Goal: Task Accomplishment & Management: Use online tool/utility

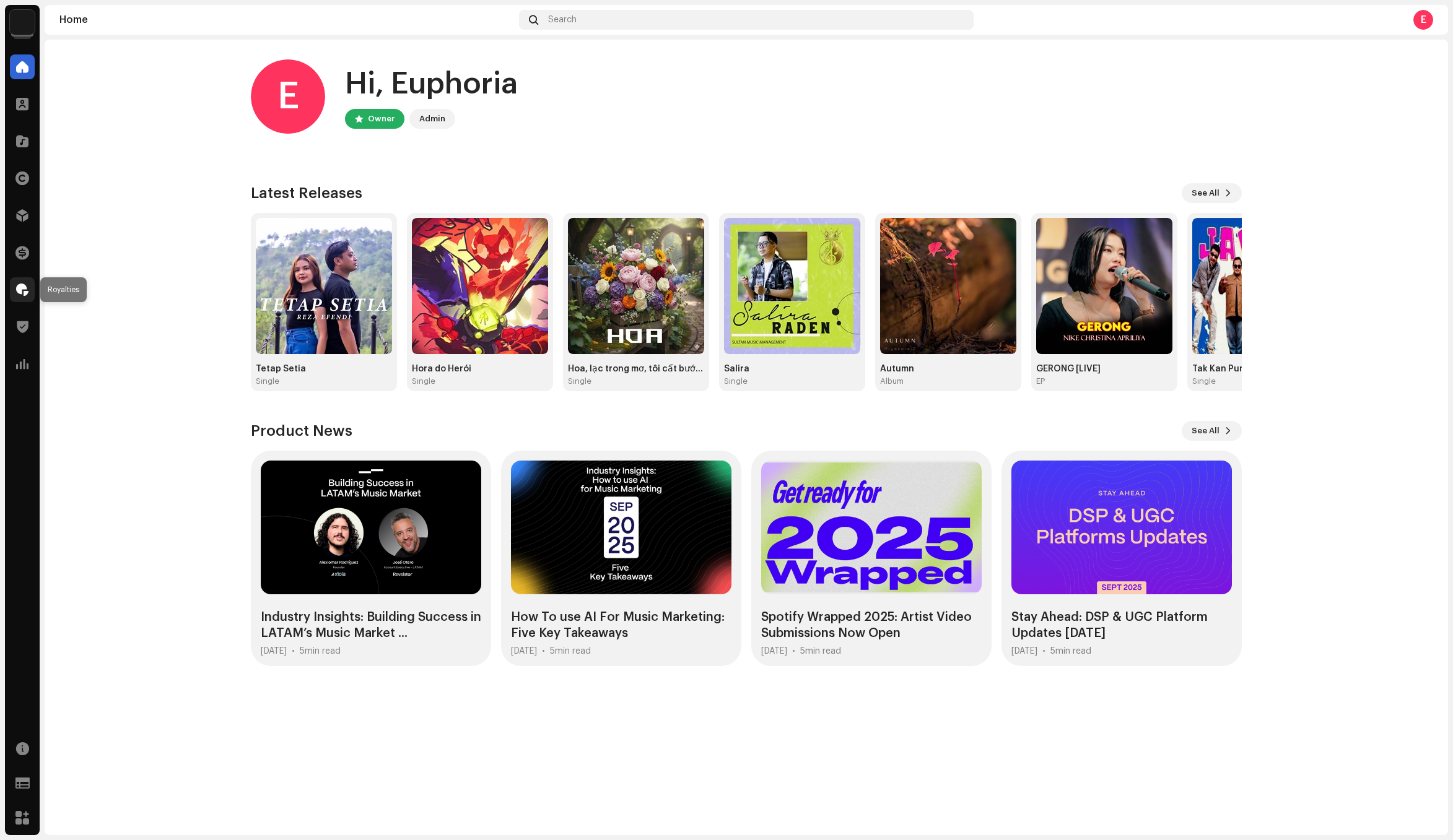
click at [17, 299] on div at bounding box center [22, 290] width 25 height 25
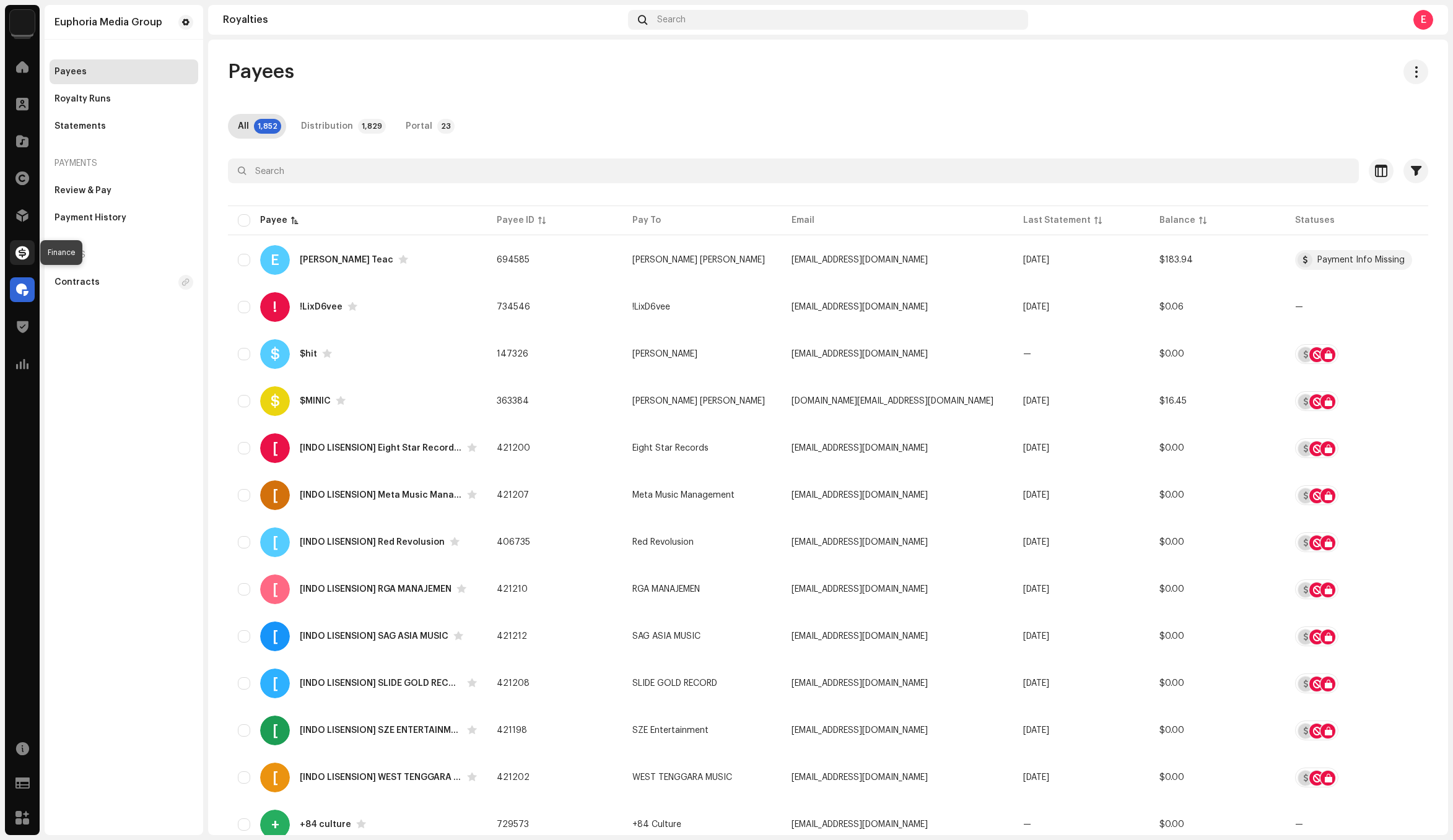
click at [33, 252] on div at bounding box center [22, 252] width 25 height 25
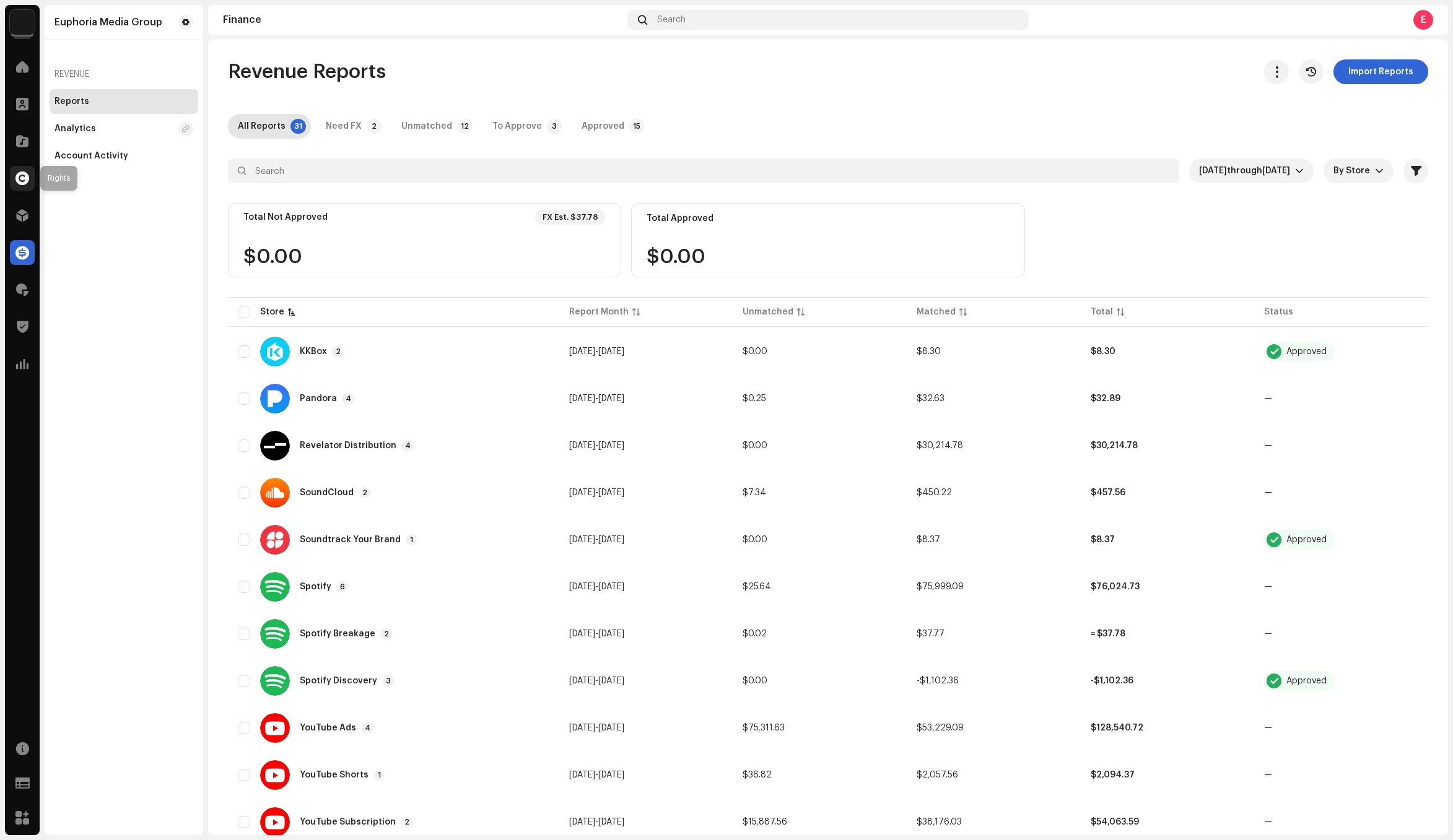
click at [24, 176] on span at bounding box center [22, 178] width 14 height 10
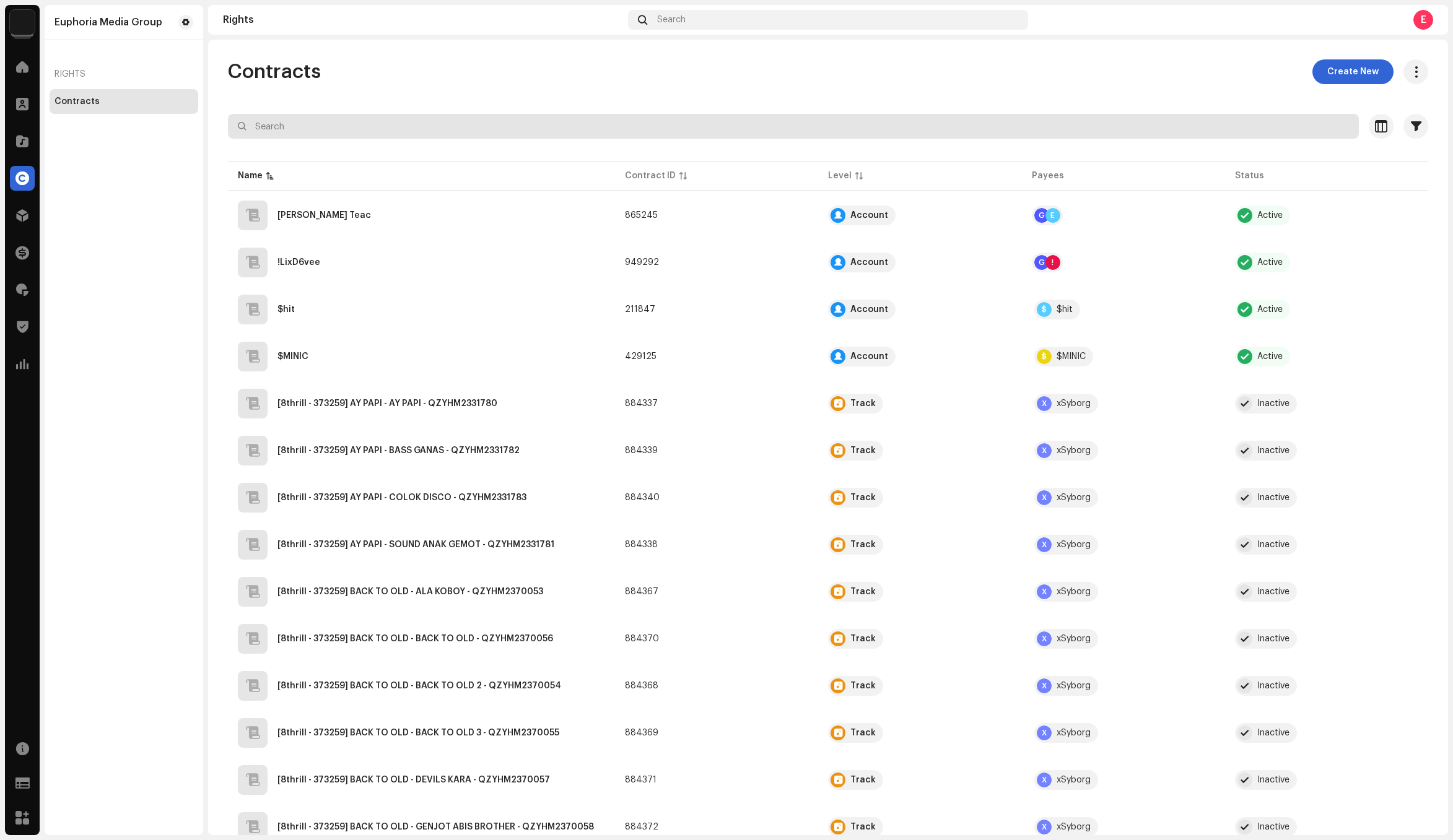
click at [374, 128] on input "text" at bounding box center [793, 126] width 1131 height 25
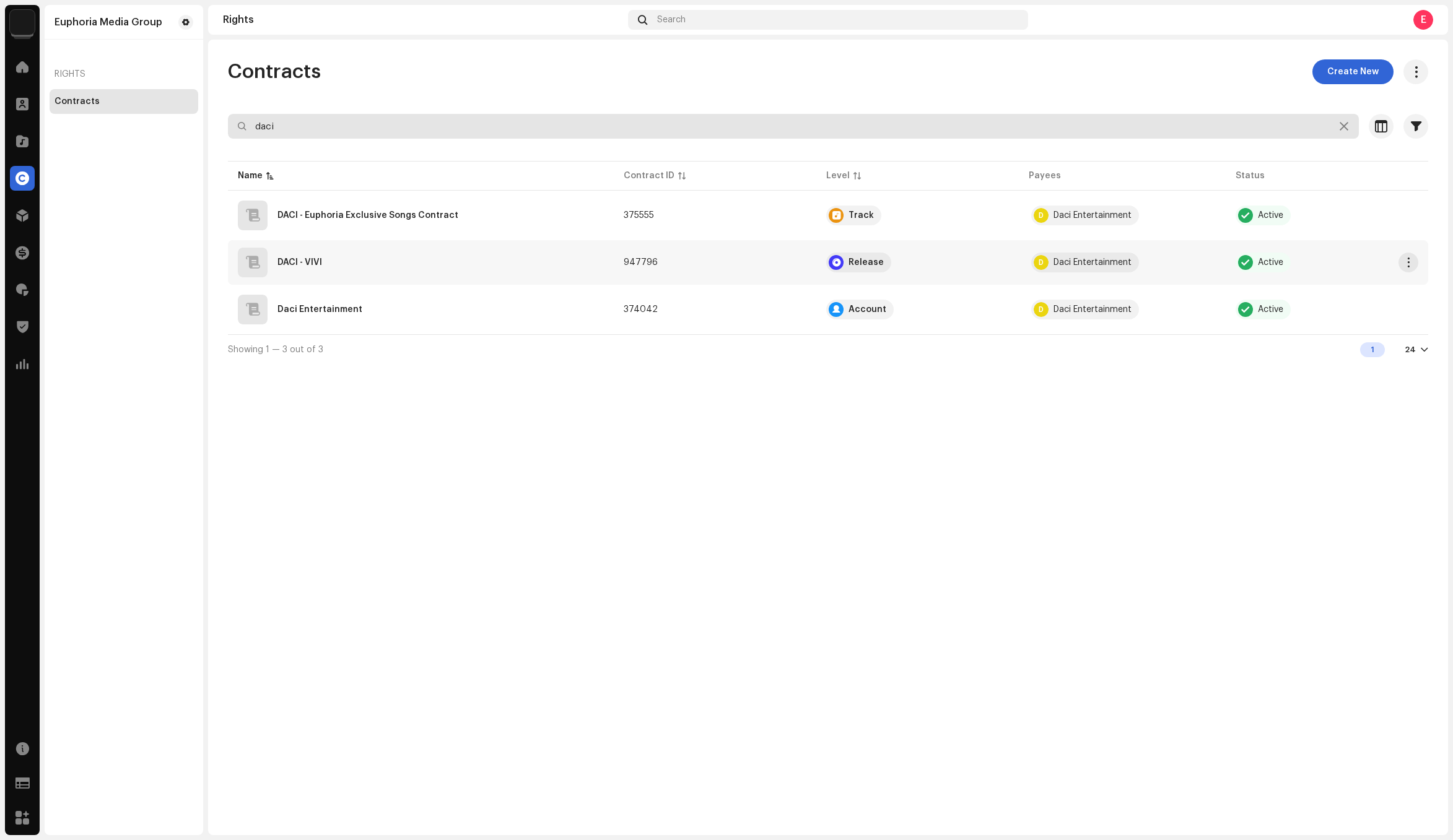
type input "daci"
click at [487, 278] on td "DACI - VIVI" at bounding box center [421, 262] width 386 height 45
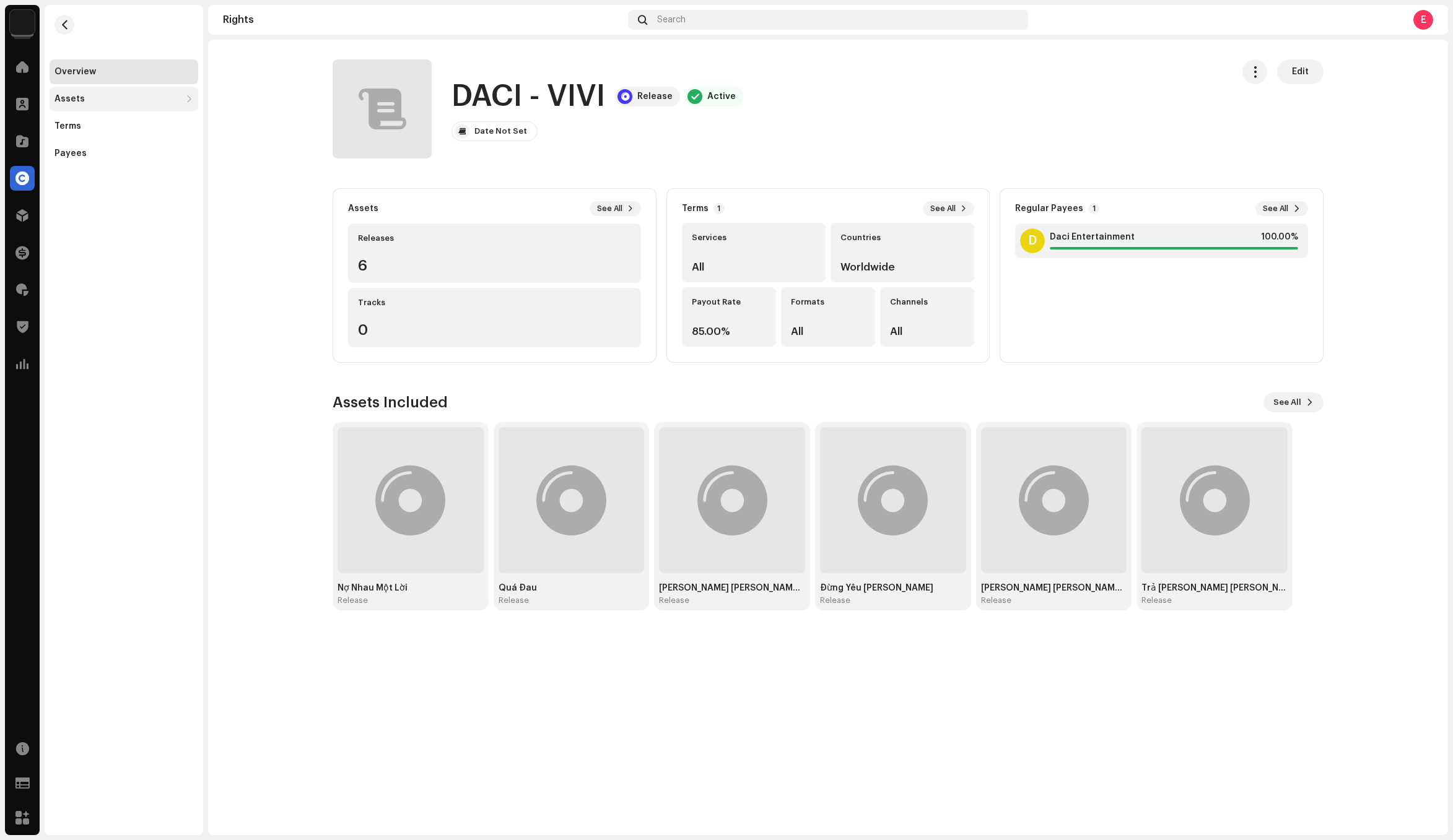
click at [136, 98] on div "Assets" at bounding box center [117, 99] width 126 height 10
click at [130, 132] on div "Releases" at bounding box center [124, 126] width 149 height 25
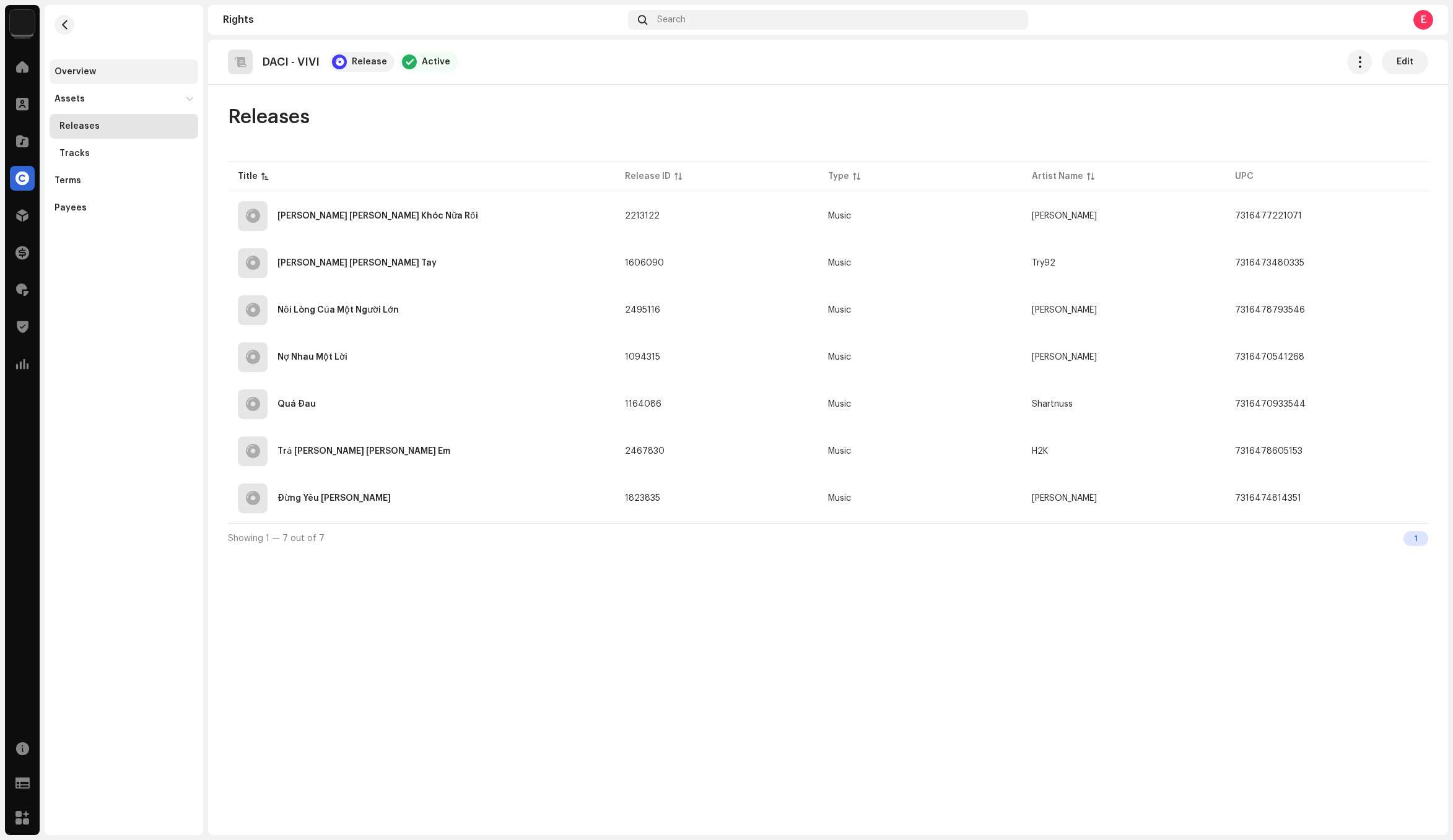
click at [96, 72] on div "Overview" at bounding box center [123, 72] width 138 height 10
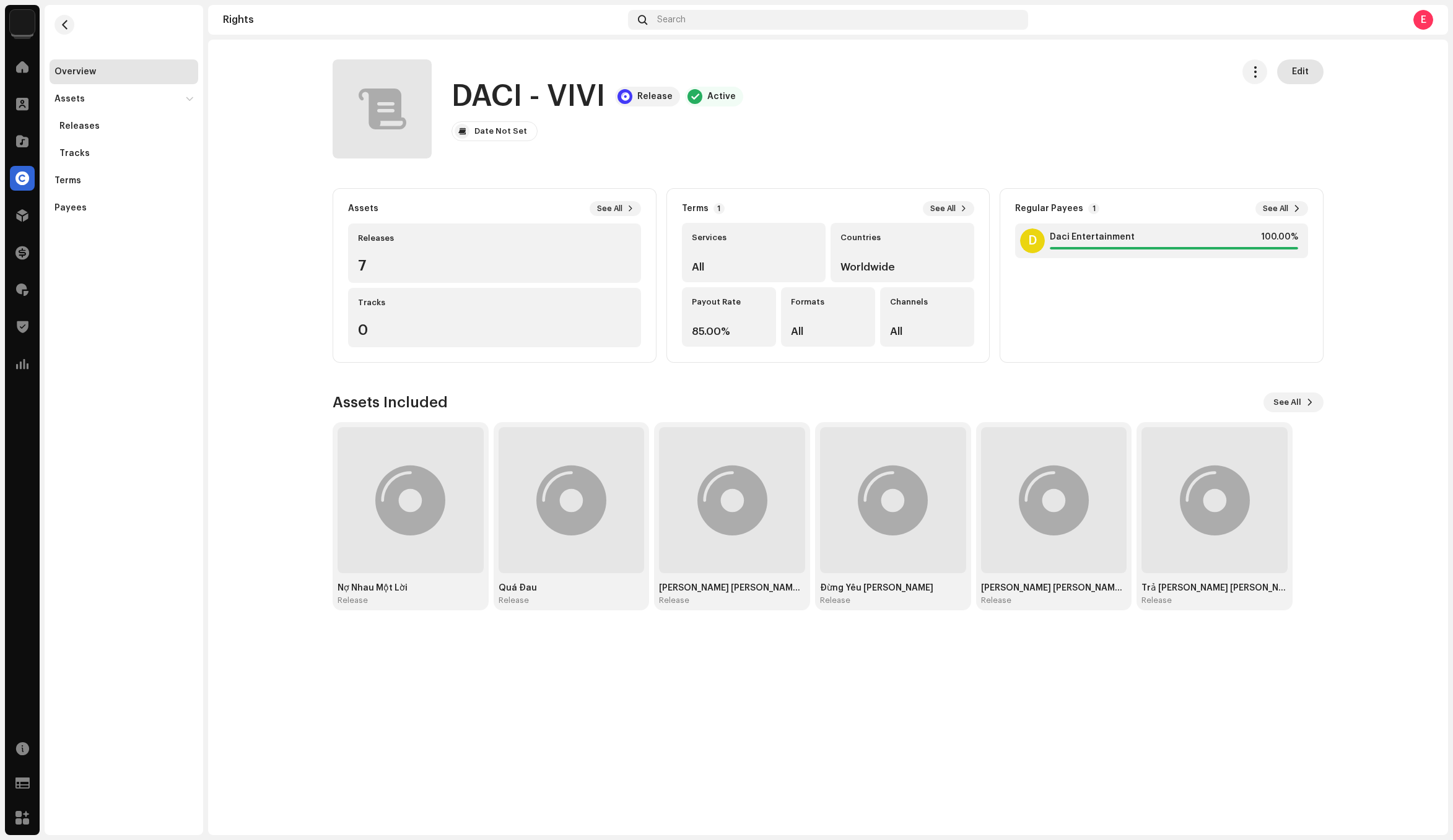
click at [1303, 67] on span "Edit" at bounding box center [1300, 71] width 17 height 25
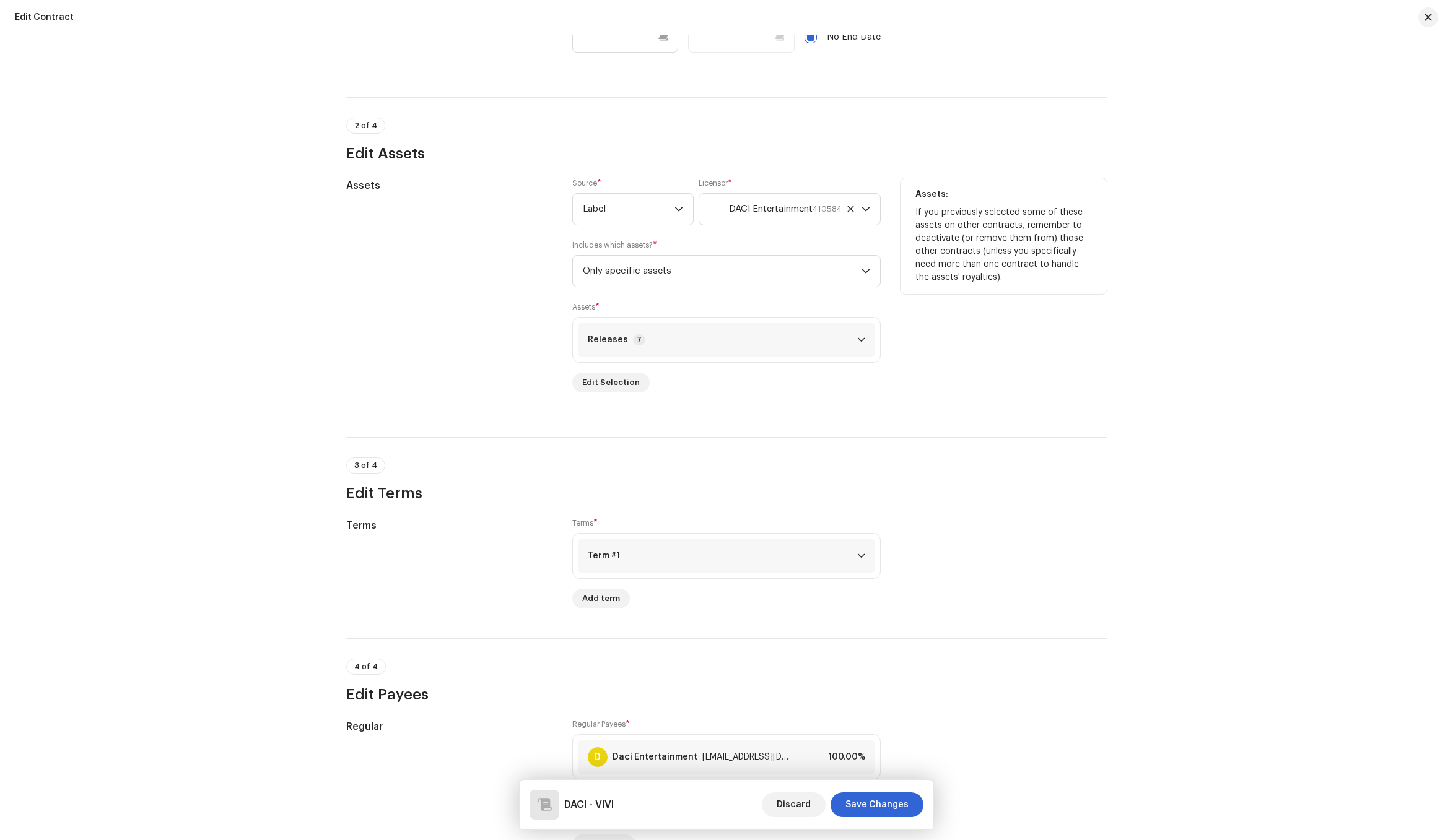
scroll to position [396, 0]
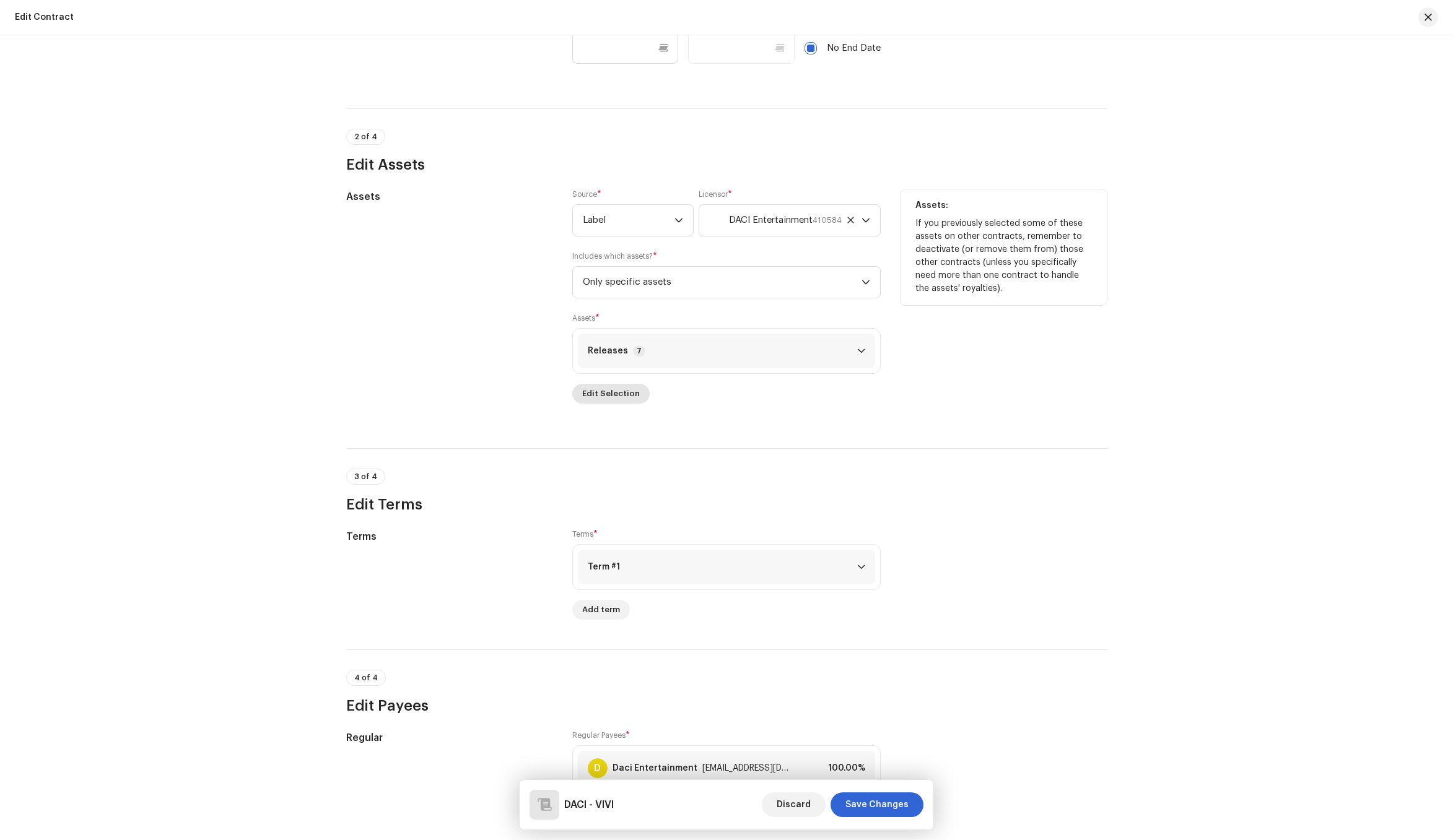
click at [620, 393] on span "Edit Selection" at bounding box center [610, 393] width 57 height 25
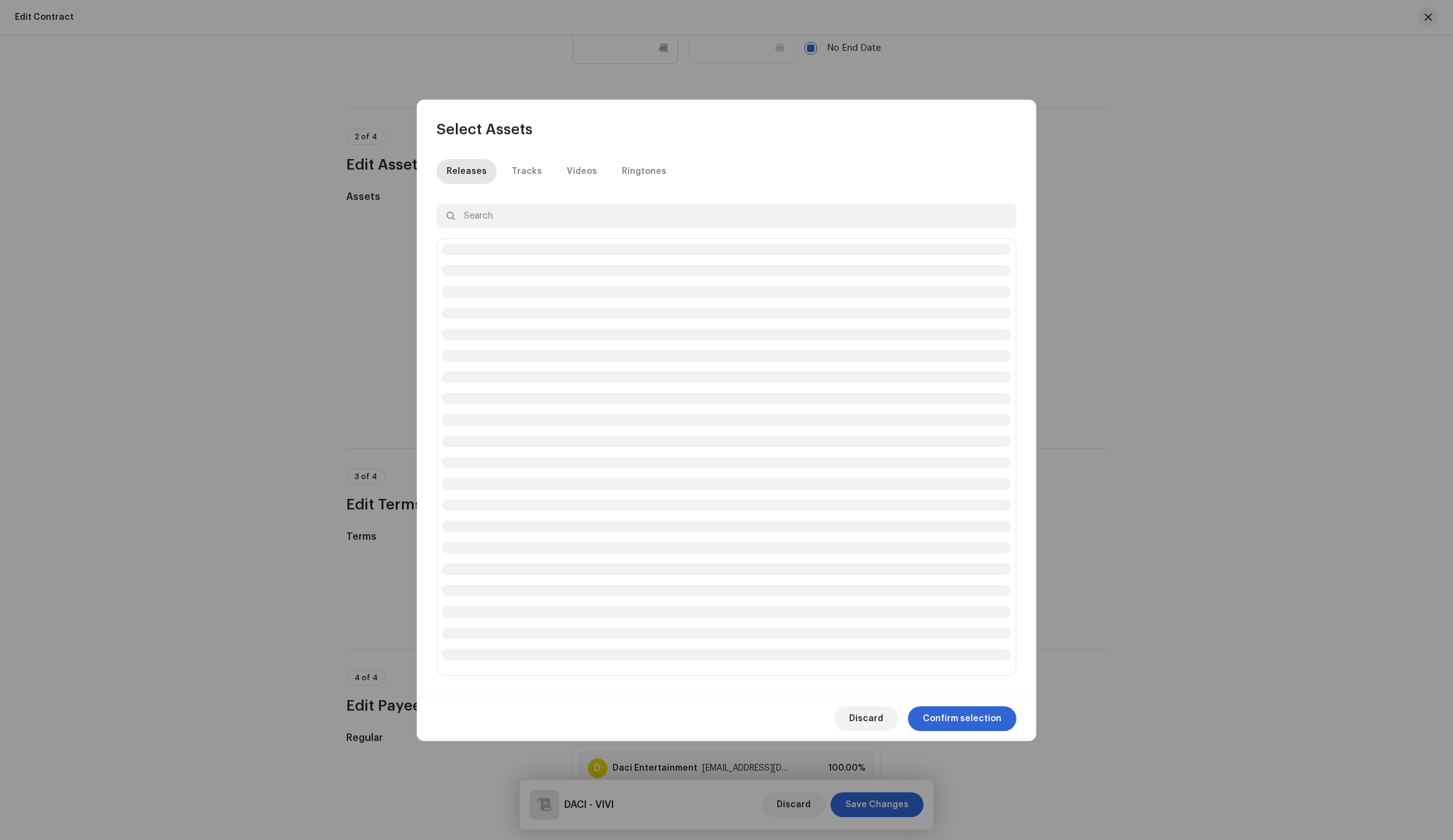
click at [573, 202] on div "Releases Tracks Videos Ringtones There's no data to display" at bounding box center [726, 418] width 619 height 557
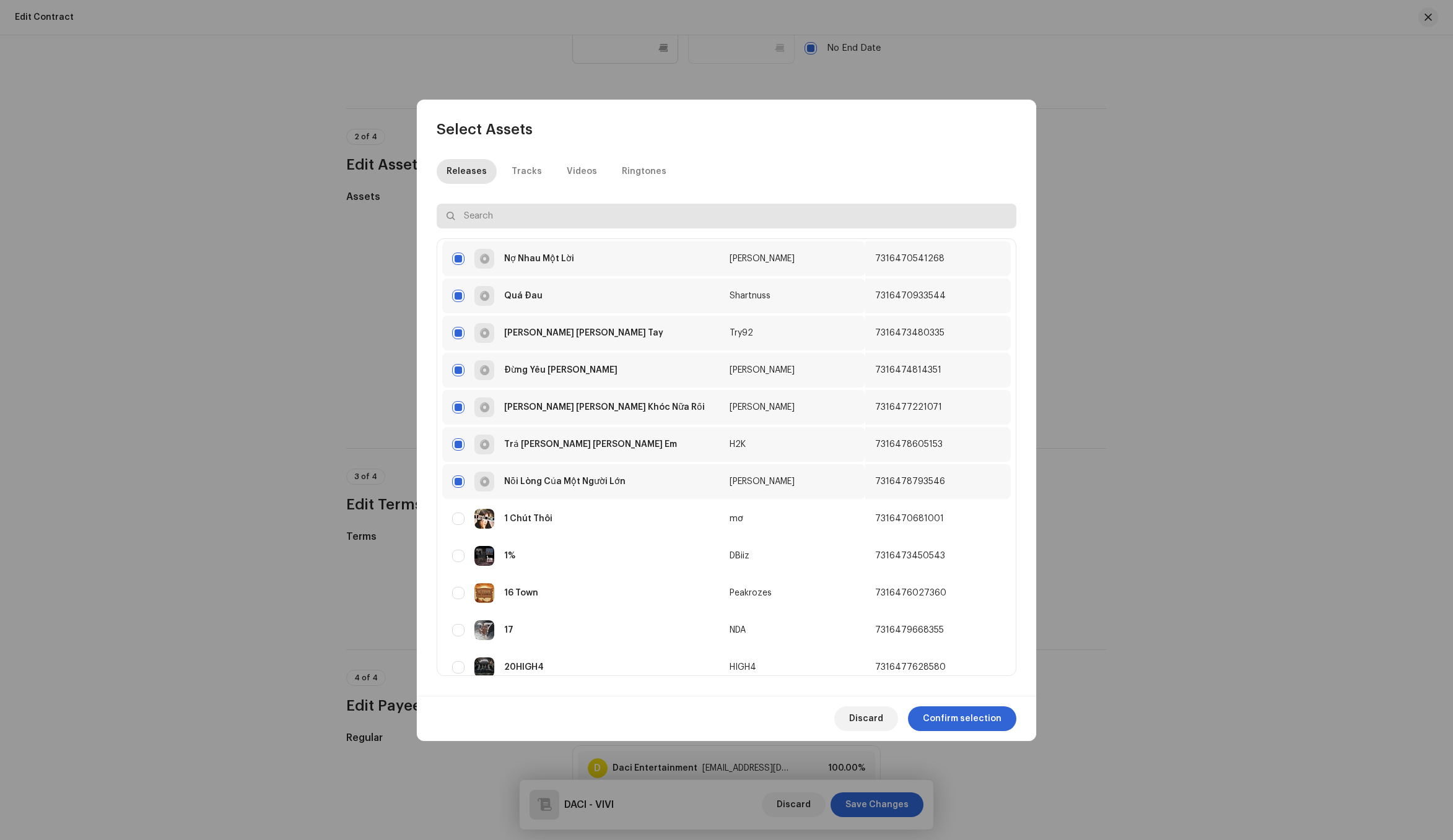
click at [573, 210] on input "text" at bounding box center [726, 216] width 580 height 25
paste input "7316470585248"
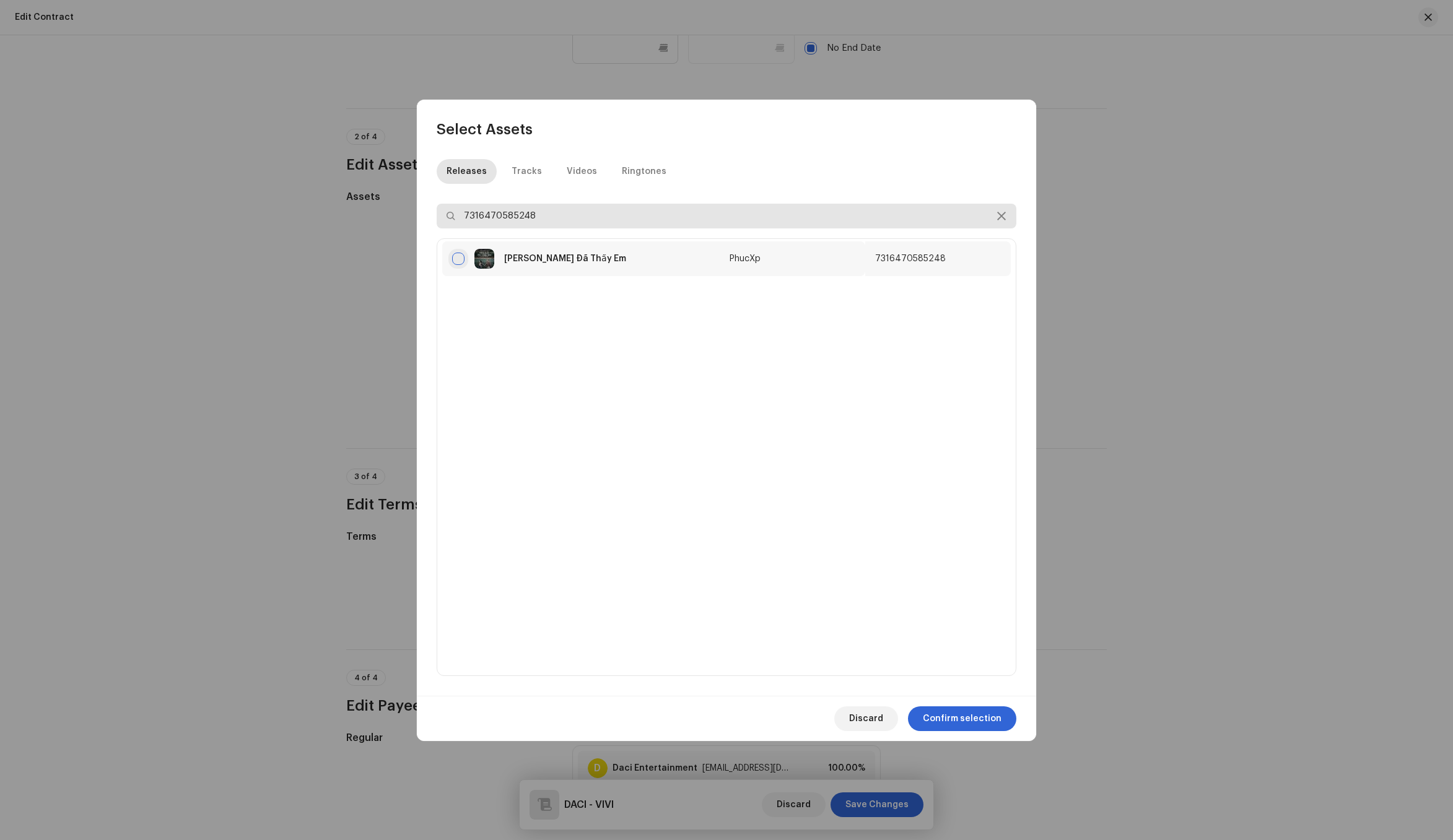
type input "7316470585248"
click at [461, 261] on input "checkbox" at bounding box center [457, 258] width 12 height 12
checkbox input "true"
click at [663, 219] on input "7316470585248" at bounding box center [726, 216] width 580 height 25
paste input "938686"
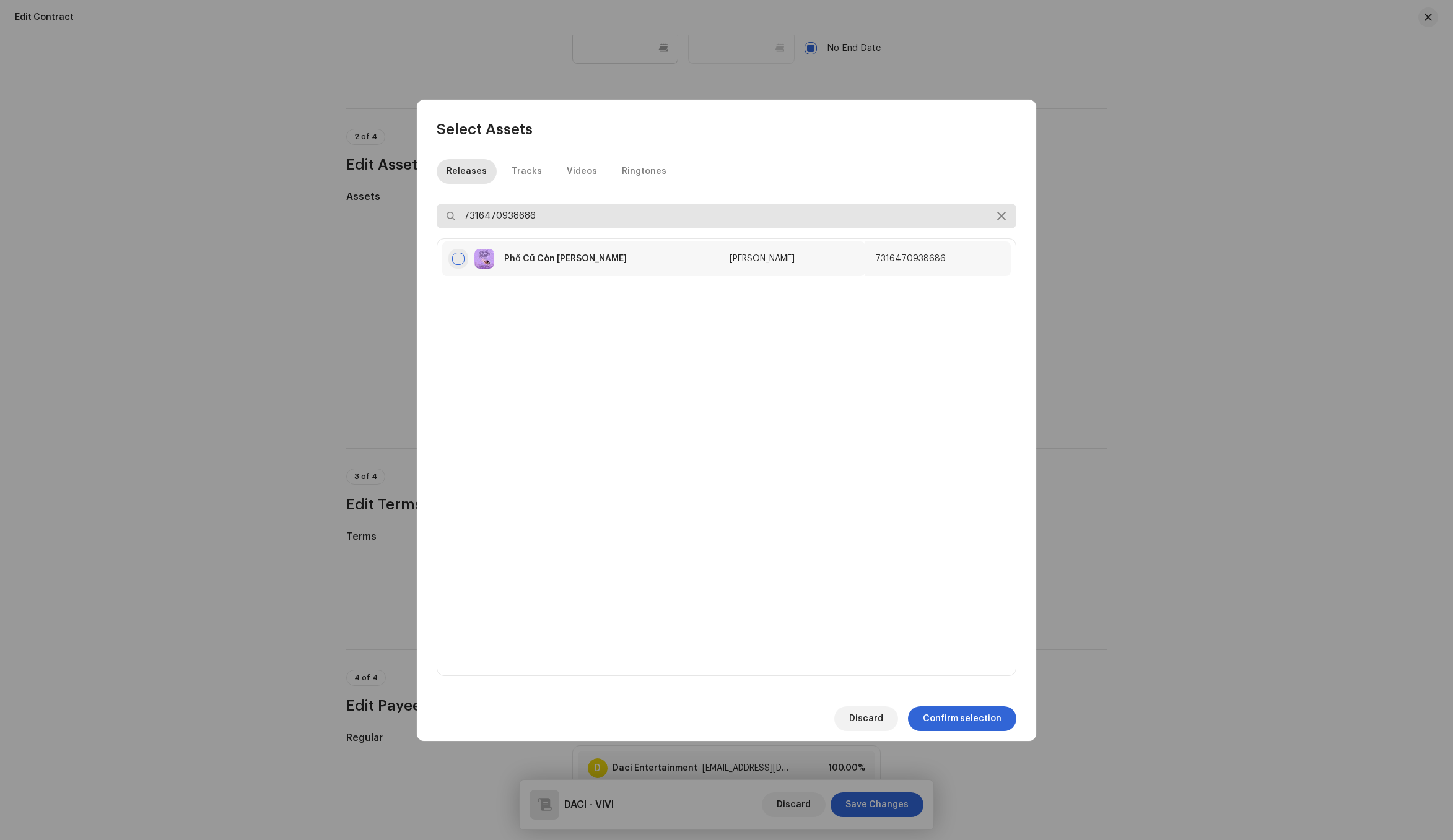
type input "7316470938686"
click at [453, 262] on input "checkbox" at bounding box center [457, 258] width 12 height 12
checkbox input "true"
click at [990, 720] on span "Confirm selection" at bounding box center [962, 719] width 79 height 25
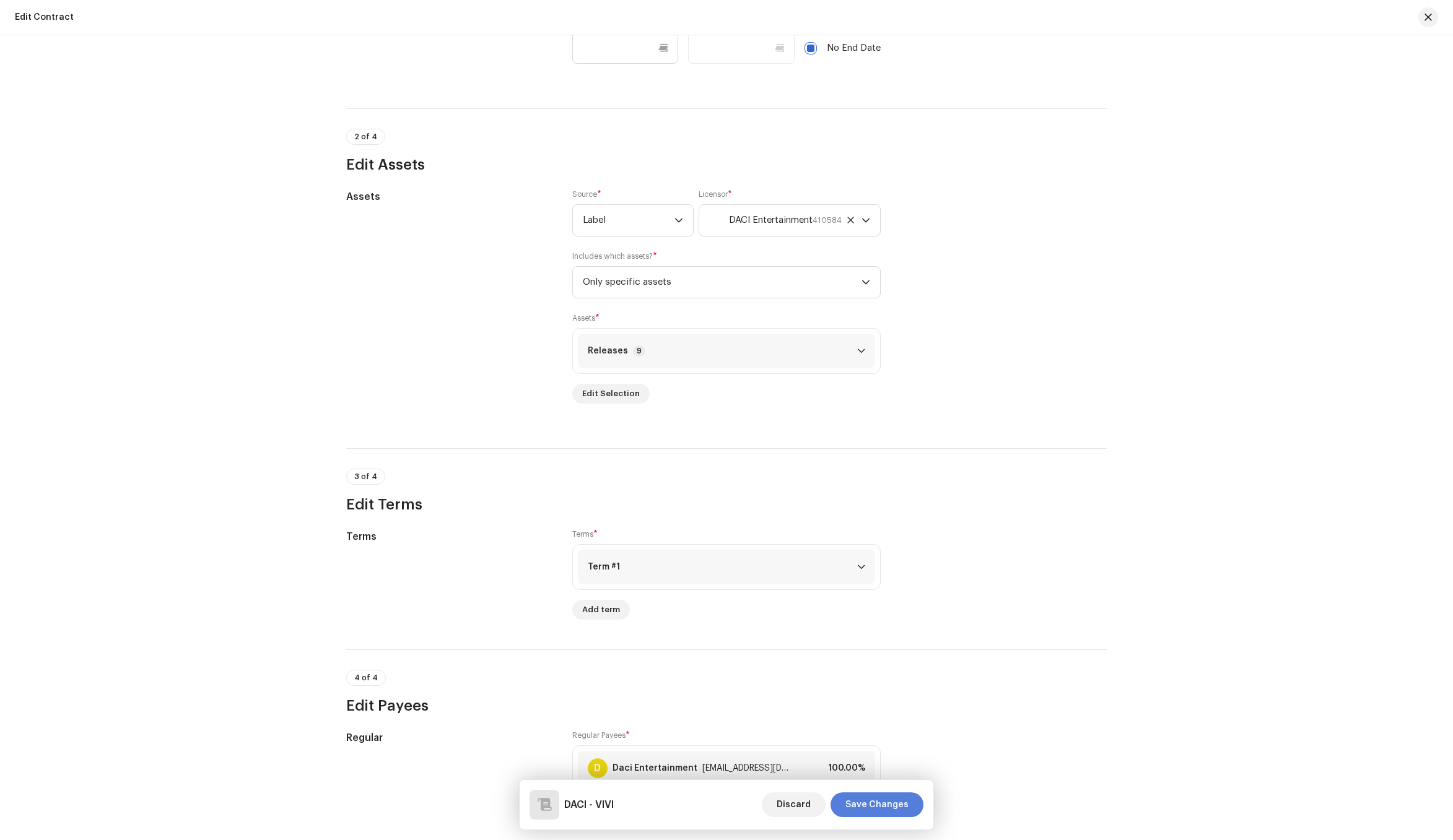
click at [898, 805] on span "Save Changes" at bounding box center [877, 804] width 63 height 25
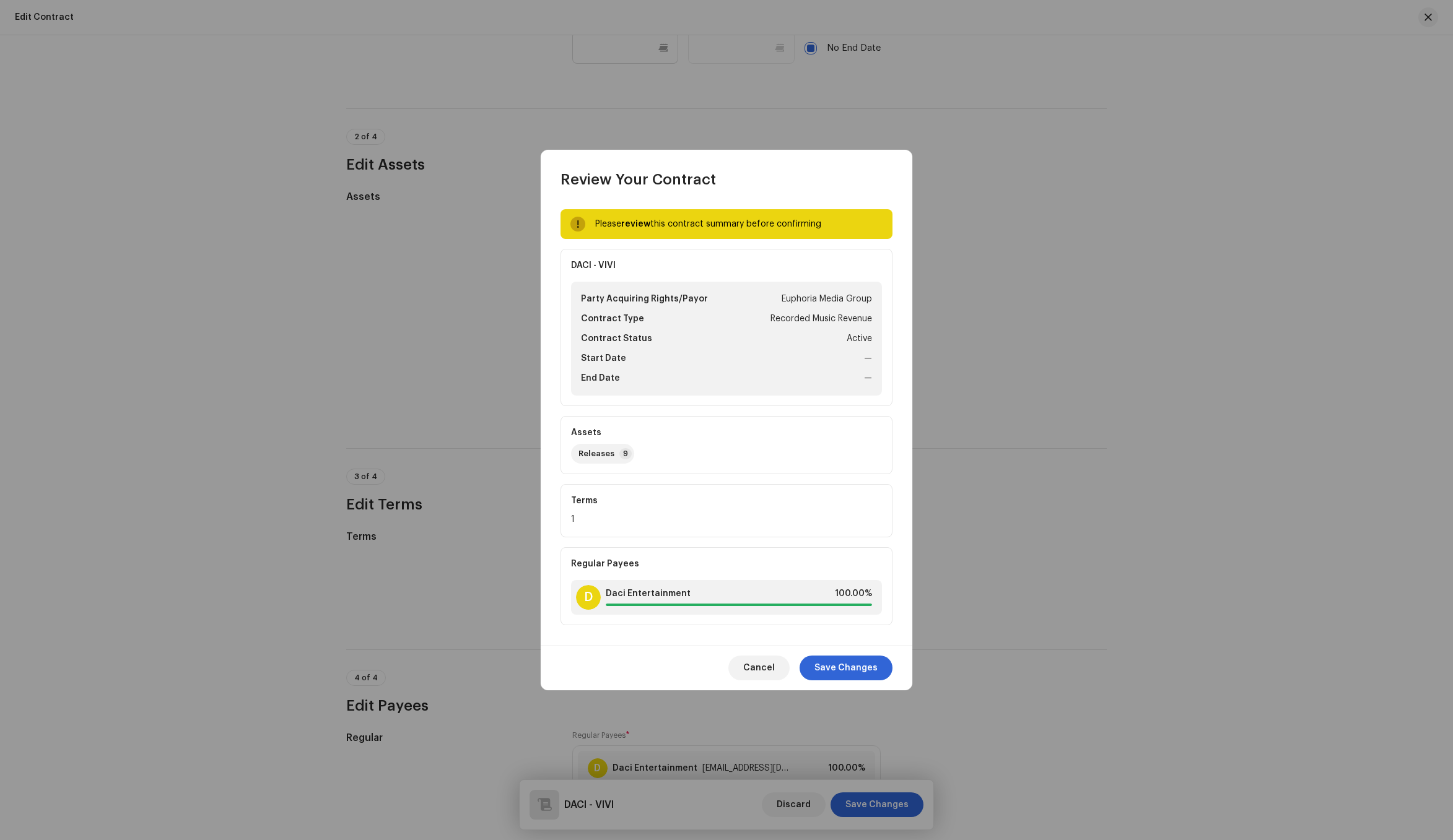
click at [877, 681] on div "Cancel Save Changes" at bounding box center [726, 668] width 372 height 45
click at [856, 673] on span "Save Changes" at bounding box center [846, 668] width 63 height 25
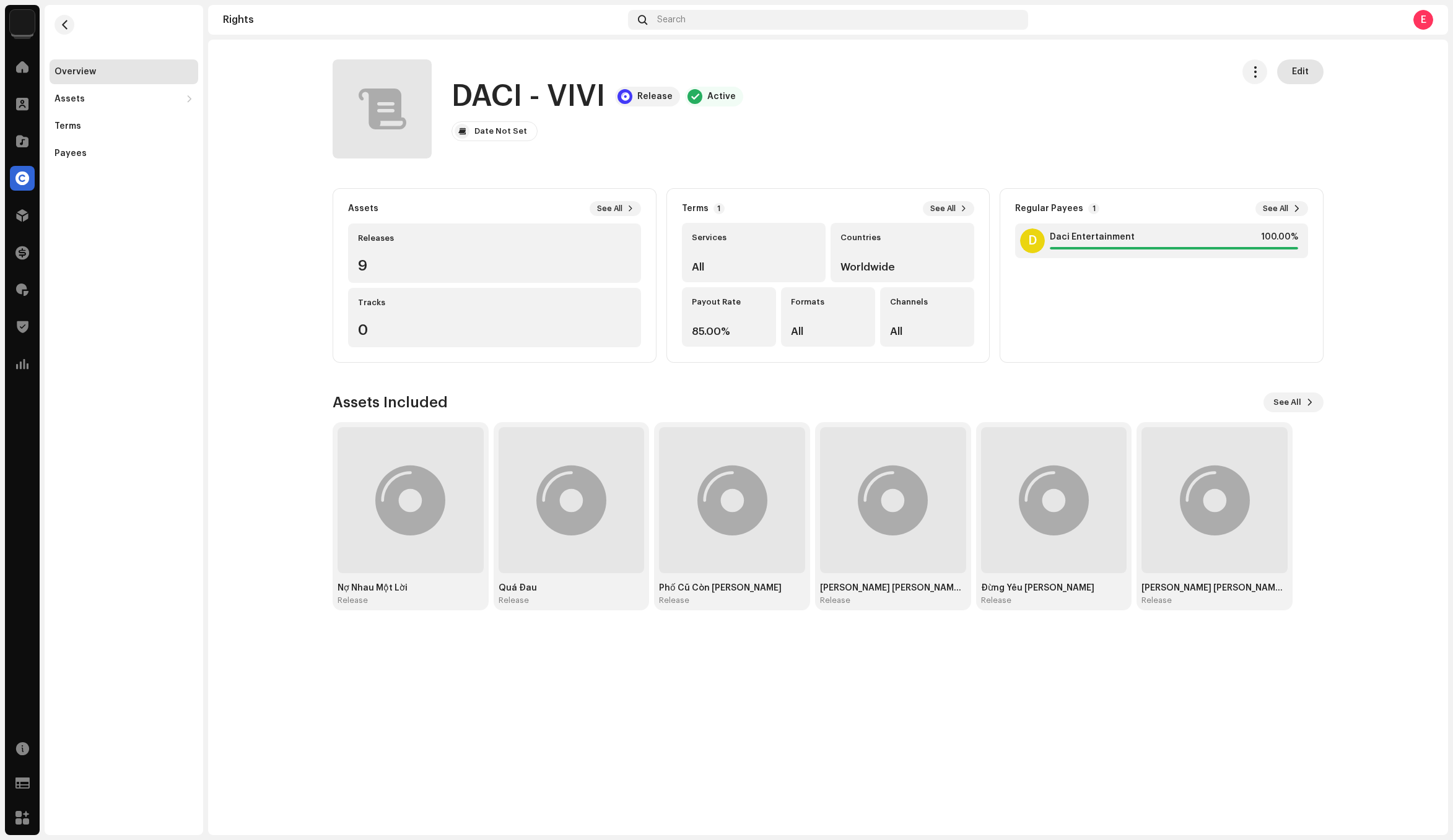
click at [1294, 70] on span "Edit" at bounding box center [1300, 71] width 17 height 25
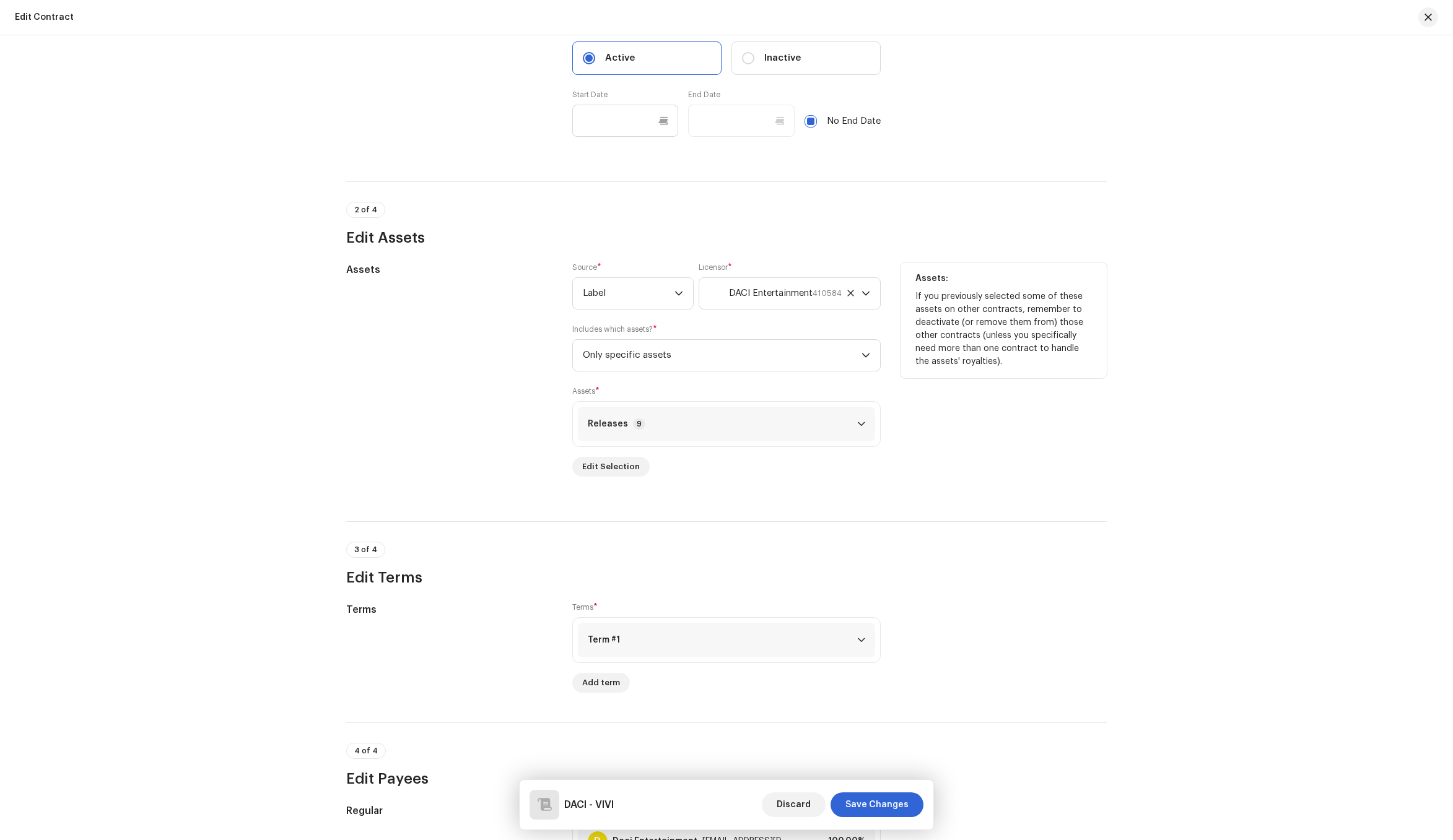
scroll to position [312, 0]
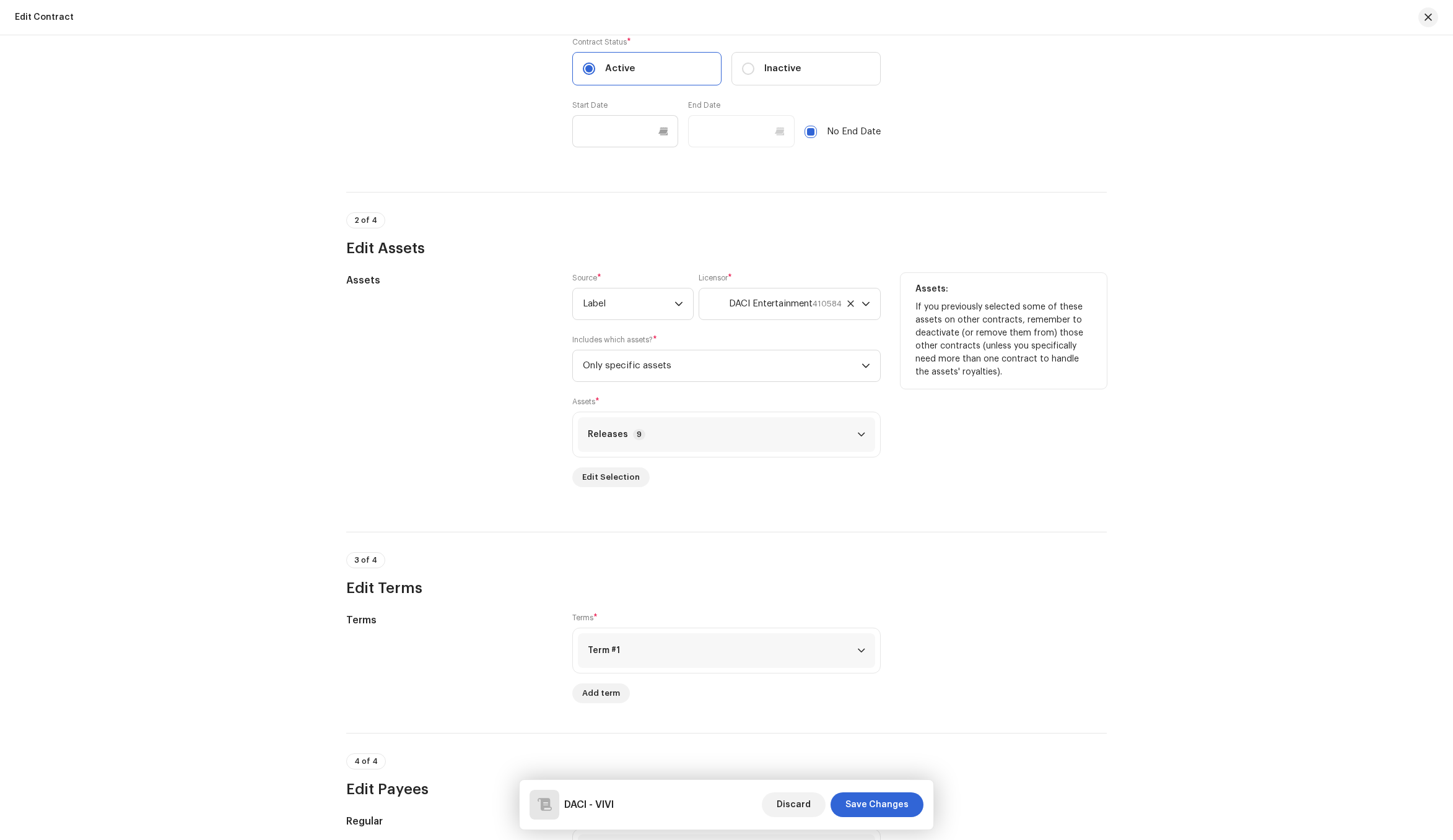
click at [418, 374] on div "Assets" at bounding box center [449, 387] width 206 height 229
click at [538, 380] on div "Assets" at bounding box center [449, 387] width 206 height 229
click at [619, 371] on span "Only specific assets" at bounding box center [722, 366] width 278 height 31
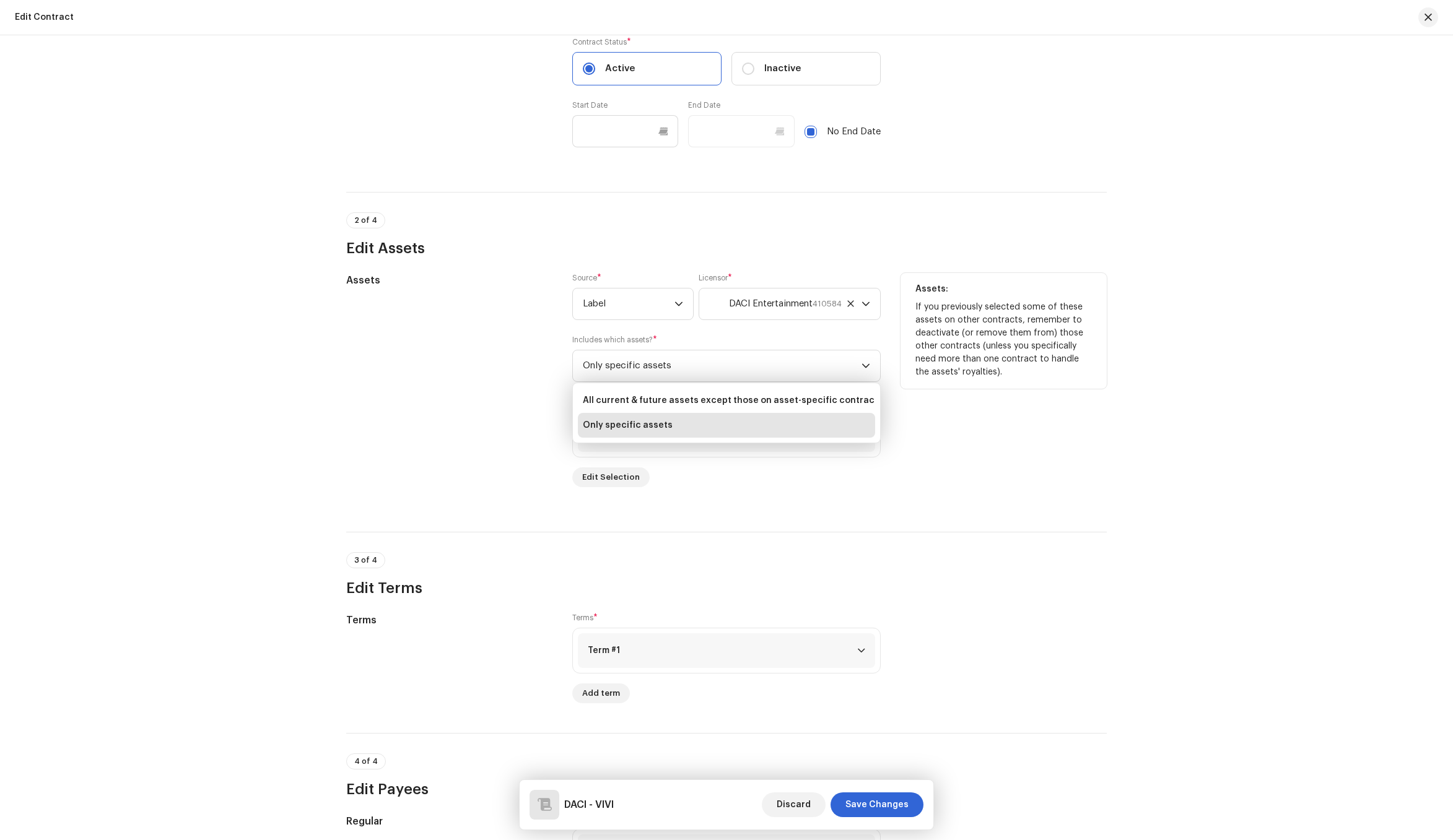
click at [479, 380] on div "Assets" at bounding box center [449, 387] width 206 height 229
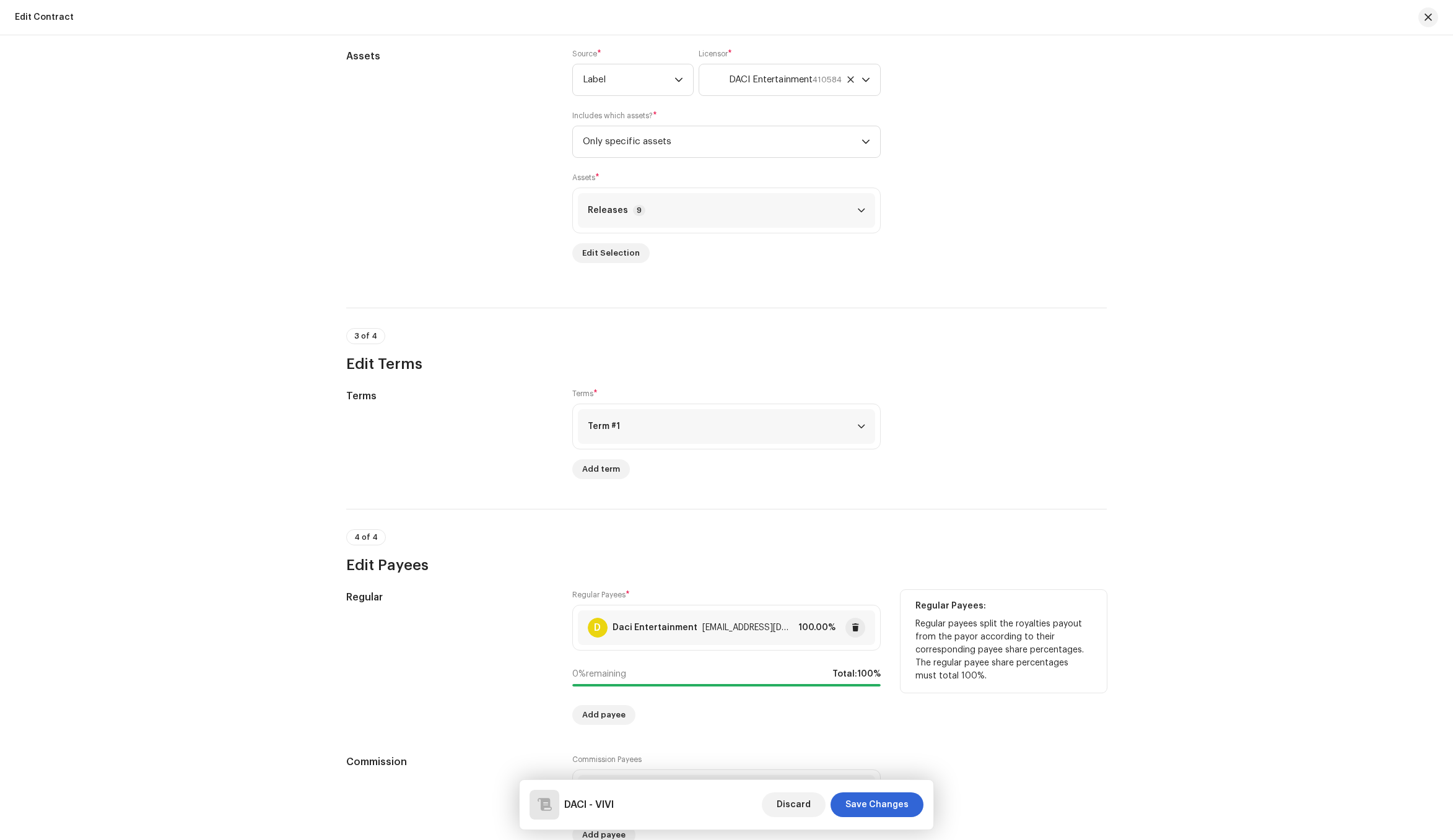
scroll to position [629, 0]
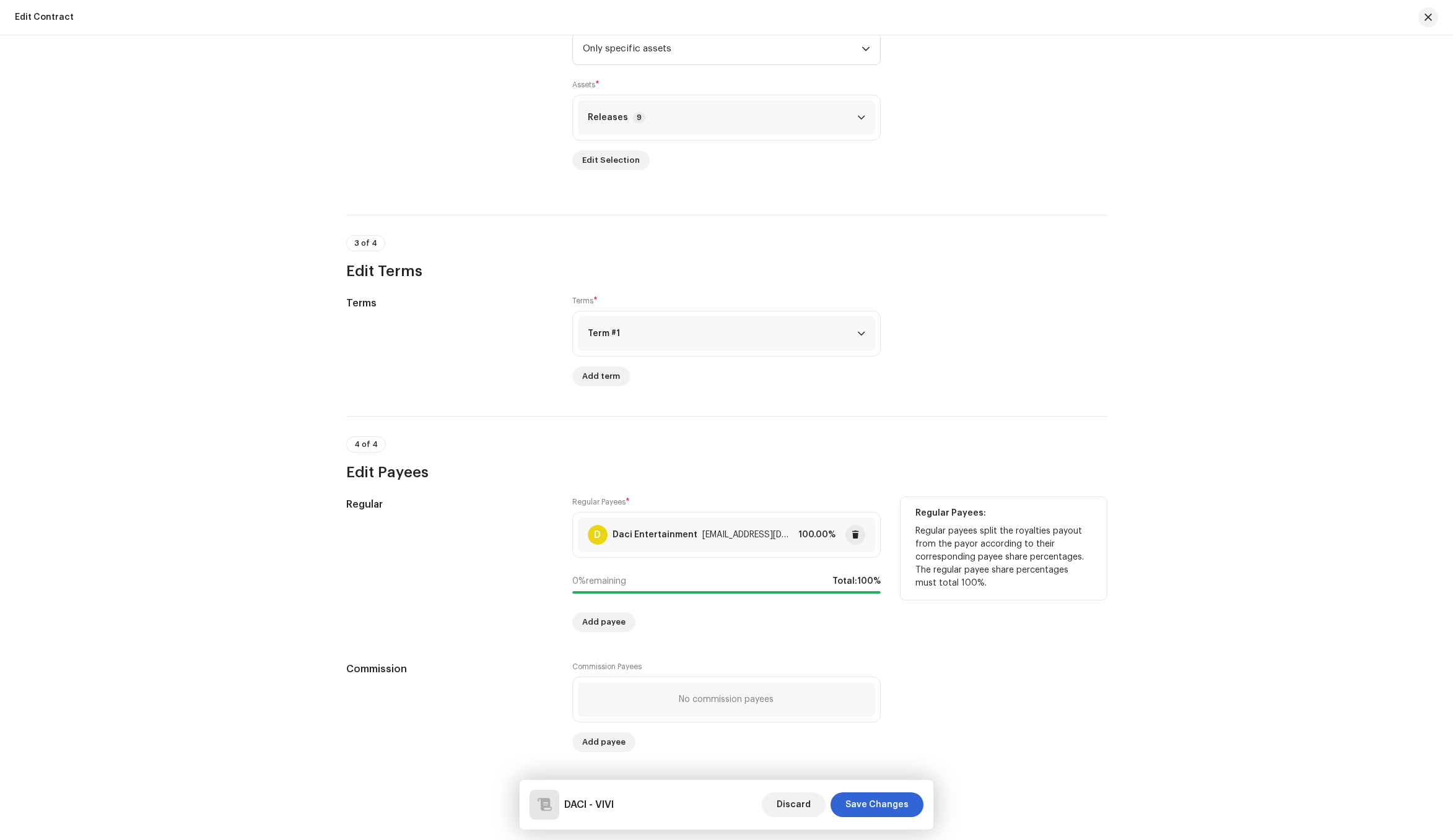
click at [739, 530] on div "[EMAIL_ADDRESS][DOMAIN_NAME]" at bounding box center [748, 535] width 91 height 10
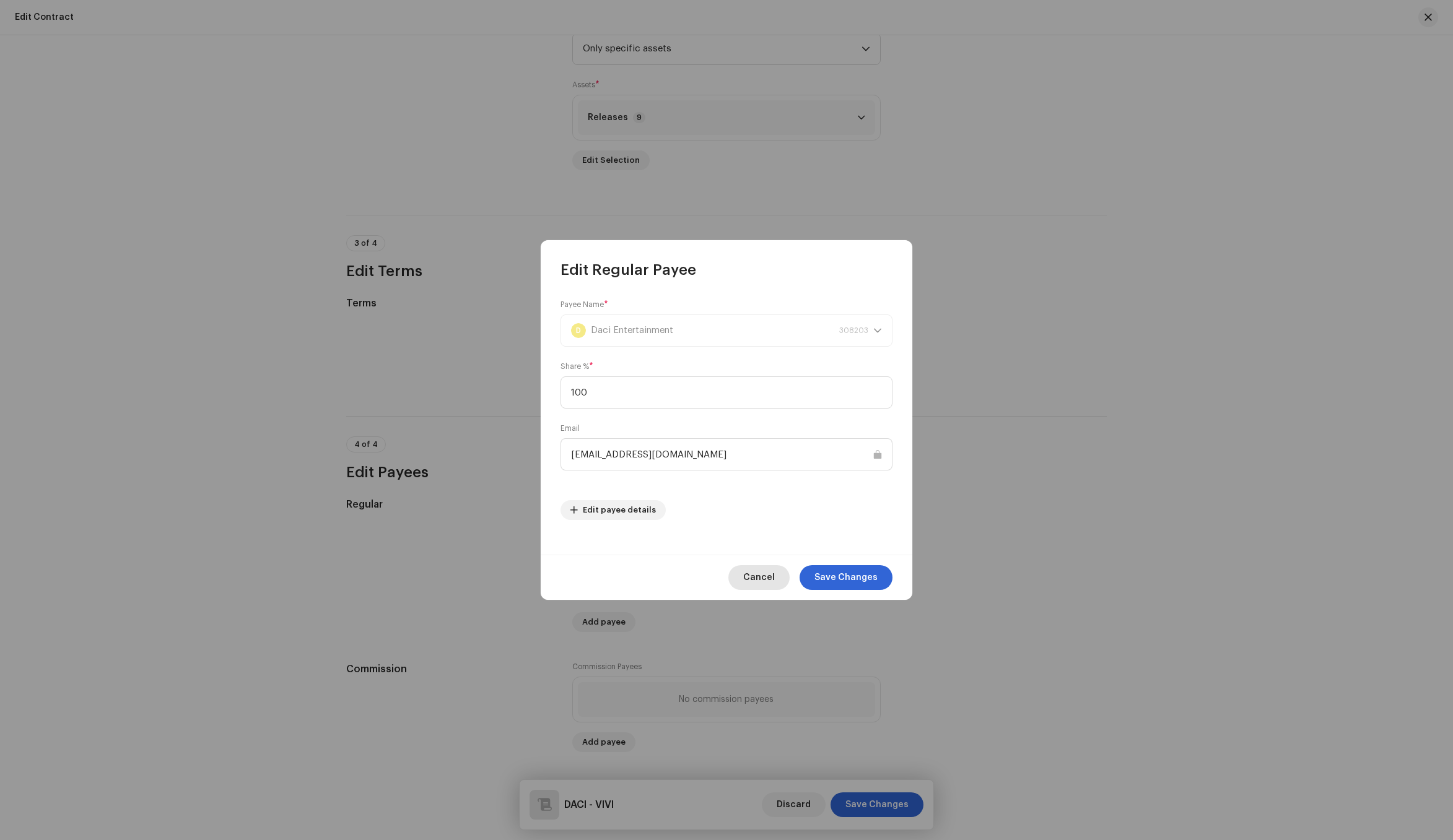
click at [763, 582] on span "Cancel" at bounding box center [758, 577] width 32 height 25
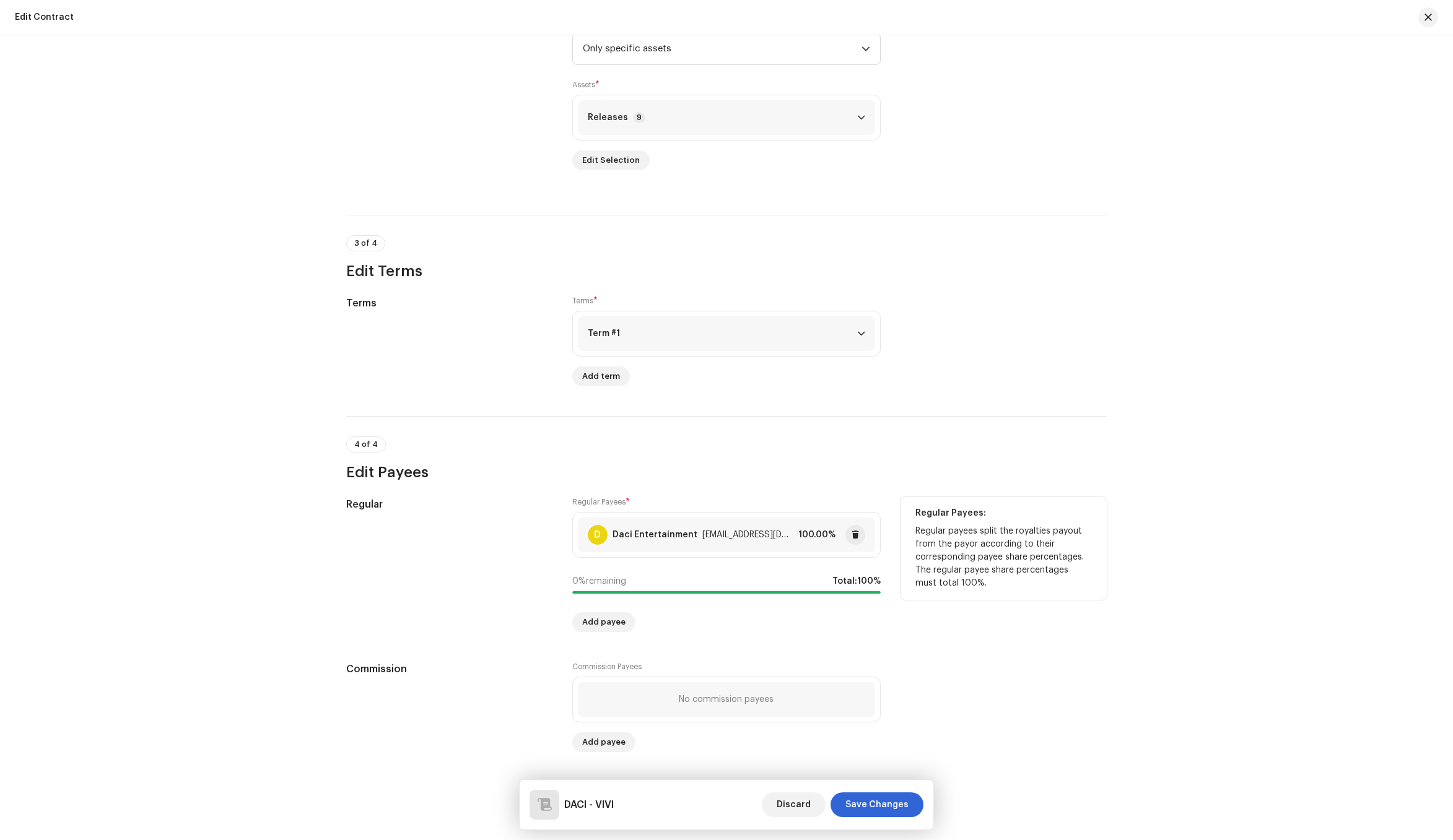
click at [864, 536] on div "D Daci Entertainment [EMAIL_ADDRESS][DOMAIN_NAME] 100.00%" at bounding box center [726, 535] width 297 height 35
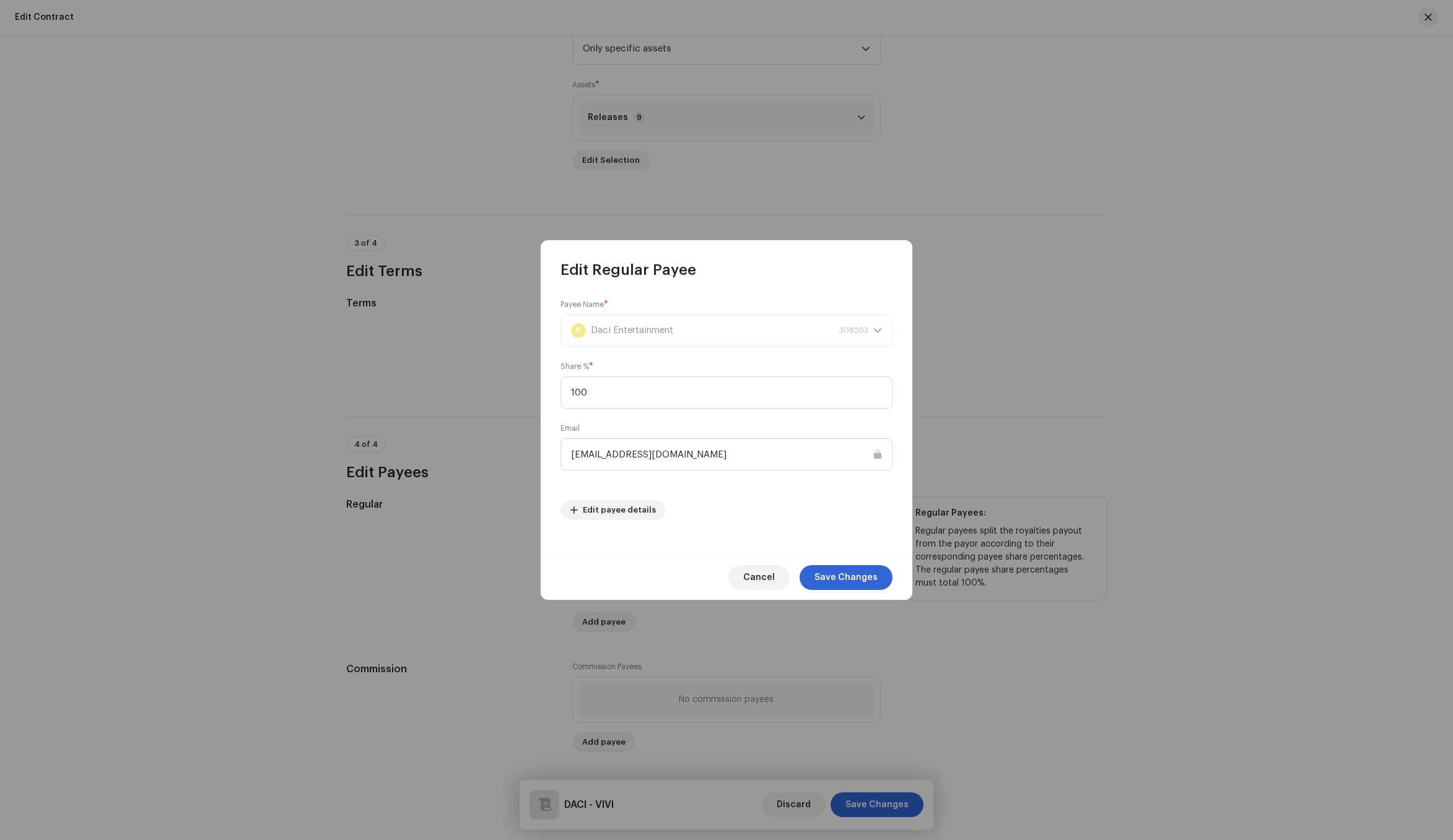
click at [763, 576] on span "Cancel" at bounding box center [758, 577] width 32 height 25
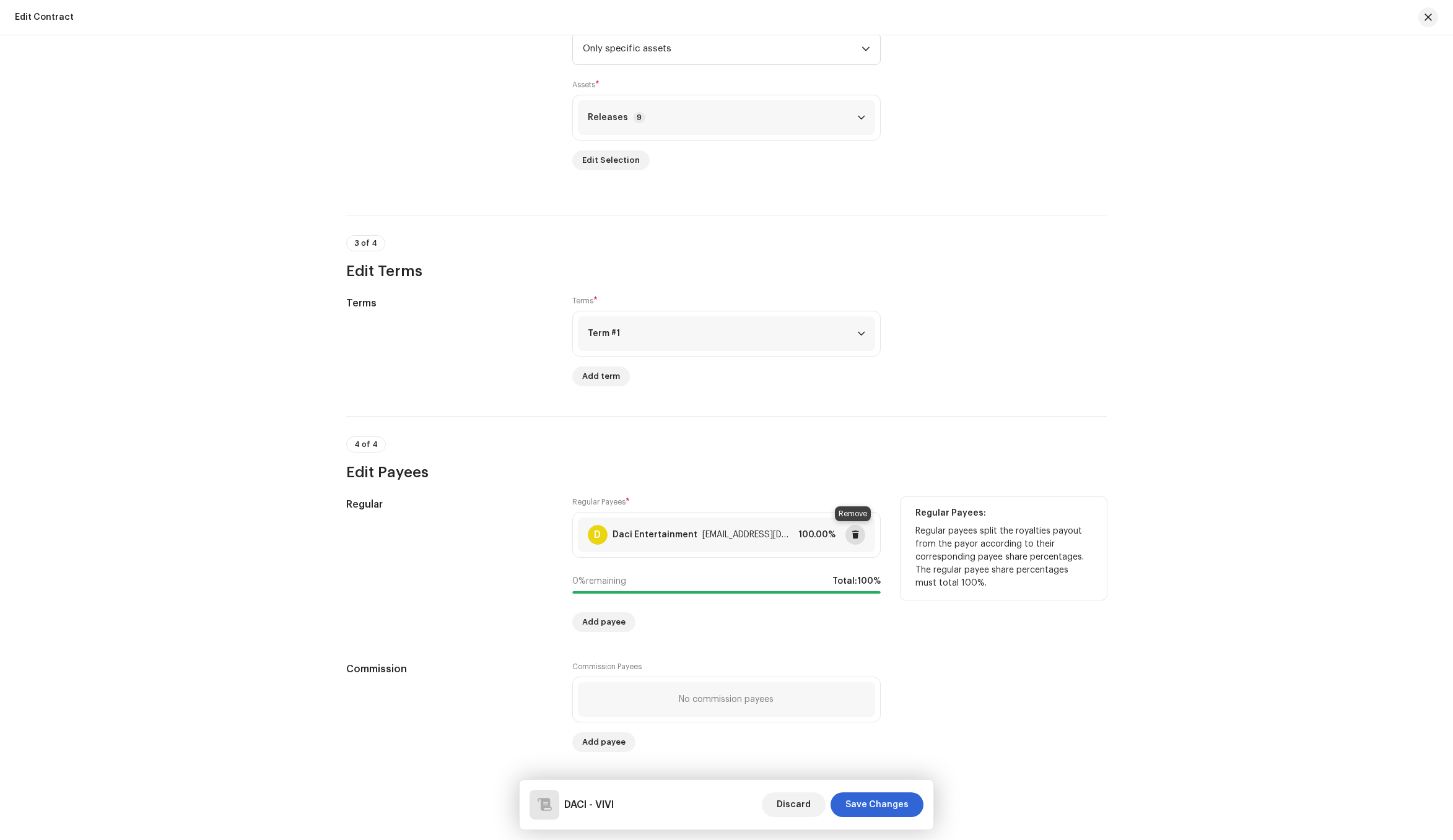
click at [856, 534] on span at bounding box center [855, 535] width 7 height 10
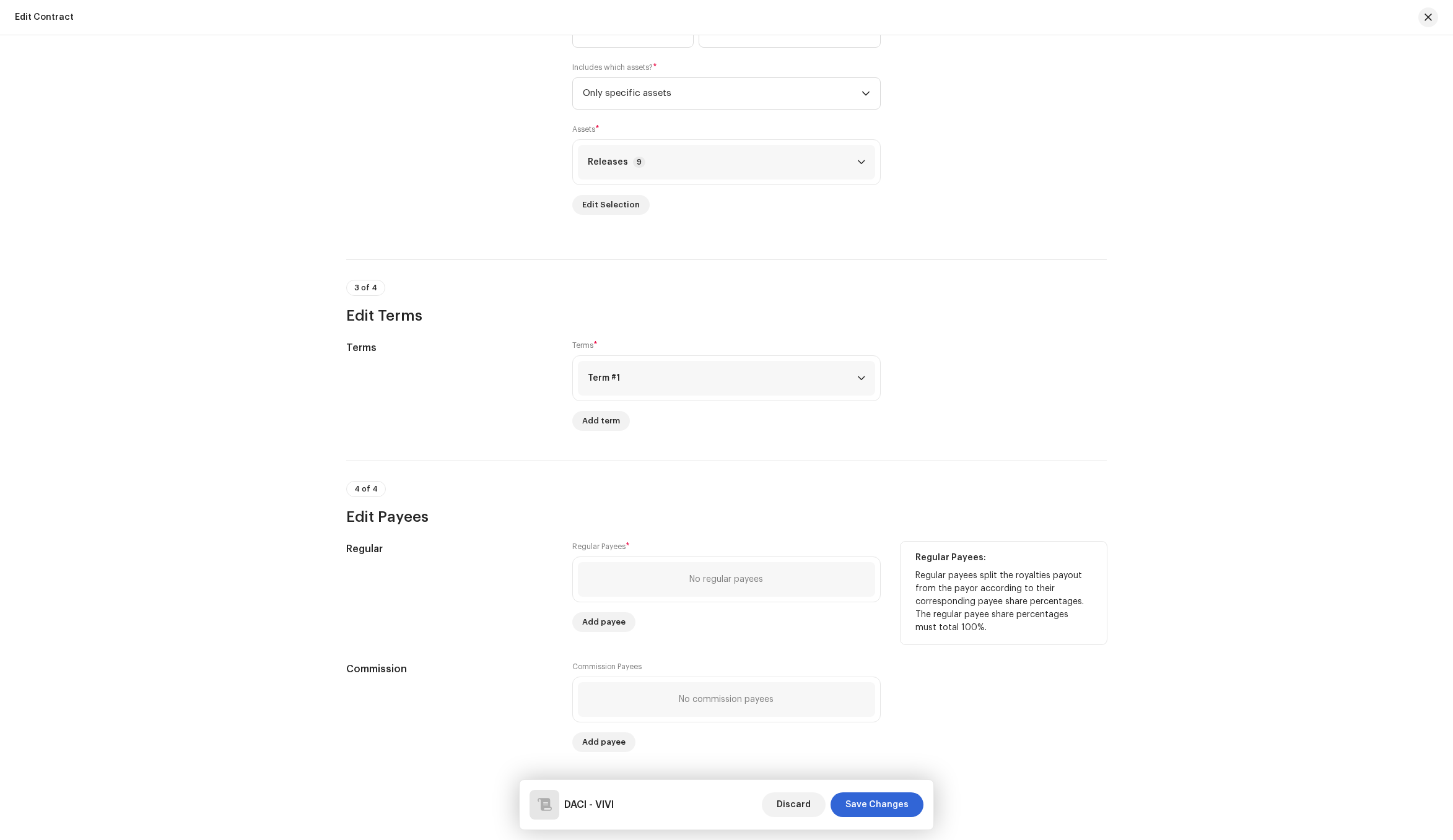
click at [689, 583] on div "No regular payees" at bounding box center [725, 579] width 74 height 10
click at [597, 625] on span "Add payee" at bounding box center [604, 622] width 44 height 25
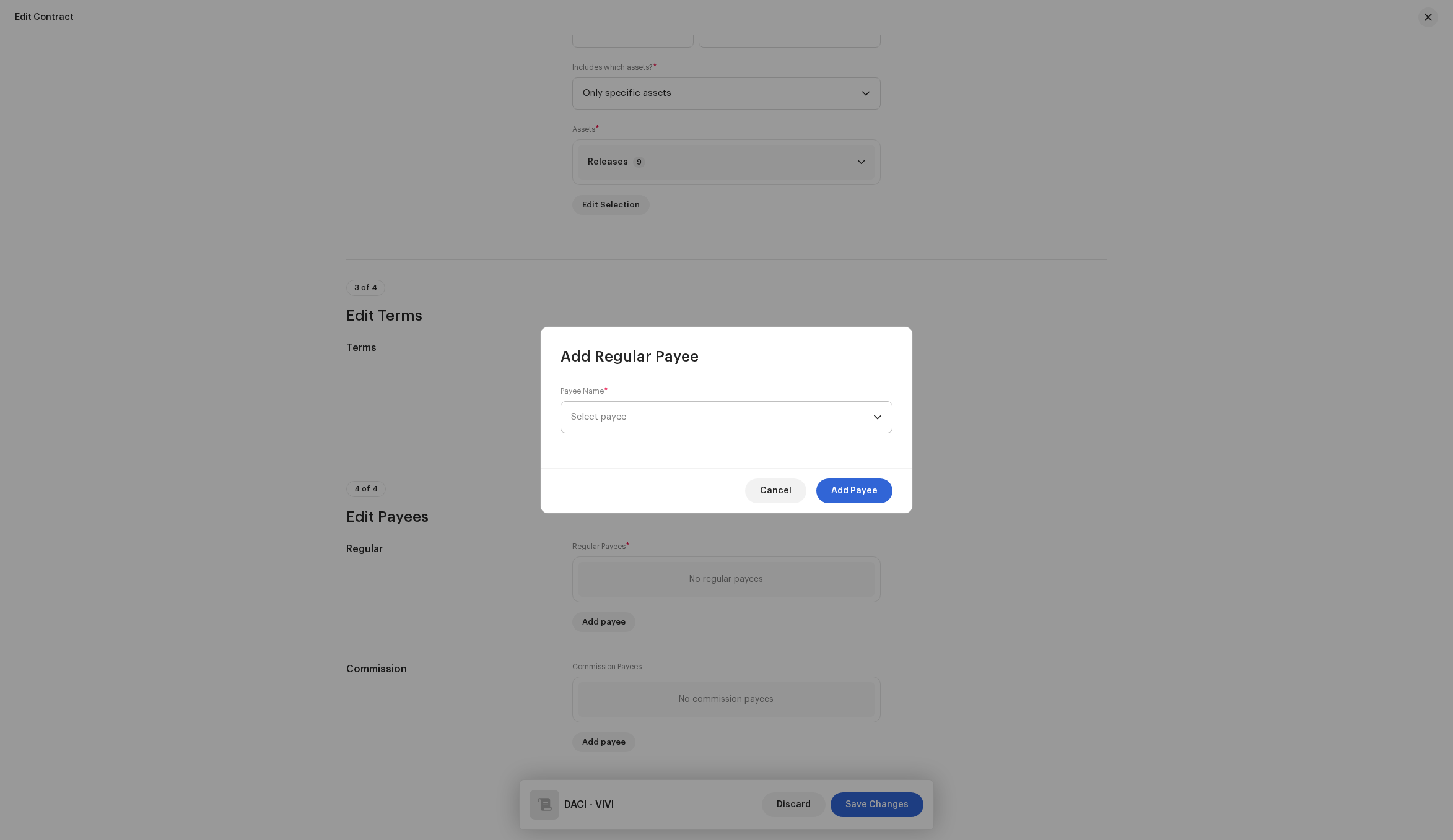
click at [645, 417] on span "Select payee" at bounding box center [721, 418] width 302 height 31
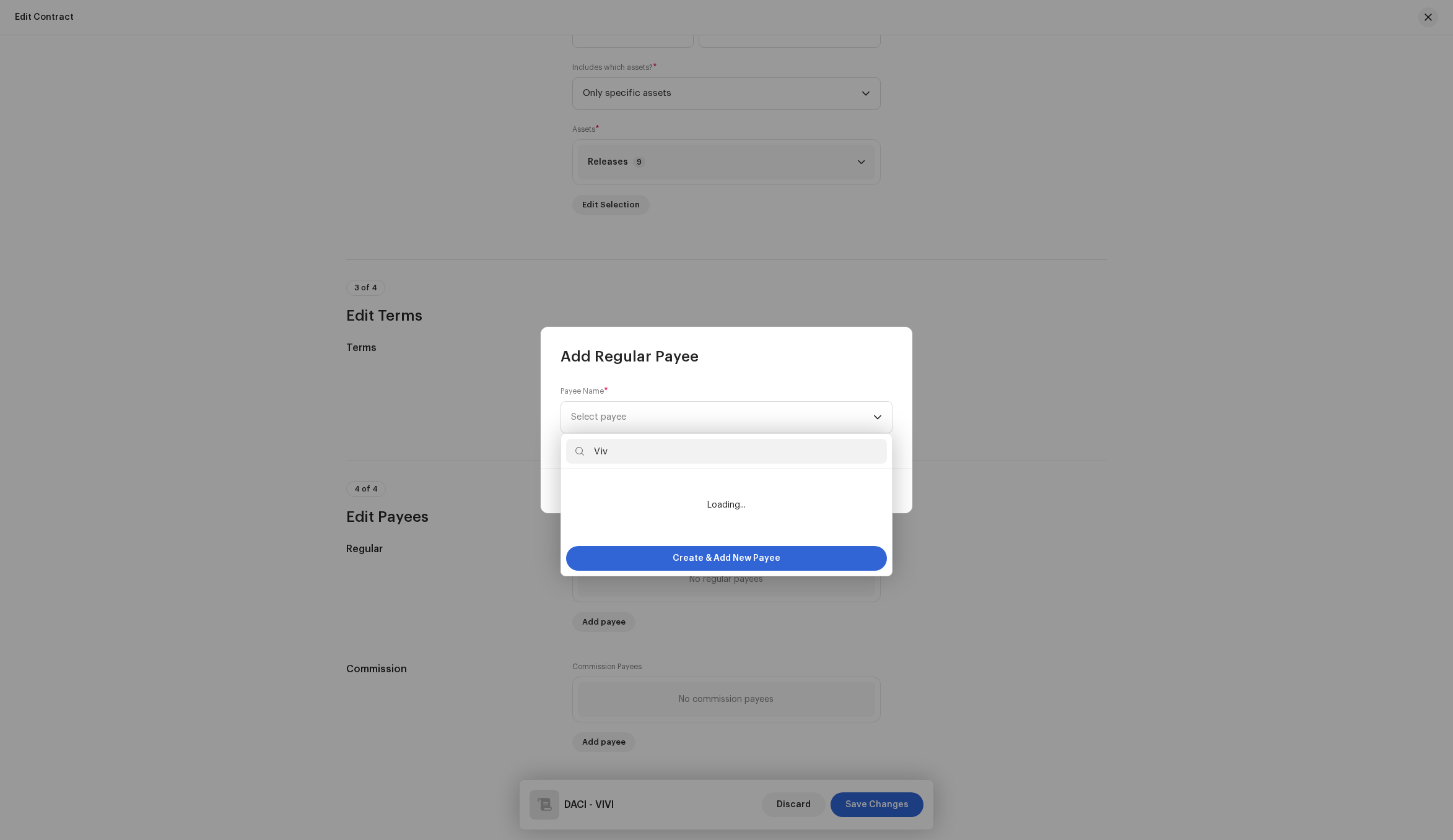
type input "Vivi"
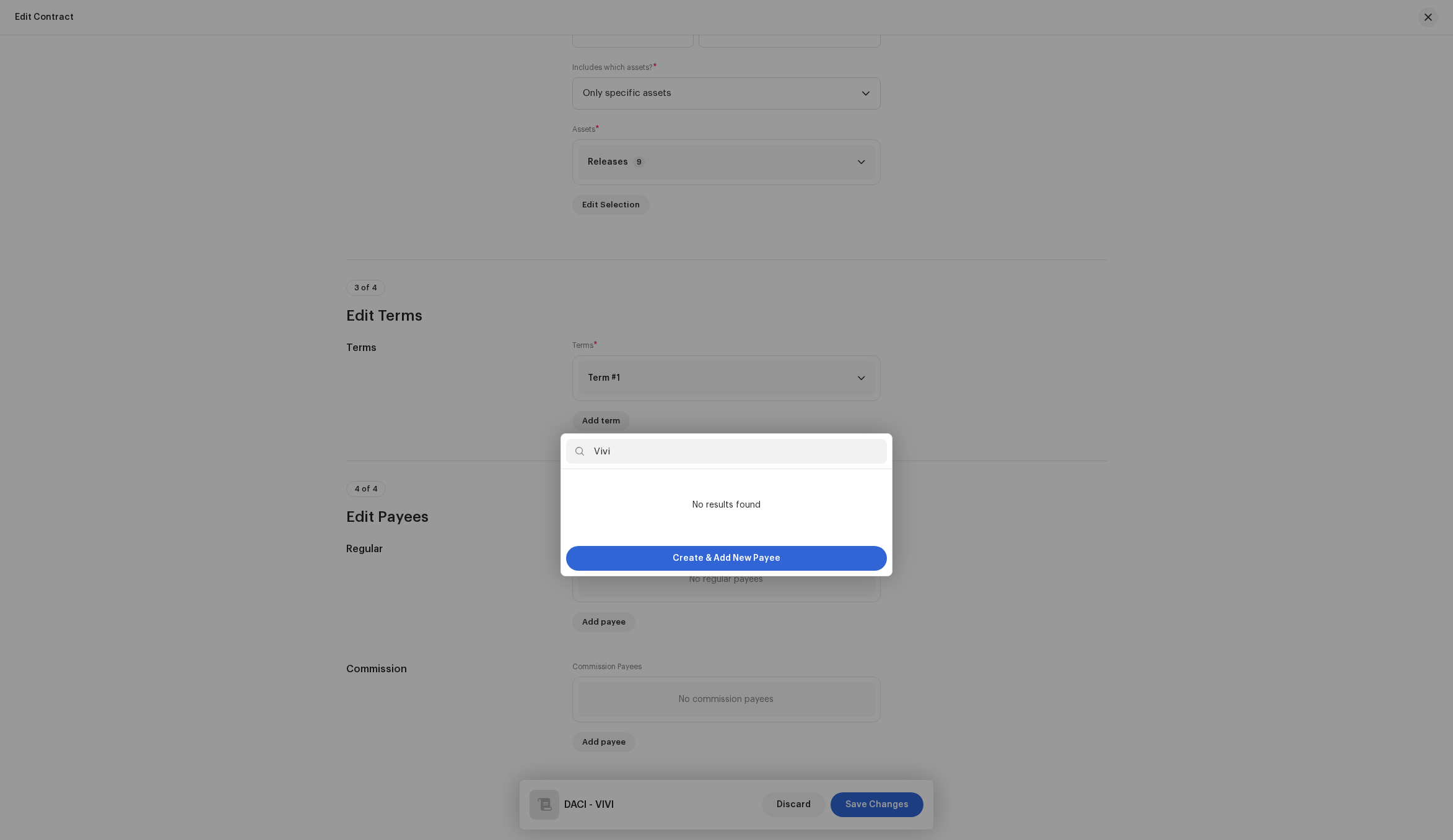
click at [983, 442] on div "Add Regular Payee Payee Name * Select payee Cancel Add Payee" at bounding box center [726, 420] width 1453 height 840
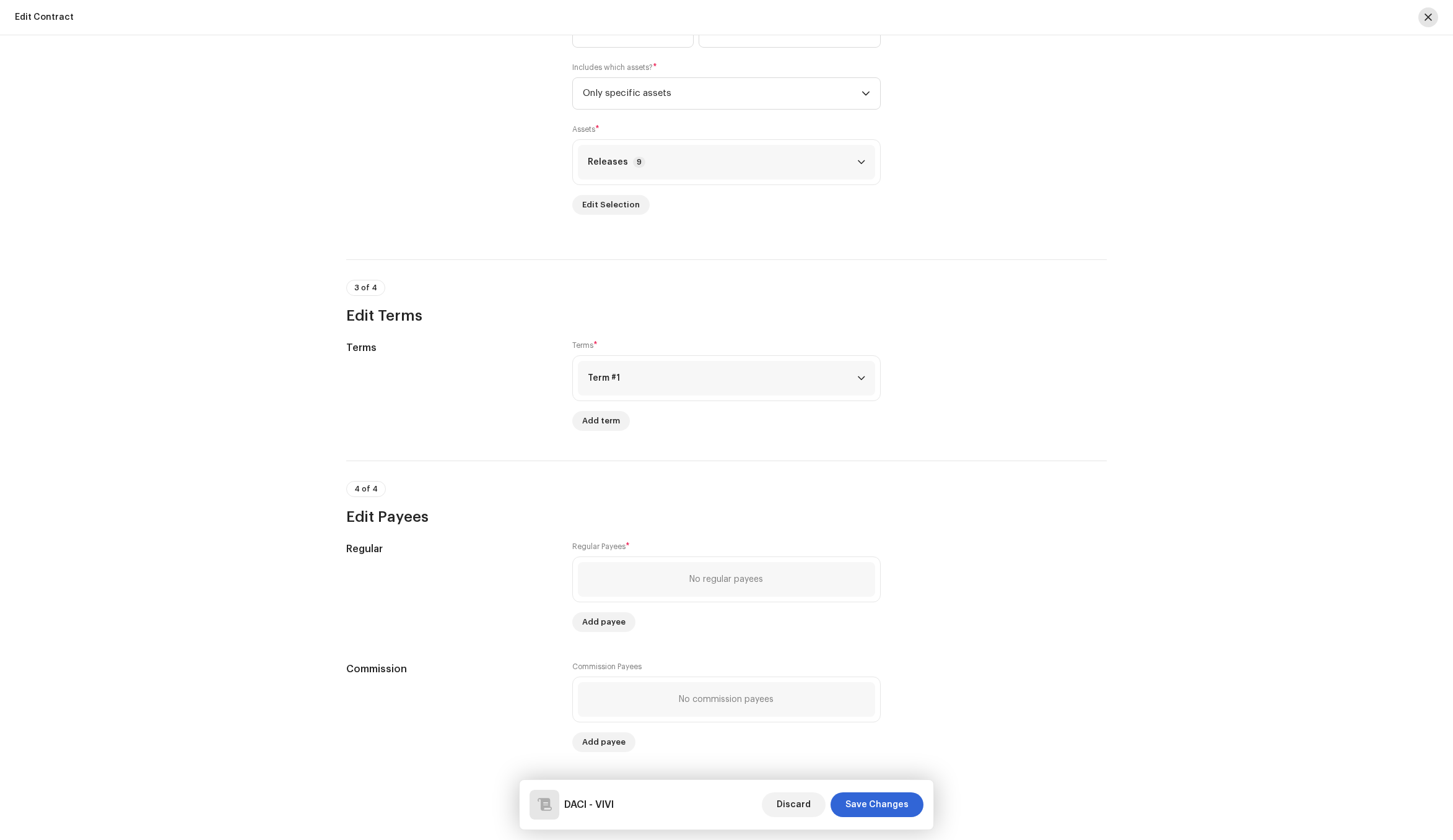
click at [1422, 19] on button "button" at bounding box center [1428, 17] width 19 height 19
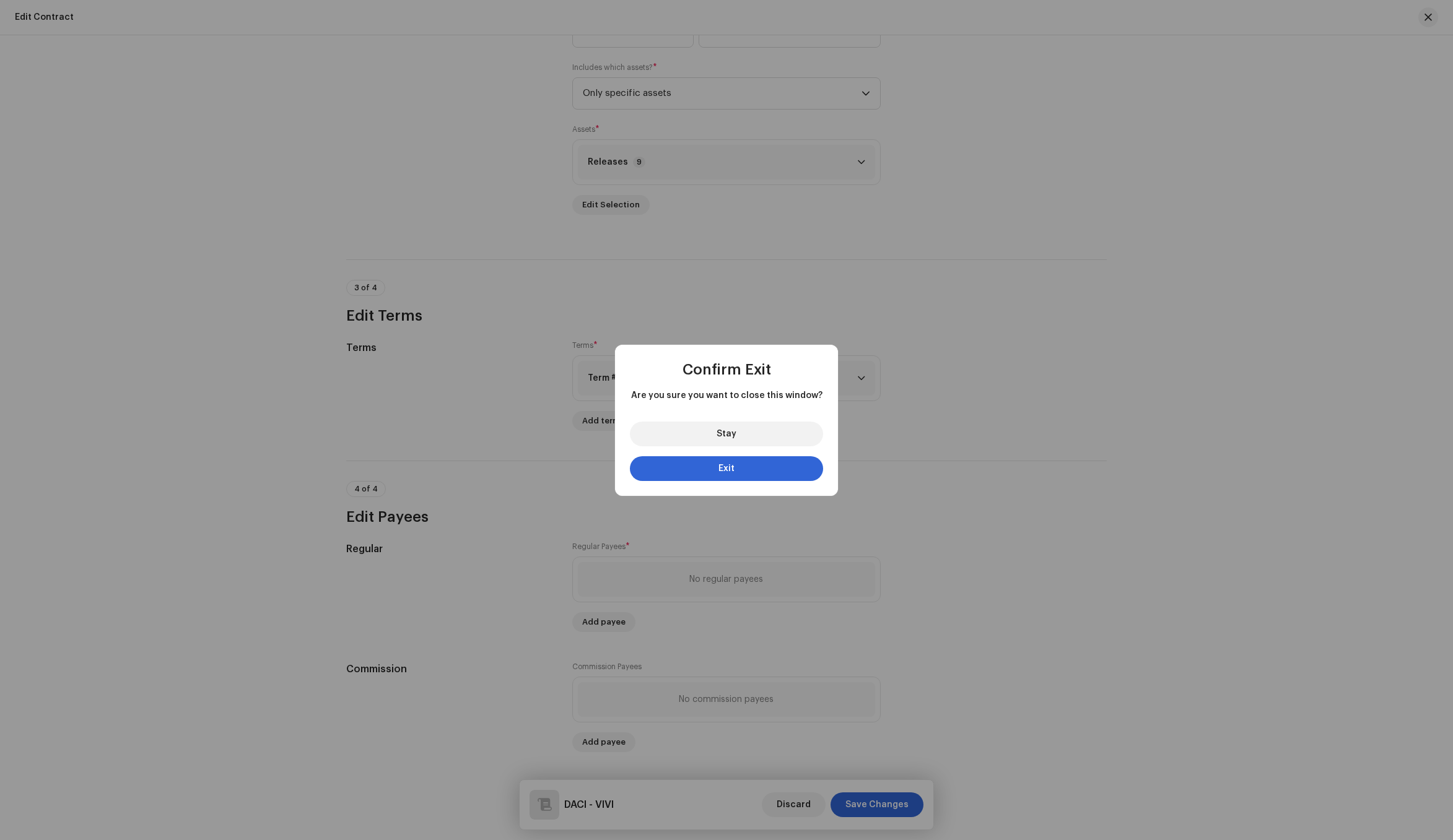
click at [693, 481] on div "Stay Exit" at bounding box center [726, 454] width 223 height 84
click at [695, 473] on button "Exit" at bounding box center [726, 469] width 193 height 25
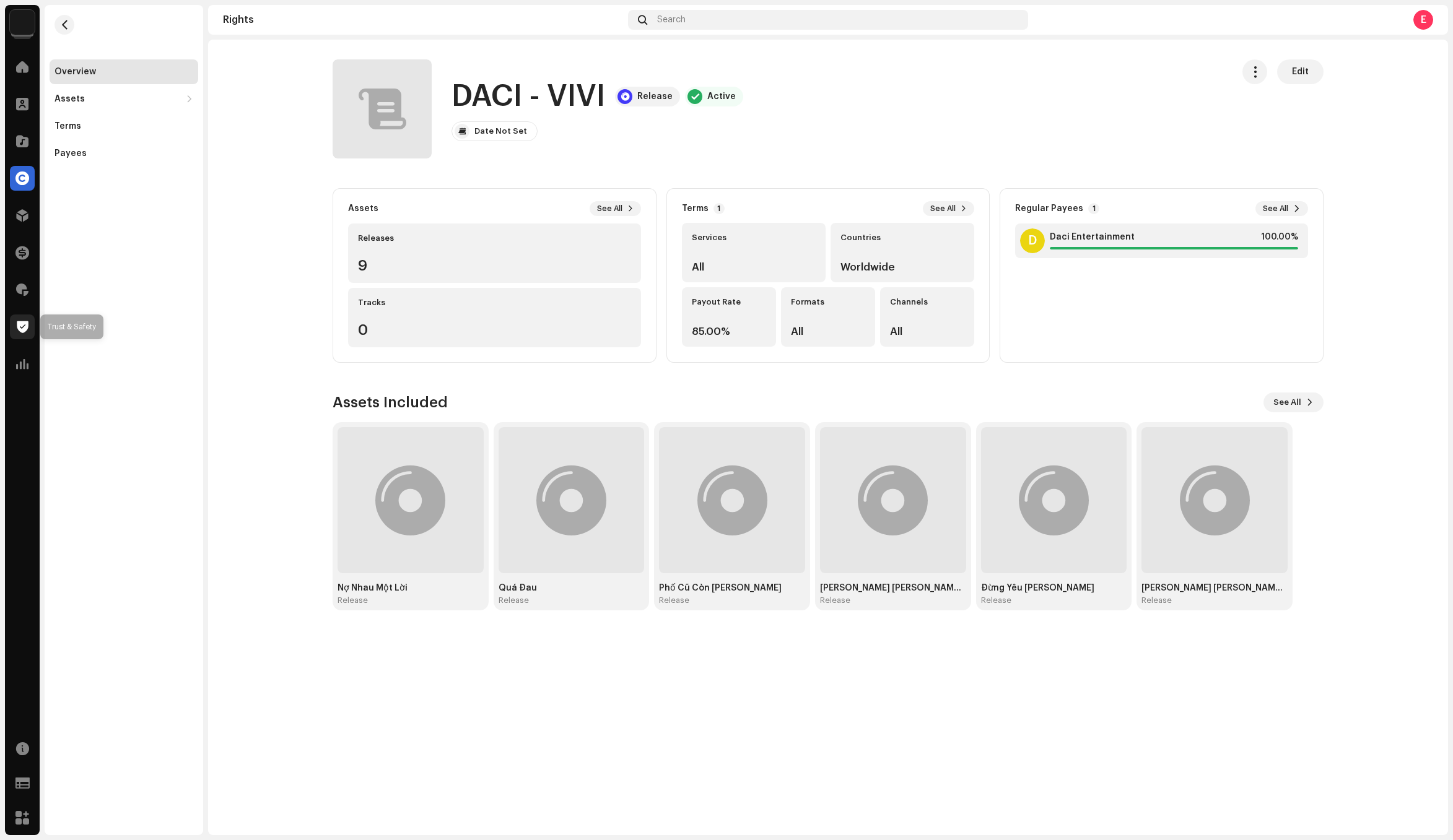
click at [31, 327] on div at bounding box center [22, 327] width 25 height 25
click at [17, 302] on div at bounding box center [22, 290] width 25 height 25
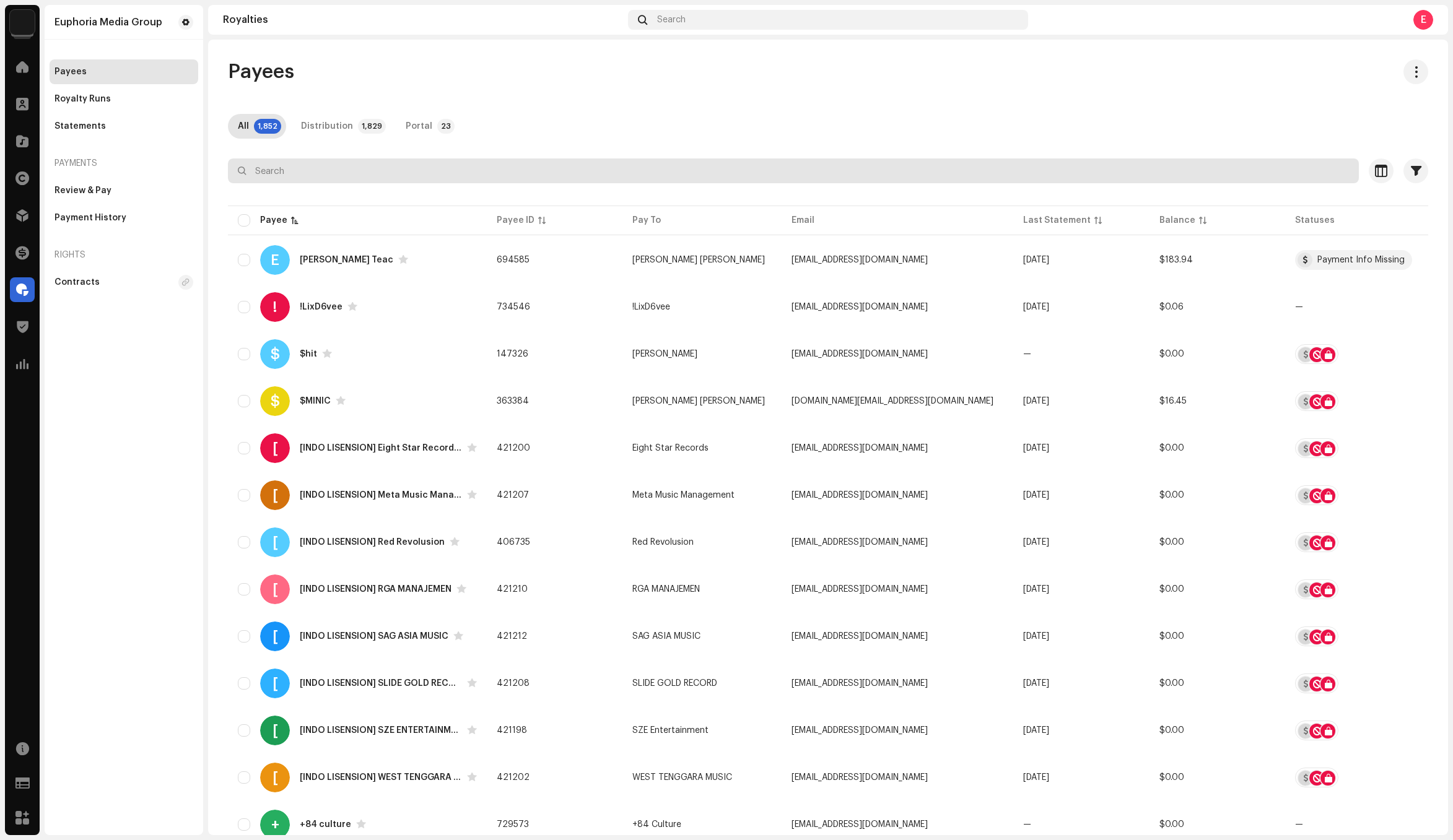
click at [365, 176] on input "text" at bounding box center [793, 171] width 1131 height 25
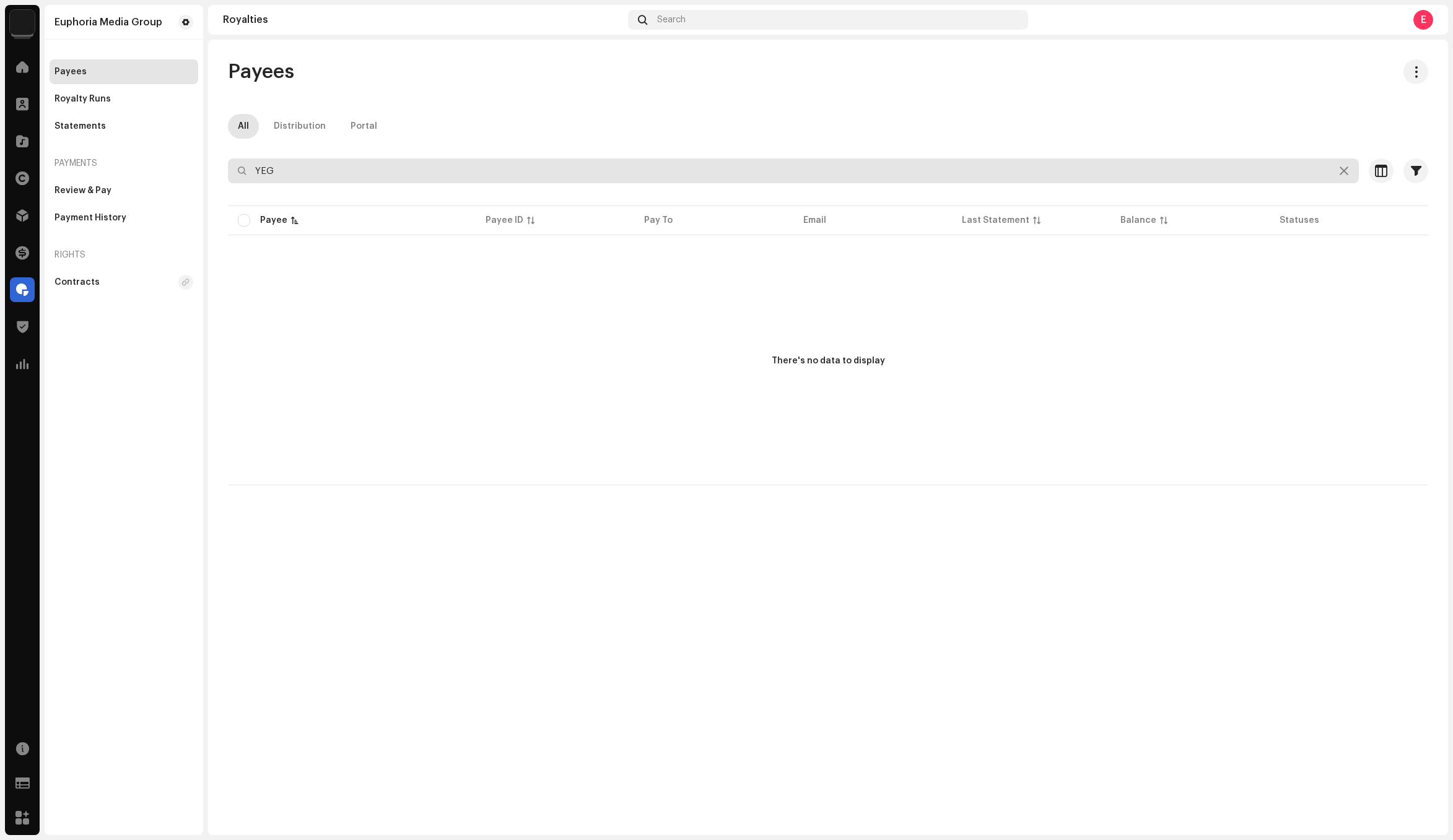
drag, startPoint x: 346, startPoint y: 165, endPoint x: 4, endPoint y: 132, distance: 343.6
click at [55, 133] on div "Euphoria Media Group Home Clients Catalog Rights Distribution Finance Royalties…" at bounding box center [726, 420] width 1453 height 840
type input "Vivi"
drag, startPoint x: 397, startPoint y: 173, endPoint x: 143, endPoint y: 152, distance: 254.9
click at [143, 152] on div "Euphoria Media Group Home Clients Catalog Rights Distribution Finance Royalties…" at bounding box center [726, 420] width 1453 height 840
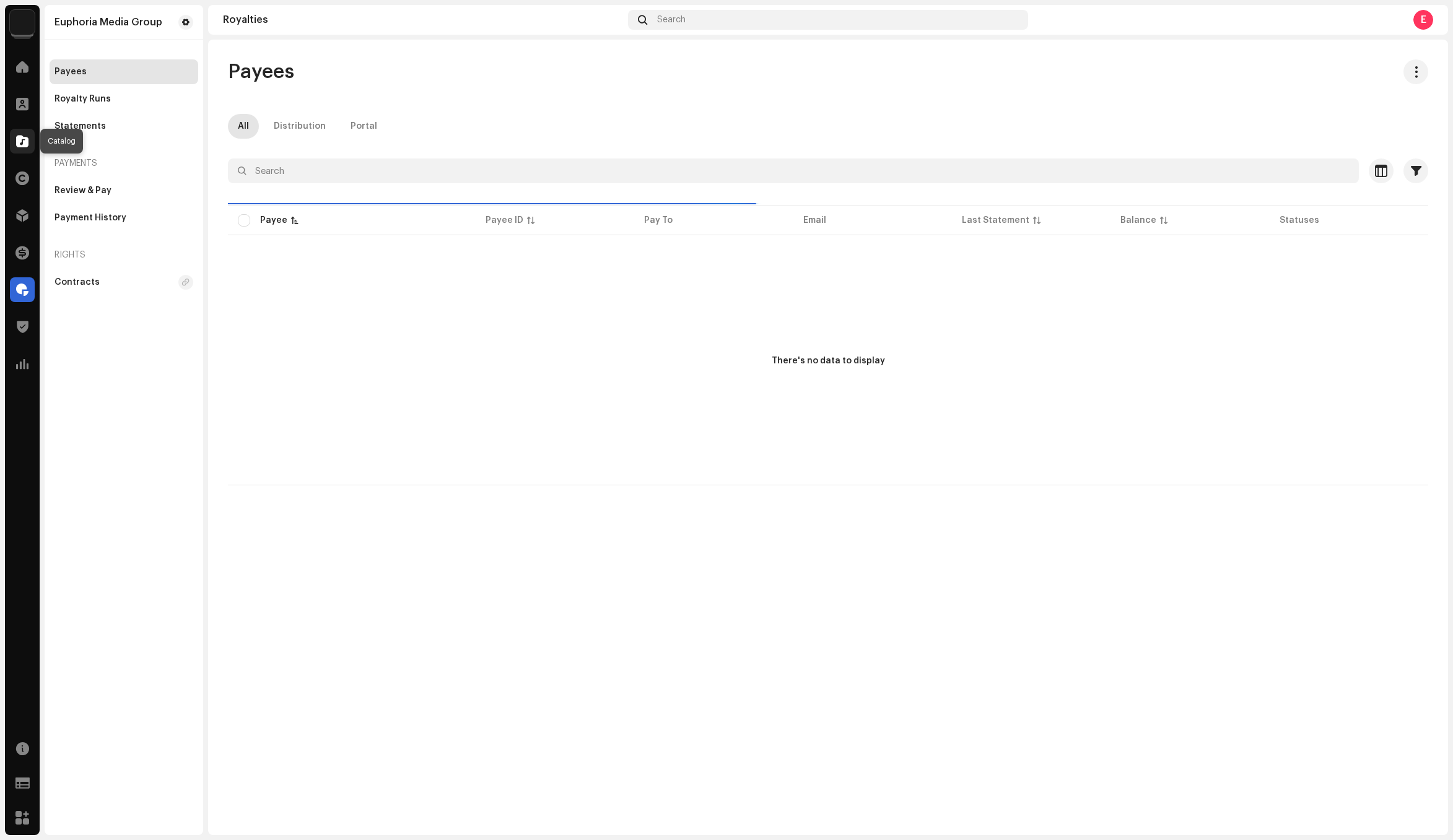
click at [23, 136] on span at bounding box center [22, 141] width 12 height 10
click at [28, 175] on span at bounding box center [22, 178] width 14 height 10
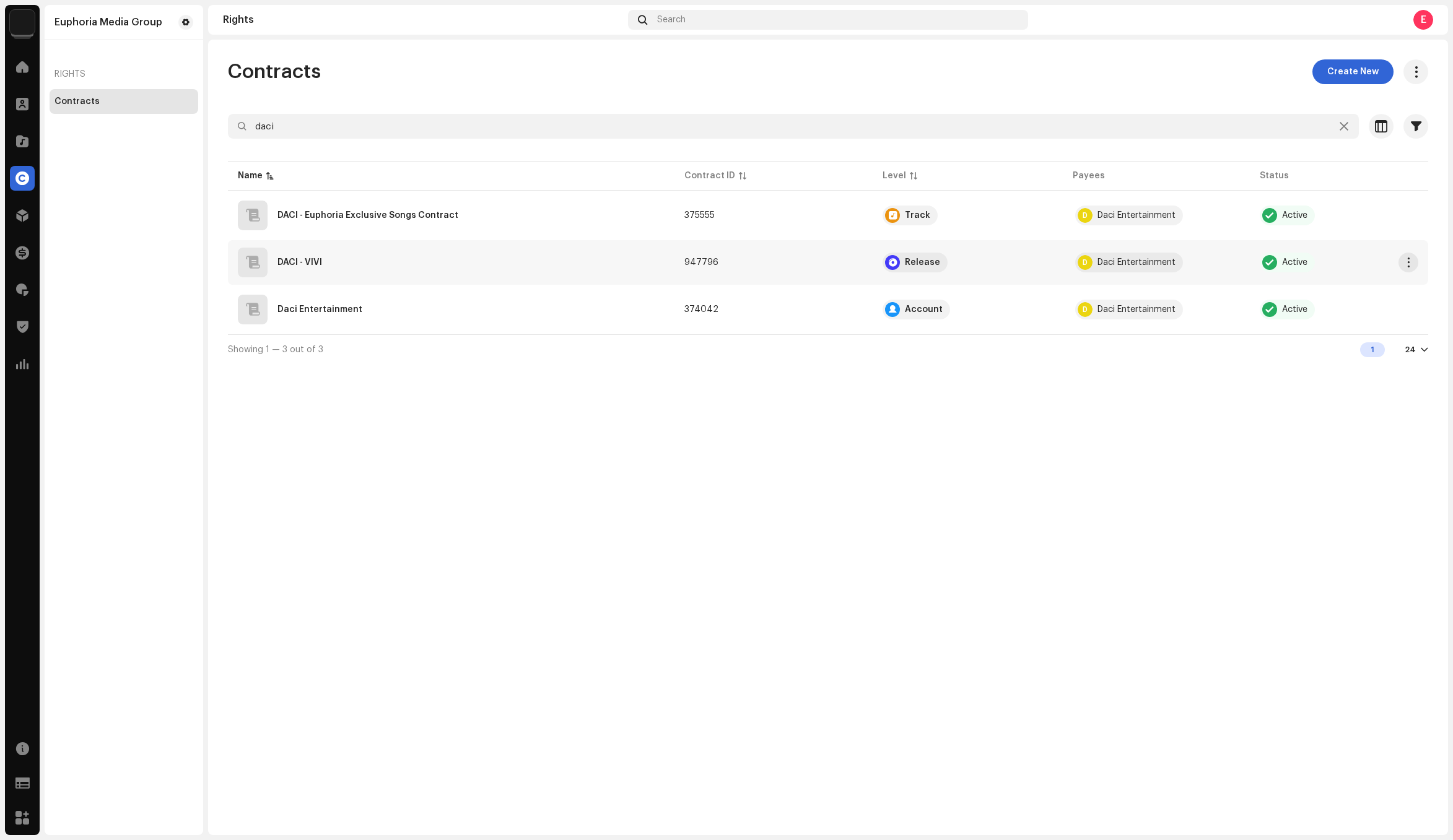
click at [462, 257] on div "DACI - VIVI" at bounding box center [451, 262] width 427 height 30
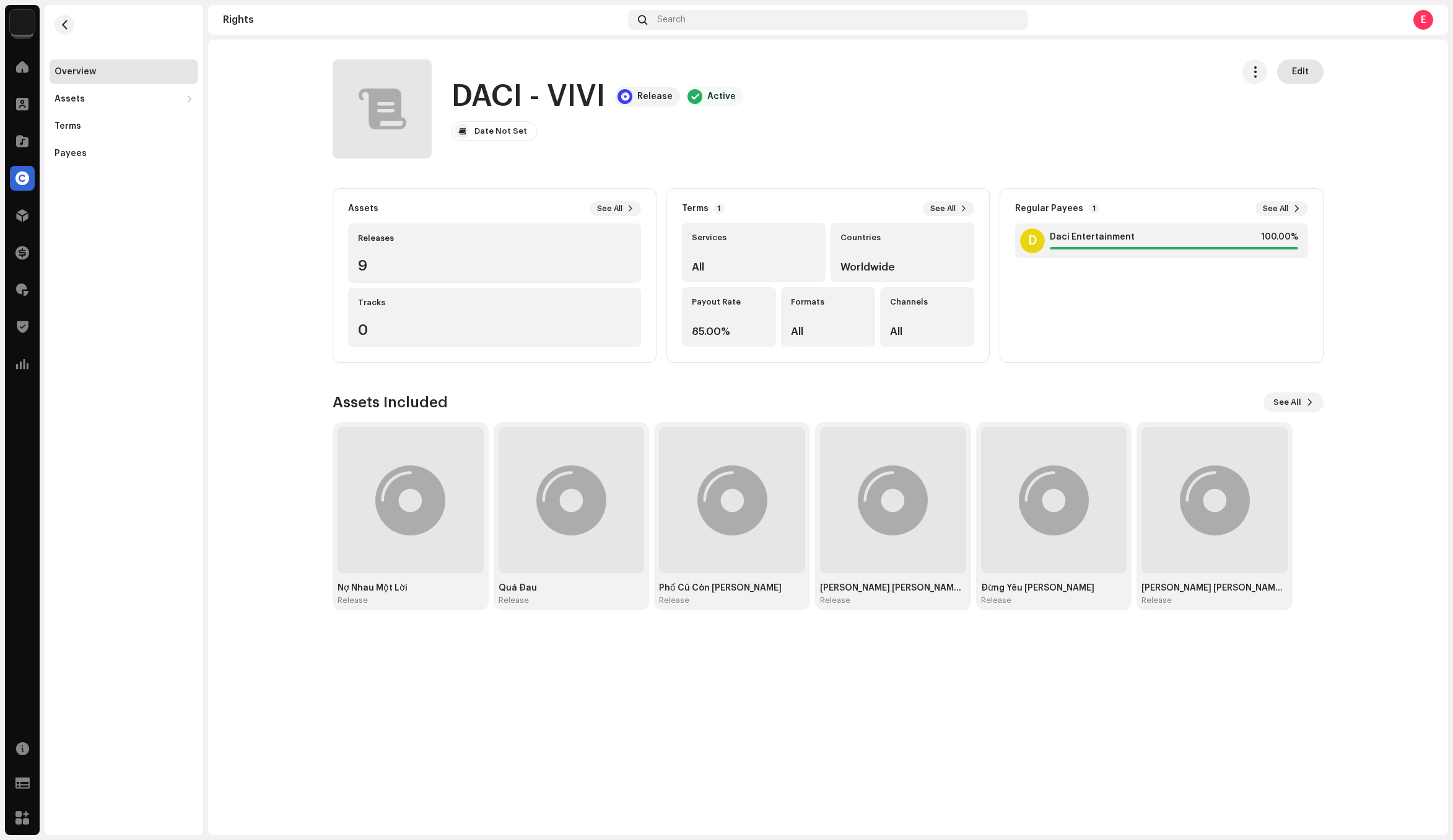
click at [1299, 75] on span "Edit" at bounding box center [1300, 71] width 17 height 25
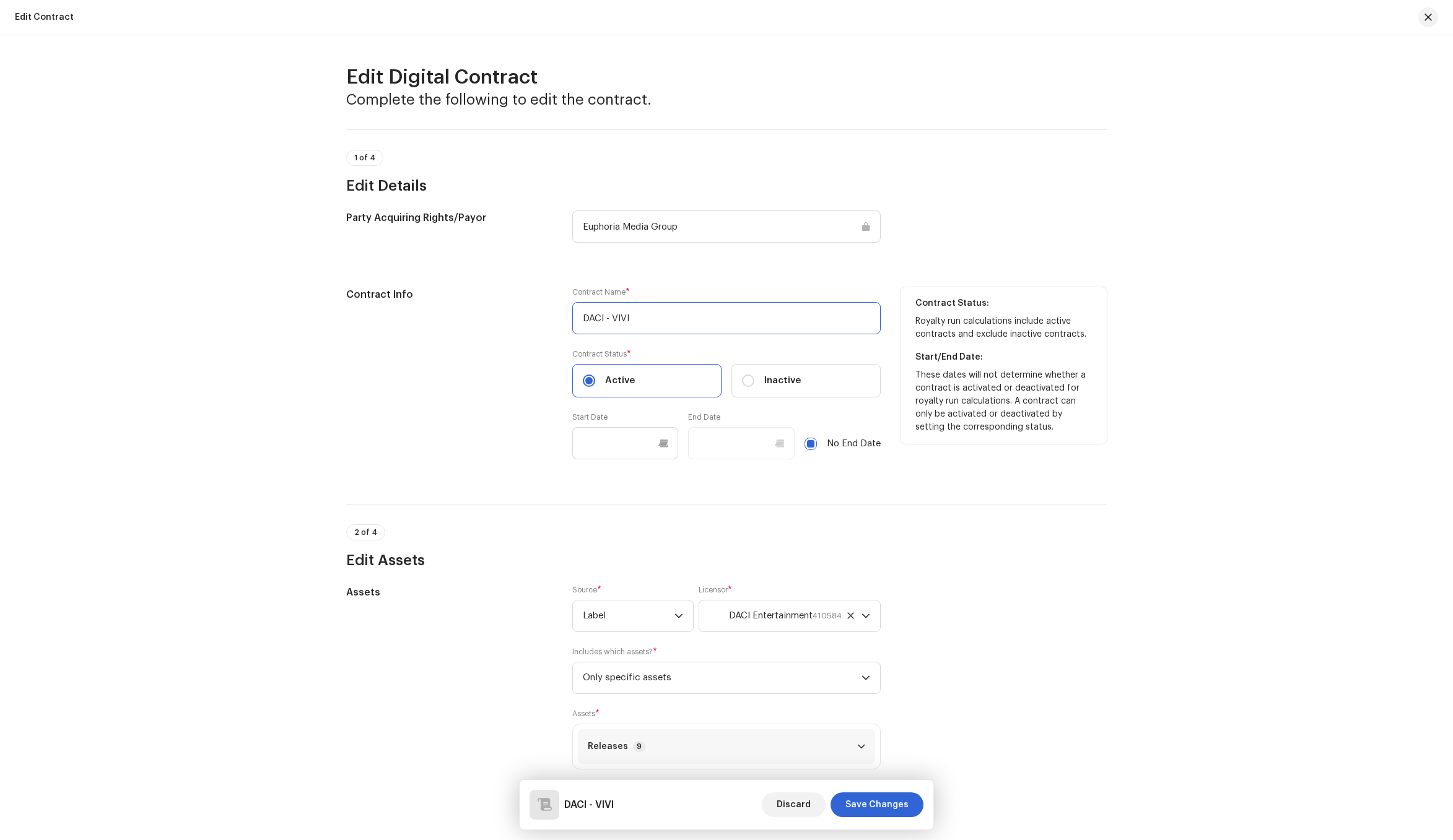
drag, startPoint x: 634, startPoint y: 321, endPoint x: 610, endPoint y: 321, distance: 24.0
click at [610, 321] on input "DACI - VIVI" at bounding box center [726, 318] width 308 height 32
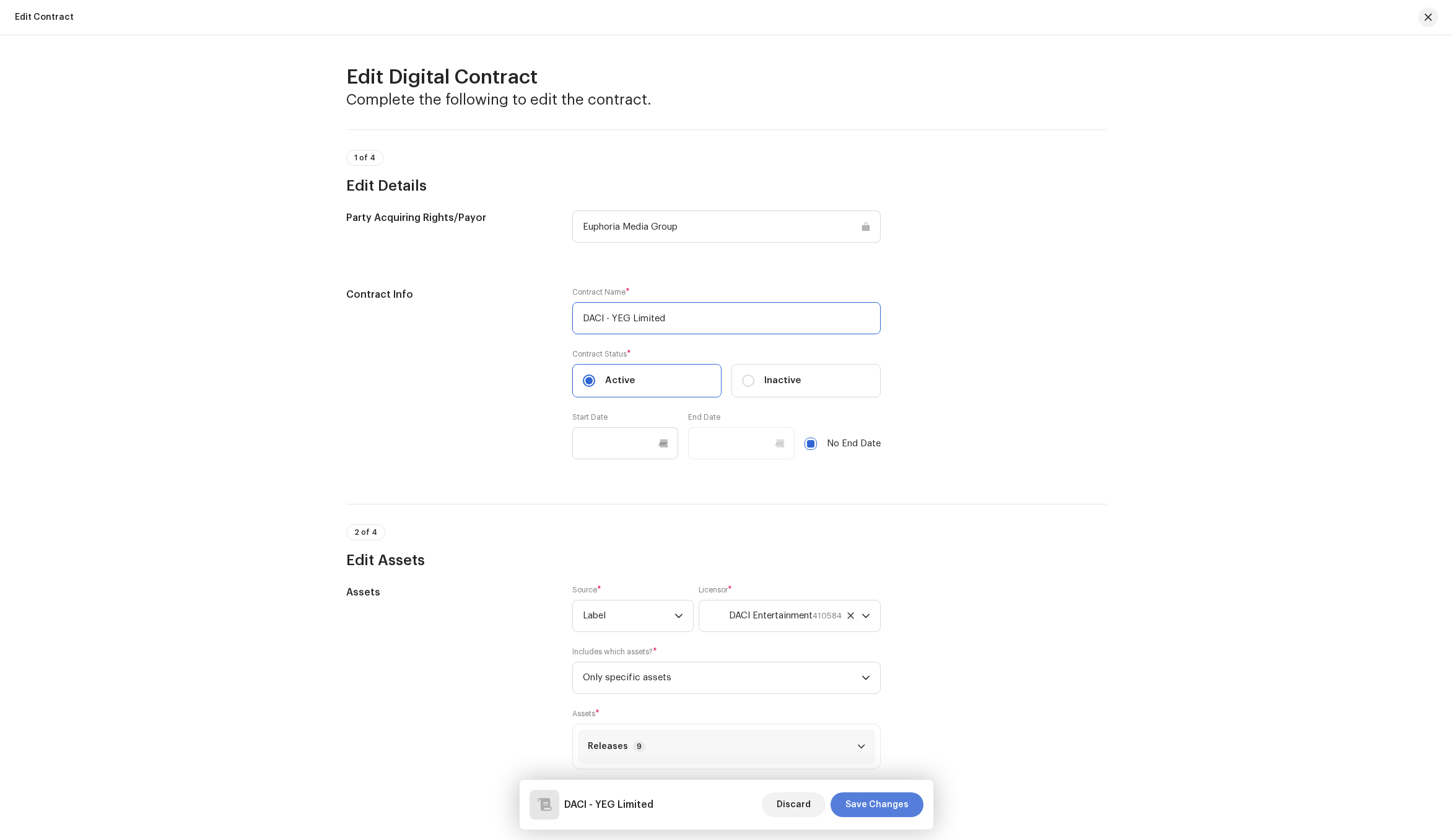
type input "DACI - YEG Limited"
click at [913, 803] on button "Save Changes" at bounding box center [877, 804] width 93 height 25
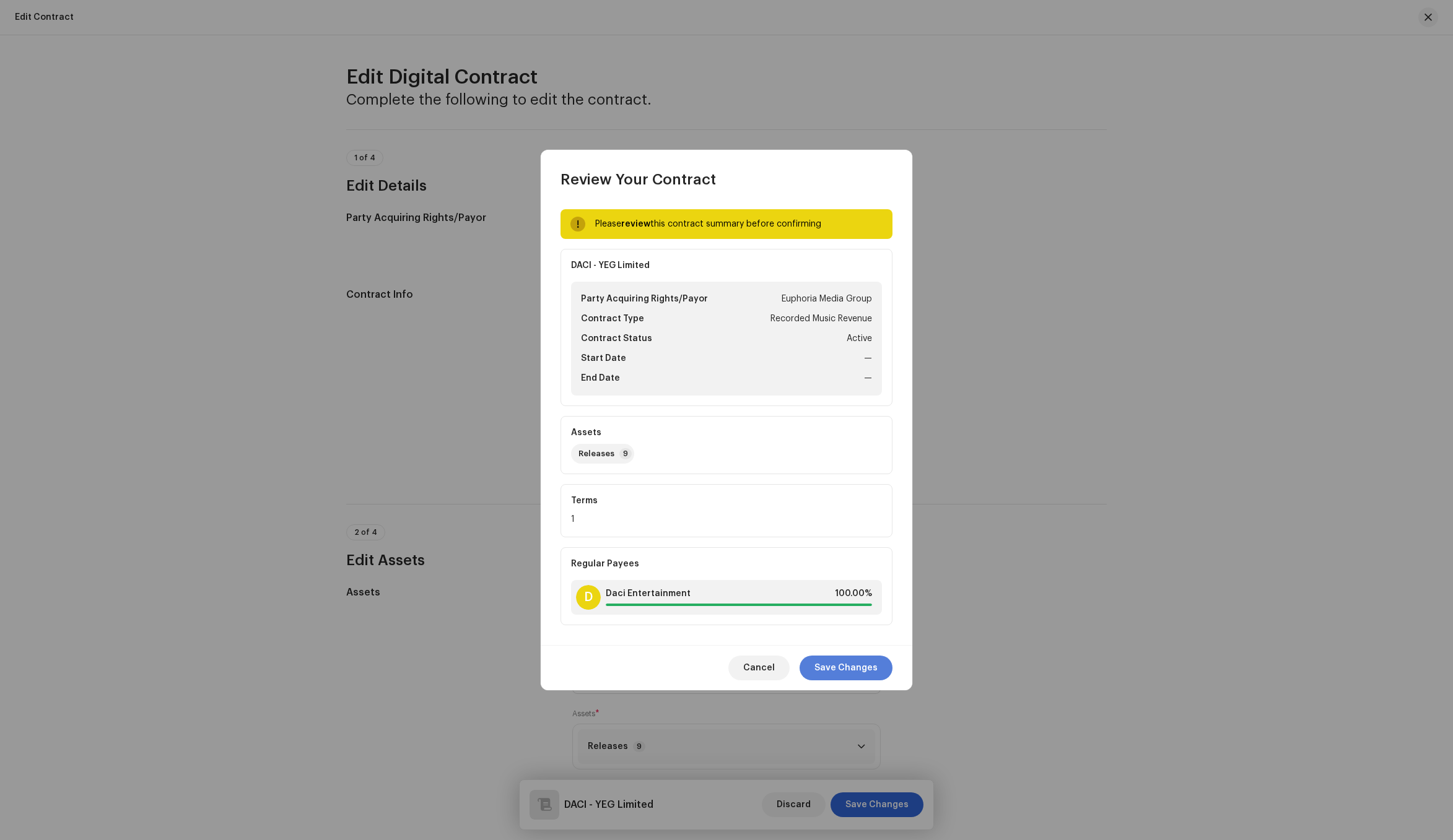
click at [869, 664] on span "Save Changes" at bounding box center [846, 668] width 63 height 25
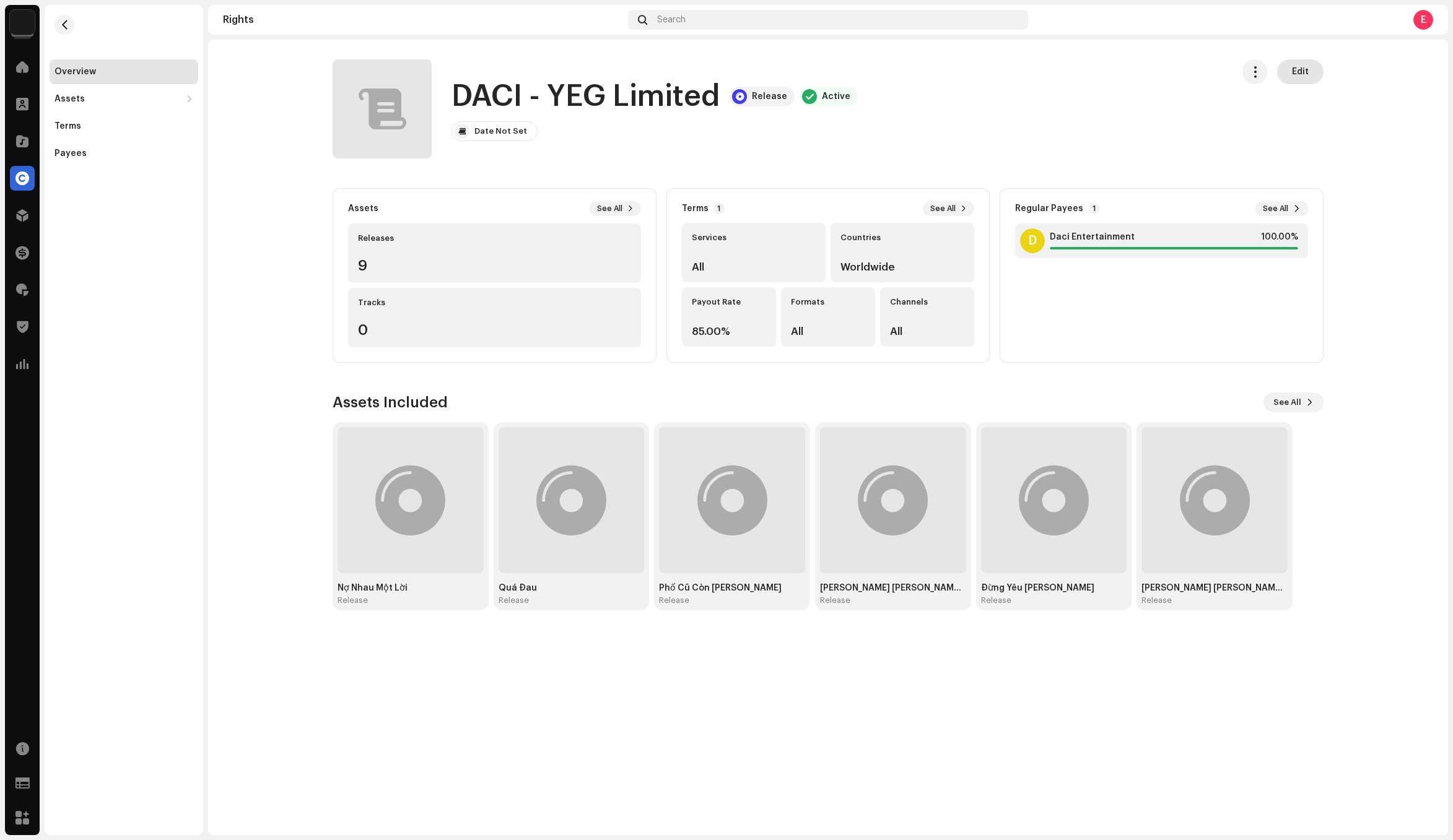
click at [1298, 68] on span "Edit" at bounding box center [1300, 71] width 17 height 25
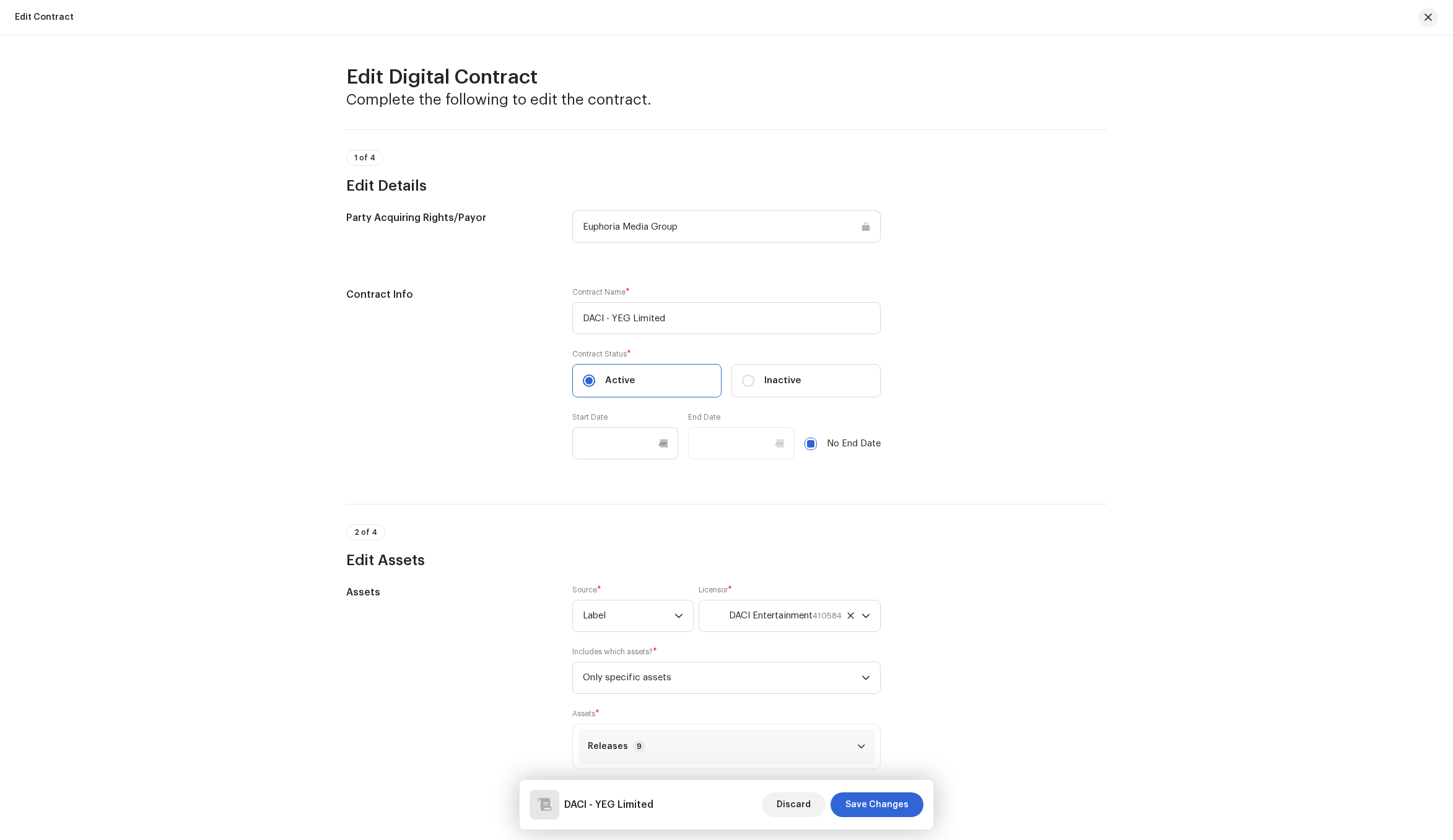
scroll to position [629, 0]
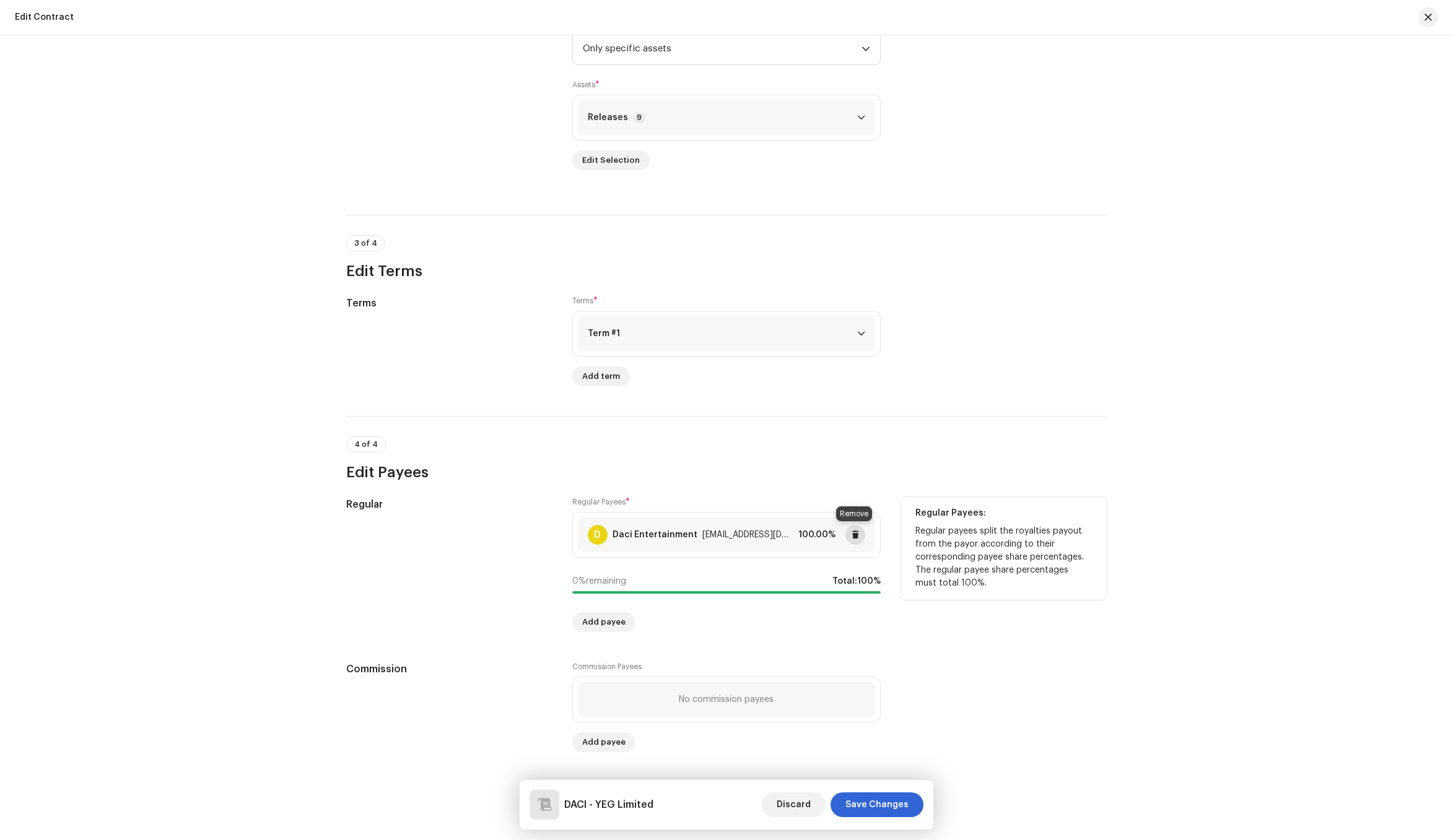
click at [854, 532] on span at bounding box center [855, 535] width 7 height 10
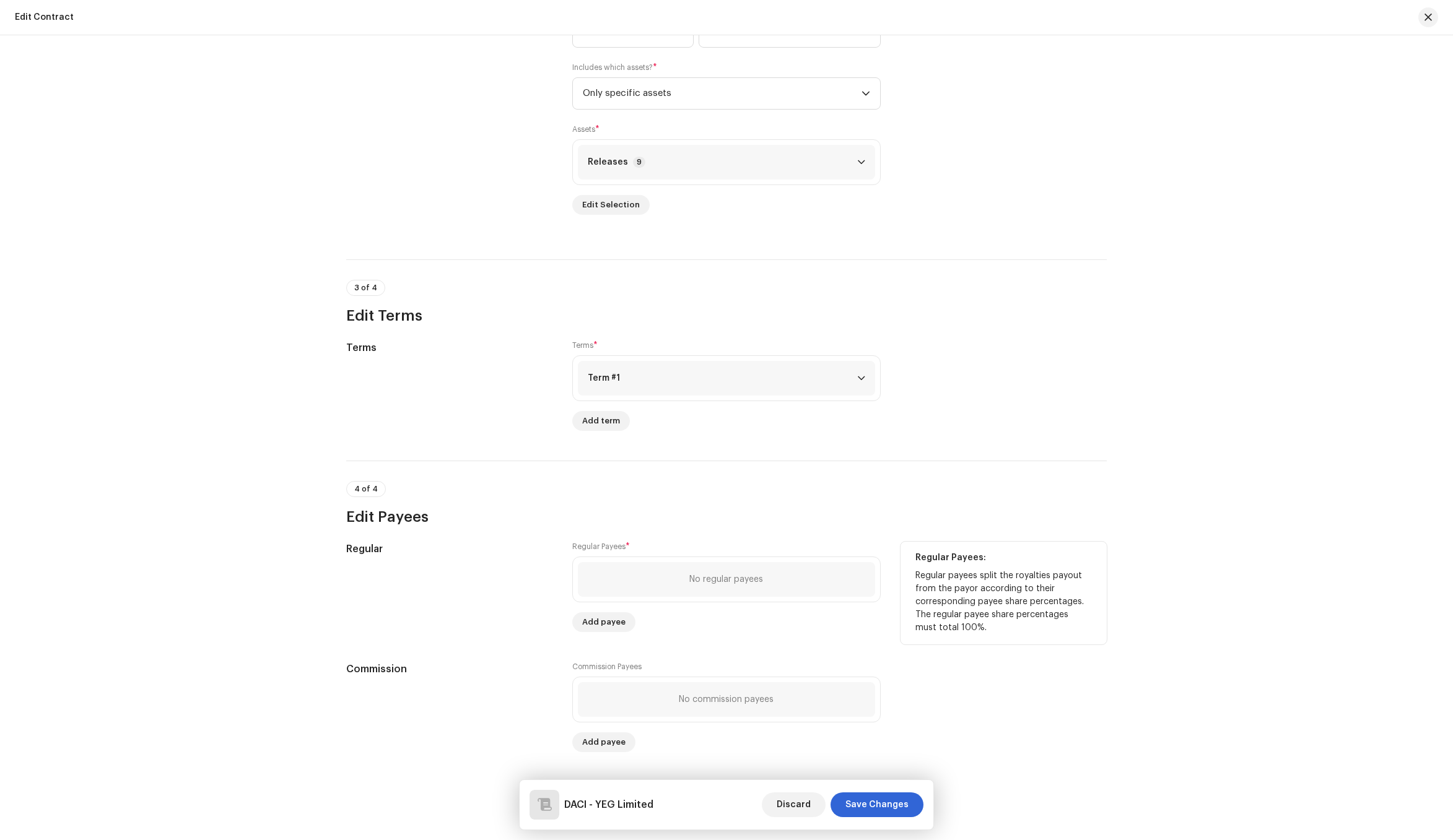
click at [665, 579] on div "No regular payees" at bounding box center [726, 579] width 297 height 35
click at [593, 624] on span "Add payee" at bounding box center [604, 622] width 44 height 25
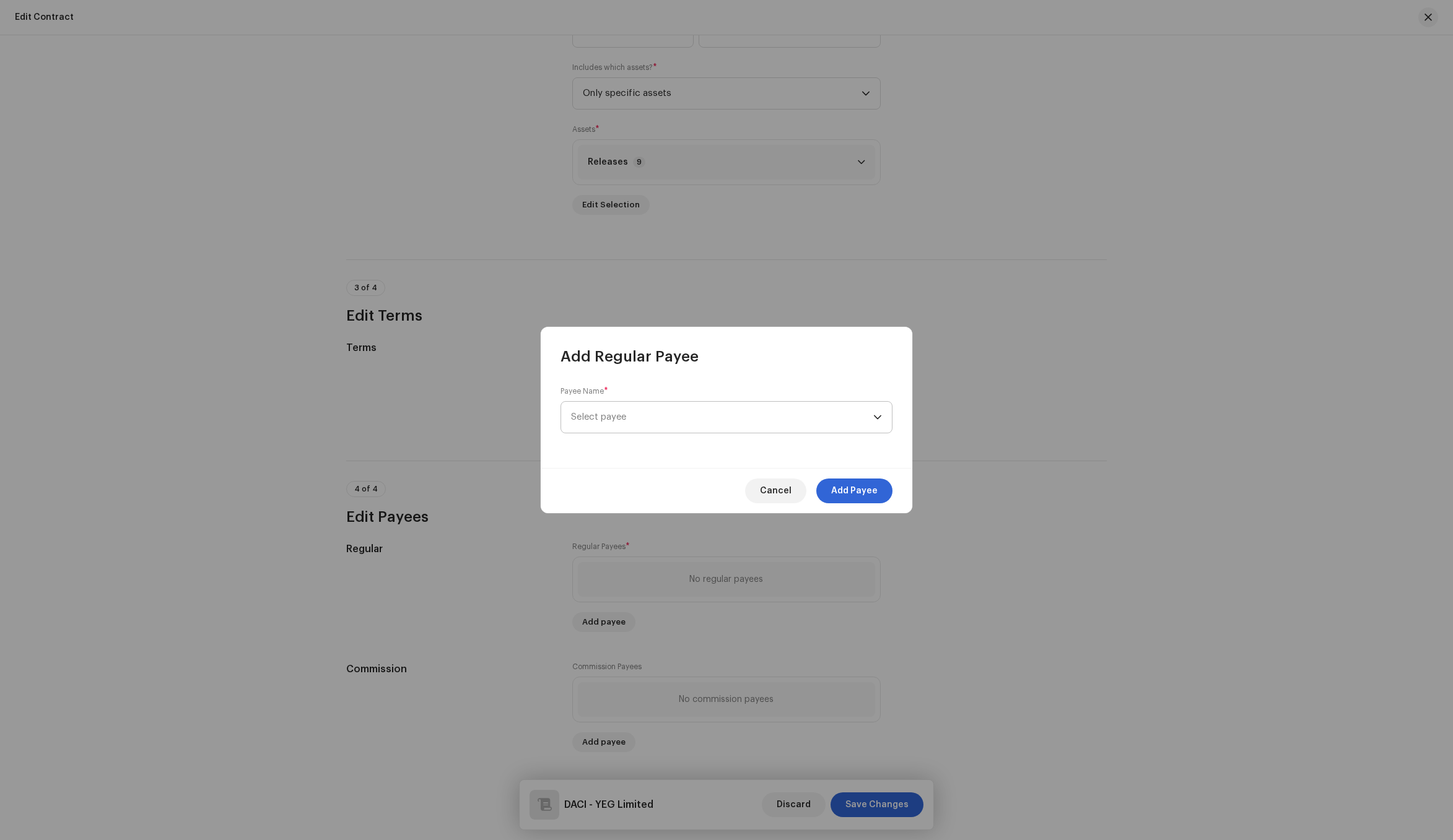
click at [649, 417] on span "Select payee" at bounding box center [721, 418] width 302 height 31
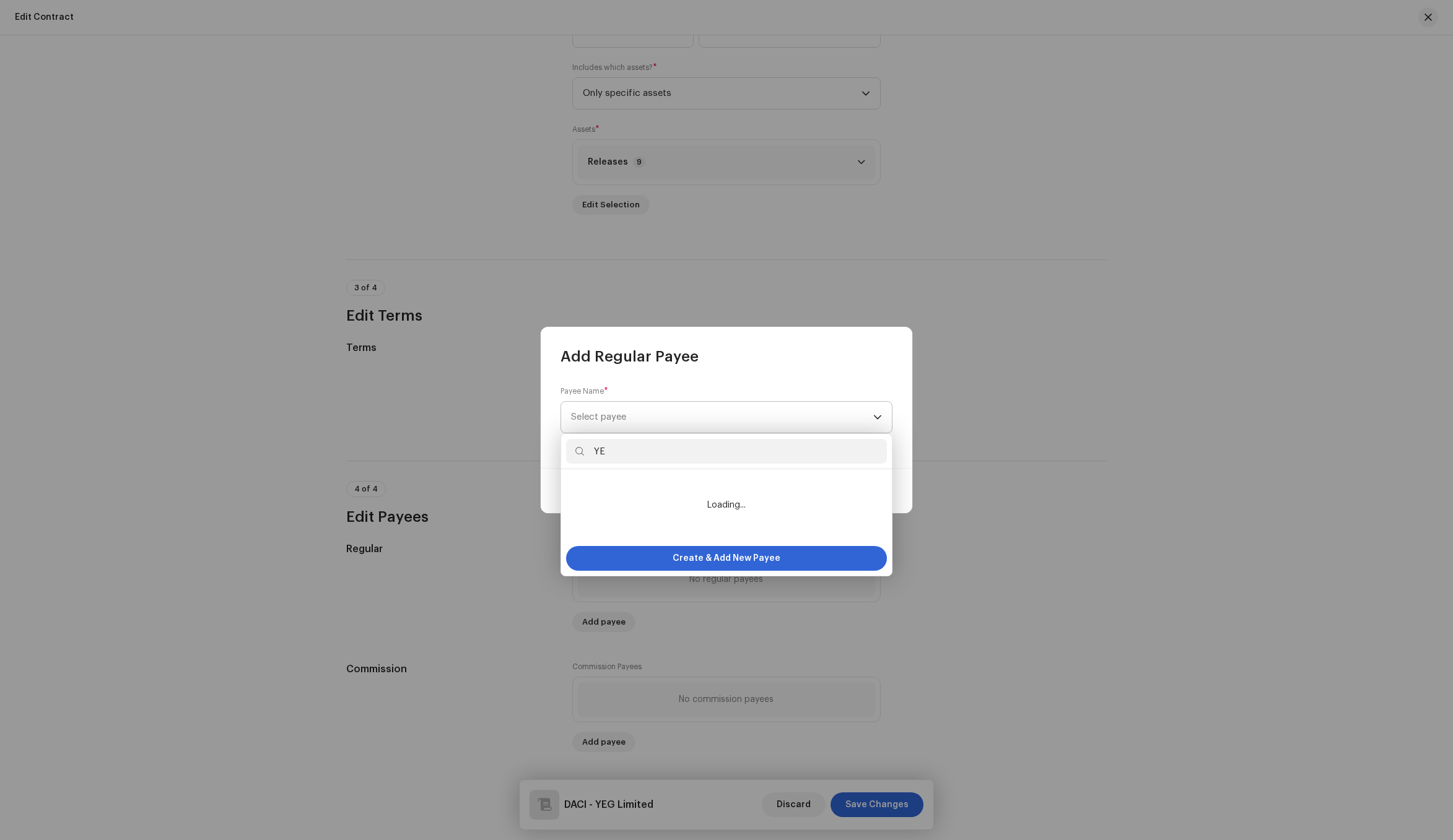
type input "YEG"
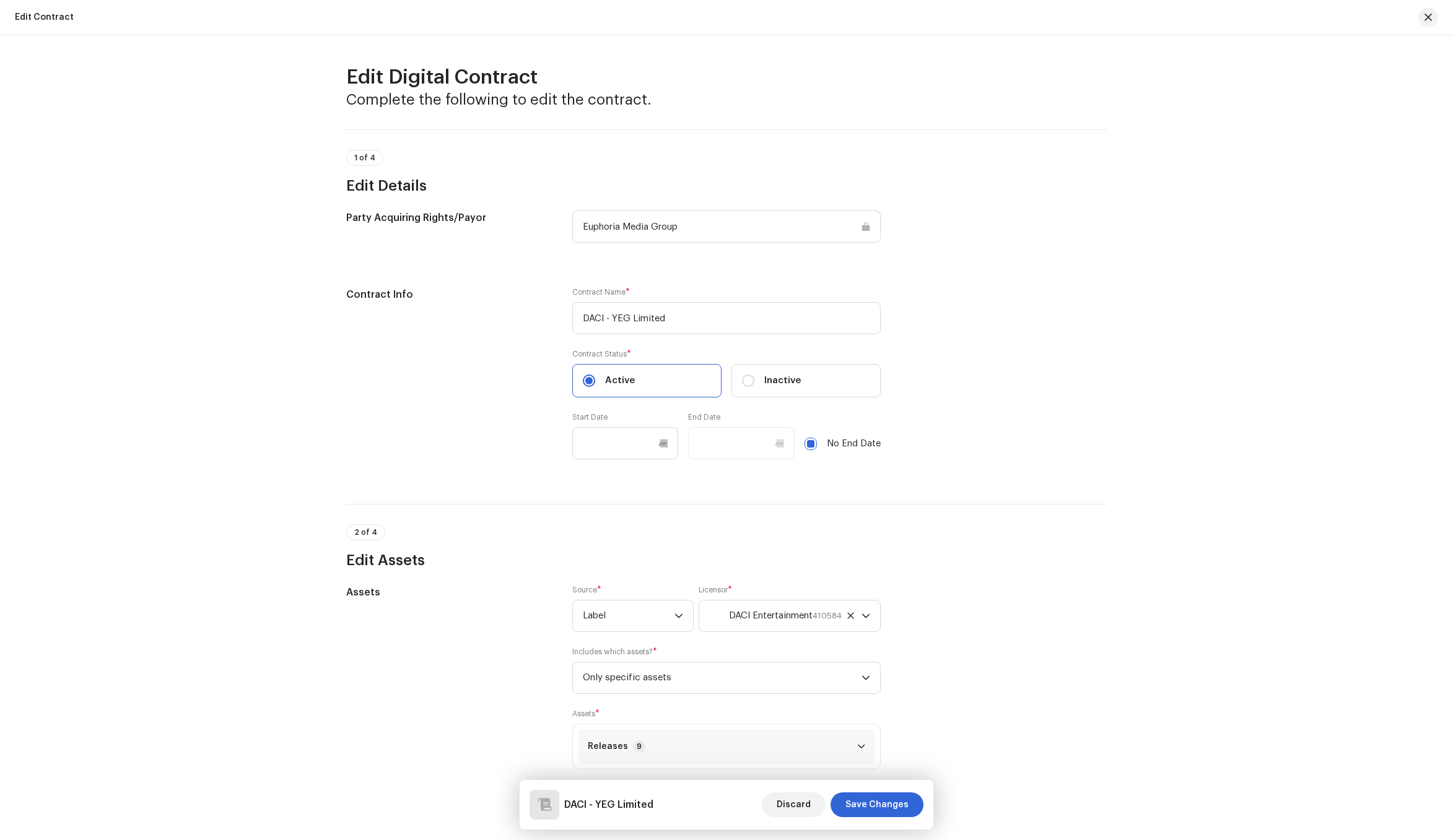
scroll to position [629, 0]
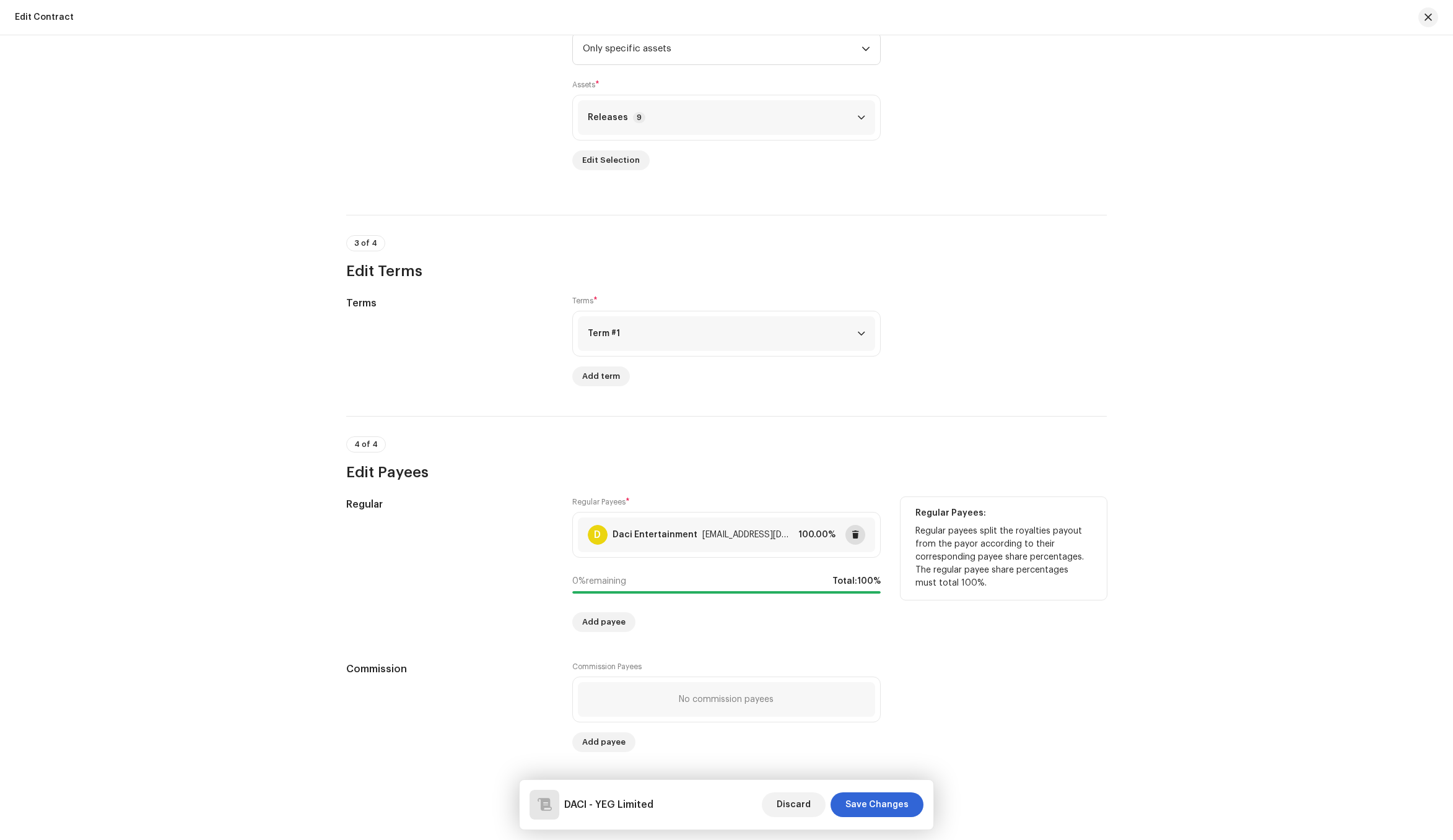
click at [854, 532] on span at bounding box center [855, 535] width 7 height 10
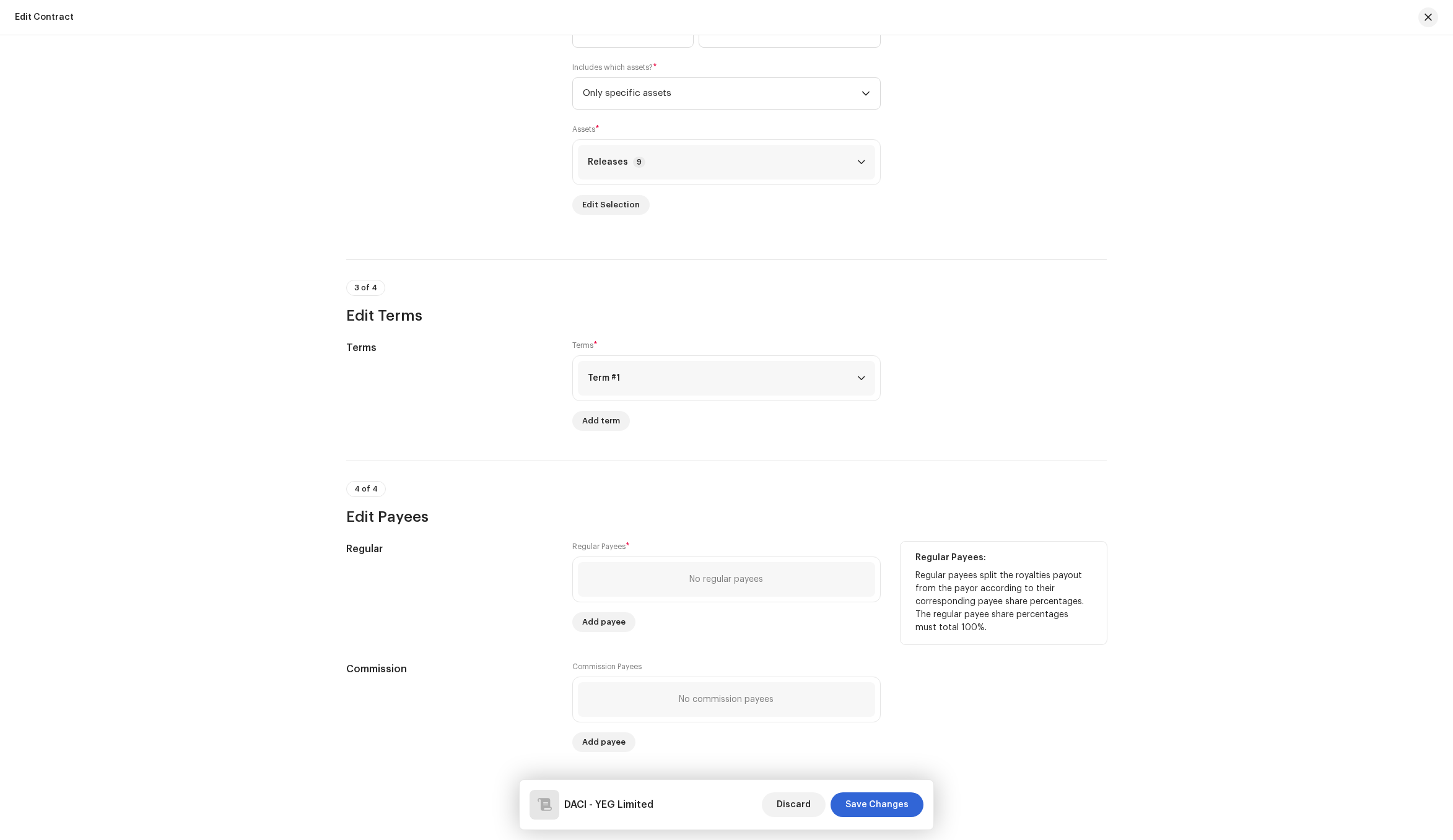
scroll to position [584, 0]
click at [620, 613] on span "Add payee" at bounding box center [604, 622] width 44 height 25
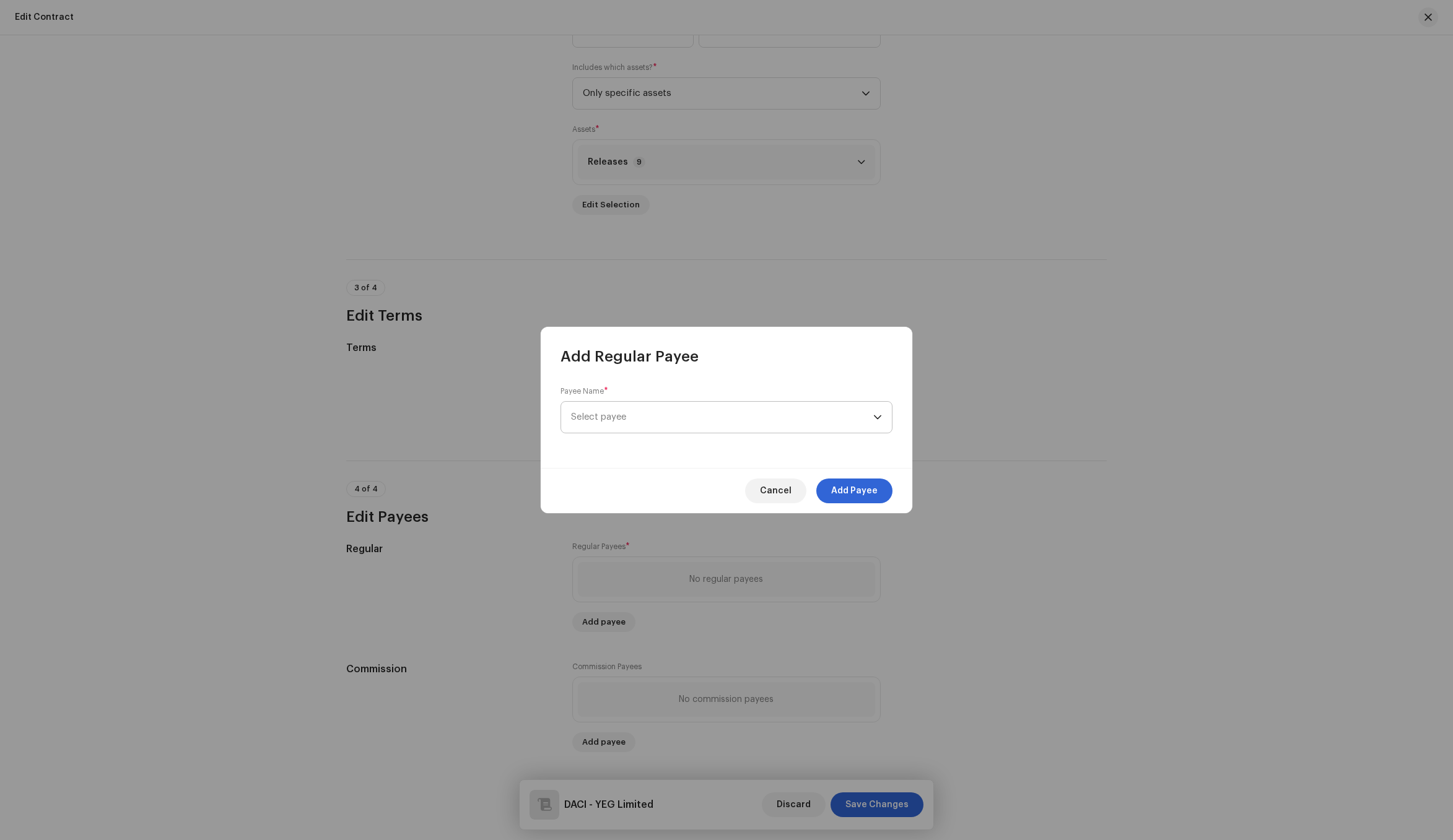
click at [663, 422] on span "Select payee" at bounding box center [721, 418] width 302 height 31
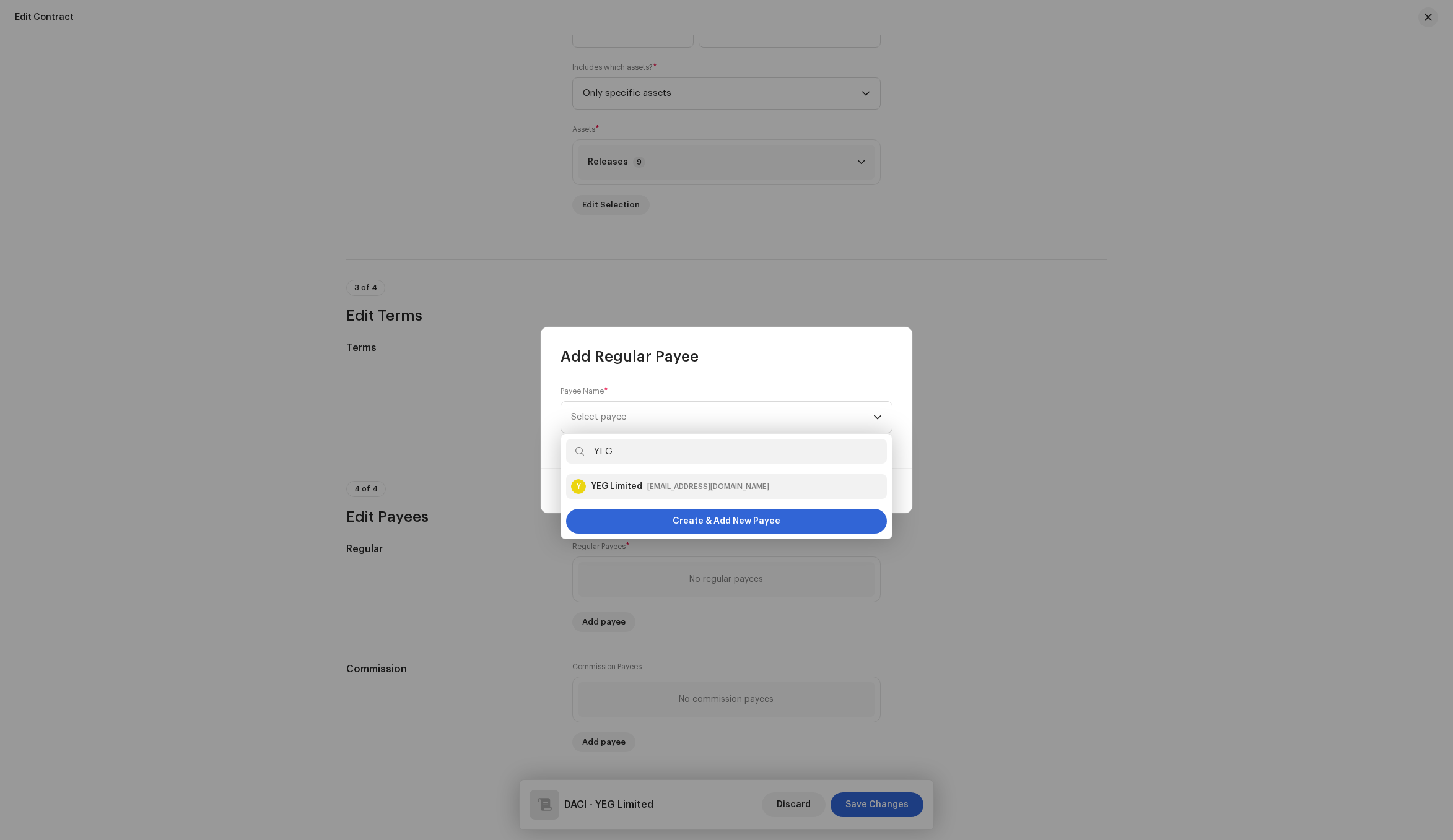
type input "YEG"
click at [750, 490] on div "Y YEG Limited bgao026@gmail.com" at bounding box center [726, 486] width 311 height 15
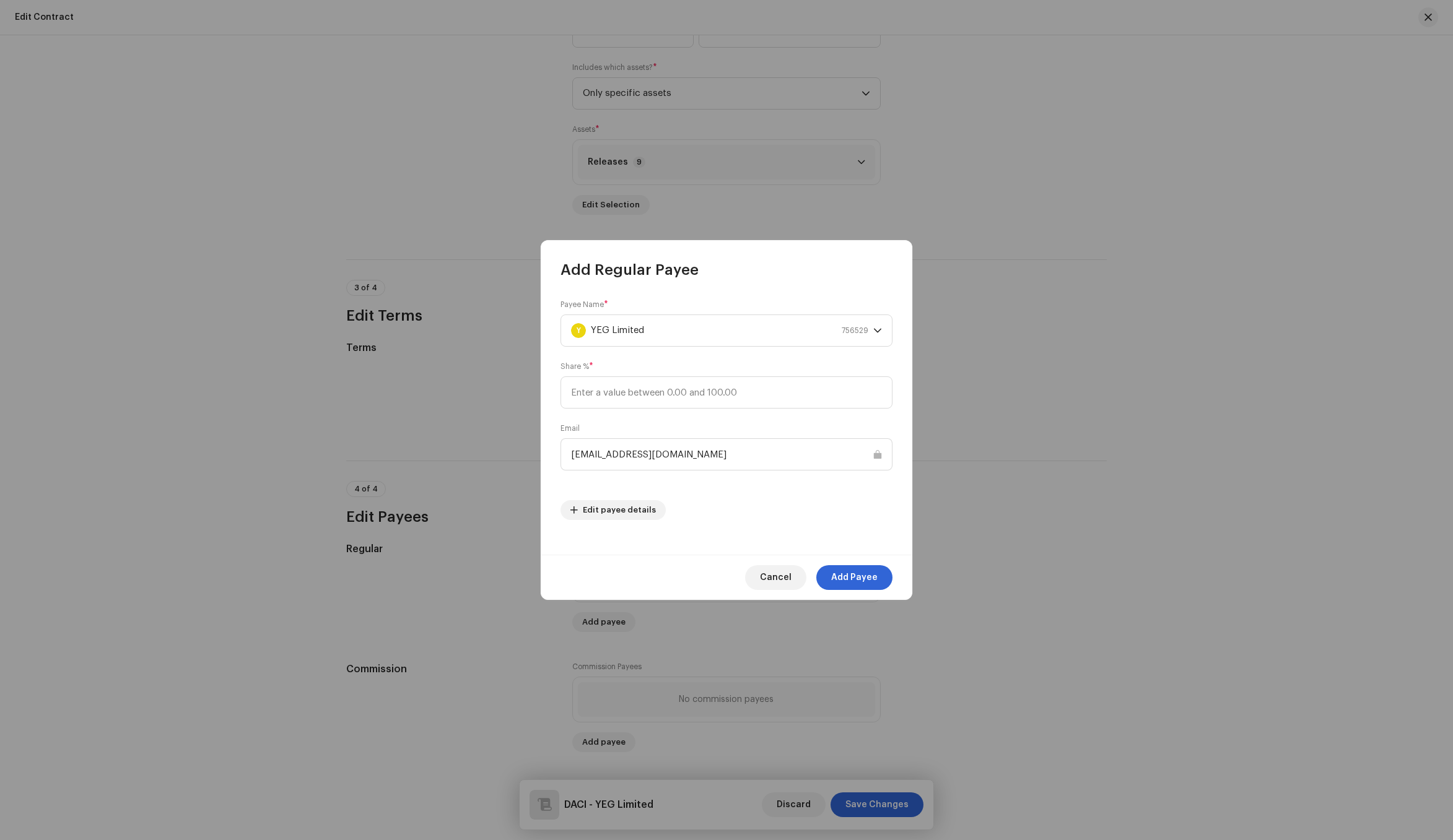
drag, startPoint x: 861, startPoint y: 577, endPoint x: 646, endPoint y: 367, distance: 300.5
click at [646, 367] on div "Add Regular Payee Payee Name * Y YEG Limited 756529 Share % * Email bgao026@gma…" at bounding box center [726, 420] width 372 height 359
click at [663, 389] on input at bounding box center [726, 392] width 332 height 32
type input "100"
click at [860, 592] on div "Cancel Add Payee" at bounding box center [726, 577] width 372 height 45
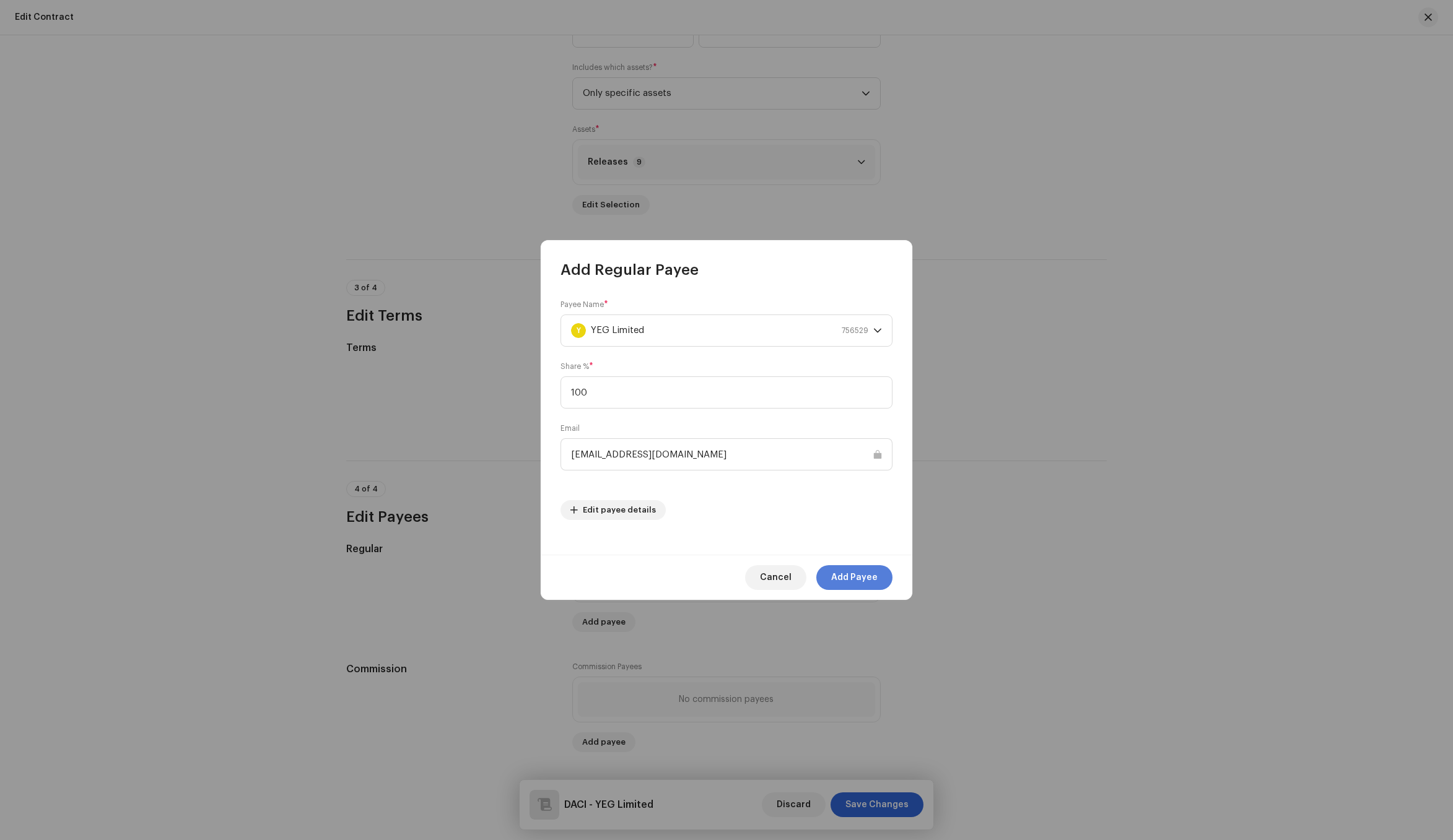
click at [862, 575] on span "Add Payee" at bounding box center [854, 577] width 46 height 25
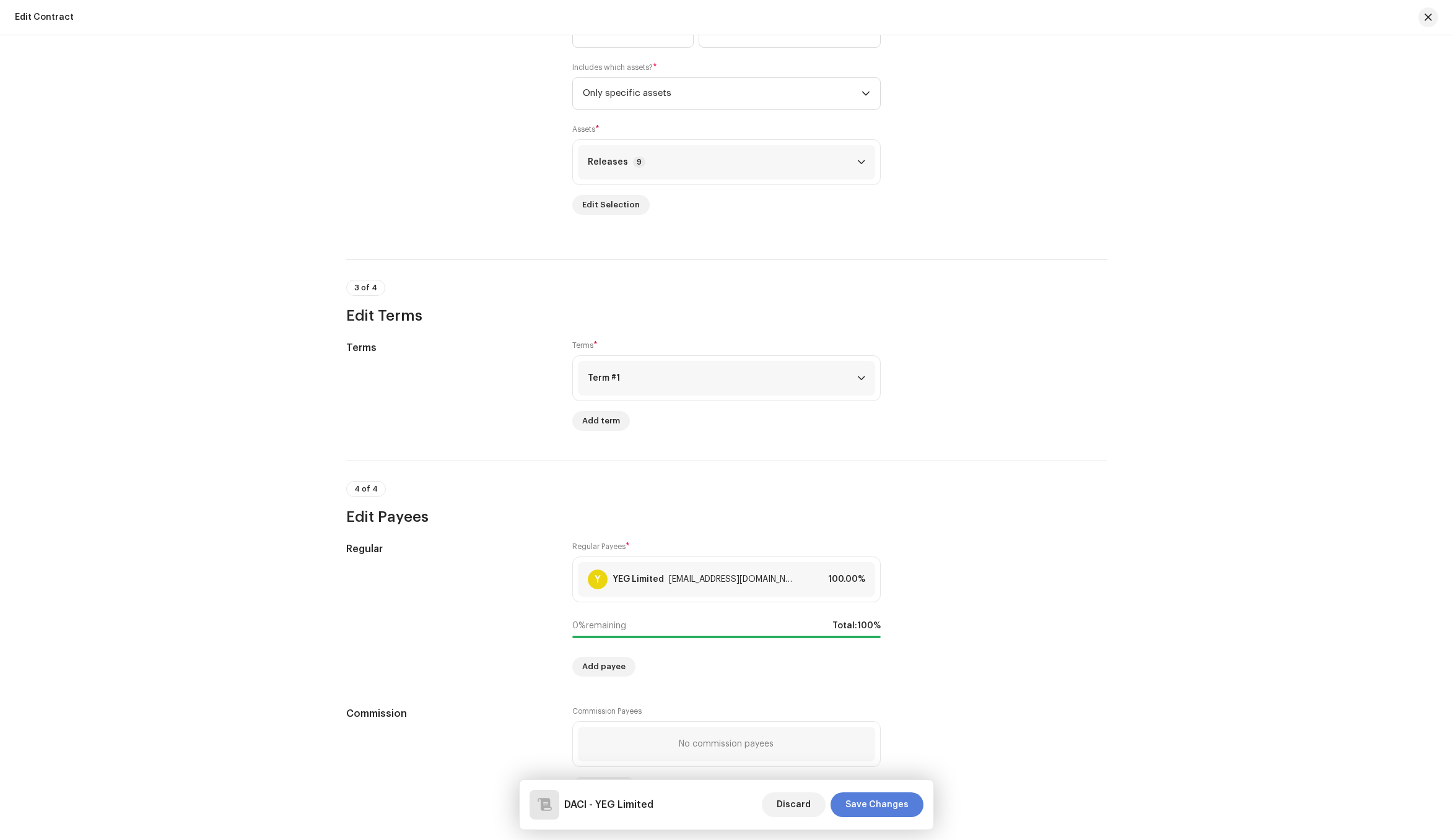
click at [873, 811] on span "Save Changes" at bounding box center [877, 804] width 63 height 25
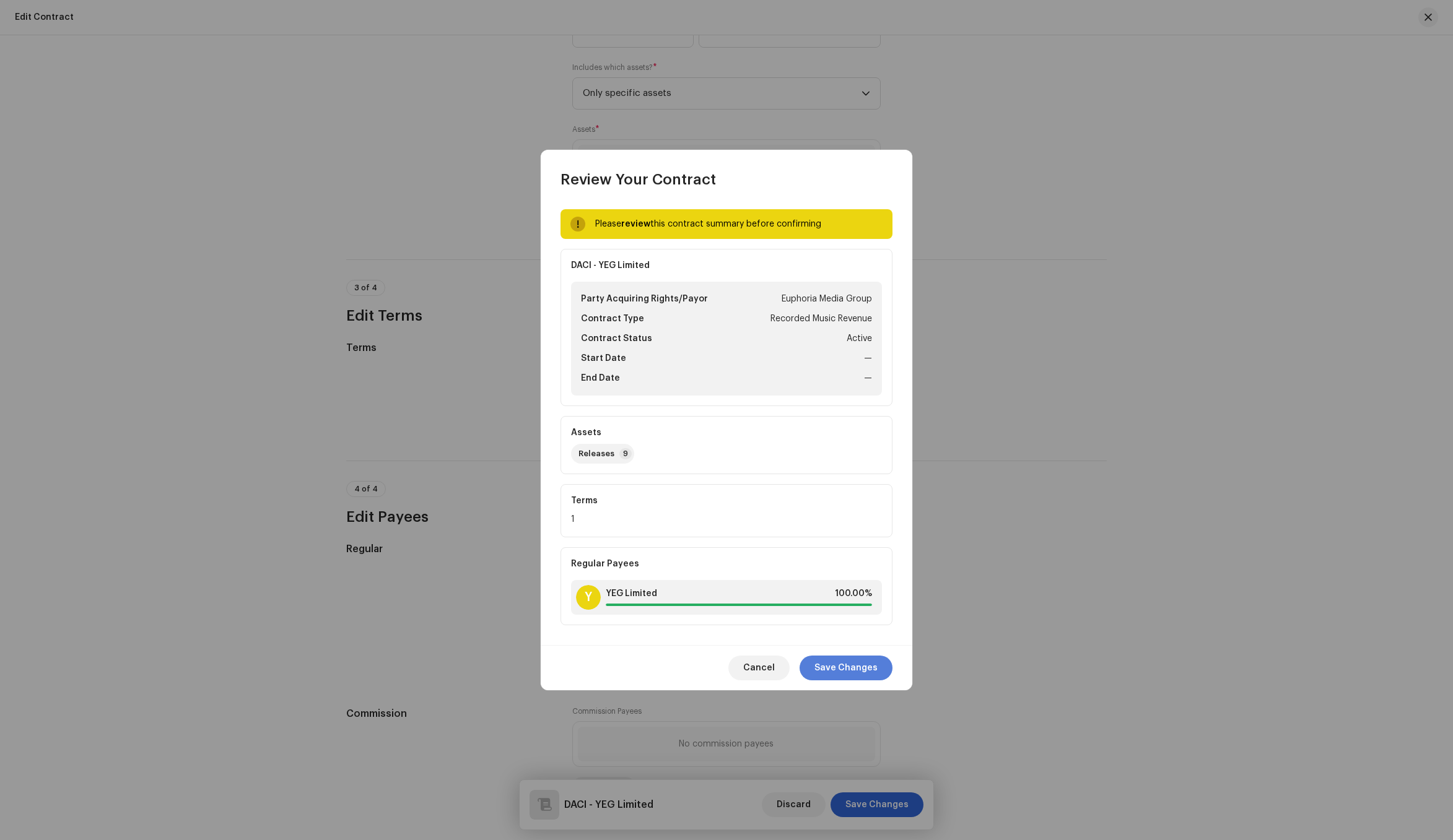
click at [863, 660] on span "Save Changes" at bounding box center [846, 668] width 63 height 25
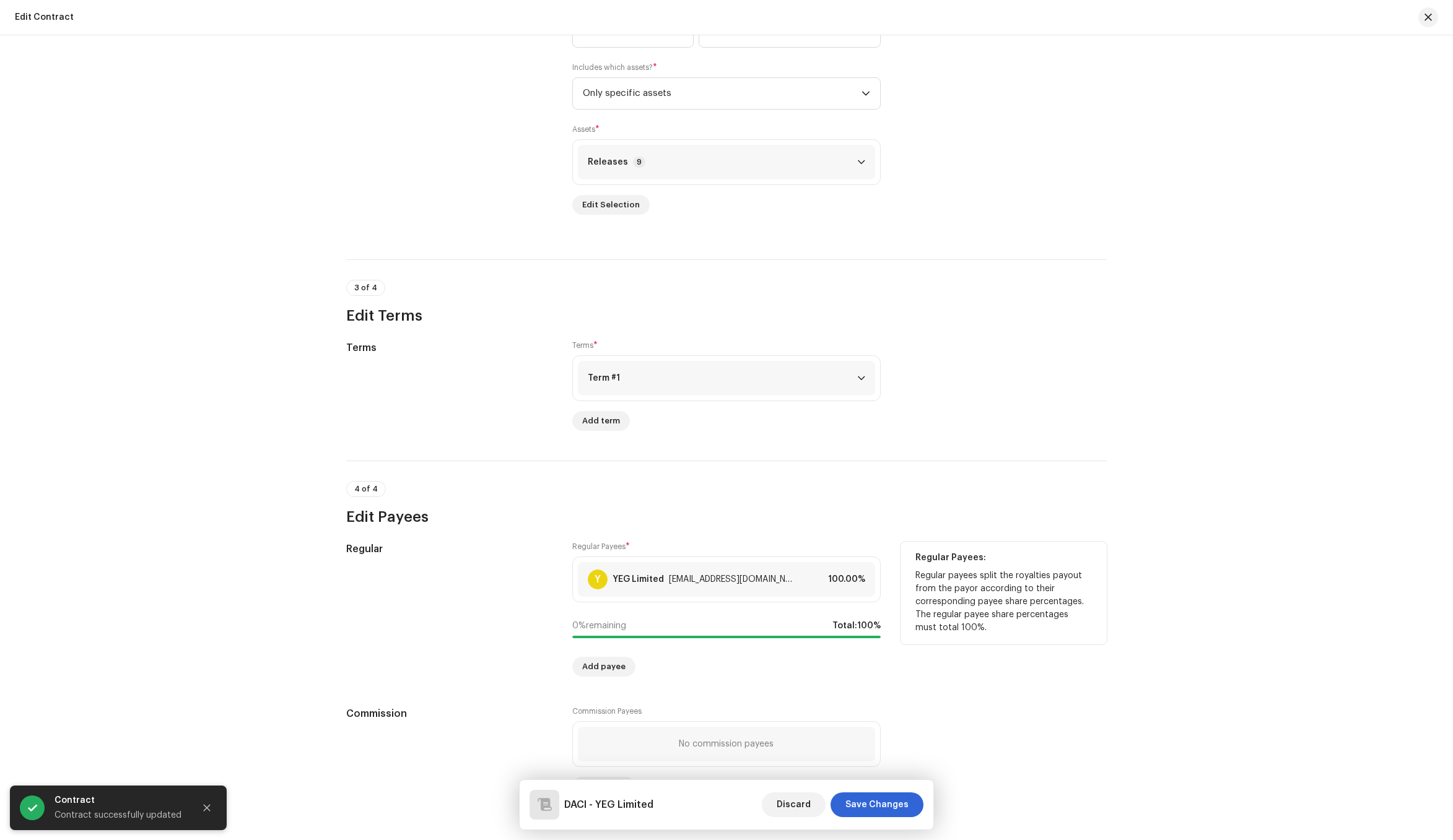
scroll to position [629, 0]
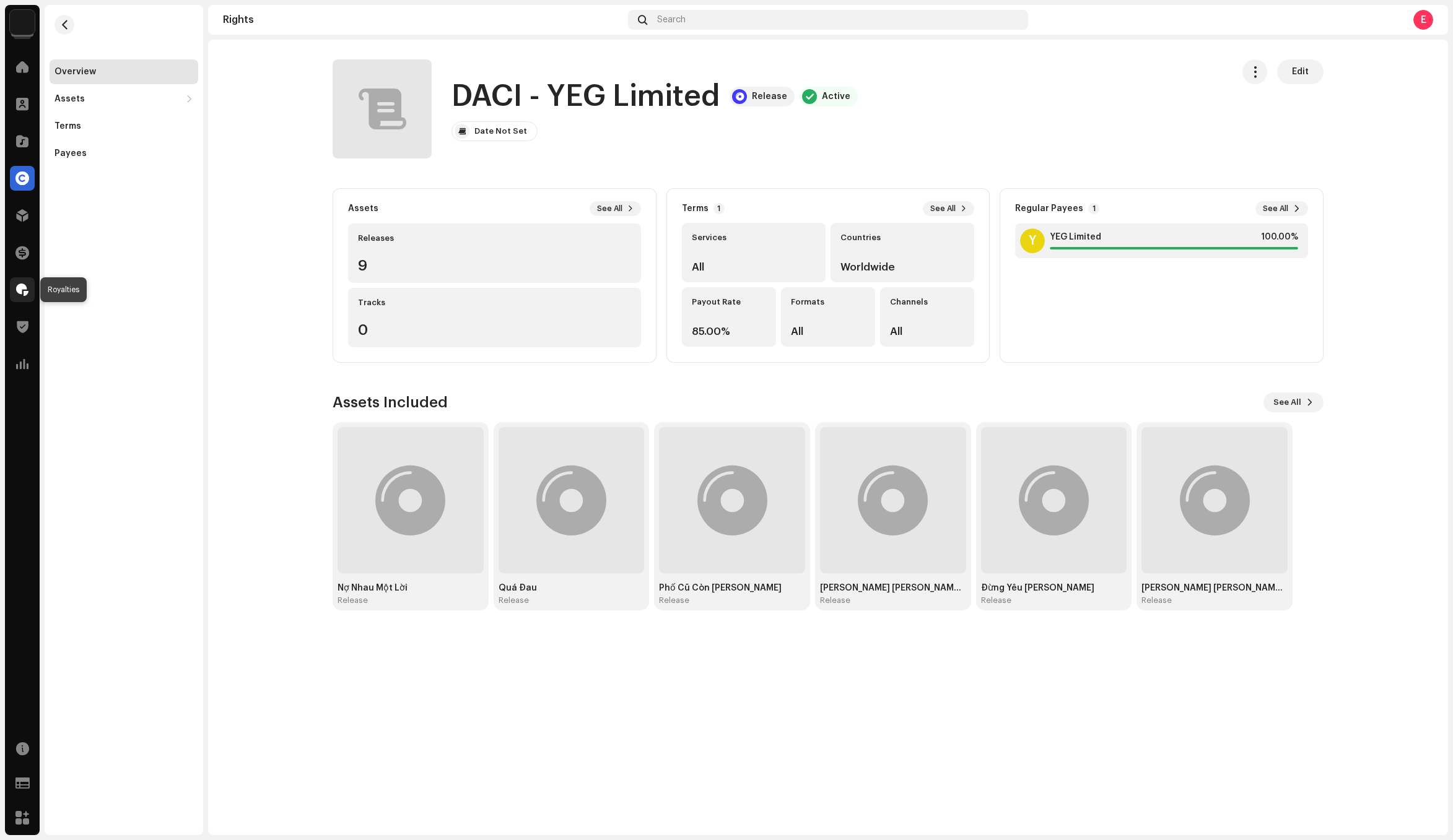
click at [22, 292] on span at bounding box center [22, 290] width 12 height 10
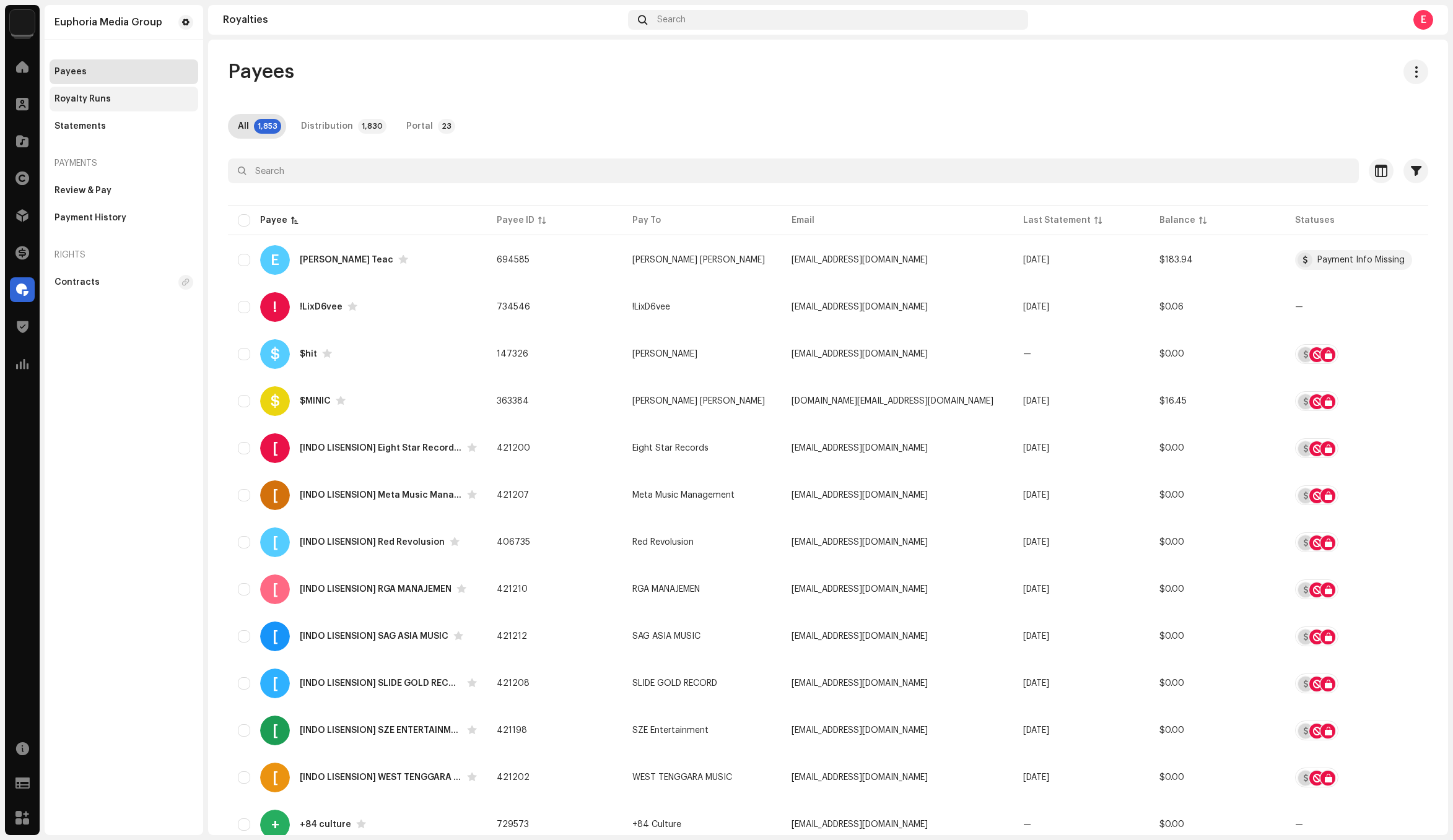
click at [136, 103] on div "Royalty Runs" at bounding box center [123, 99] width 138 height 10
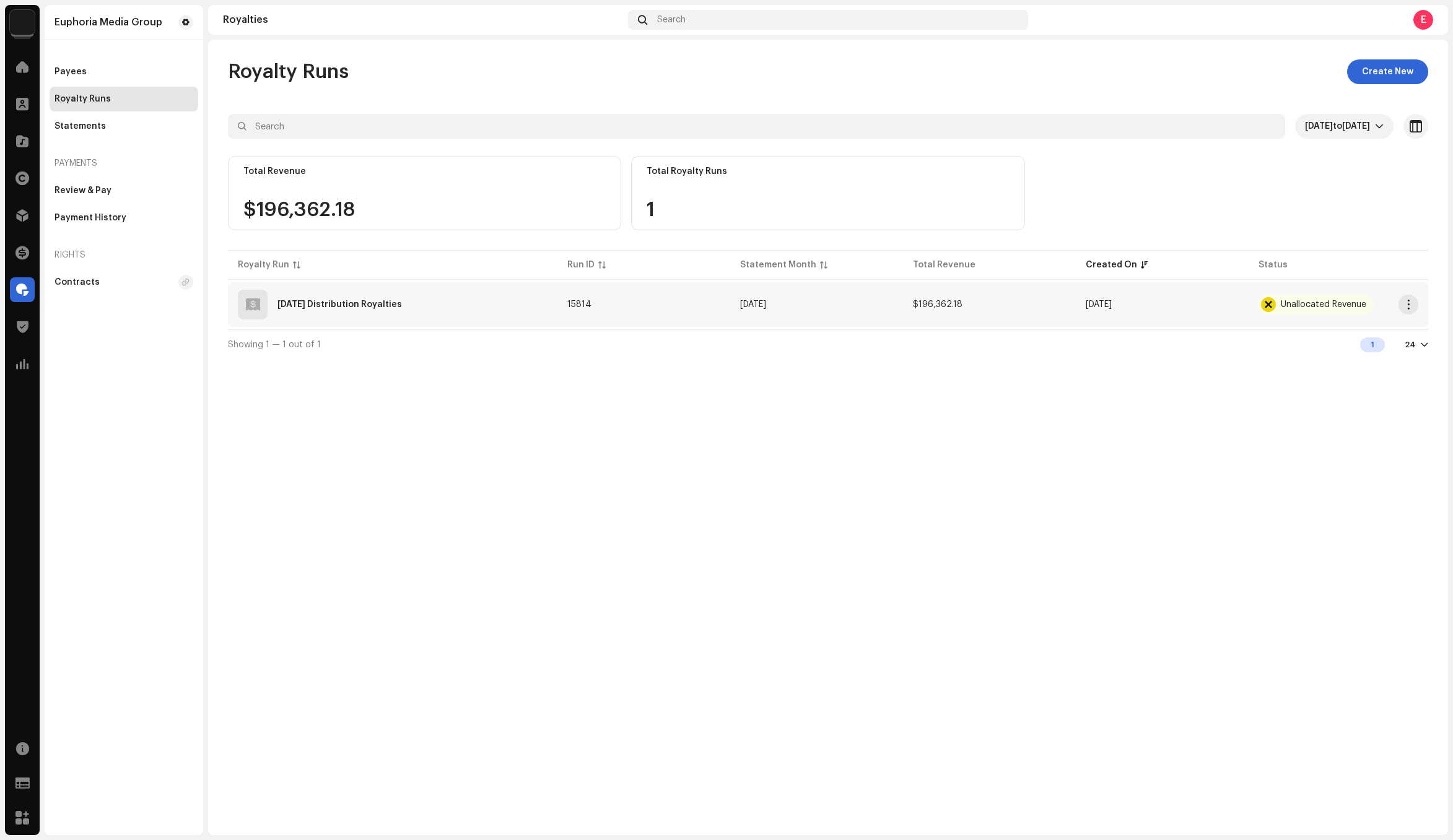
click at [687, 301] on td "15814" at bounding box center [644, 304] width 172 height 45
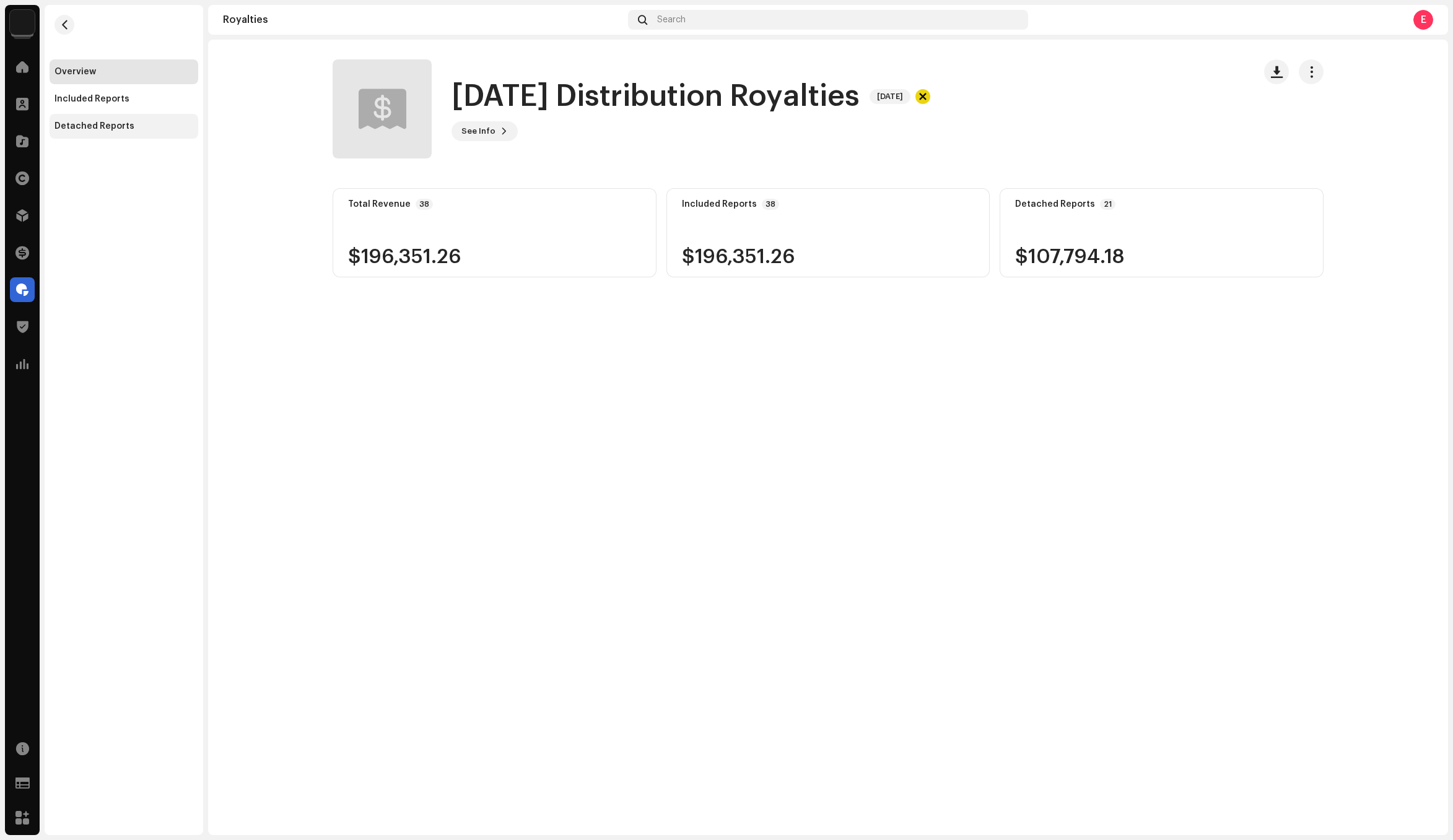
click at [121, 128] on div "Detached Reports" at bounding box center [94, 126] width 80 height 10
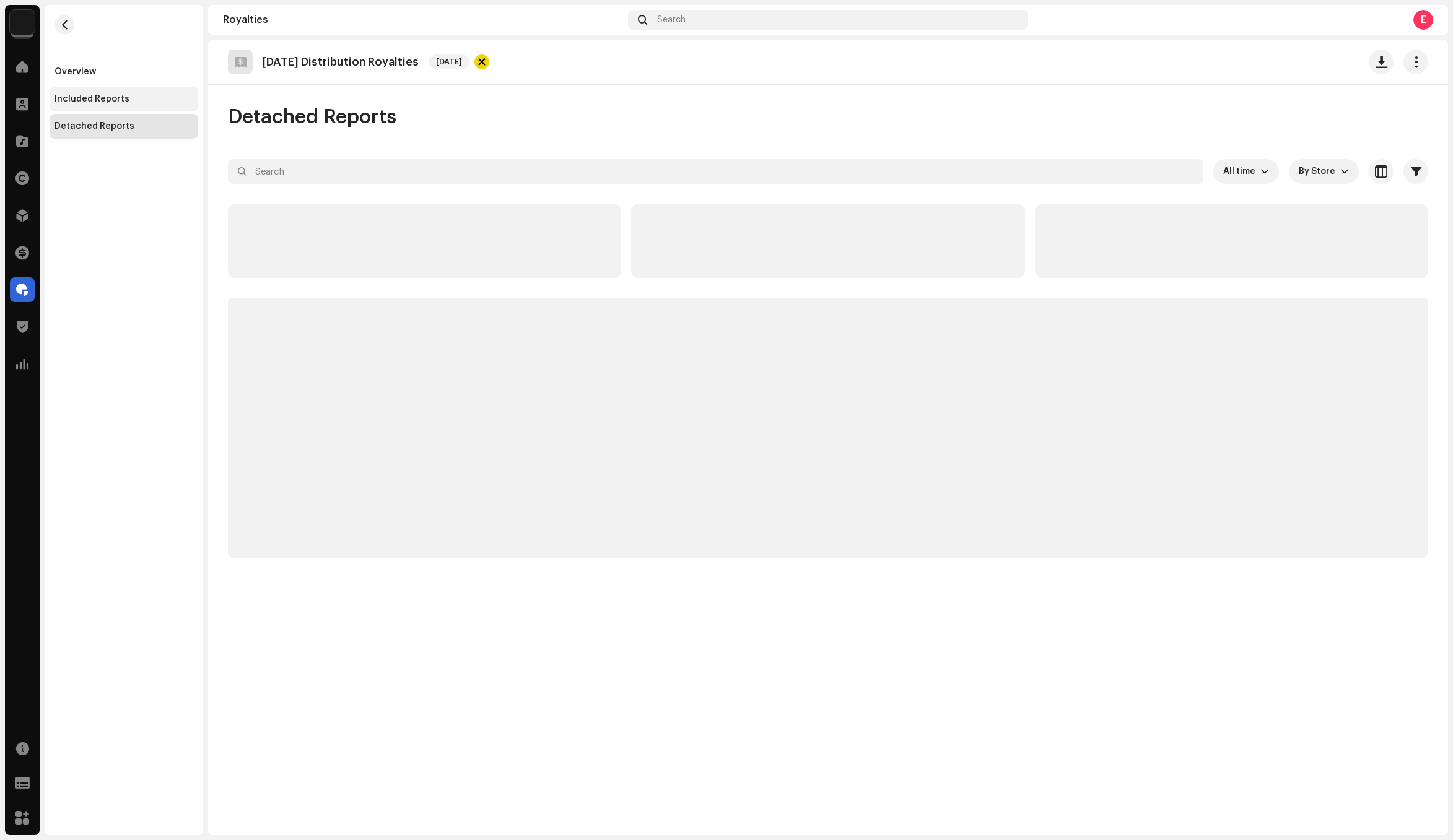
click at [131, 105] on div "Included Reports" at bounding box center [124, 99] width 149 height 25
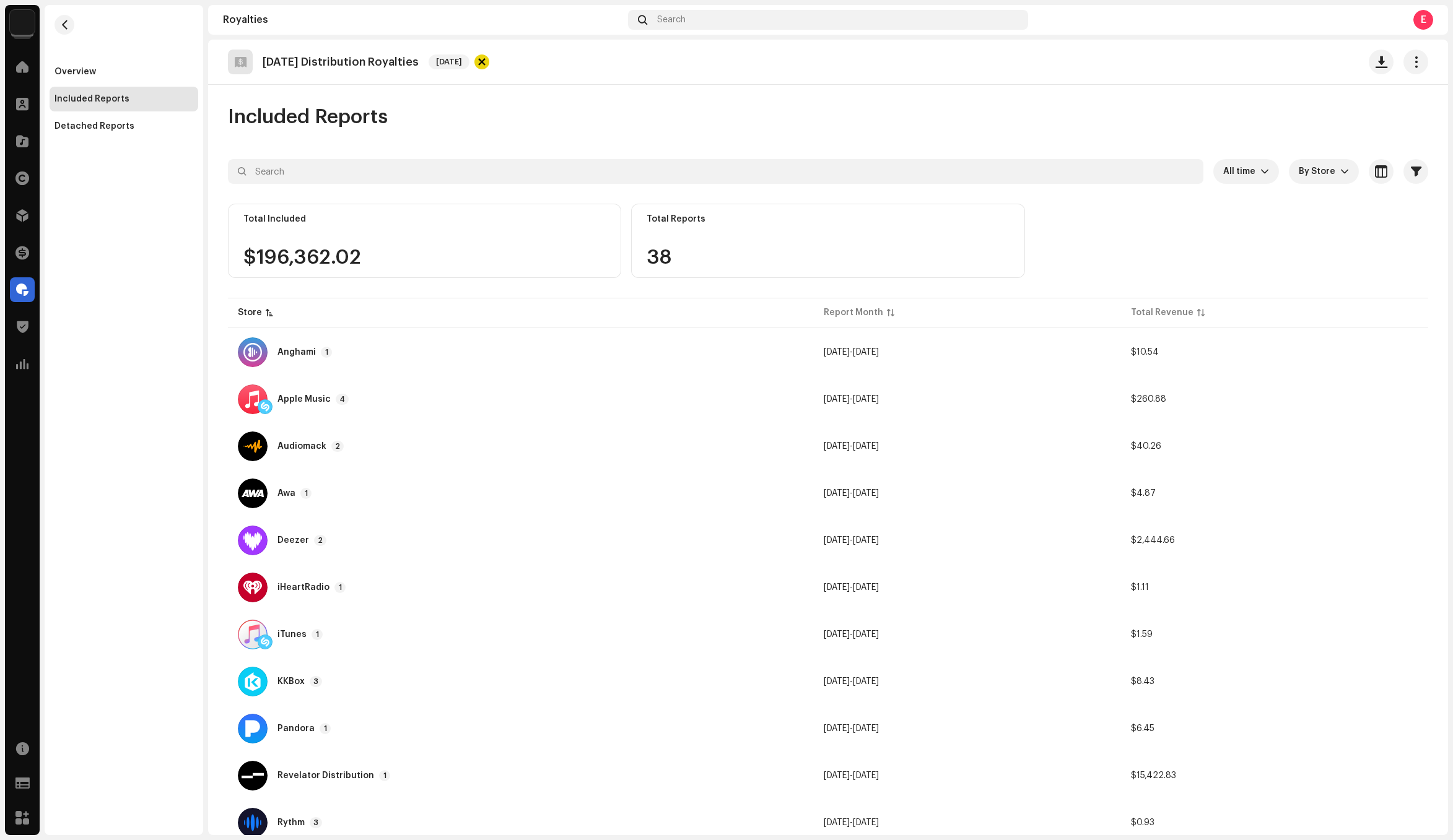
scroll to position [11, 0]
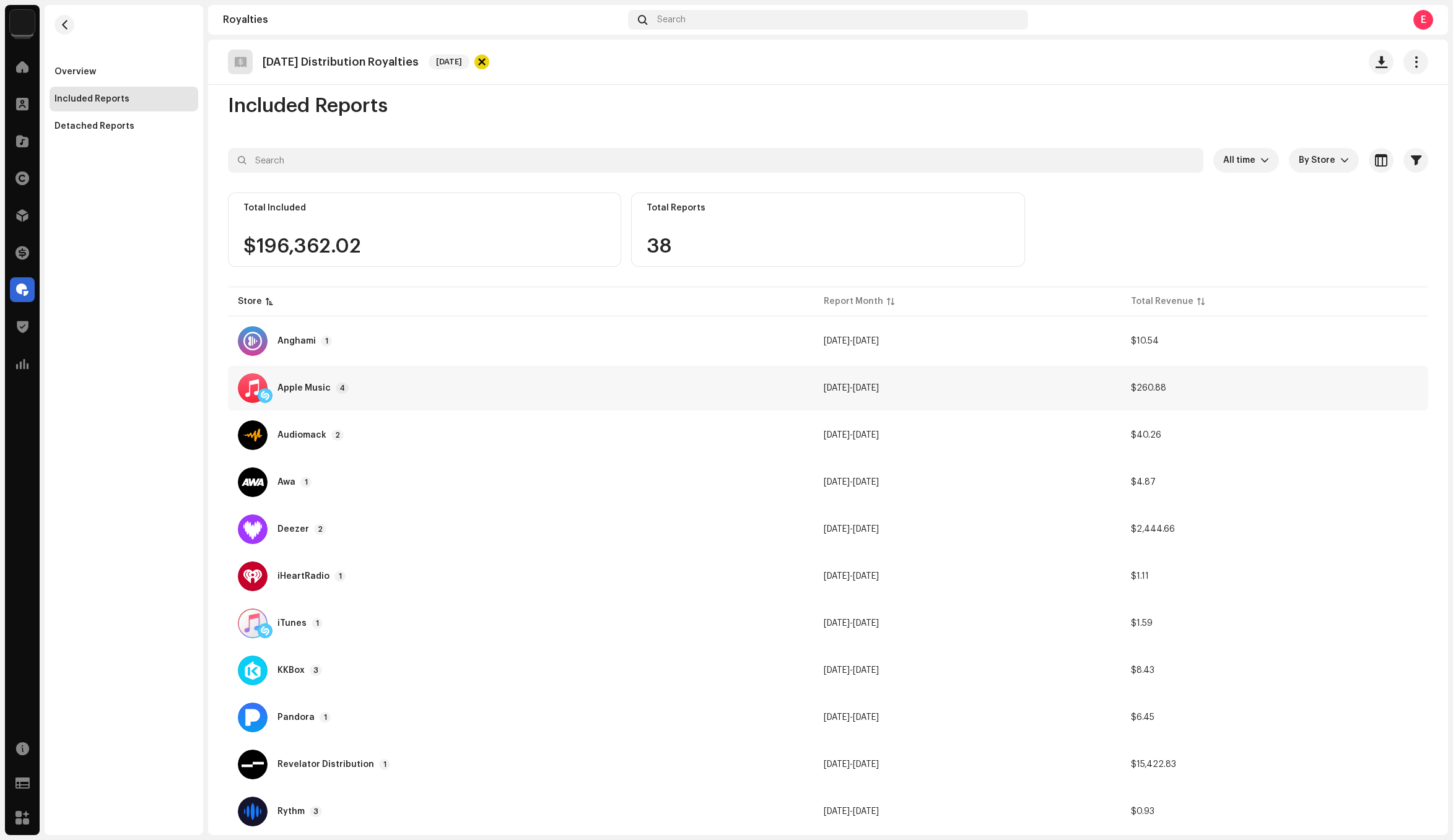
click at [356, 392] on div "Apple Music 4" at bounding box center [520, 388] width 566 height 30
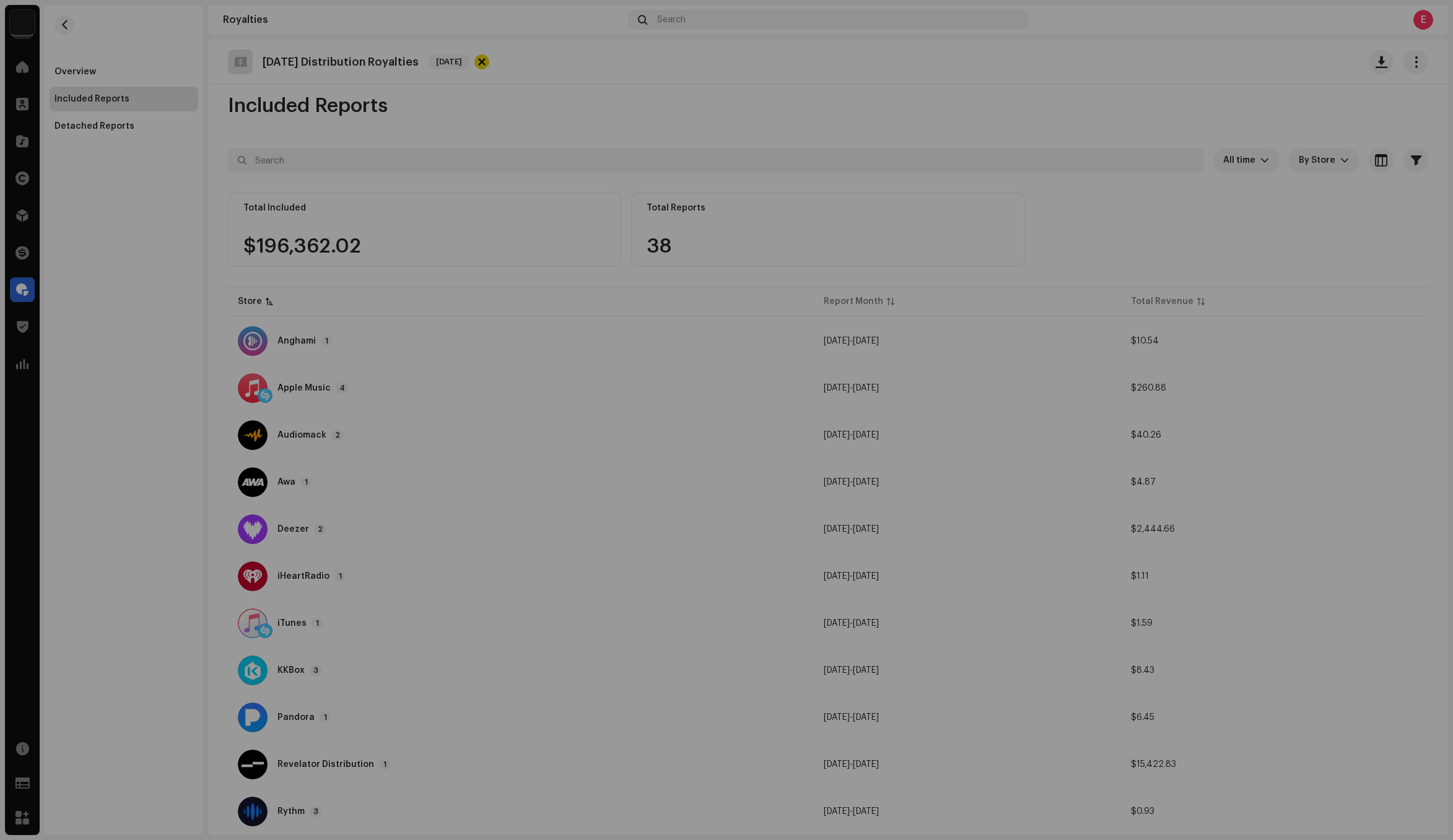
click at [352, 421] on div "Reports: Apple Music Store Report Month Total Revenue Apple Music (USD) Jul 202…" at bounding box center [726, 420] width 1453 height 840
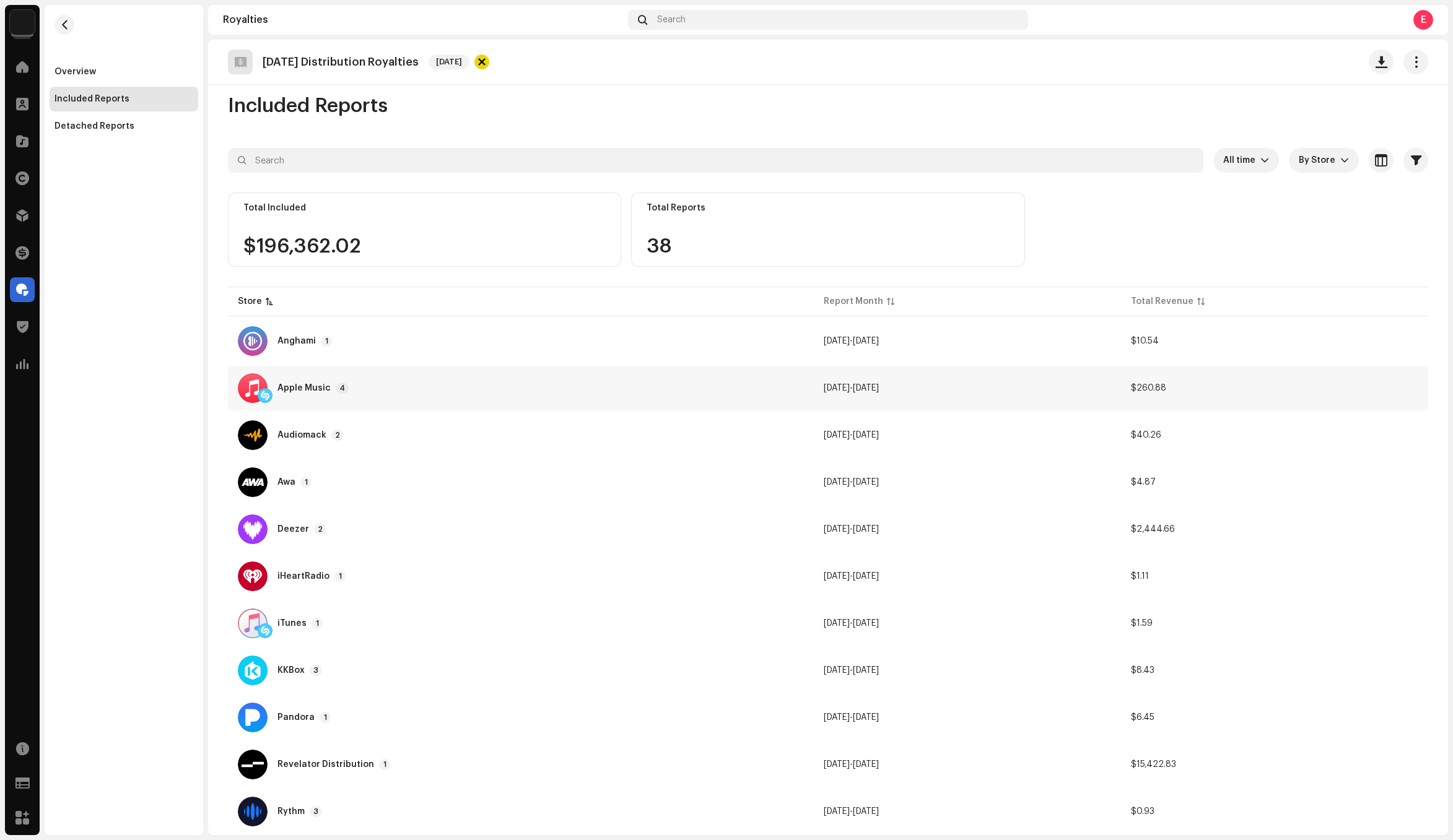
click at [398, 393] on div "Apple Music 4" at bounding box center [520, 388] width 566 height 30
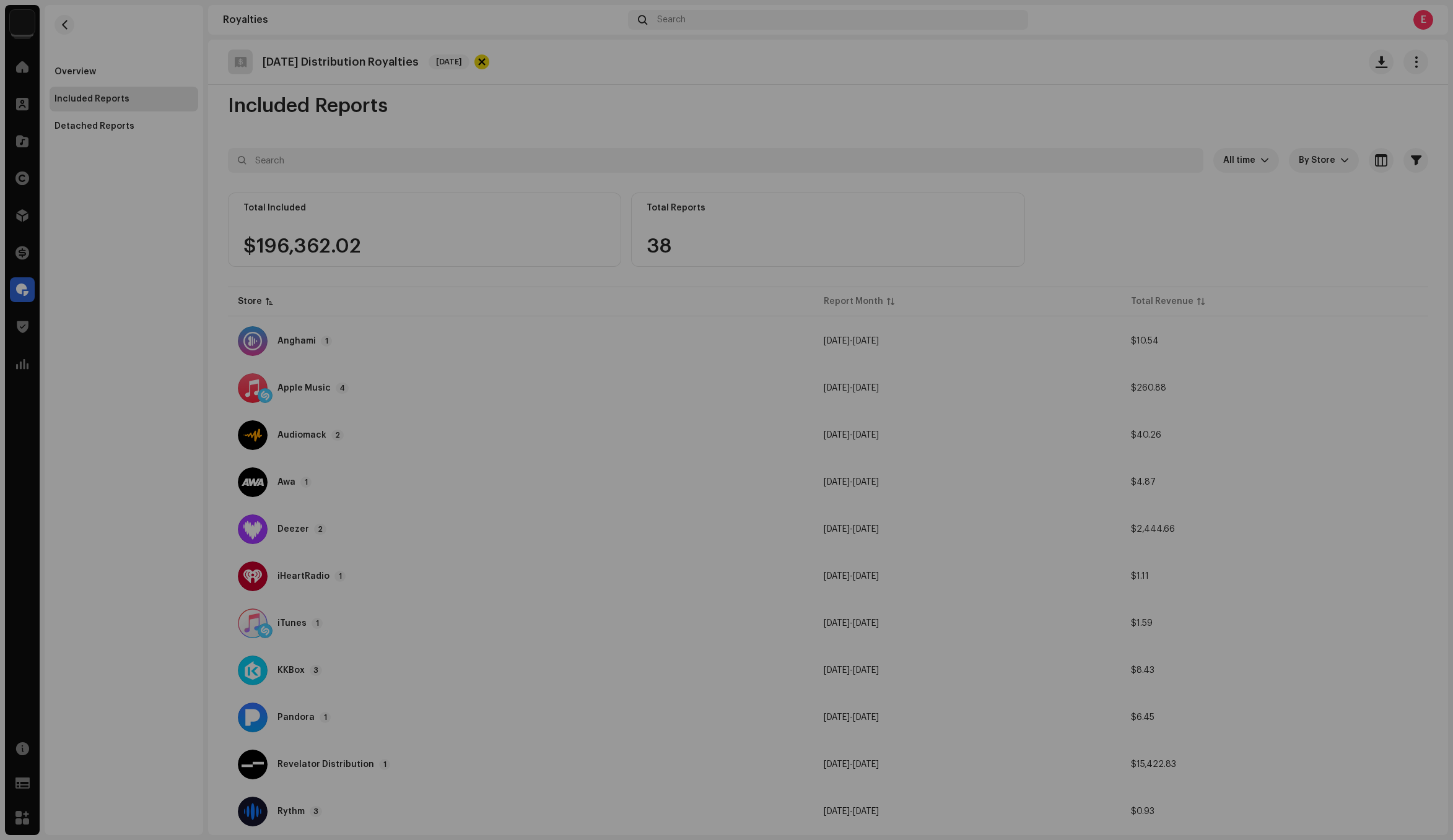
click at [242, 460] on div "Reports: Apple Music Store Report Month Total Revenue Apple Music (USD) Jul 202…" at bounding box center [726, 420] width 1453 height 840
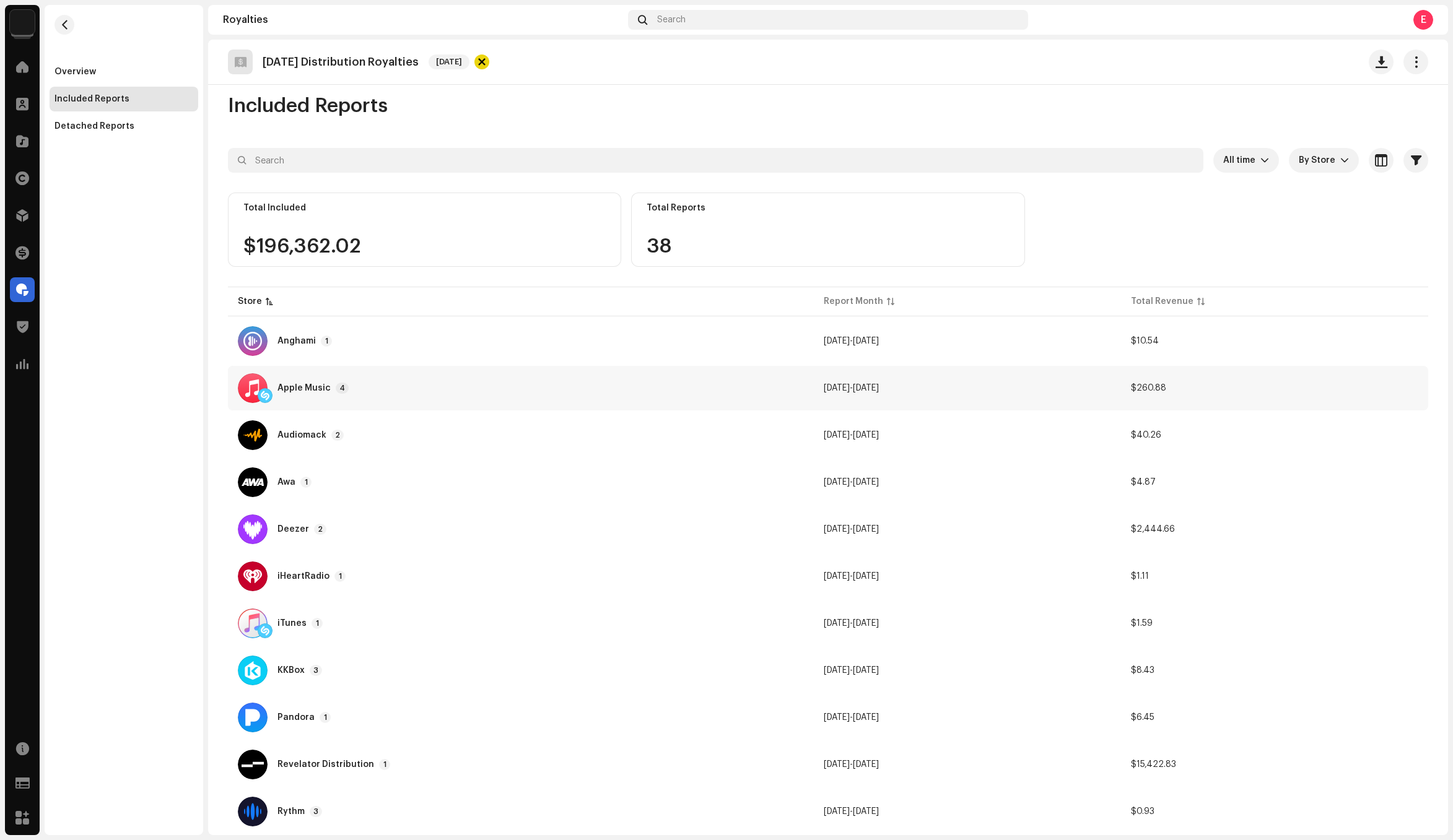
click at [389, 380] on div "Apple Music 4" at bounding box center [520, 388] width 566 height 30
click at [296, 639] on div "Reports: Apple Music Store Report Month Total Revenue Apple Music (USD) Jul 202…" at bounding box center [726, 420] width 1453 height 840
click at [436, 523] on div "Deezer 2" at bounding box center [520, 529] width 566 height 30
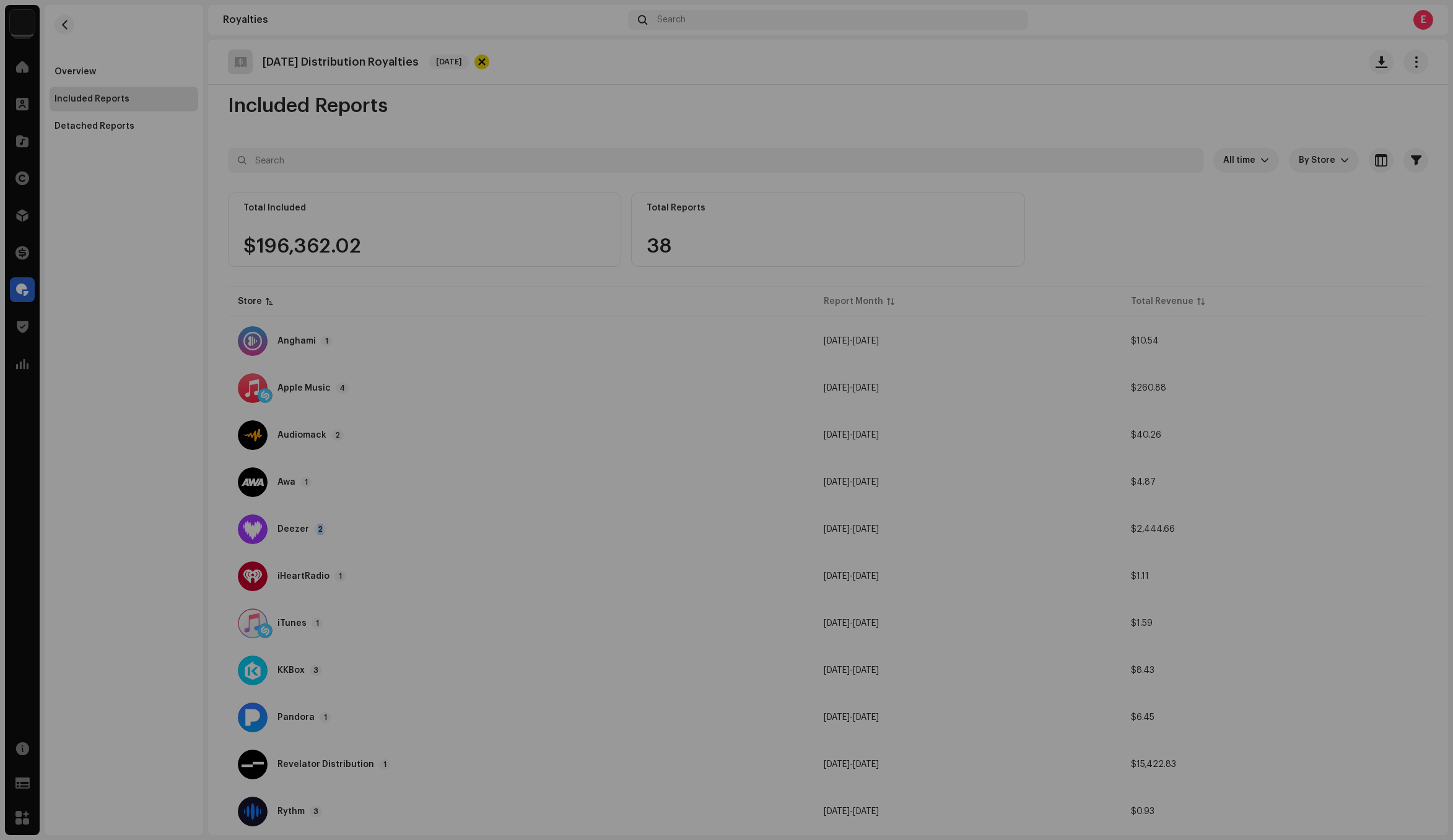
click at [405, 539] on div "Reports: Deezer Store Report Month Total Revenue Deezer May 2025 $1,265.07 Deez…" at bounding box center [726, 420] width 1453 height 840
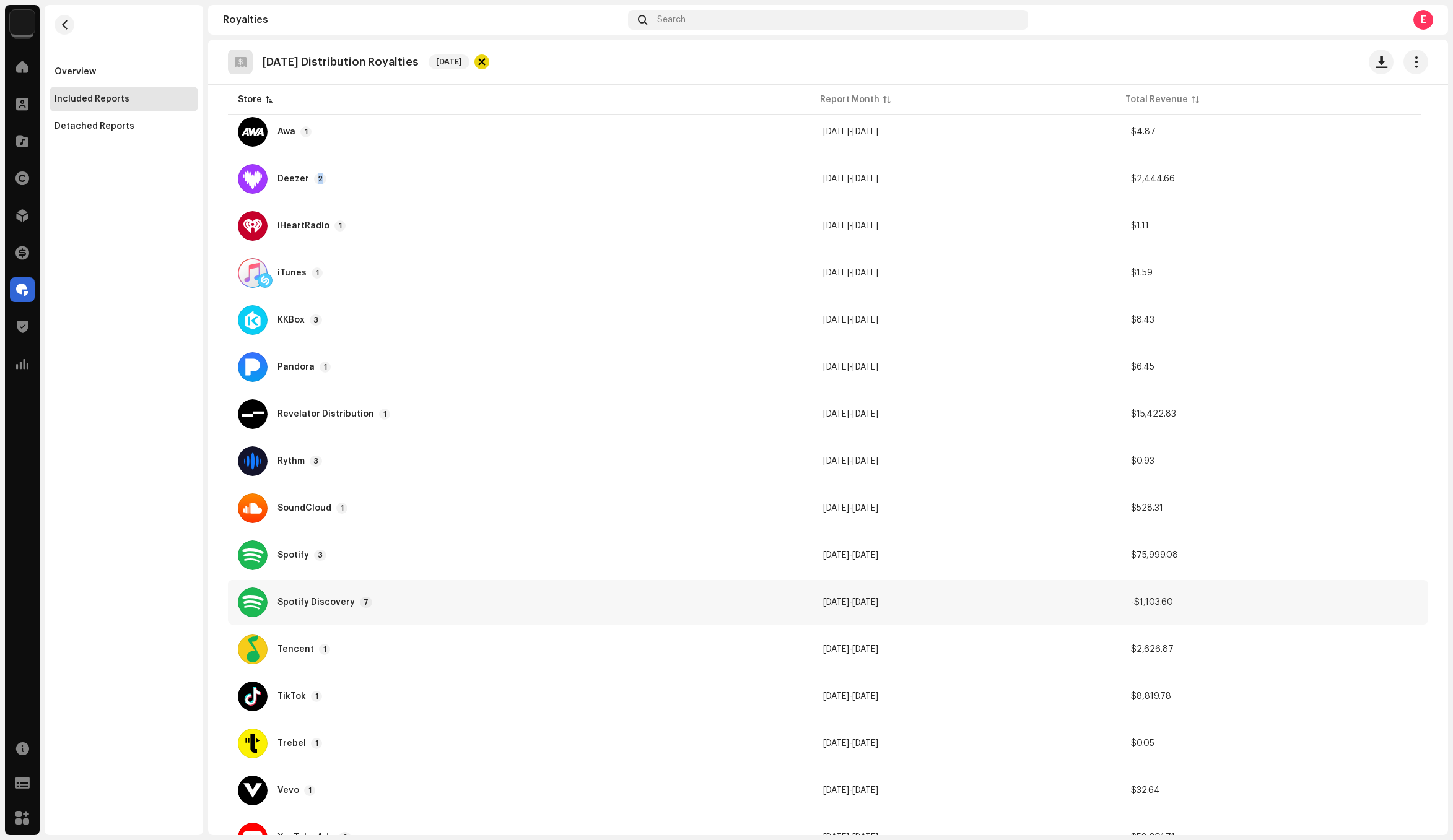
scroll to position [375, 0]
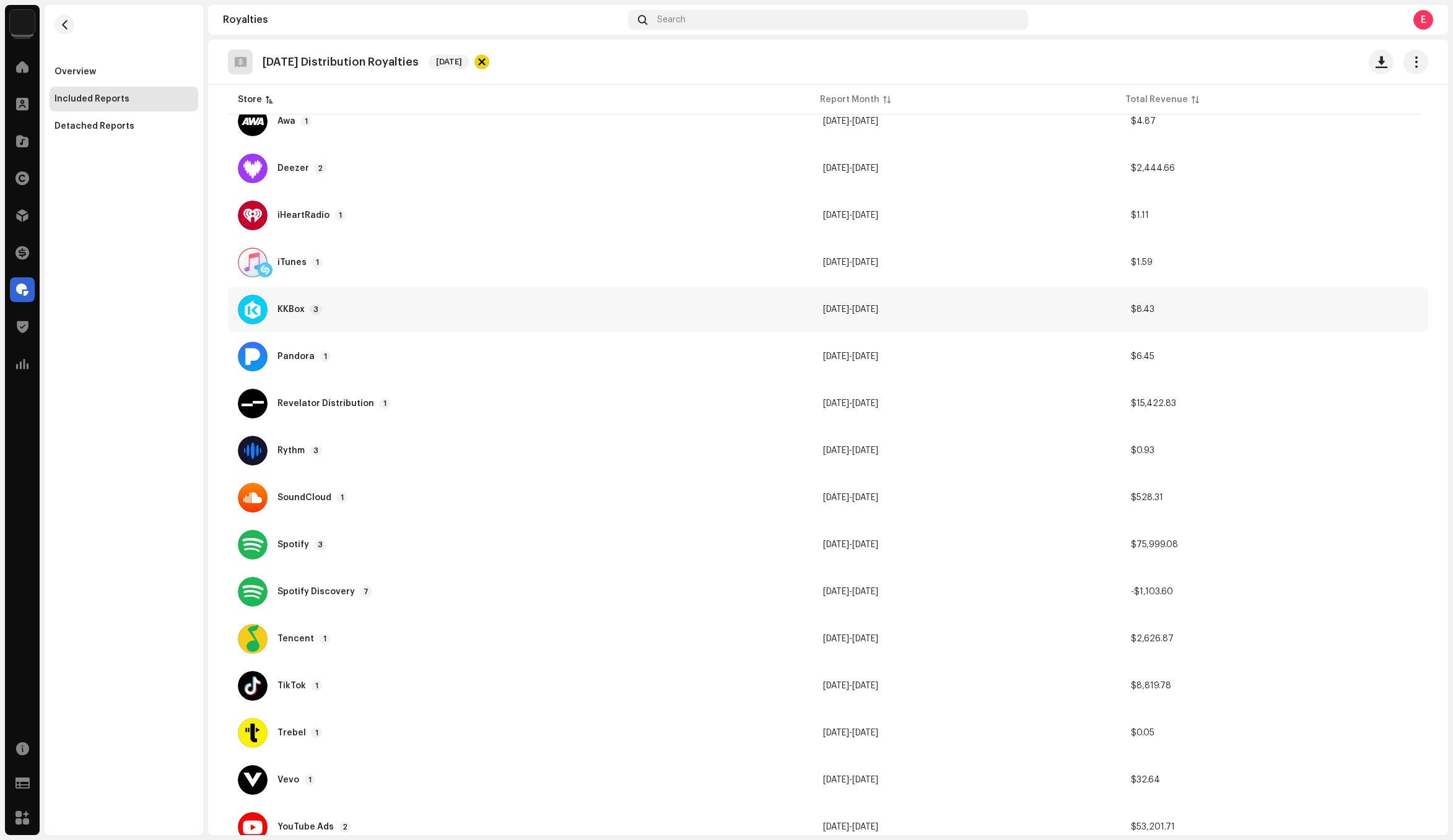
click at [365, 316] on div "KKBox 3" at bounding box center [520, 309] width 565 height 30
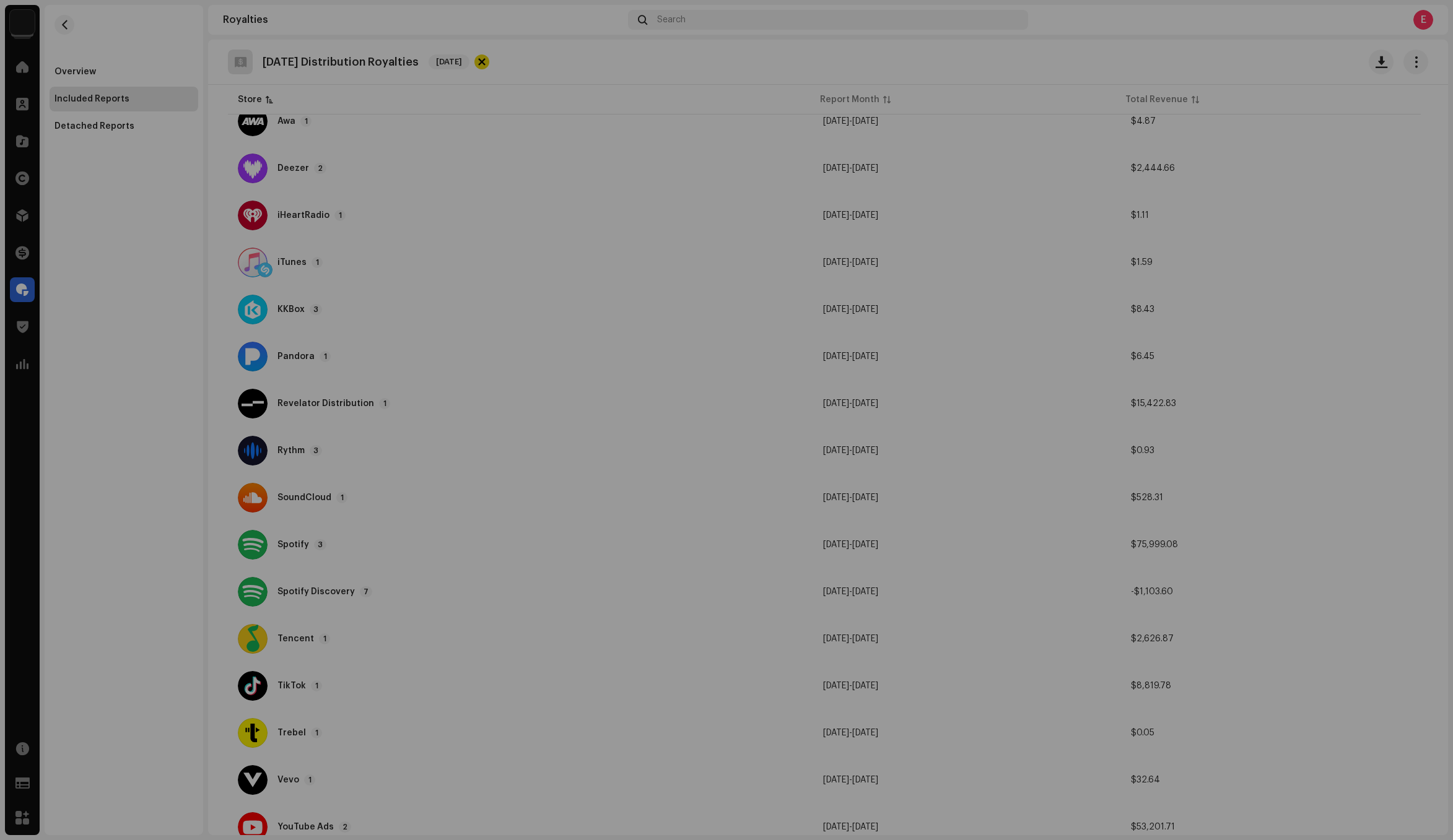
click at [230, 622] on div "Reports: KKBox Store Report Month Total Revenue KKBox (HK) Aug 2025 $7.05 KKBox…" at bounding box center [726, 420] width 1453 height 840
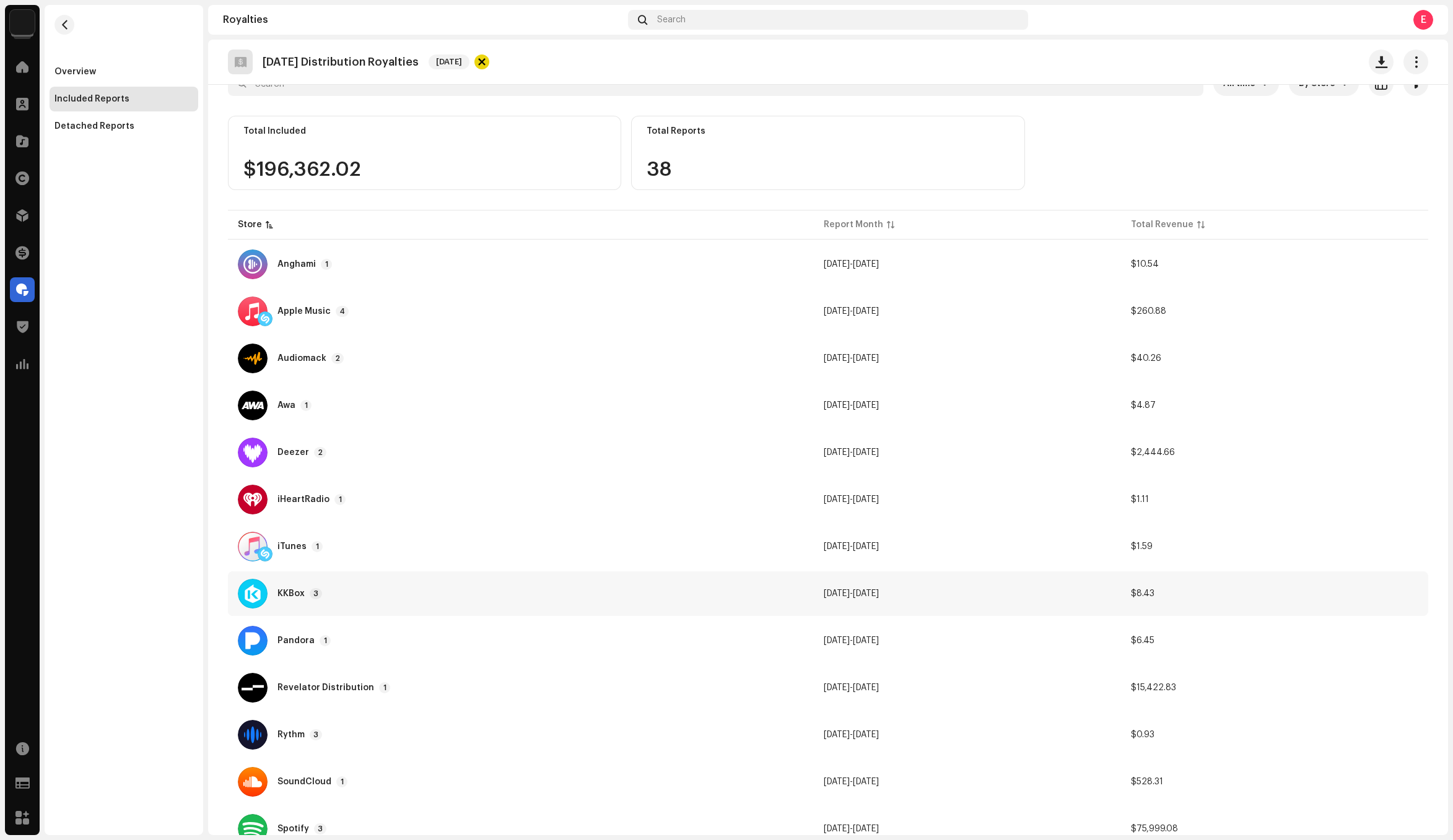
scroll to position [202, 0]
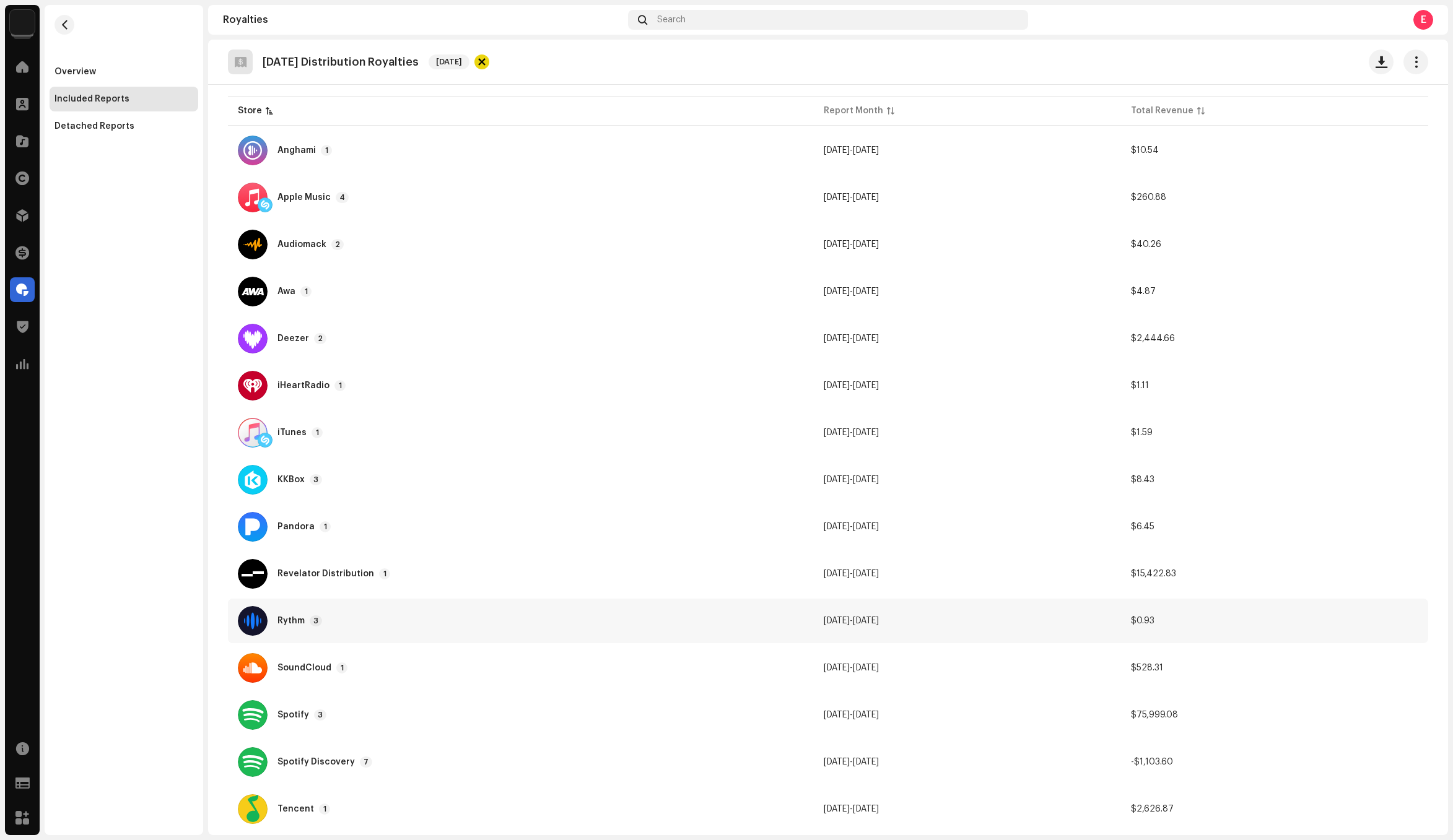
click at [450, 634] on div "Rythm 3" at bounding box center [520, 621] width 566 height 30
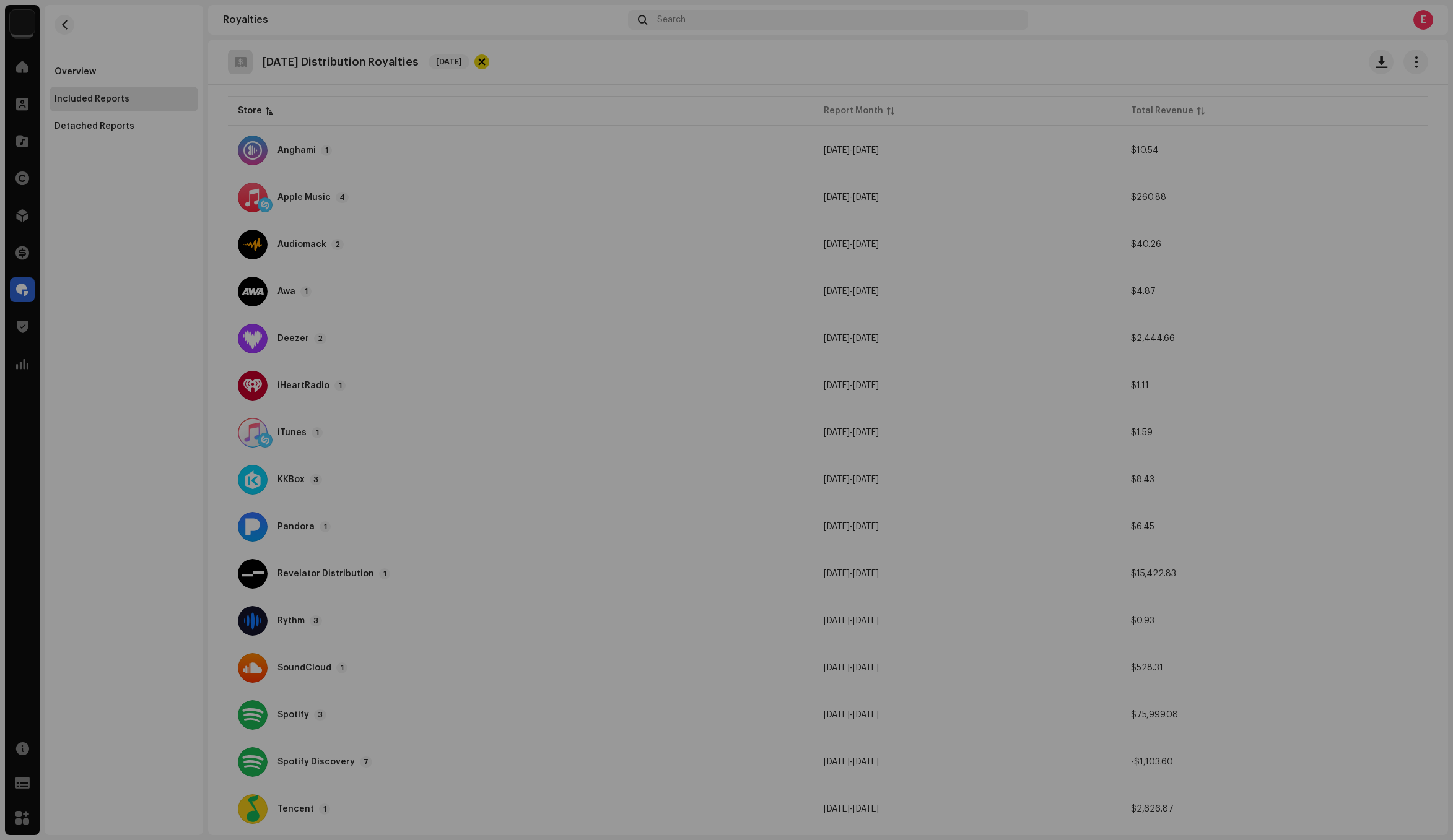
click at [471, 624] on div "Reports: Rythm Store Report Month Total Revenue Rythm (Direct) Mar 2025 $0.88 R…" at bounding box center [726, 420] width 1453 height 840
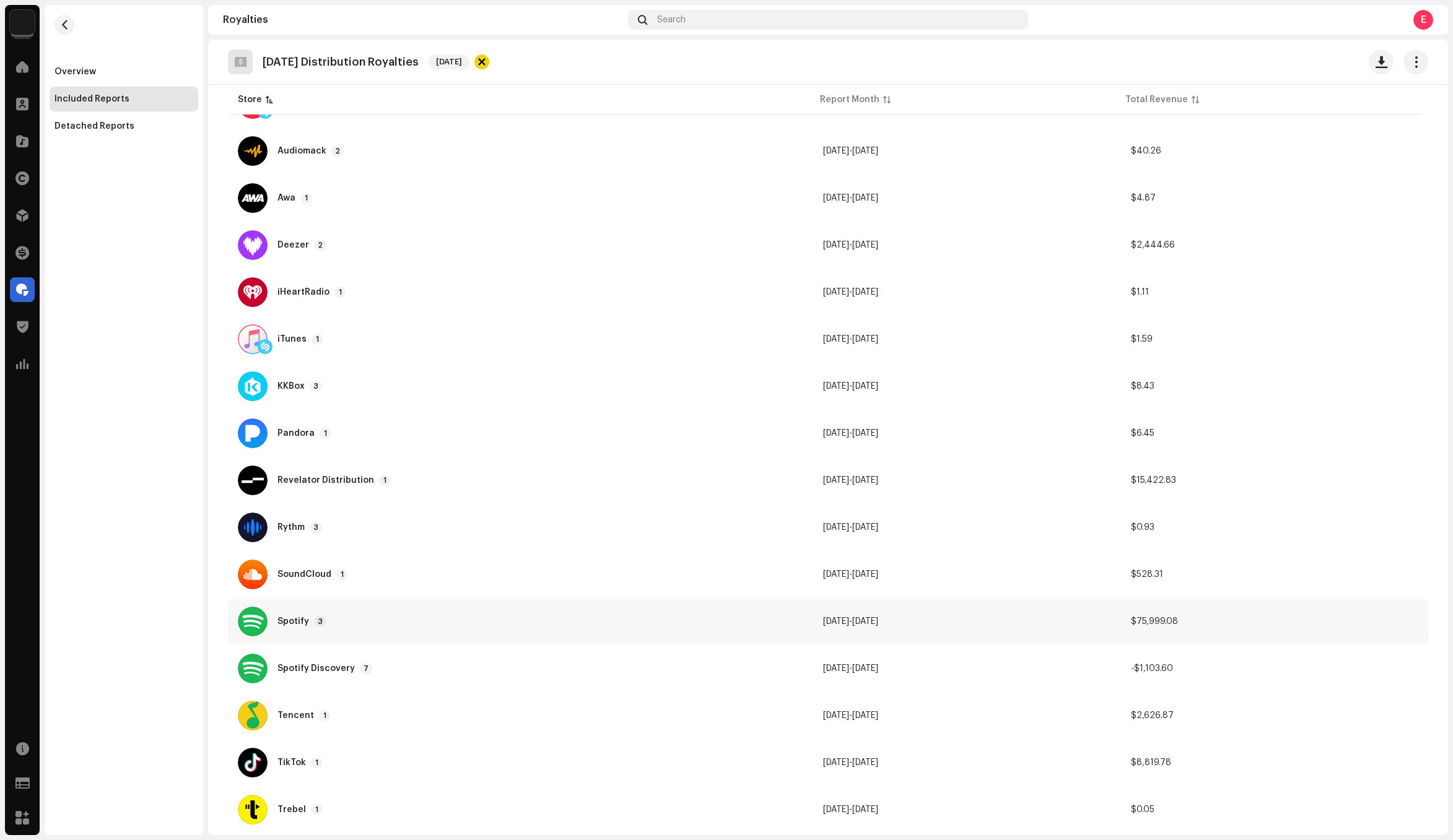
scroll to position [312, 0]
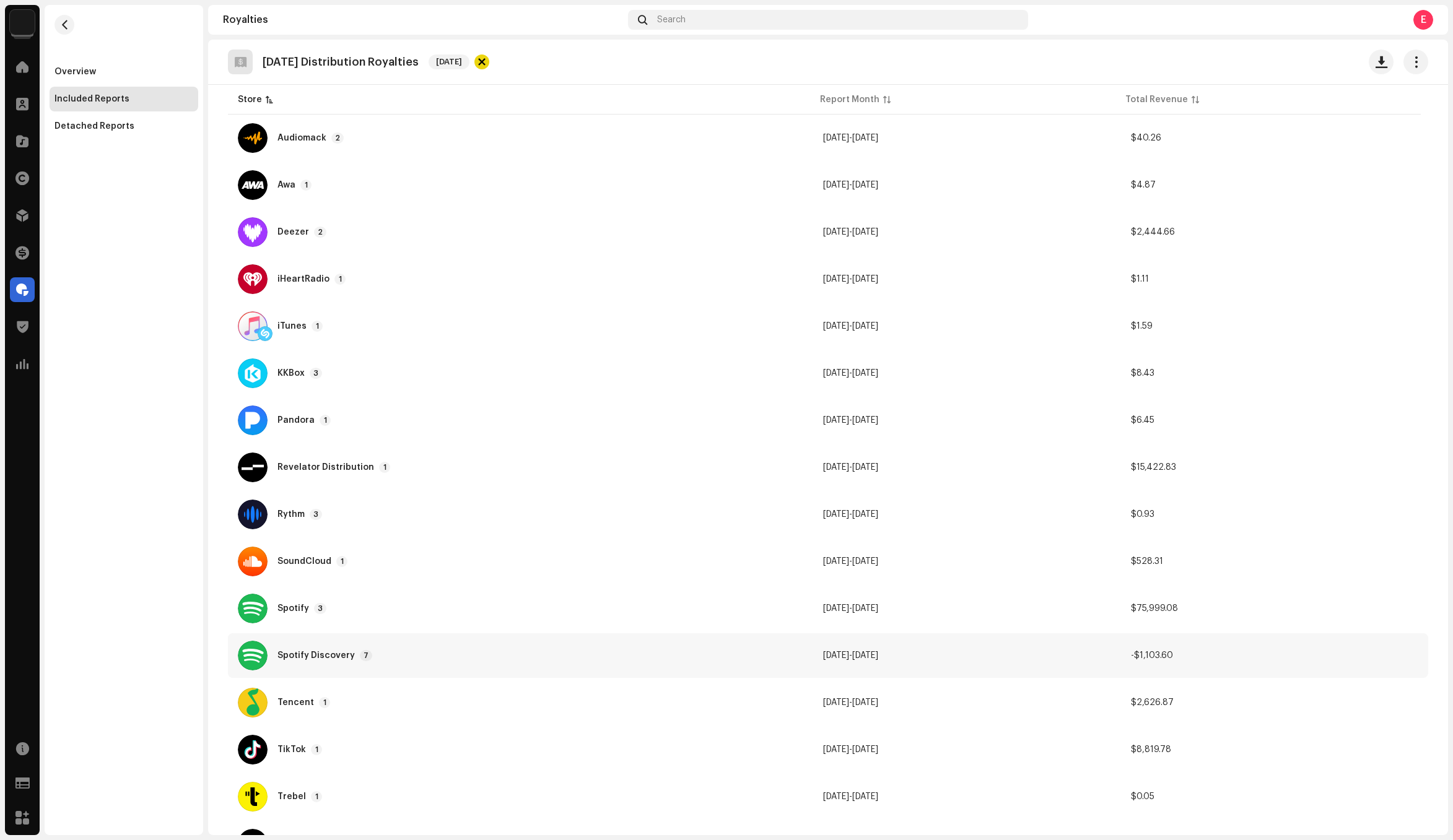
click at [399, 648] on div "Spotify Discovery 7" at bounding box center [520, 655] width 565 height 30
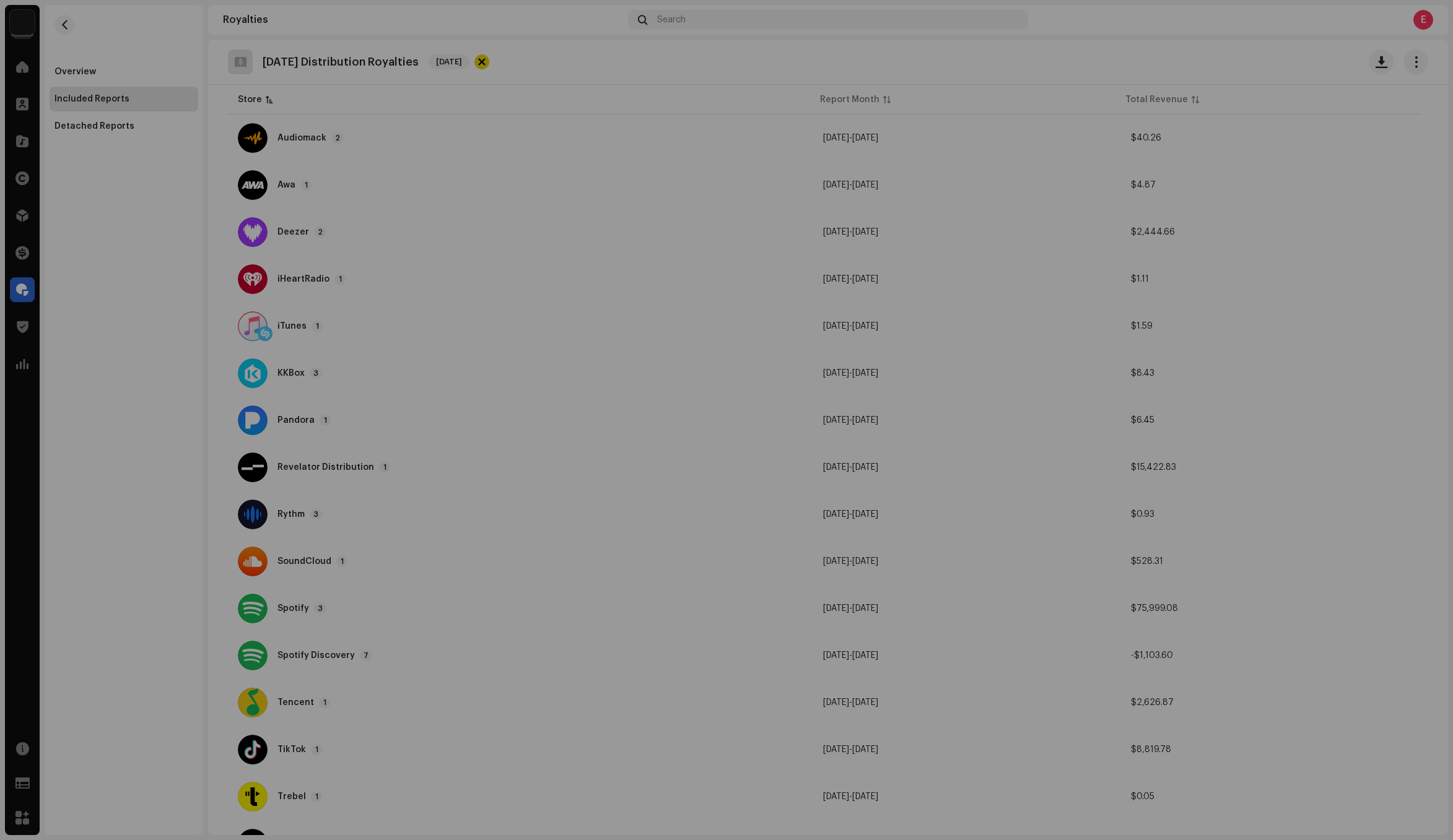
click at [307, 709] on div "Reports: Spotify Discovery Store Report Month Total Revenue Spotify Discovery (…" at bounding box center [726, 420] width 1453 height 840
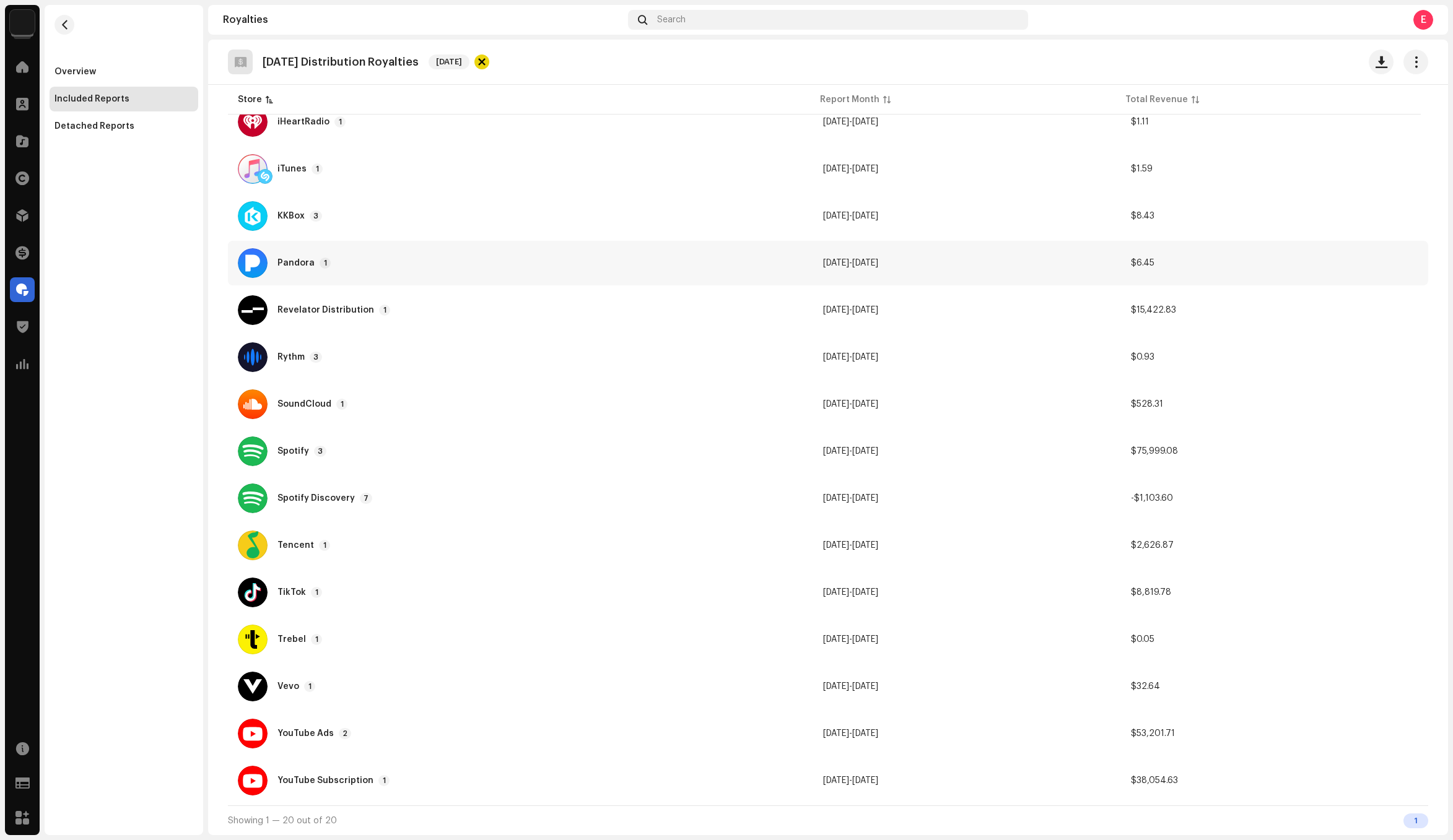
scroll to position [0, 0]
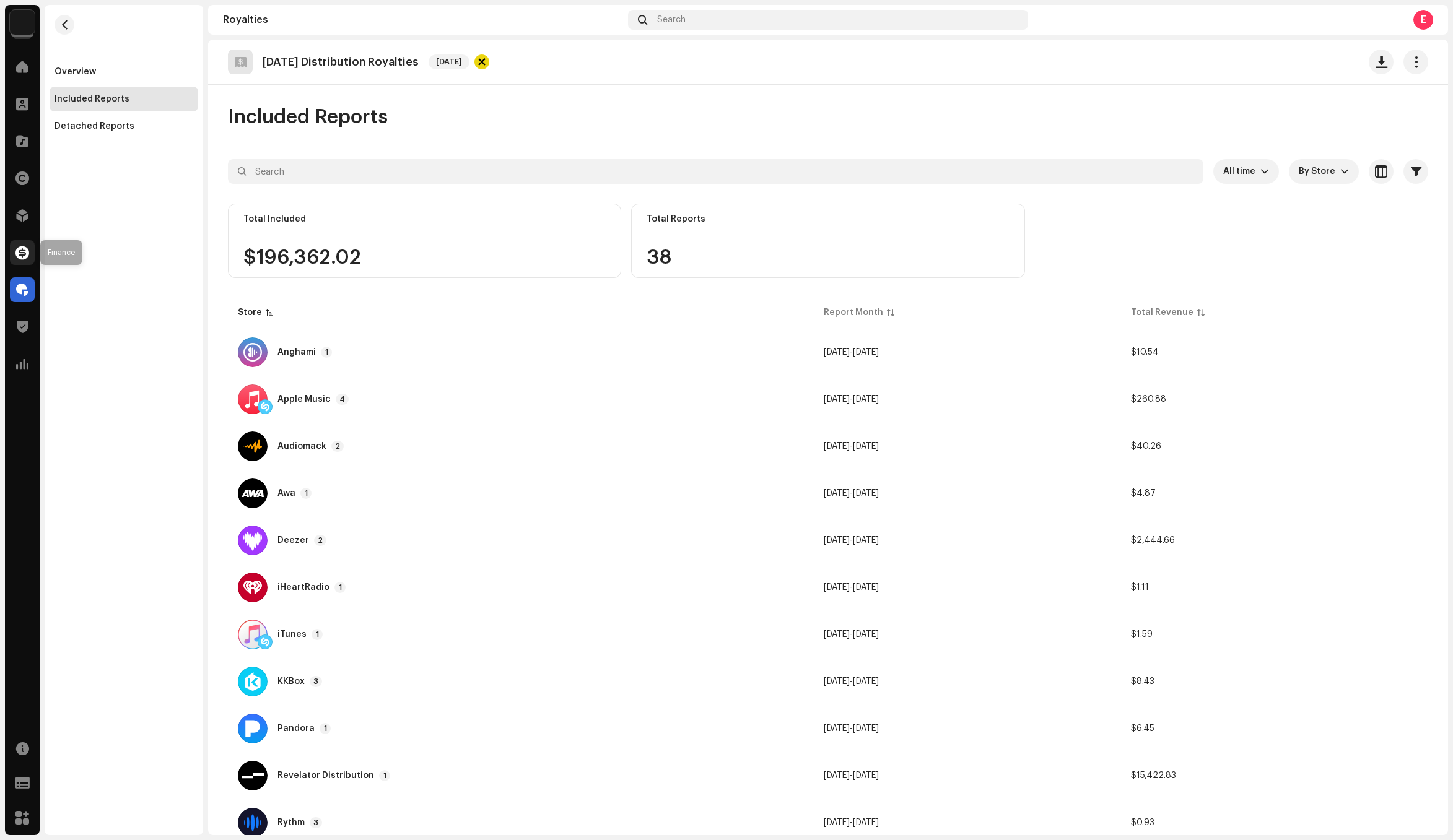
click at [20, 257] on span at bounding box center [22, 252] width 14 height 10
click at [19, 302] on div at bounding box center [22, 290] width 25 height 25
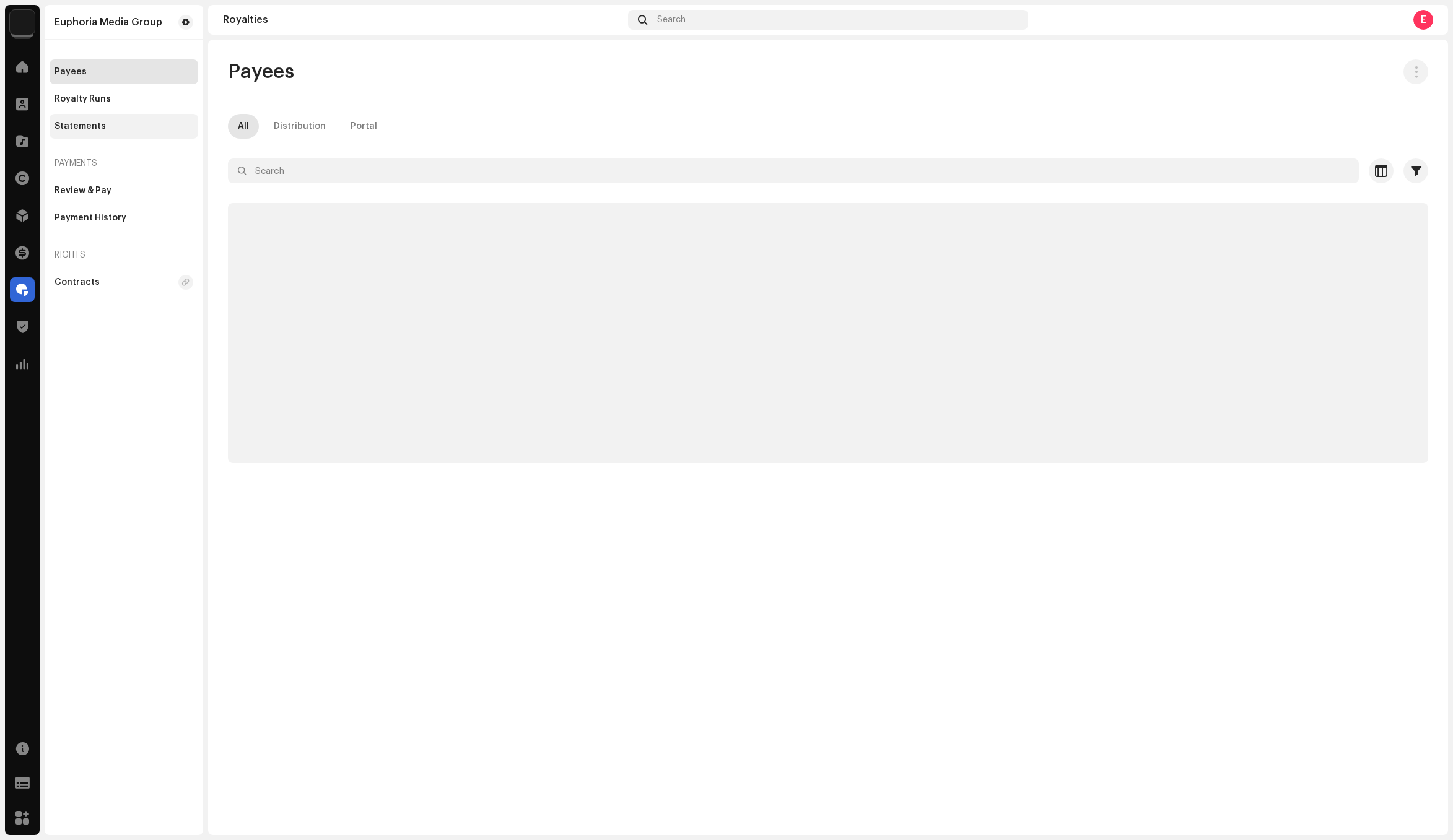
click at [125, 133] on div "Statements" at bounding box center [124, 126] width 149 height 25
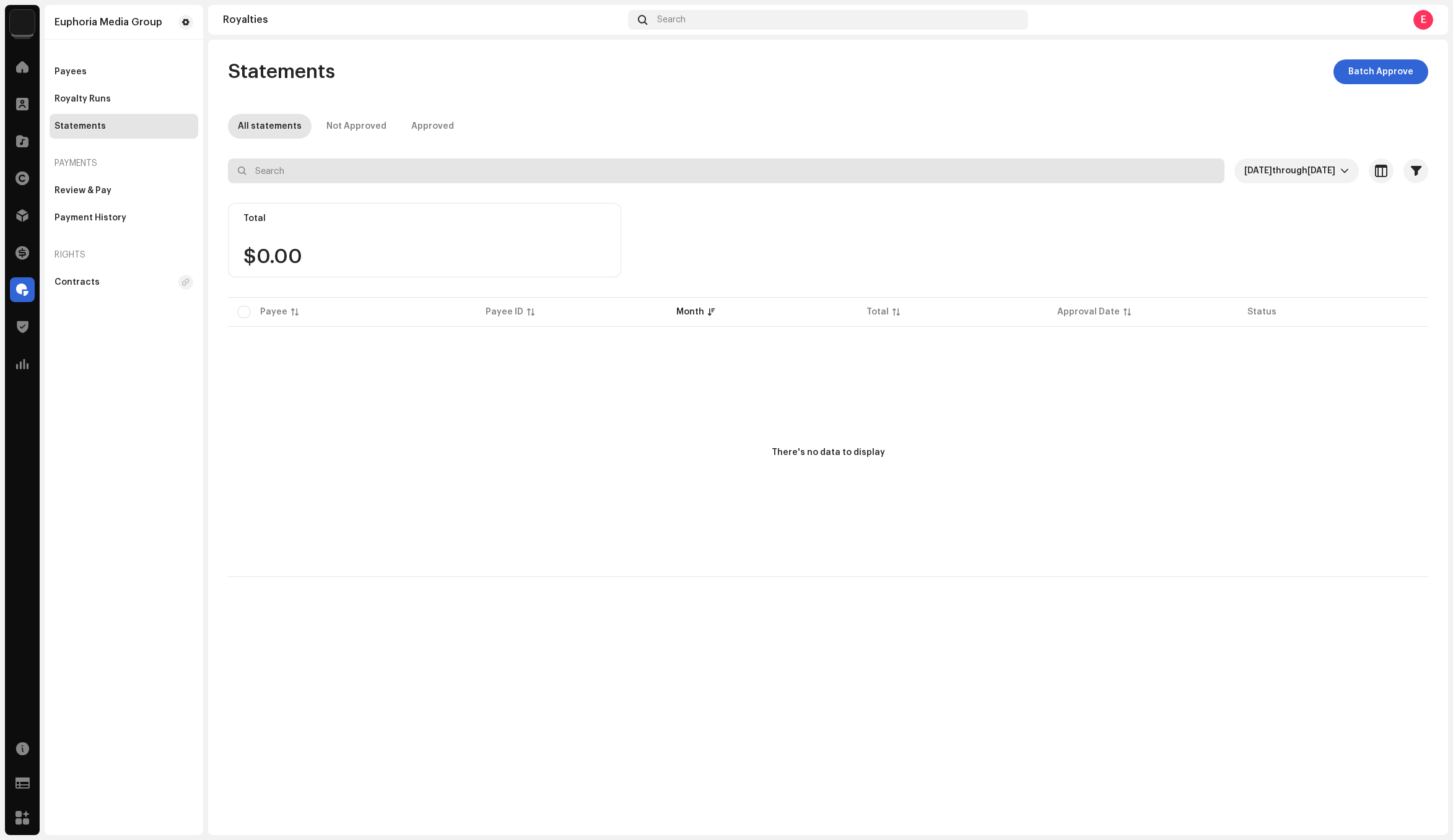
click at [559, 168] on input "text" at bounding box center [726, 171] width 996 height 25
type input "daci"
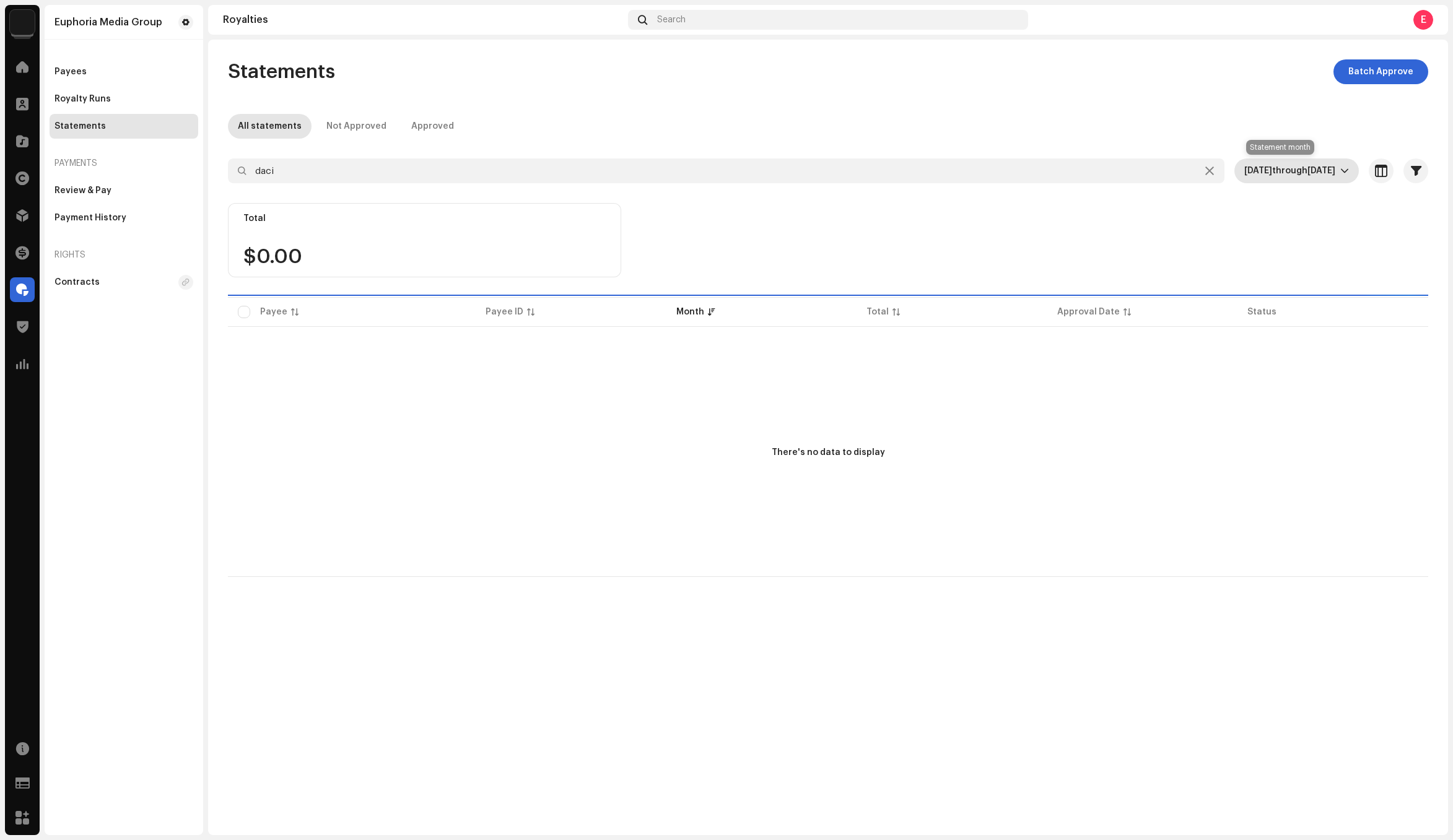
click at [1318, 168] on span "[DATE]" at bounding box center [1321, 171] width 28 height 9
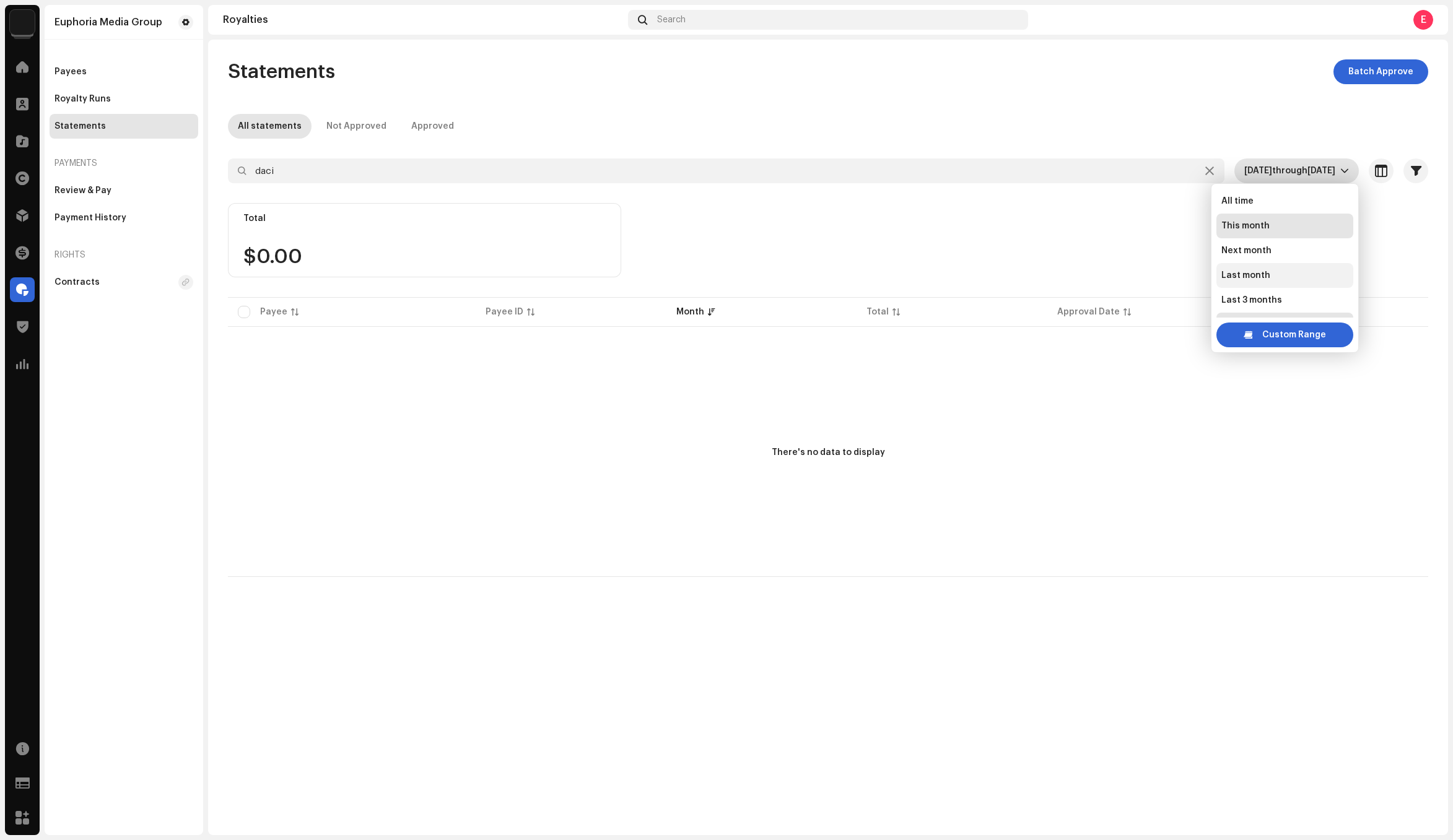
click at [1260, 278] on span "Last month" at bounding box center [1246, 275] width 49 height 12
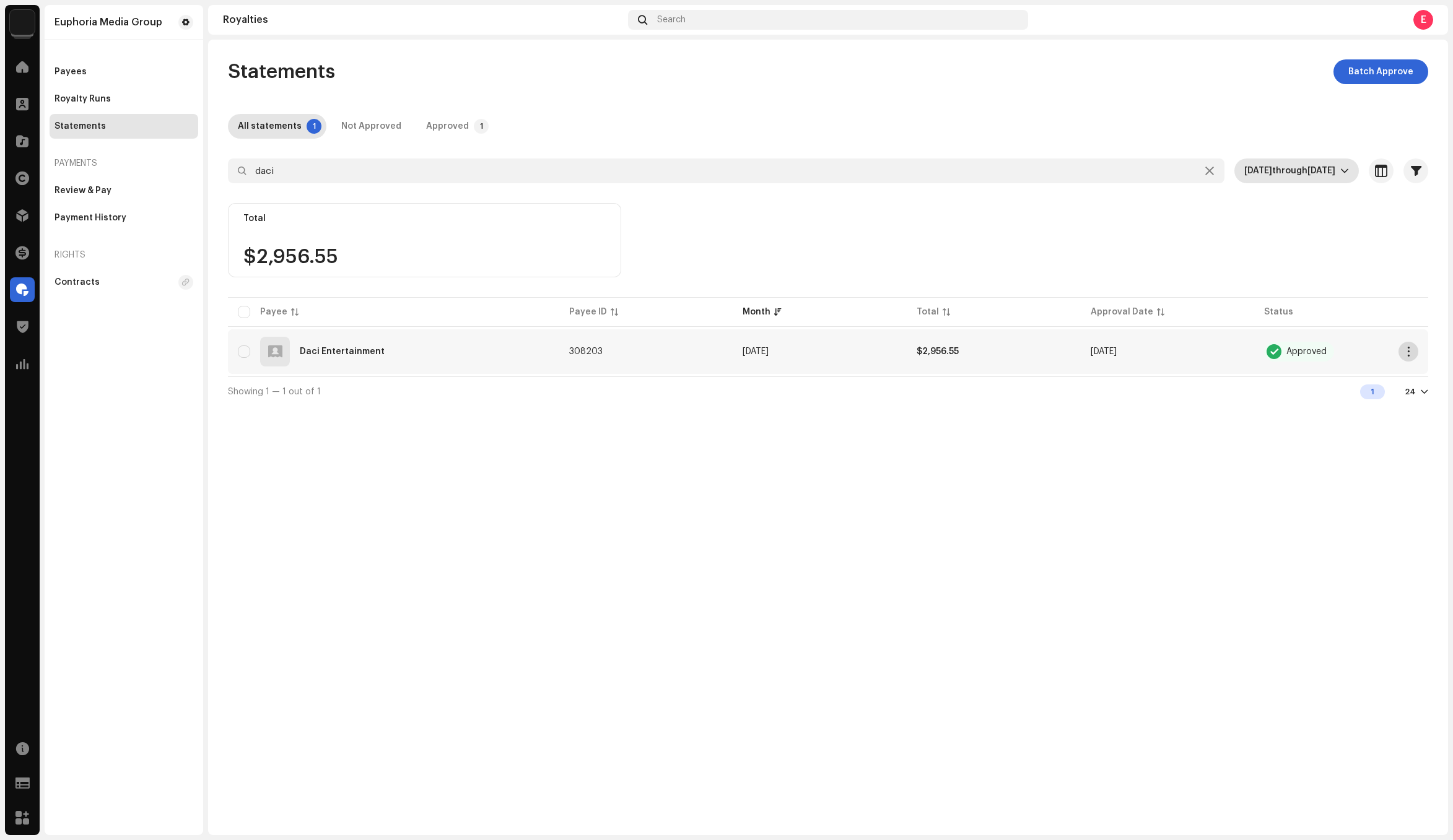
click at [1412, 350] on span "button" at bounding box center [1408, 351] width 9 height 10
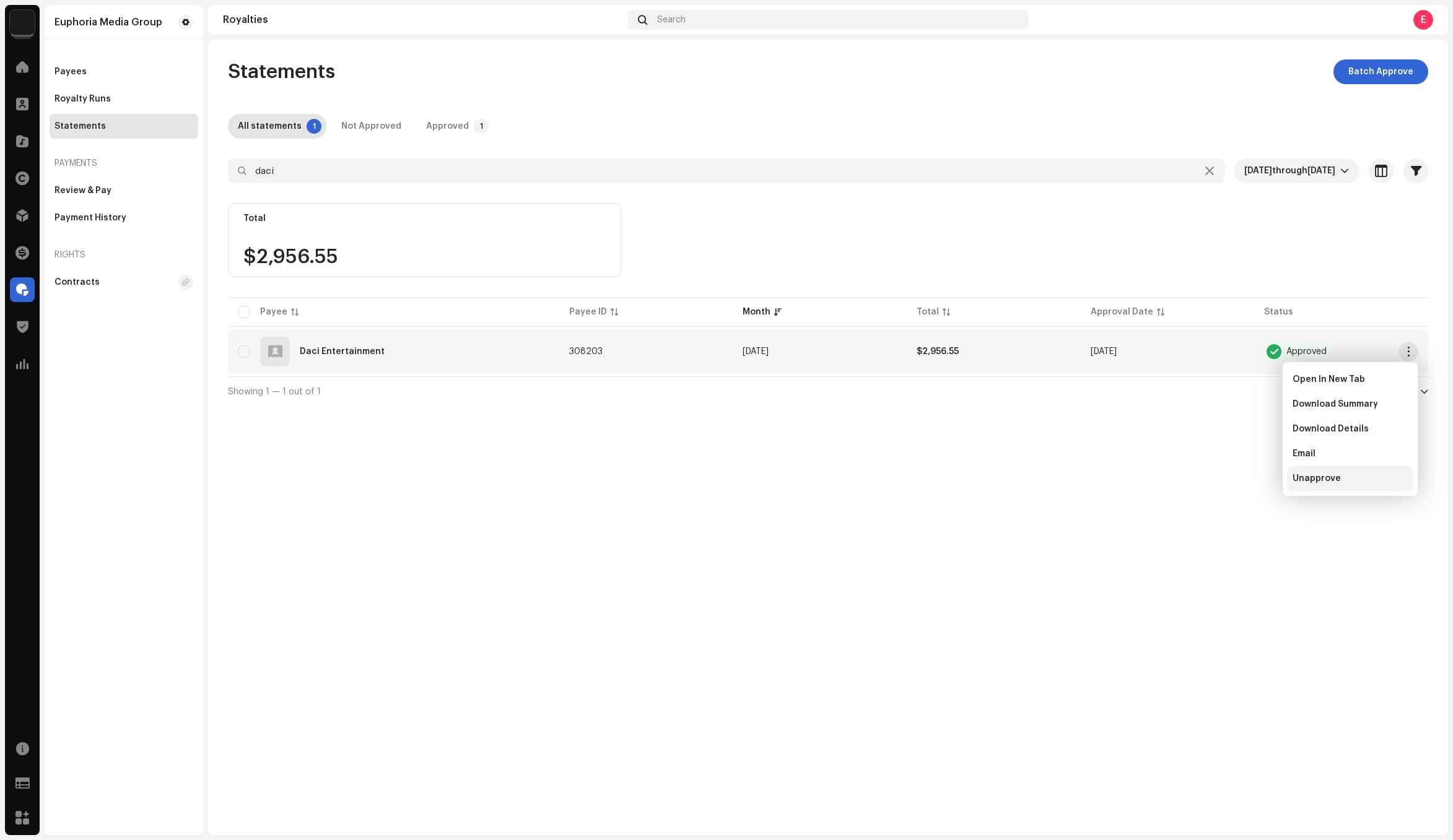
click at [1372, 478] on div "Unapprove" at bounding box center [1350, 478] width 115 height 10
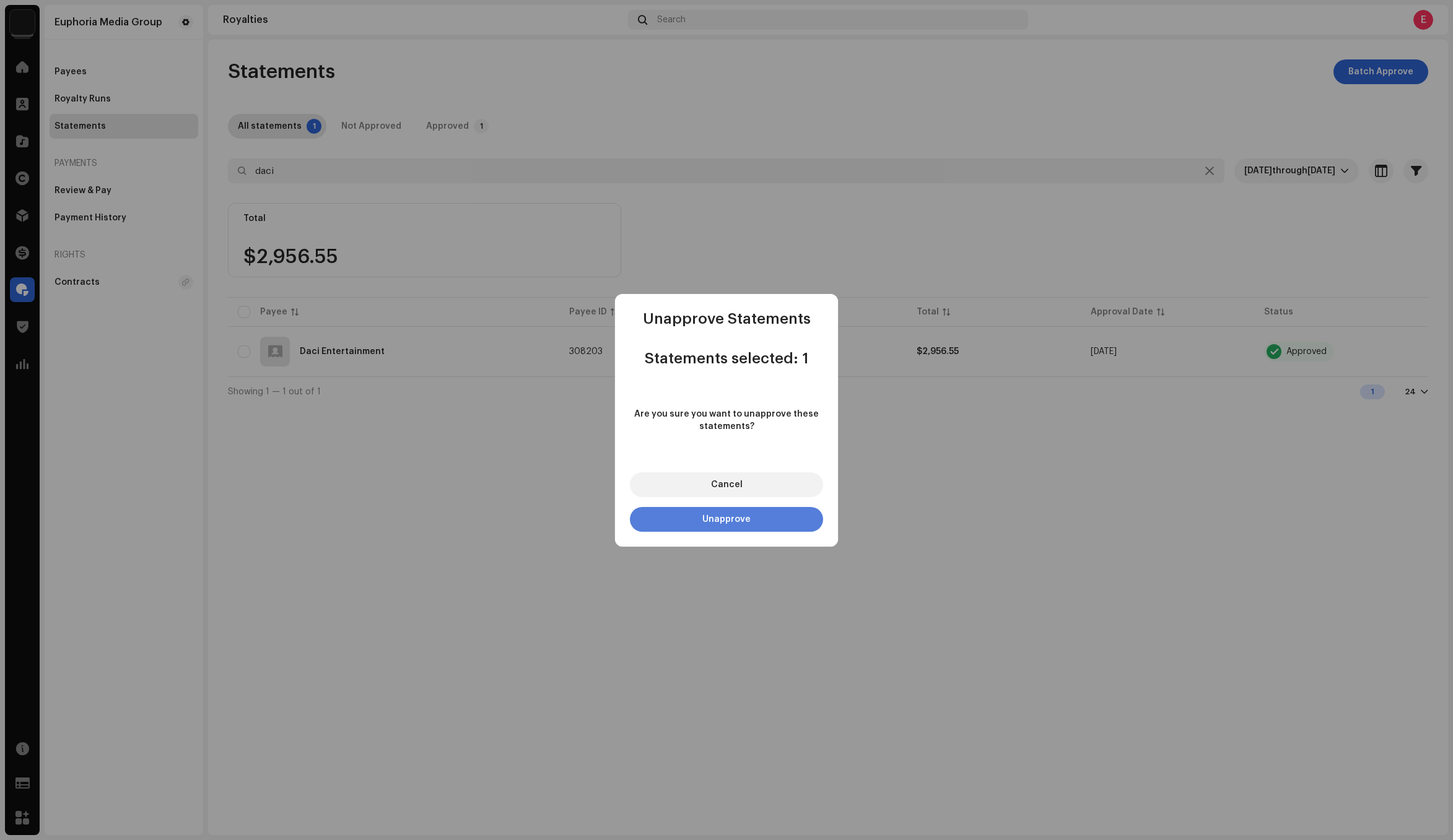
click at [782, 522] on button "Unapprove" at bounding box center [726, 520] width 193 height 25
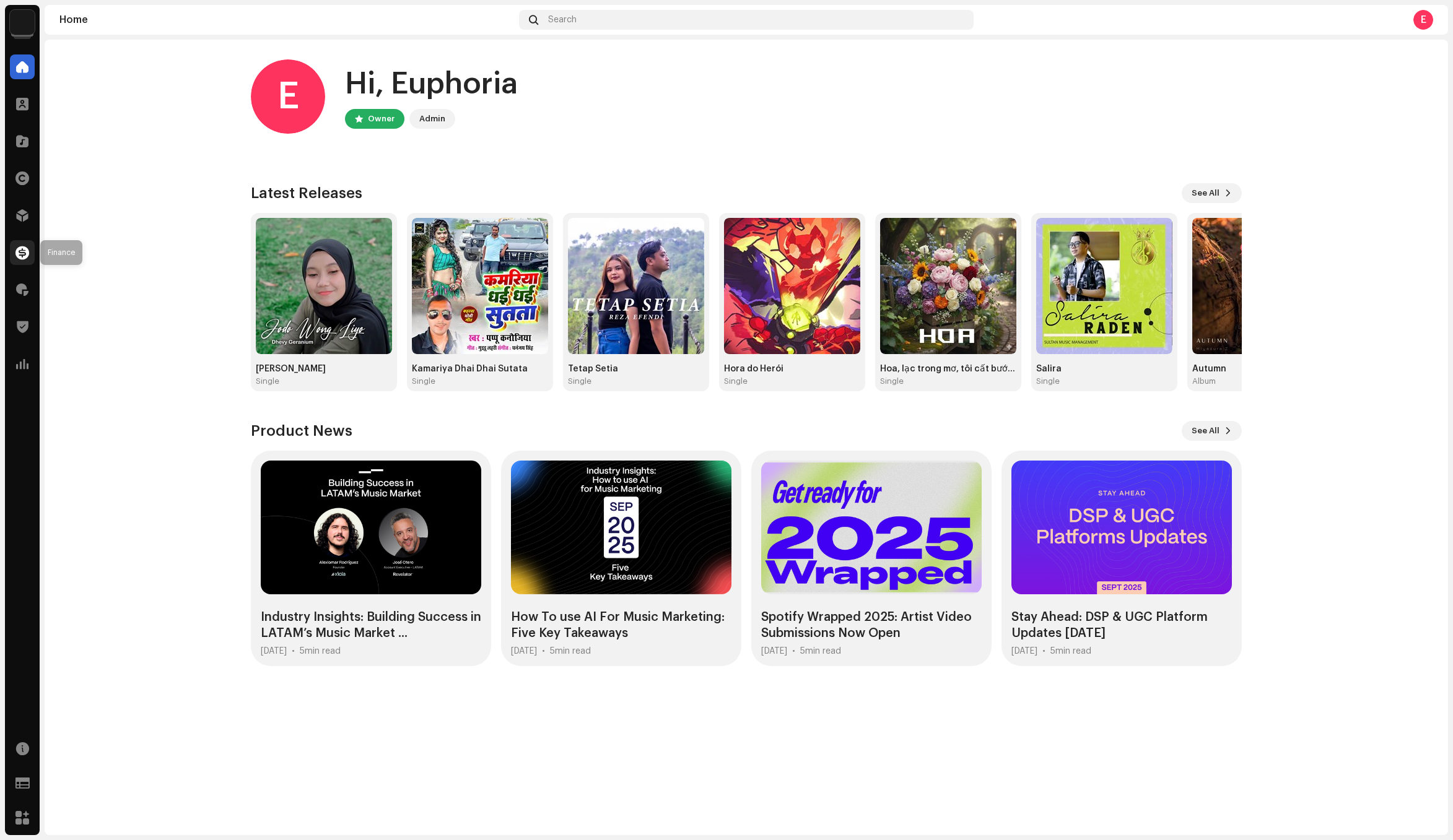
click at [25, 253] on span at bounding box center [22, 252] width 14 height 10
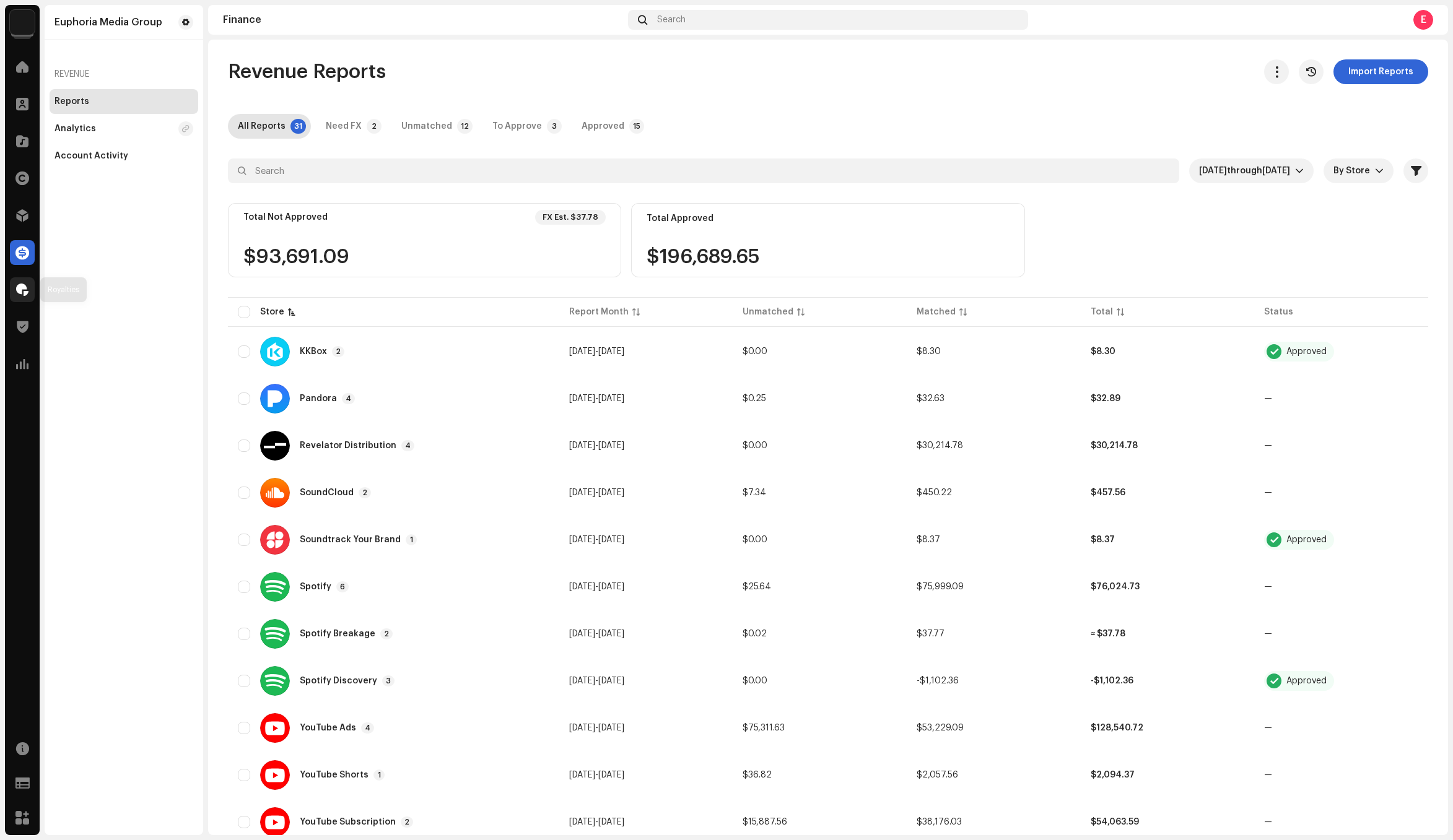
click at [23, 291] on span at bounding box center [22, 290] width 12 height 10
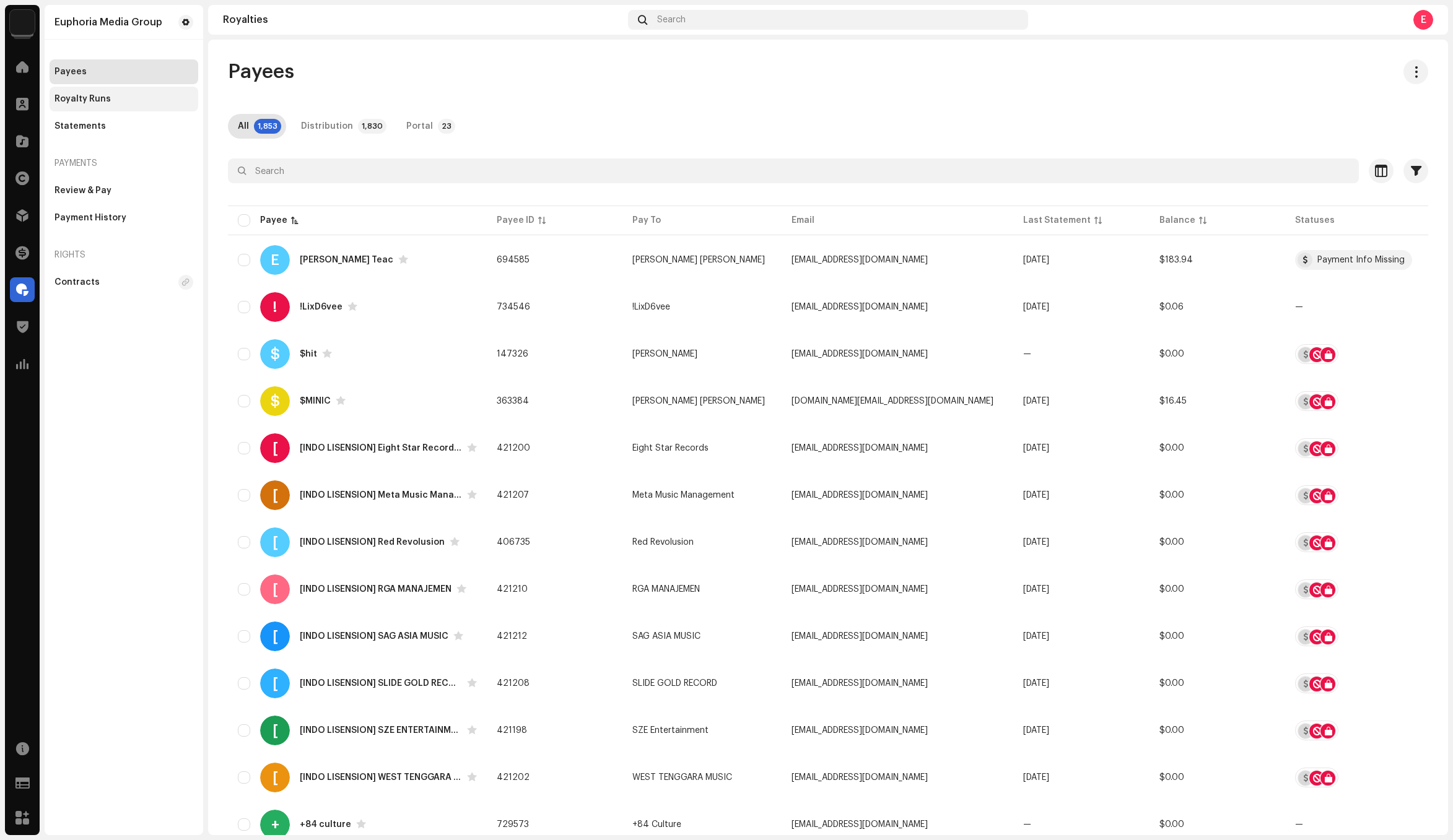
click at [104, 99] on div "Royalty Runs" at bounding box center [83, 99] width 57 height 10
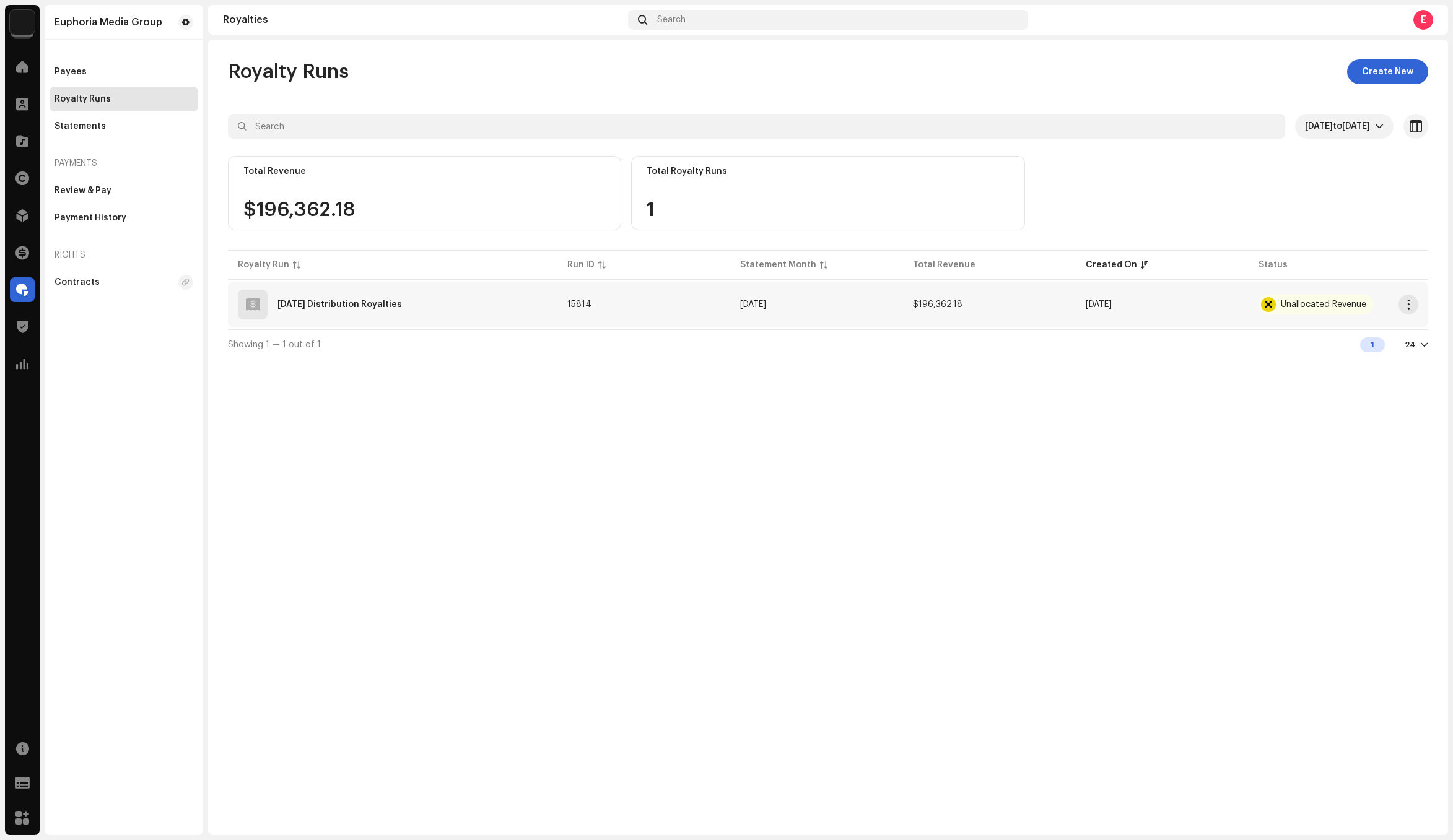
copy div "2025 Sep Distribution Royalties"
drag, startPoint x: 412, startPoint y: 311, endPoint x: 837, endPoint y: 516, distance: 471.9
click at [680, 528] on div "Royalty Runs Create New Sep 9, 2025 to Oct 8, 2025 Selected 0 Select all Option…" at bounding box center [828, 437] width 1240 height 795
drag, startPoint x: 837, startPoint y: 516, endPoint x: 938, endPoint y: 438, distance: 127.6
click at [850, 503] on div "Royalty Runs Create New Sep 9, 2025 to Oct 8, 2025 Selected 0 Select all Option…" at bounding box center [828, 437] width 1240 height 795
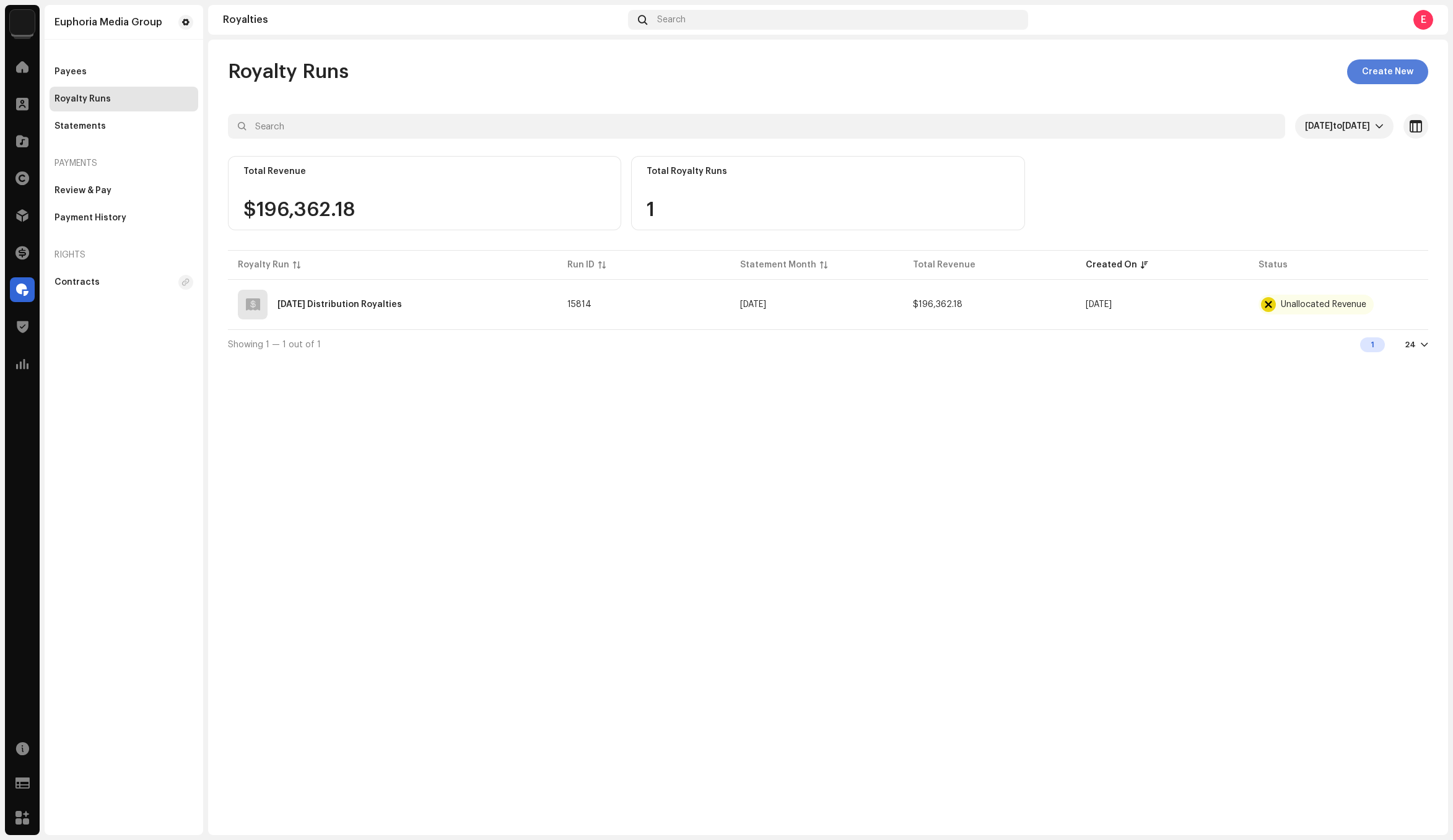
click at [1390, 70] on span "Create New" at bounding box center [1387, 71] width 51 height 25
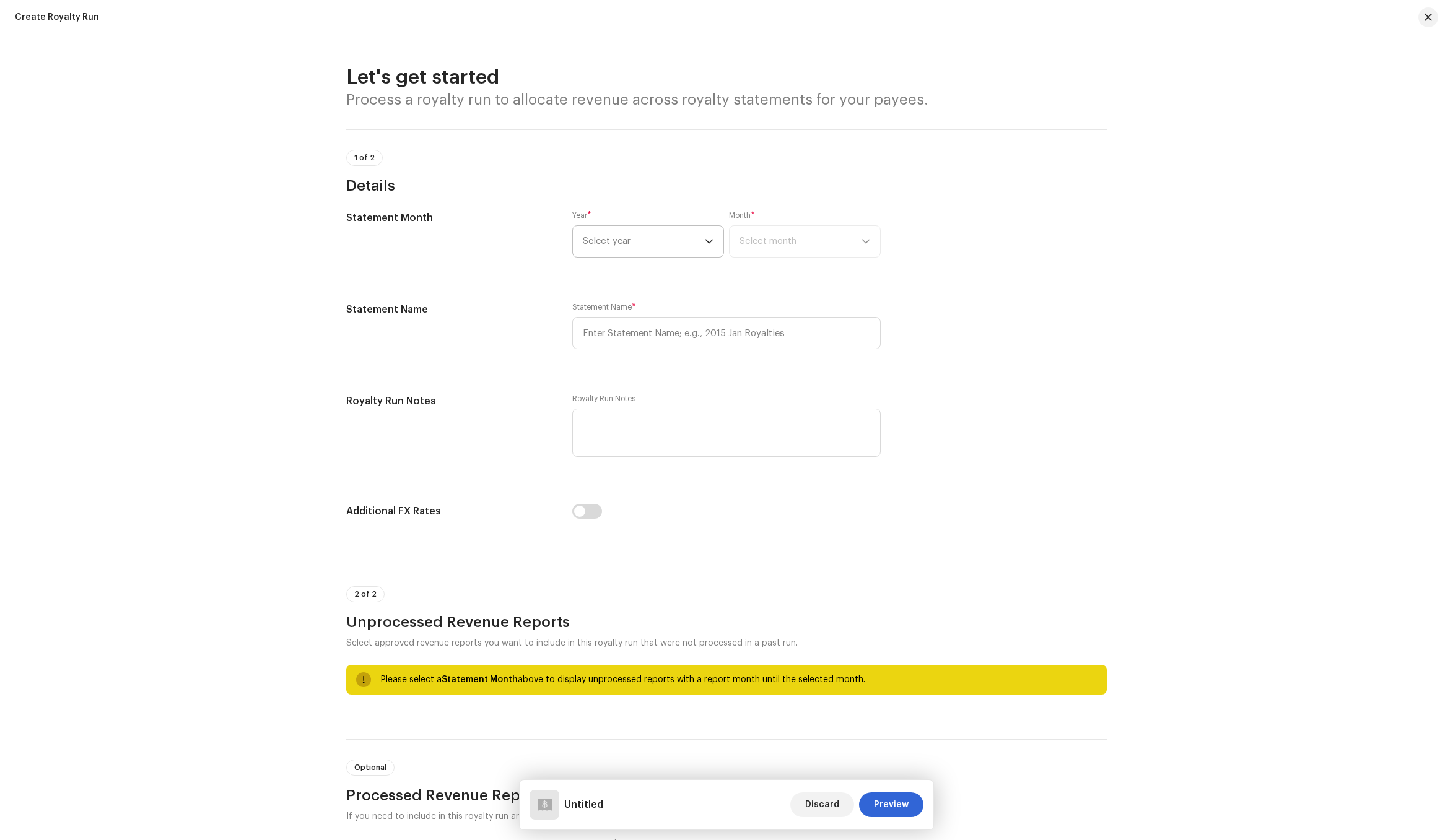
click at [653, 231] on span "Select year" at bounding box center [644, 241] width 122 height 31
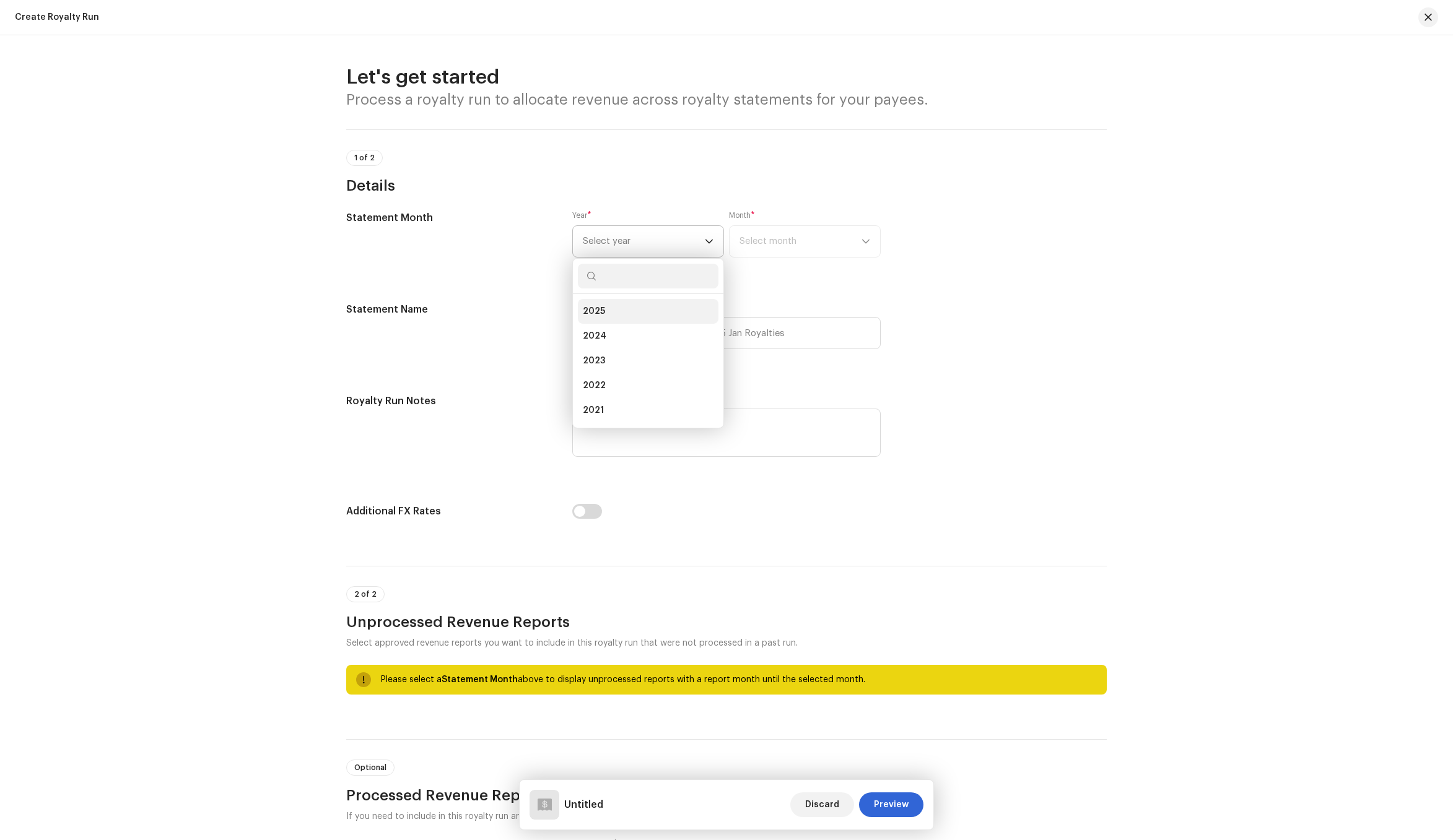
click at [632, 312] on li "2025" at bounding box center [648, 312] width 141 height 25
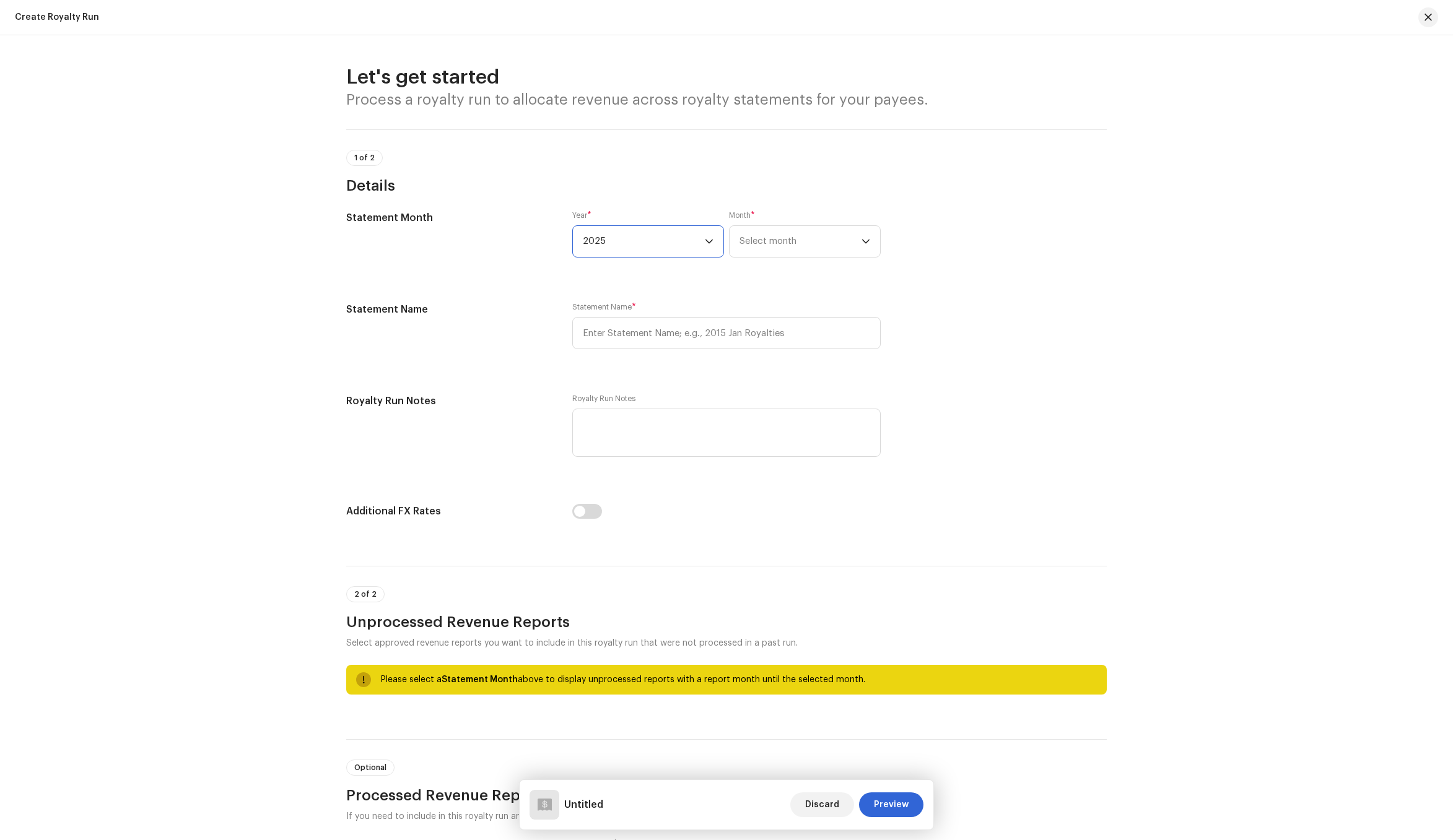
click at [800, 222] on div "Month * Select month" at bounding box center [804, 241] width 151 height 62
click at [787, 247] on span "Select month" at bounding box center [800, 241] width 122 height 31
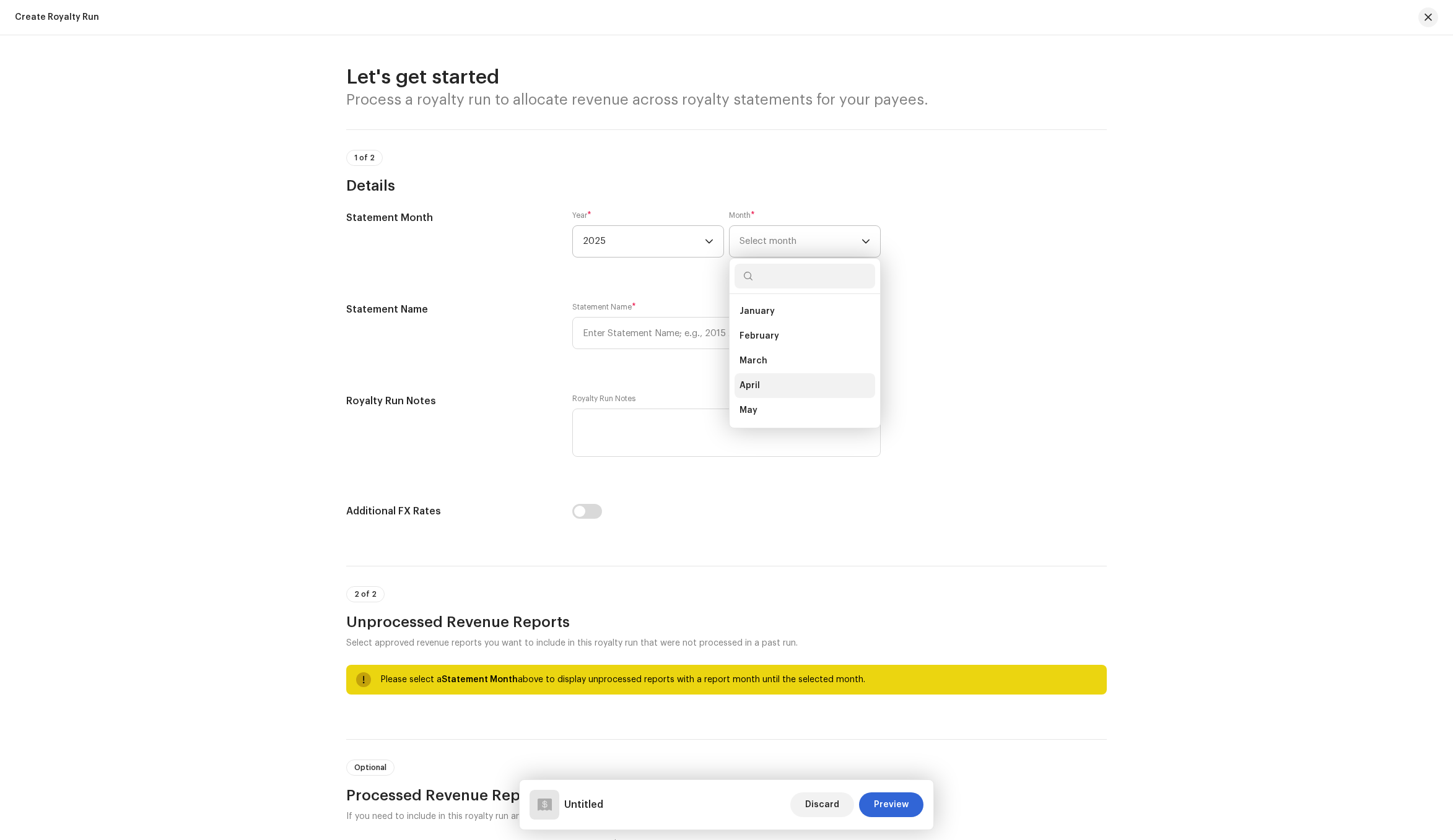
scroll to position [124, 0]
click at [763, 388] on span "September" at bounding box center [763, 385] width 49 height 12
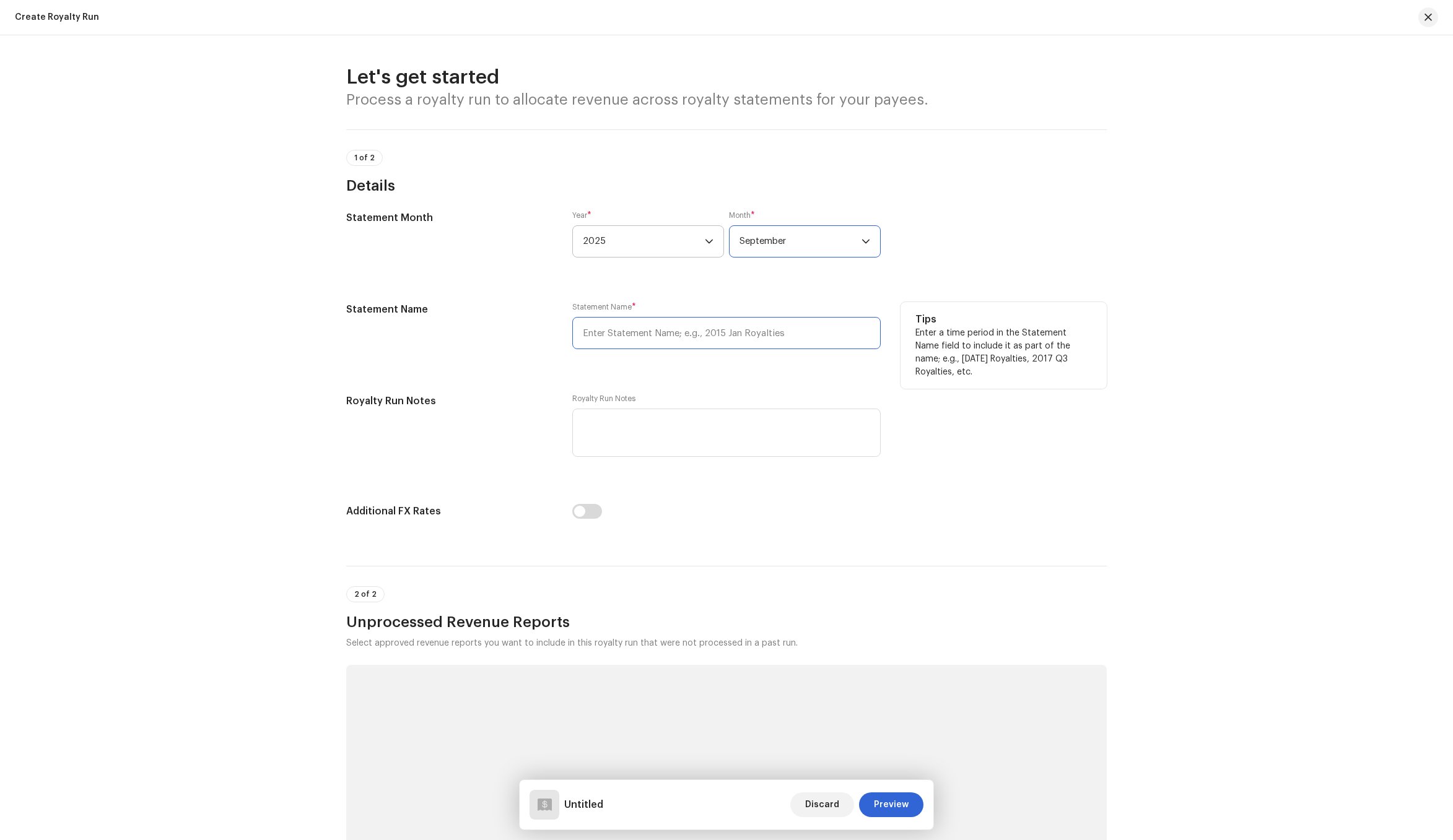
click at [668, 332] on input "text" at bounding box center [726, 333] width 308 height 32
paste input "2025 Sep Distribution Royalties"
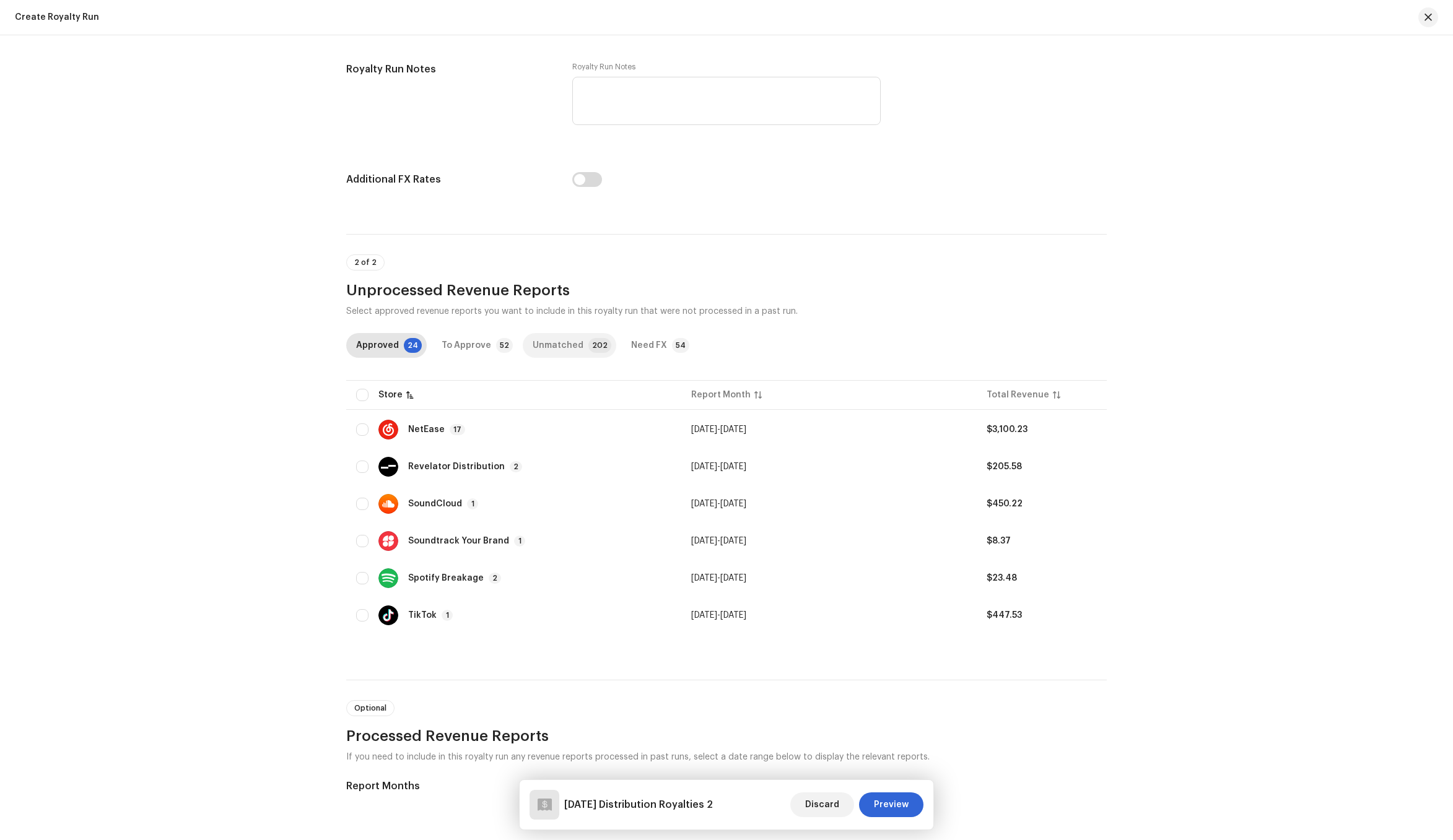
scroll to position [435, 0]
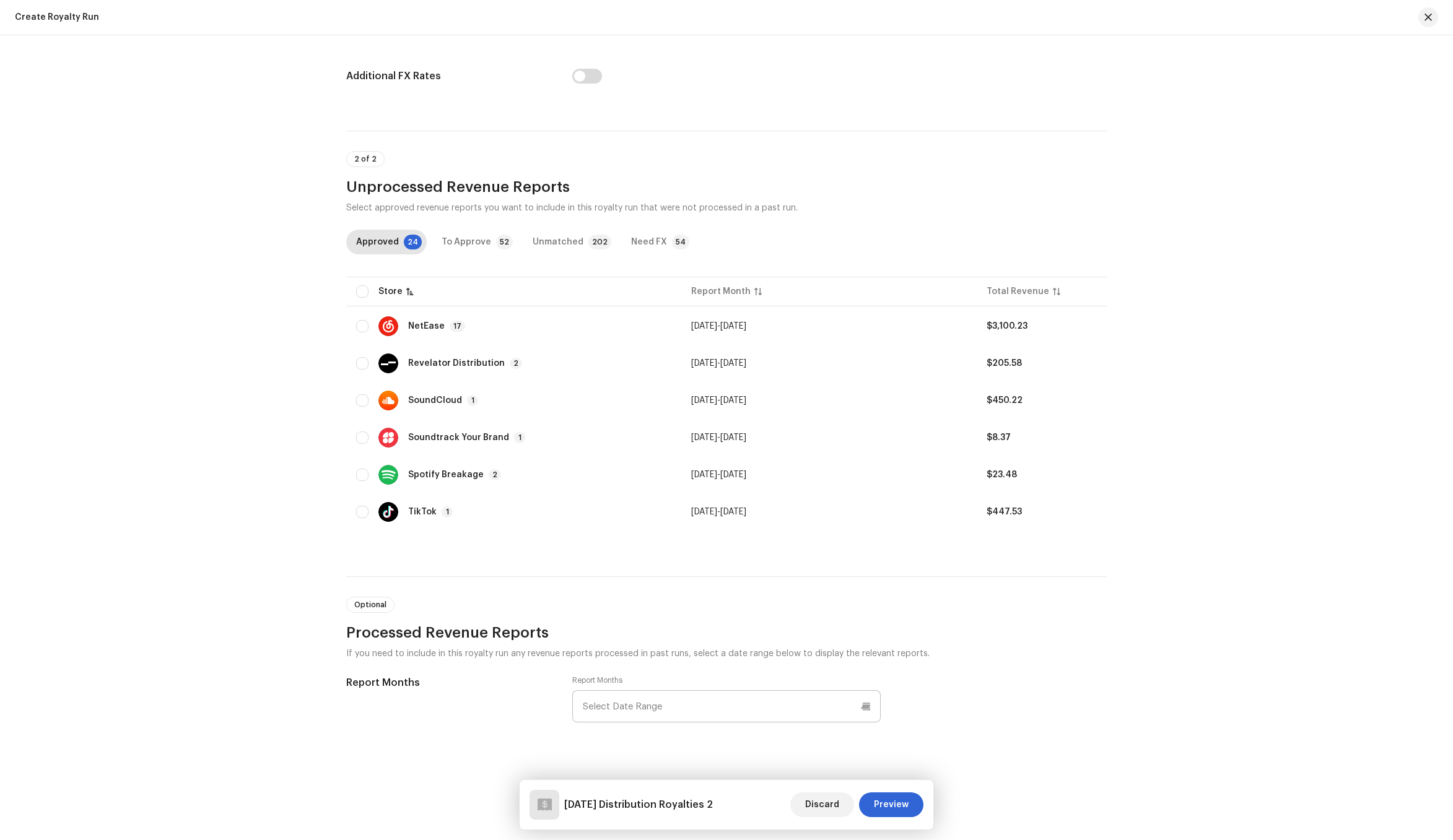
type input "2025 Sep Distribution Royalties 2"
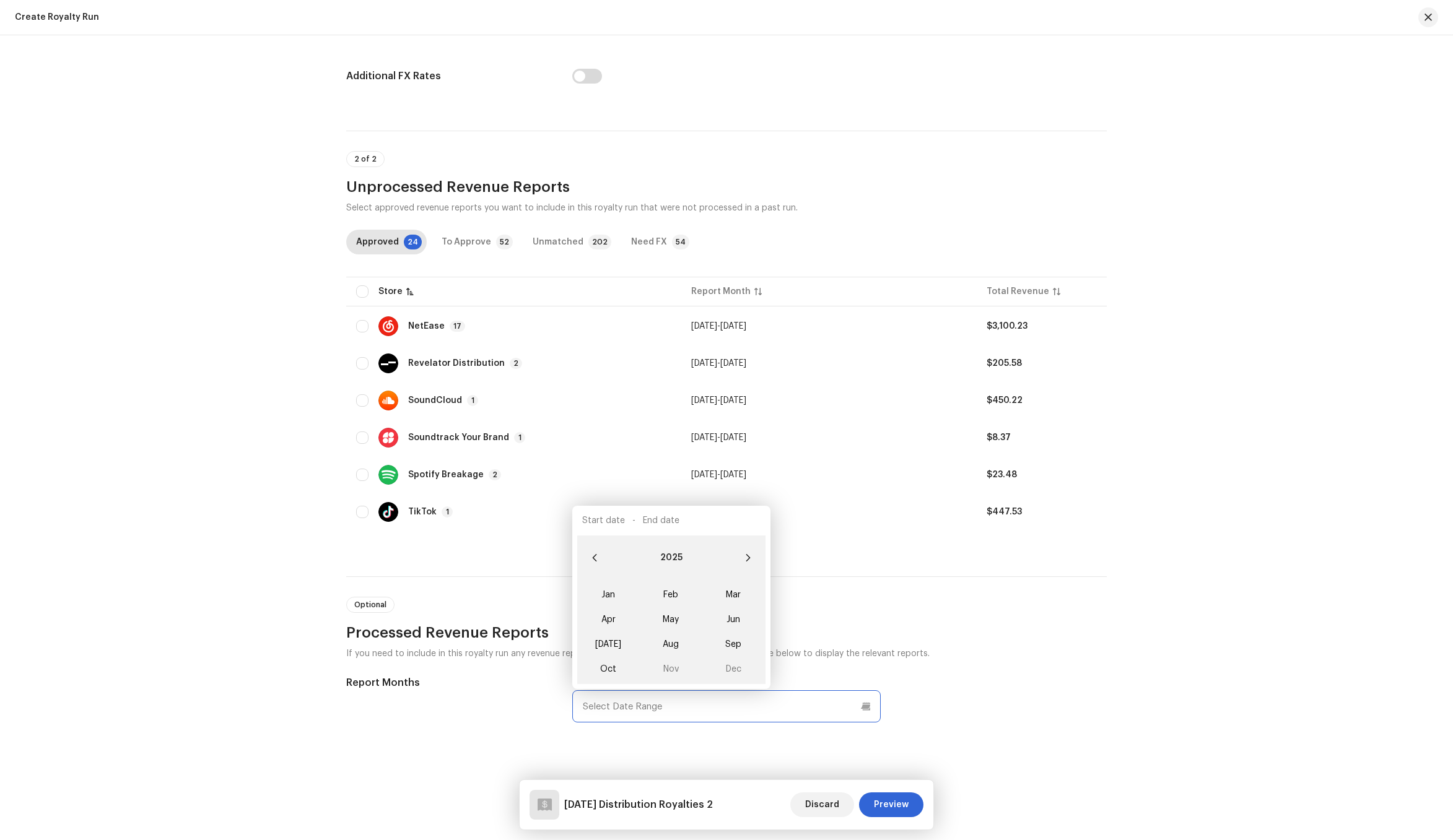
click at [614, 699] on input "text" at bounding box center [726, 706] width 308 height 32
click at [613, 644] on span "Jul" at bounding box center [608, 644] width 53 height 19
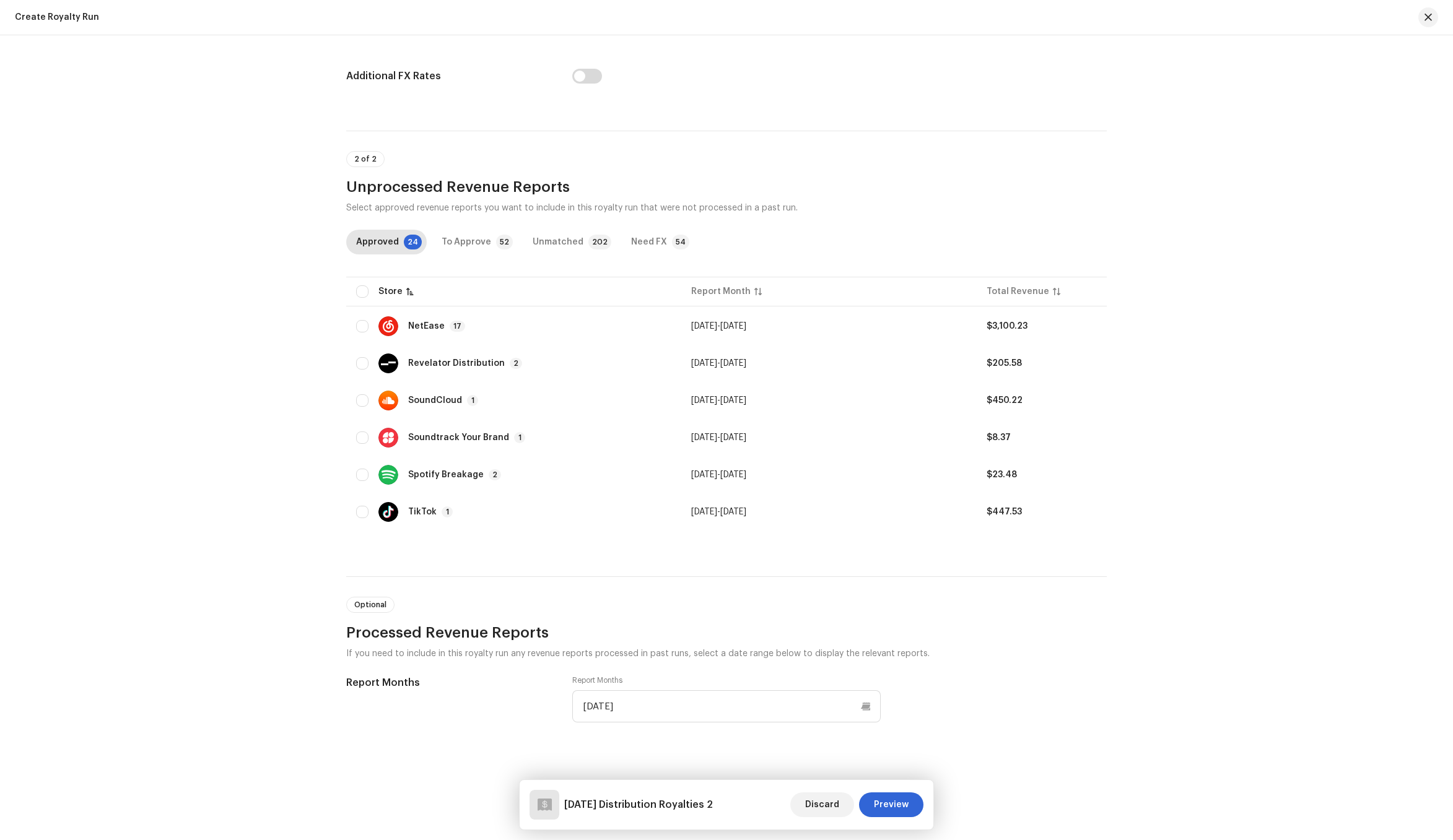
click at [408, 730] on div "Report Months" at bounding box center [449, 706] width 206 height 62
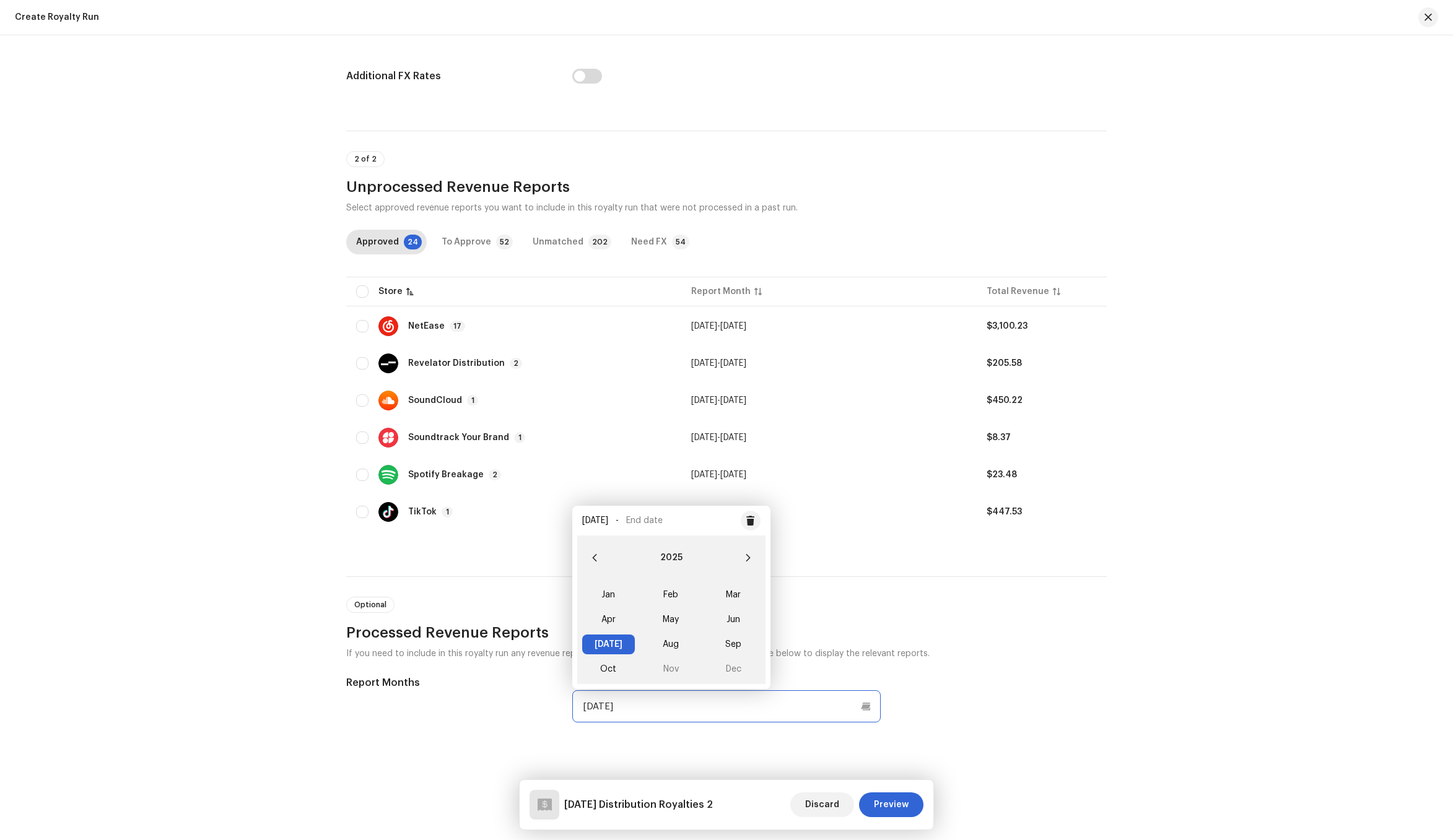
click at [608, 707] on input "Jul 2025" at bounding box center [726, 706] width 308 height 32
click at [678, 644] on span "Aug" at bounding box center [670, 644] width 53 height 19
type input "Jul 2025 through Aug 2025"
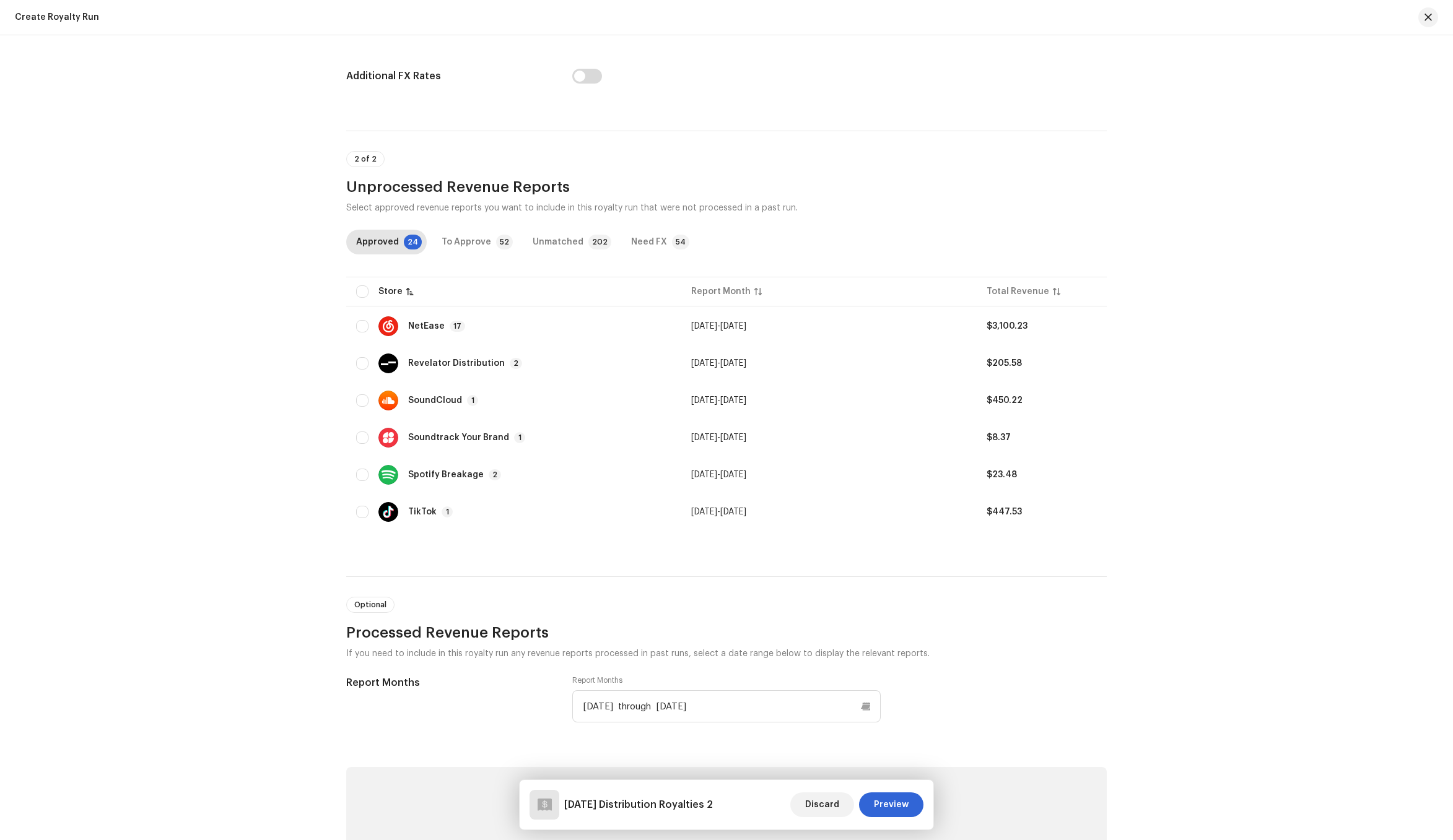
click at [363, 697] on div "Report Months" at bounding box center [449, 706] width 206 height 62
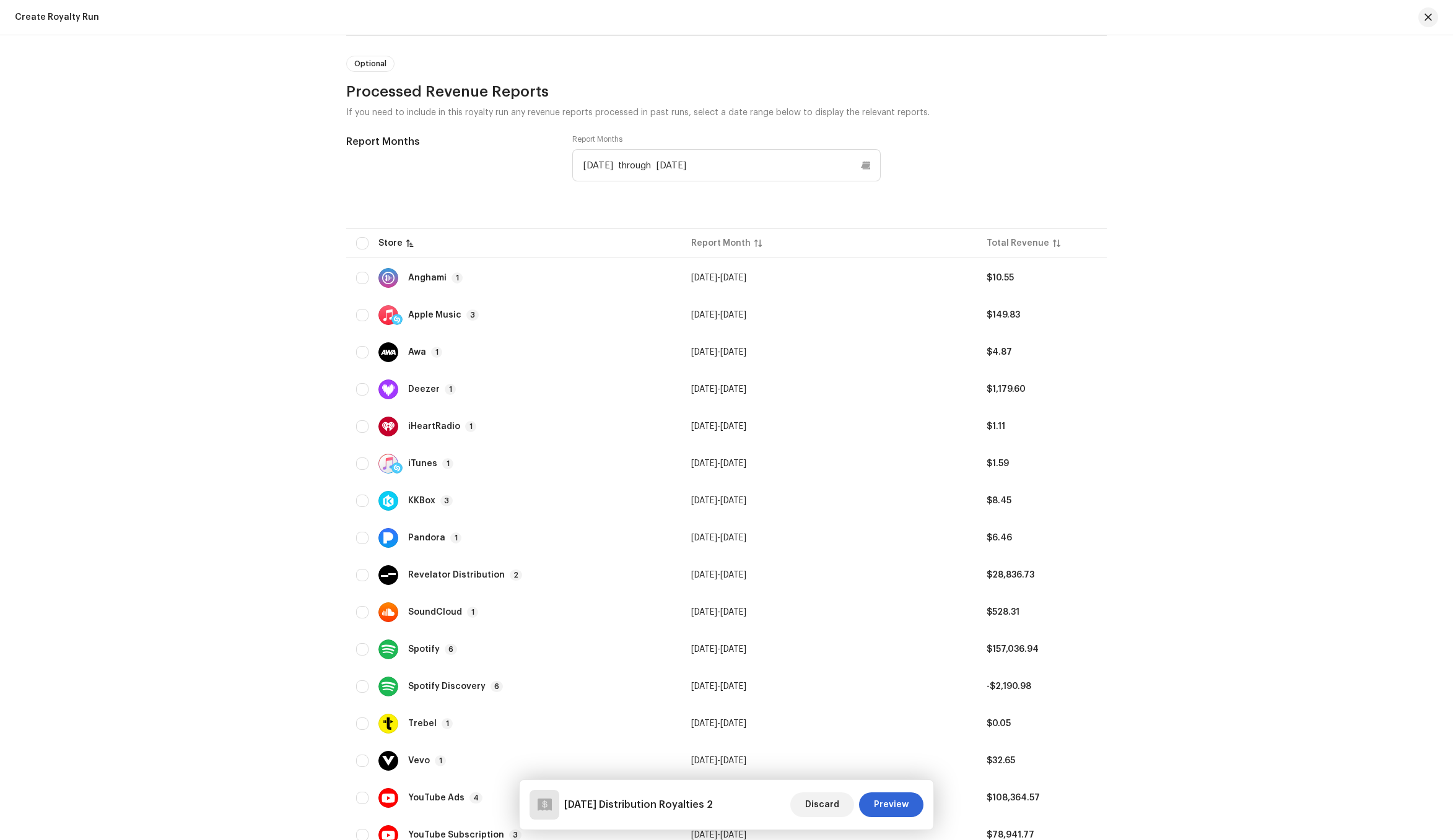
scroll to position [969, 0]
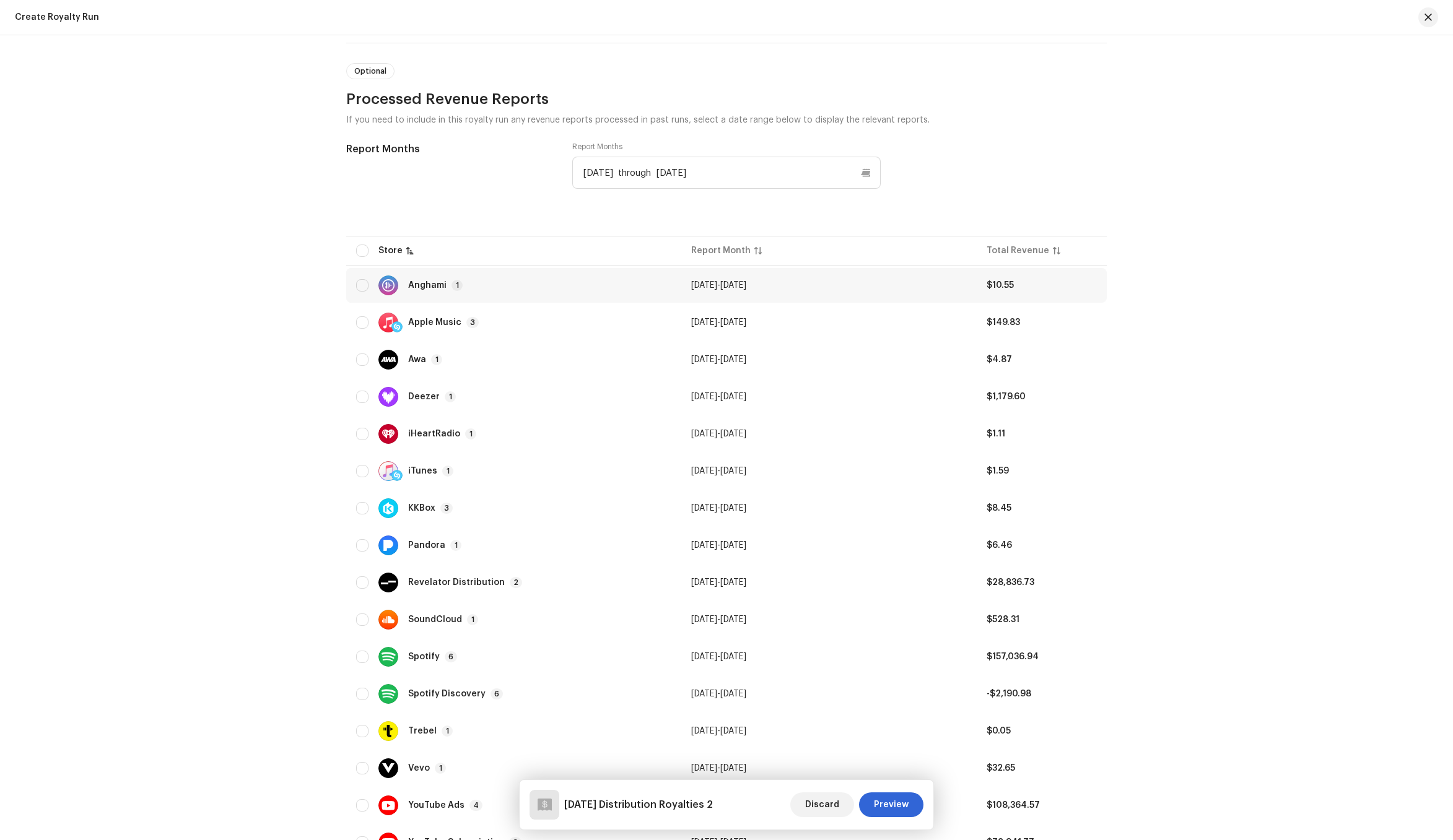
click at [465, 286] on div "Anghami 1" at bounding box center [513, 285] width 315 height 19
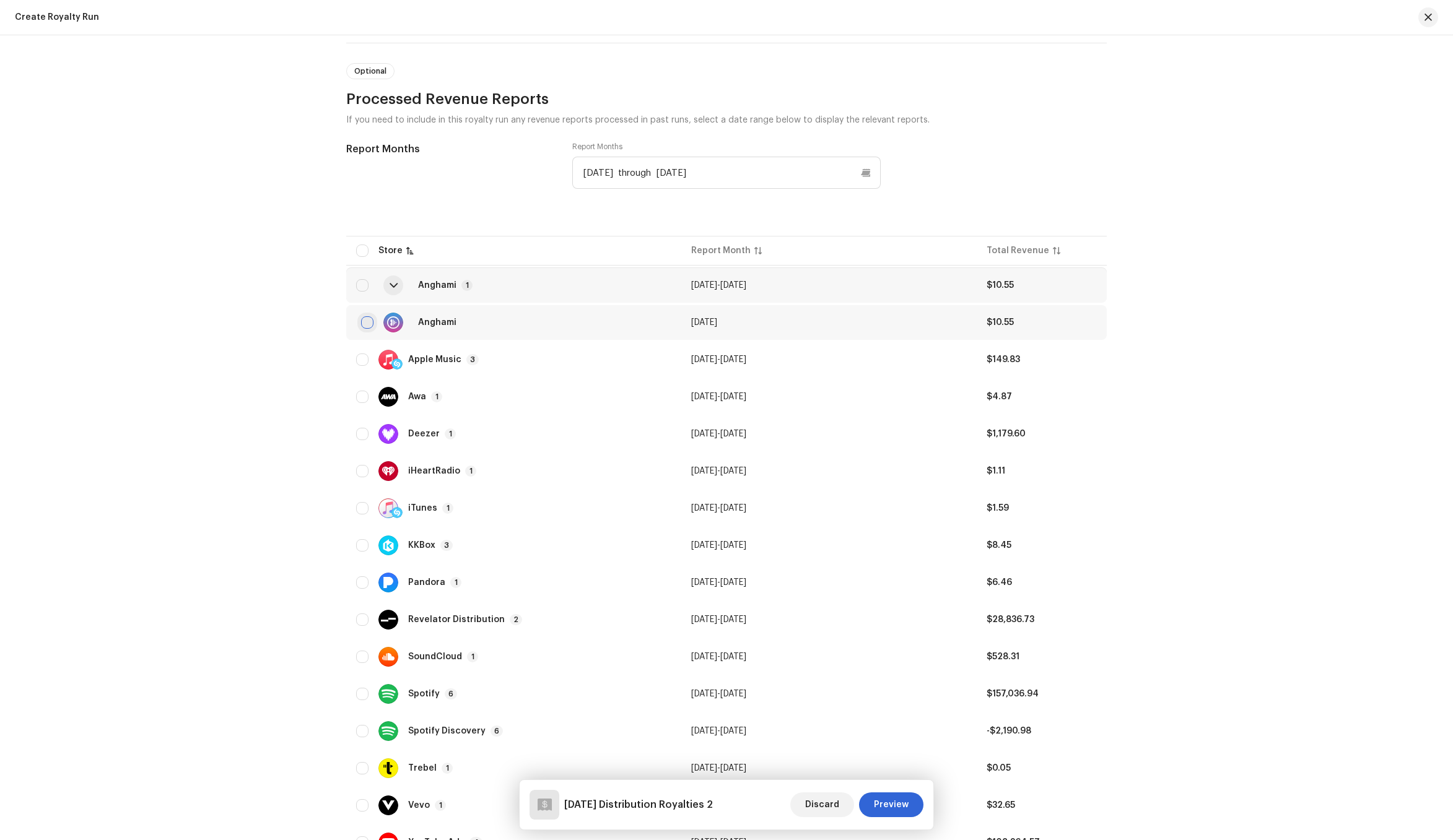
click at [367, 319] on input "checkbox" at bounding box center [367, 322] width 12 height 12
checkbox input "true"
click at [466, 361] on p-badge "3" at bounding box center [472, 360] width 12 height 11
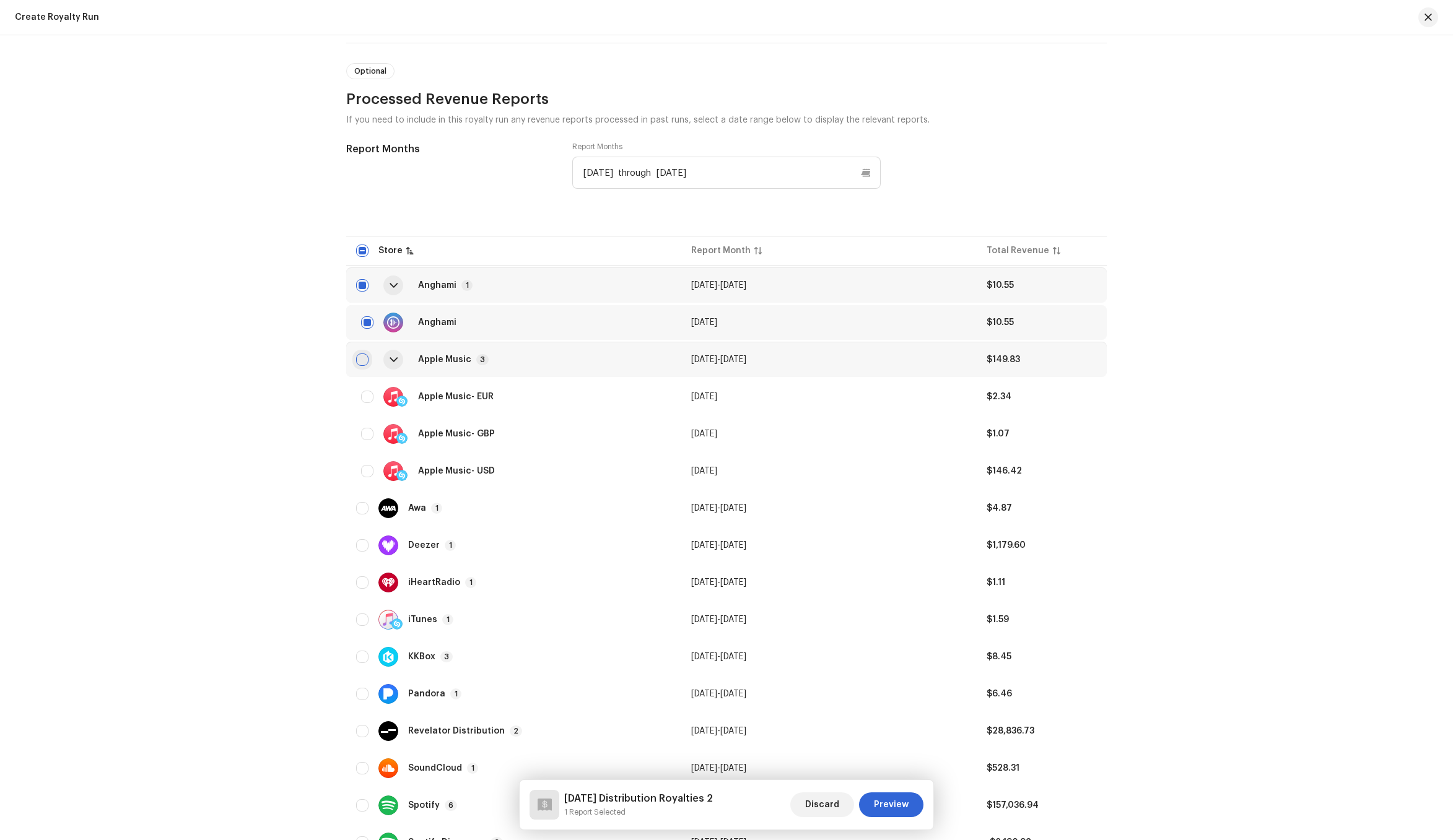
click at [359, 359] on input "Row Unselected" at bounding box center [362, 359] width 12 height 12
checkbox input "true"
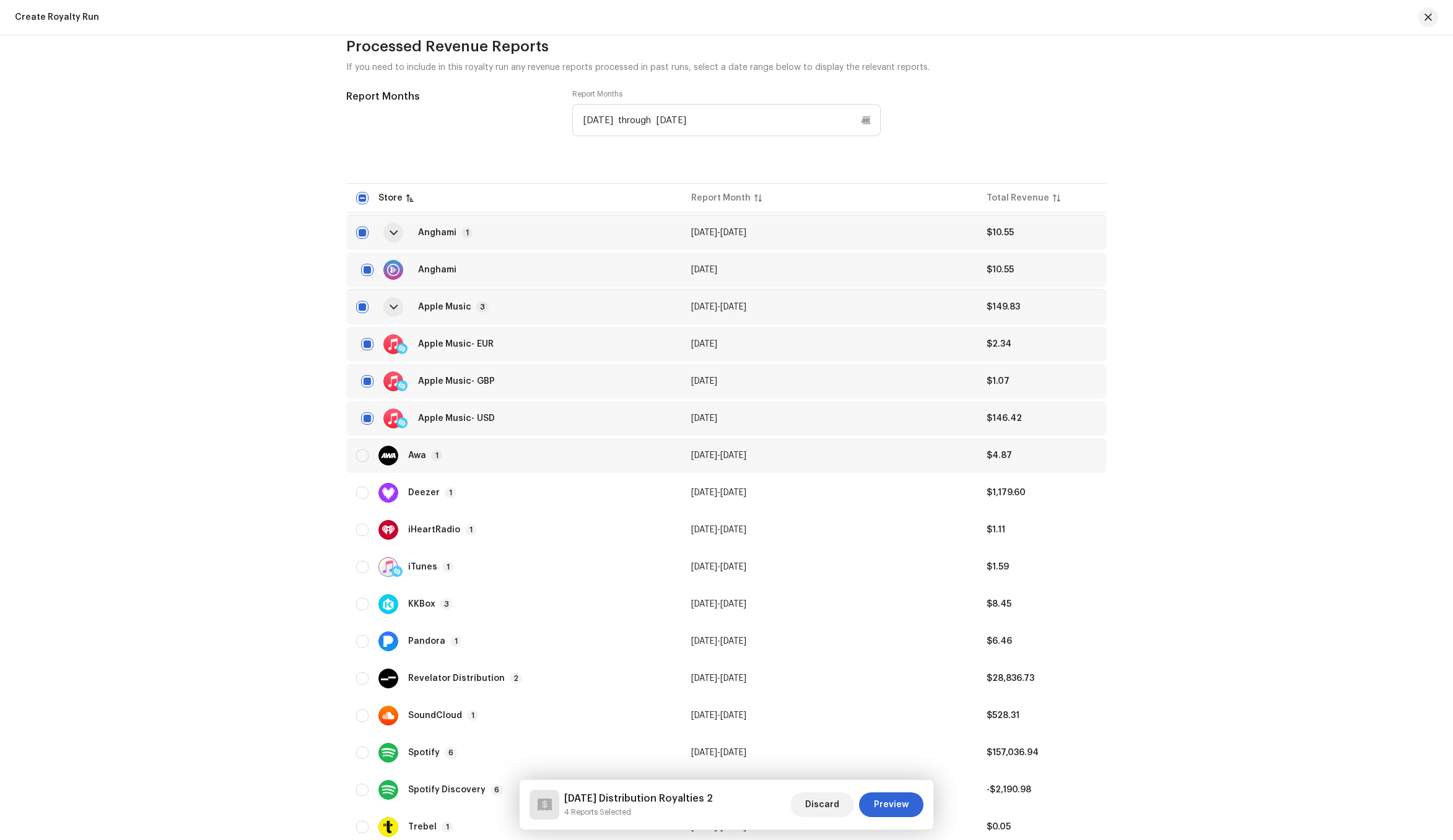
scroll to position [1063, 0]
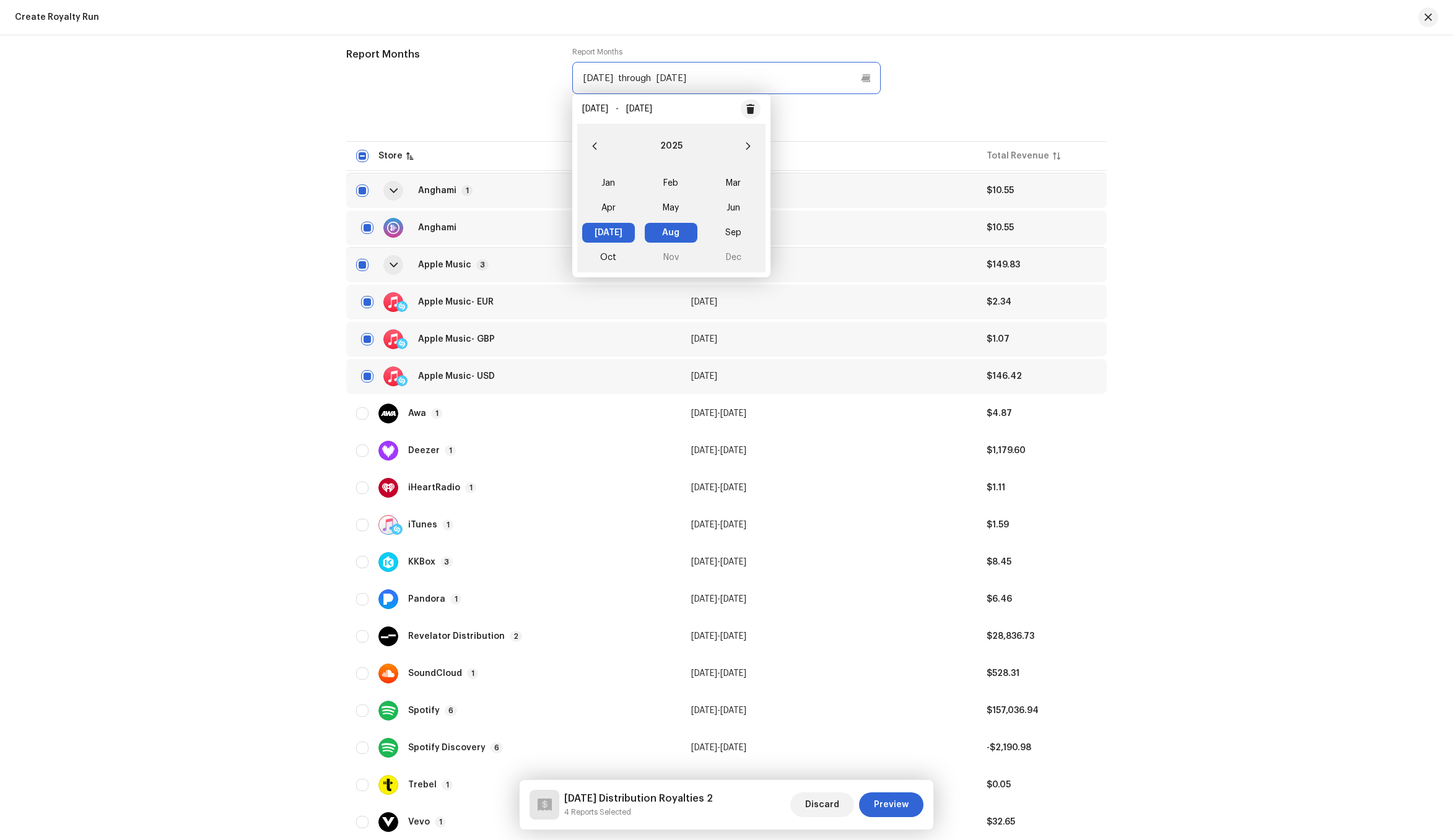
click at [684, 78] on input "Jul 2025 through Aug 2025" at bounding box center [726, 78] width 308 height 32
click at [676, 208] on span "May" at bounding box center [670, 208] width 53 height 19
click at [675, 225] on span "Aug" at bounding box center [670, 232] width 53 height 19
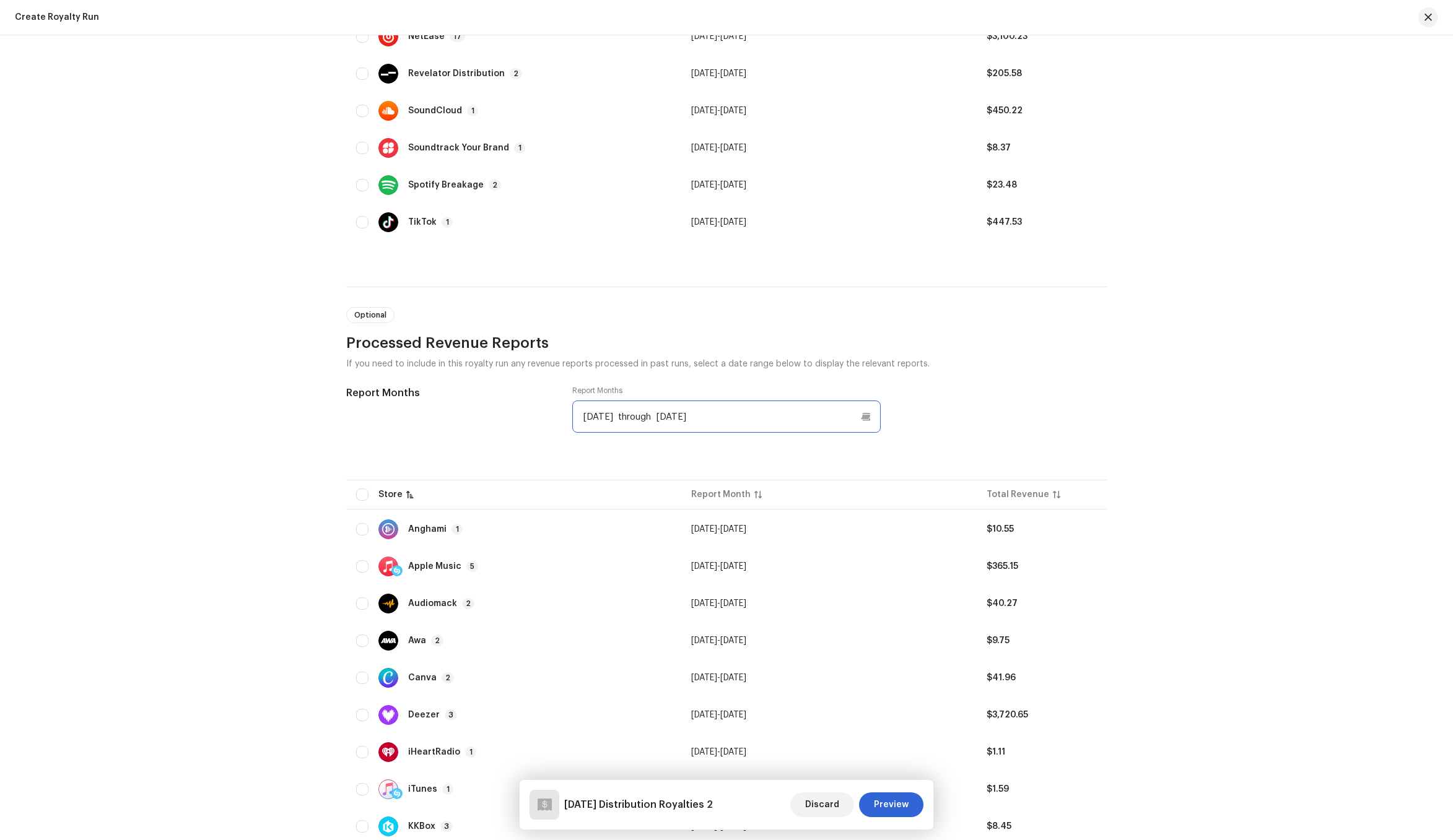
scroll to position [1042, 0]
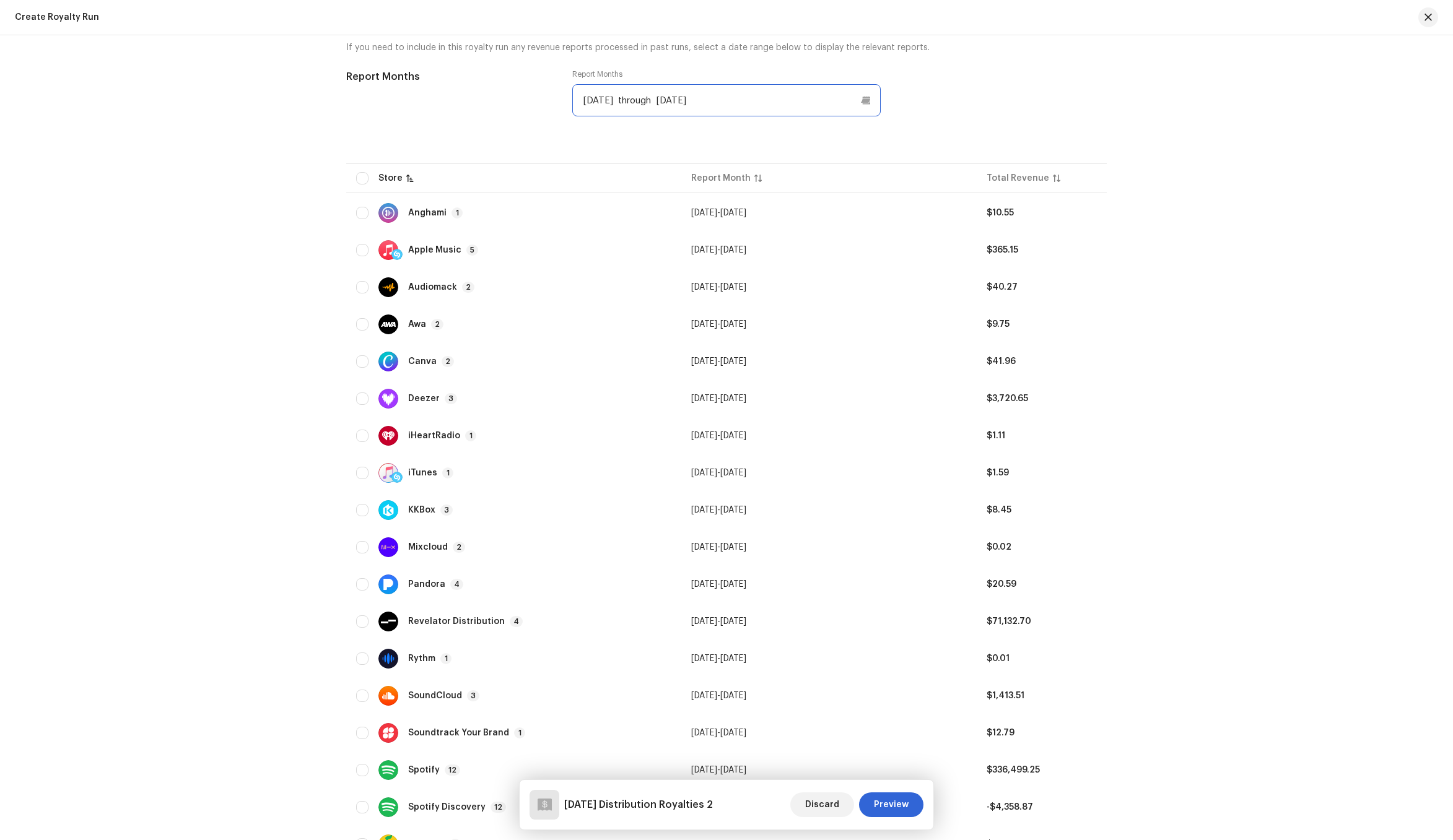
click at [695, 104] on input "May 2025 through Aug 2025" at bounding box center [726, 100] width 308 height 32
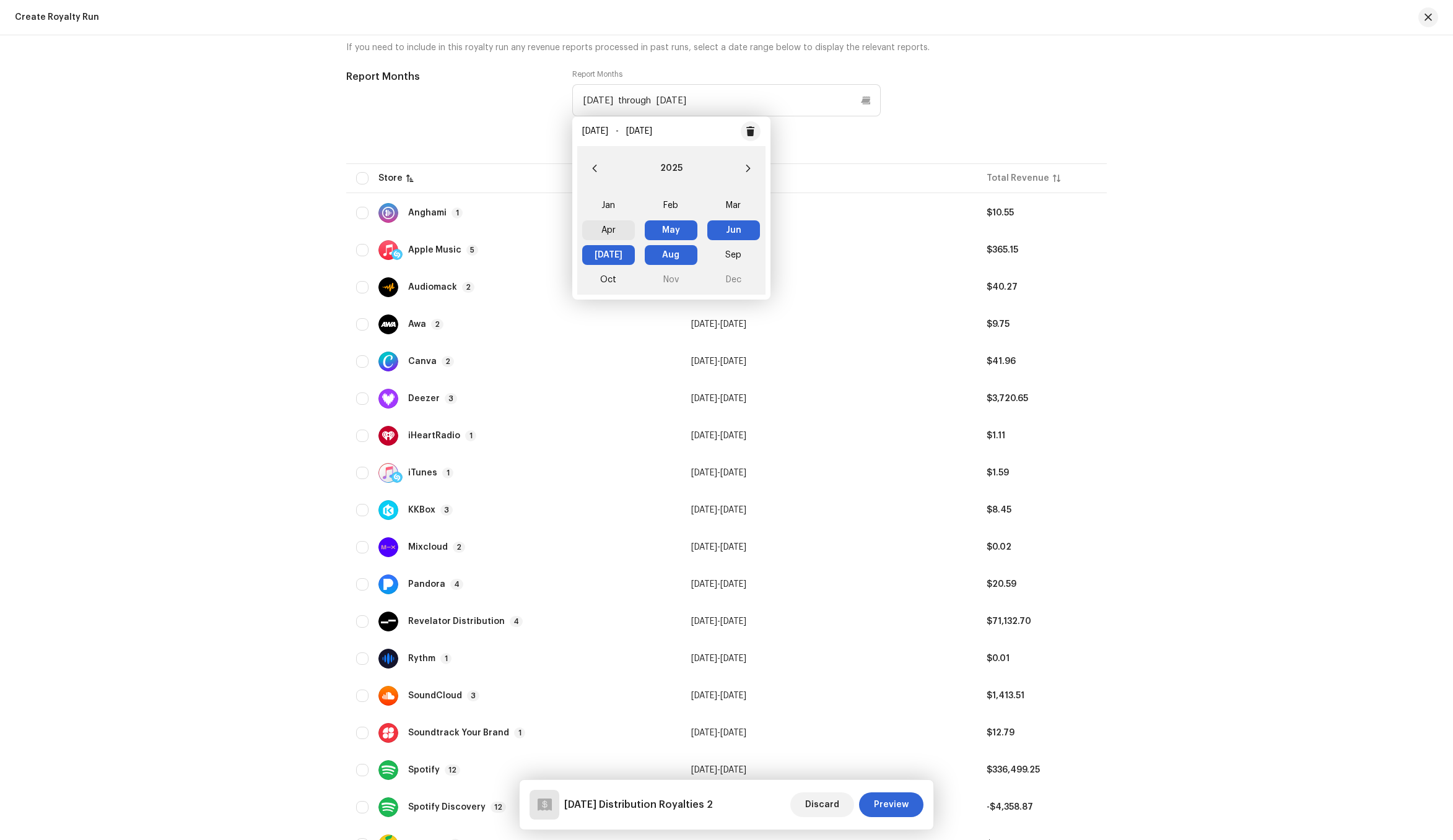
click at [605, 234] on span "Apr" at bounding box center [608, 230] width 53 height 19
click at [656, 255] on span "Aug" at bounding box center [670, 255] width 53 height 19
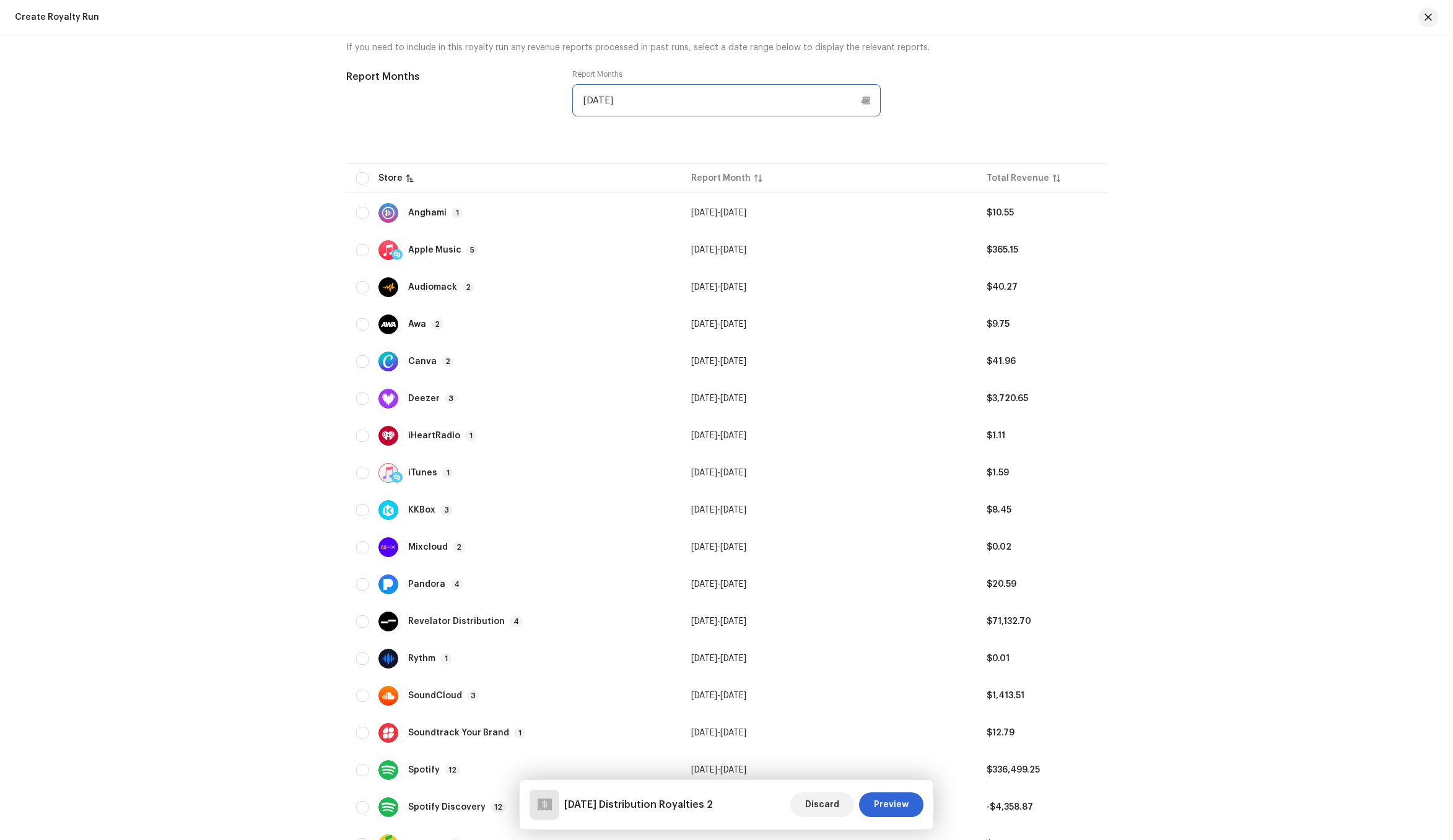
type input "Apr 2025 through Aug 2025"
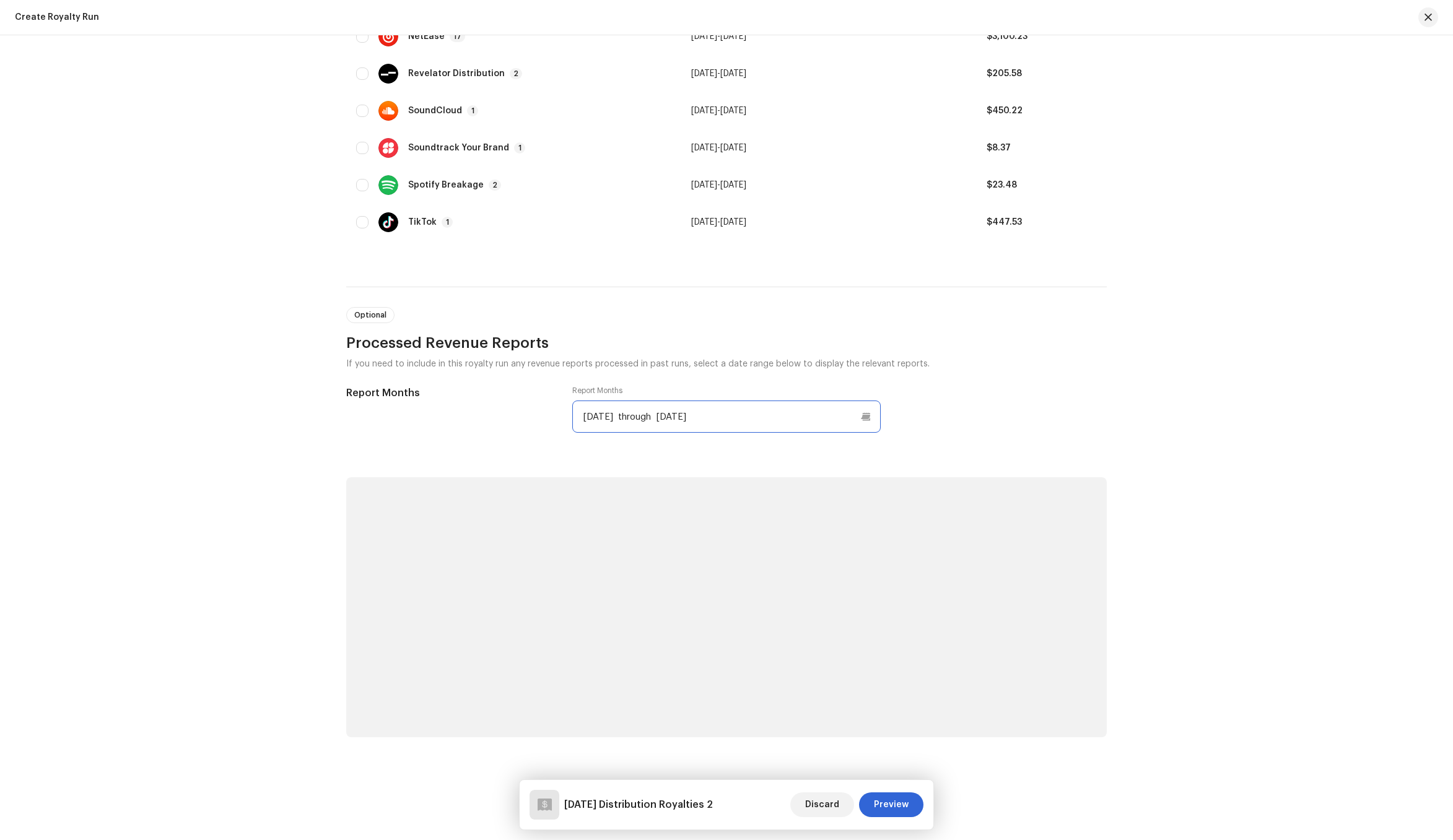
scroll to position [725, 0]
drag, startPoint x: 294, startPoint y: 303, endPoint x: 321, endPoint y: 370, distance: 72.2
click at [302, 303] on div "Let's get started Process a royalty run to allocate revenue across royalty stat…" at bounding box center [726, 438] width 1453 height 805
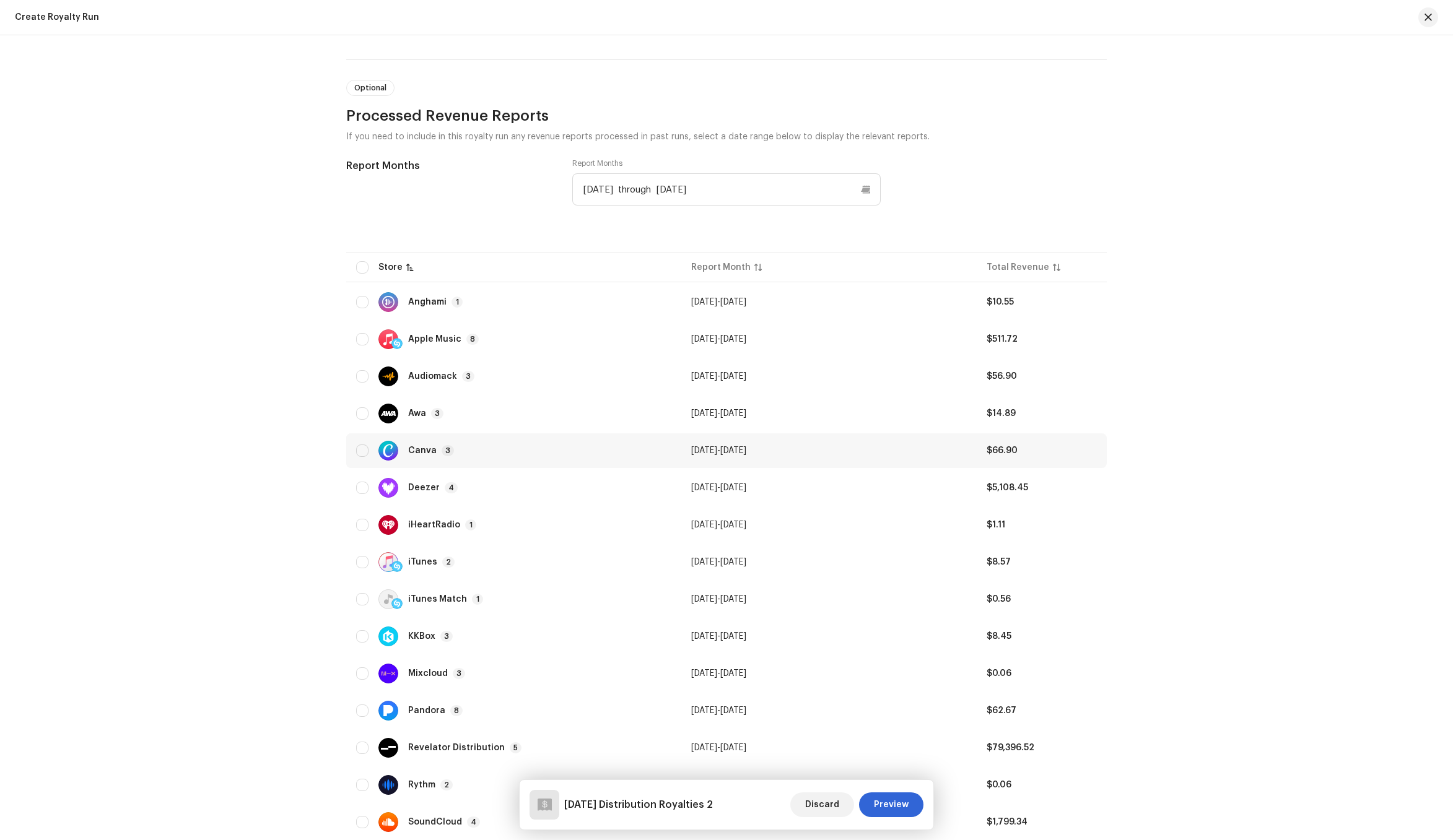
scroll to position [965, 0]
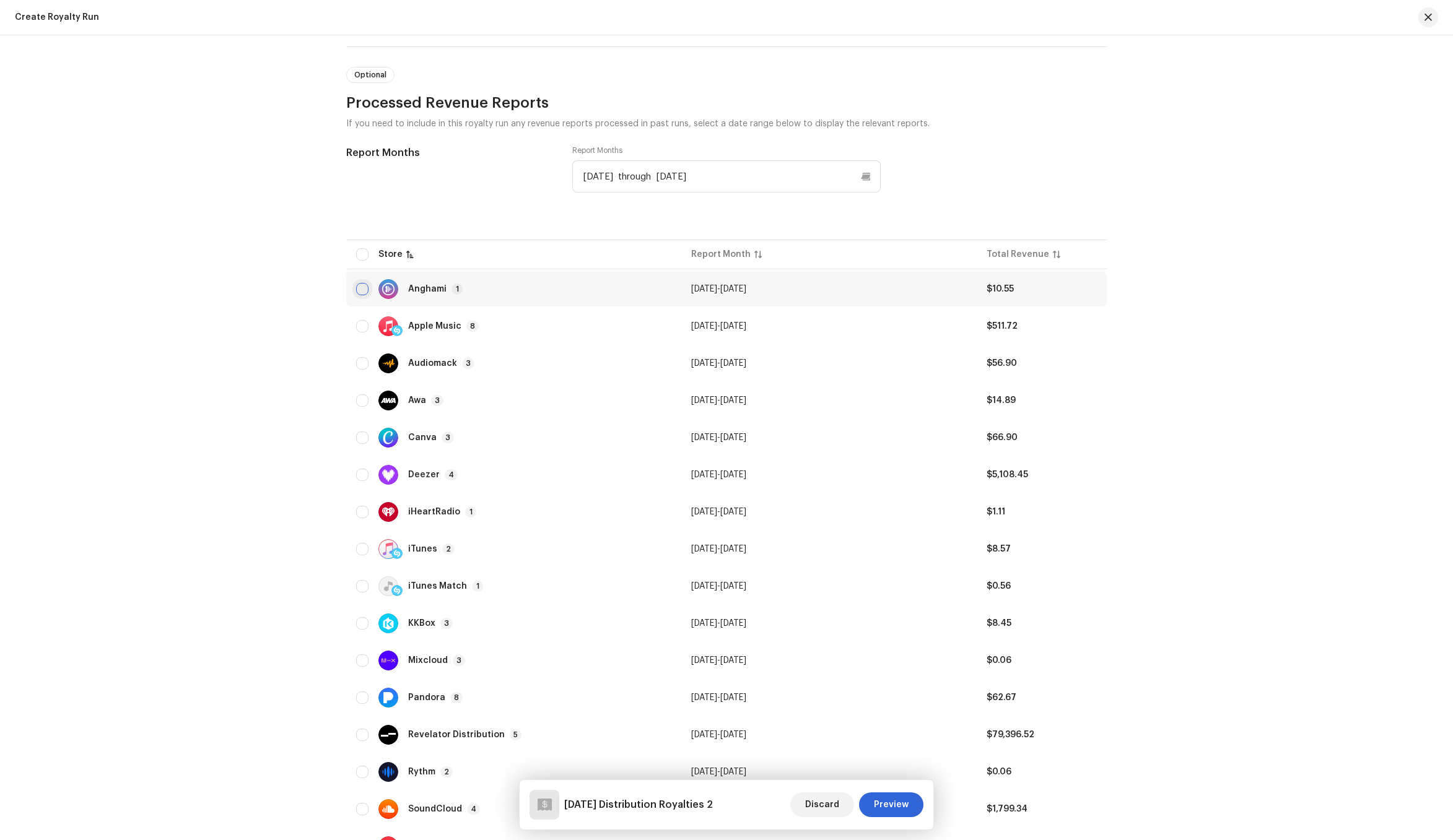
click at [359, 289] on input "checkbox" at bounding box center [362, 289] width 12 height 12
checkbox input "true"
click at [405, 328] on div "Apple Music 8" at bounding box center [513, 326] width 315 height 19
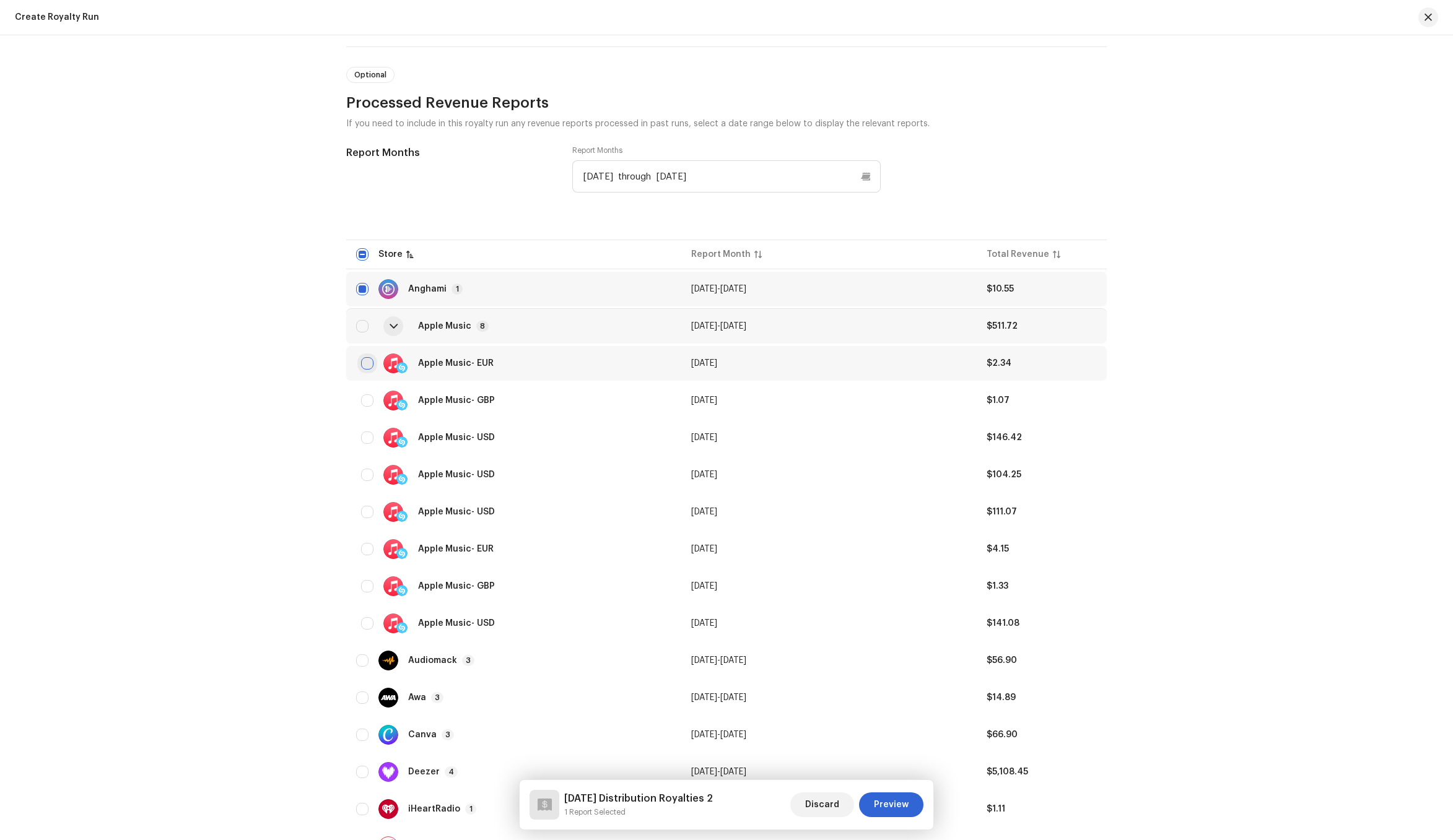
click at [366, 358] on input "checkbox" at bounding box center [367, 363] width 12 height 12
checkbox input "true"
click at [364, 404] on input "checkbox" at bounding box center [367, 400] width 12 height 12
checkbox input "true"
click at [363, 439] on input "checkbox" at bounding box center [367, 437] width 12 height 12
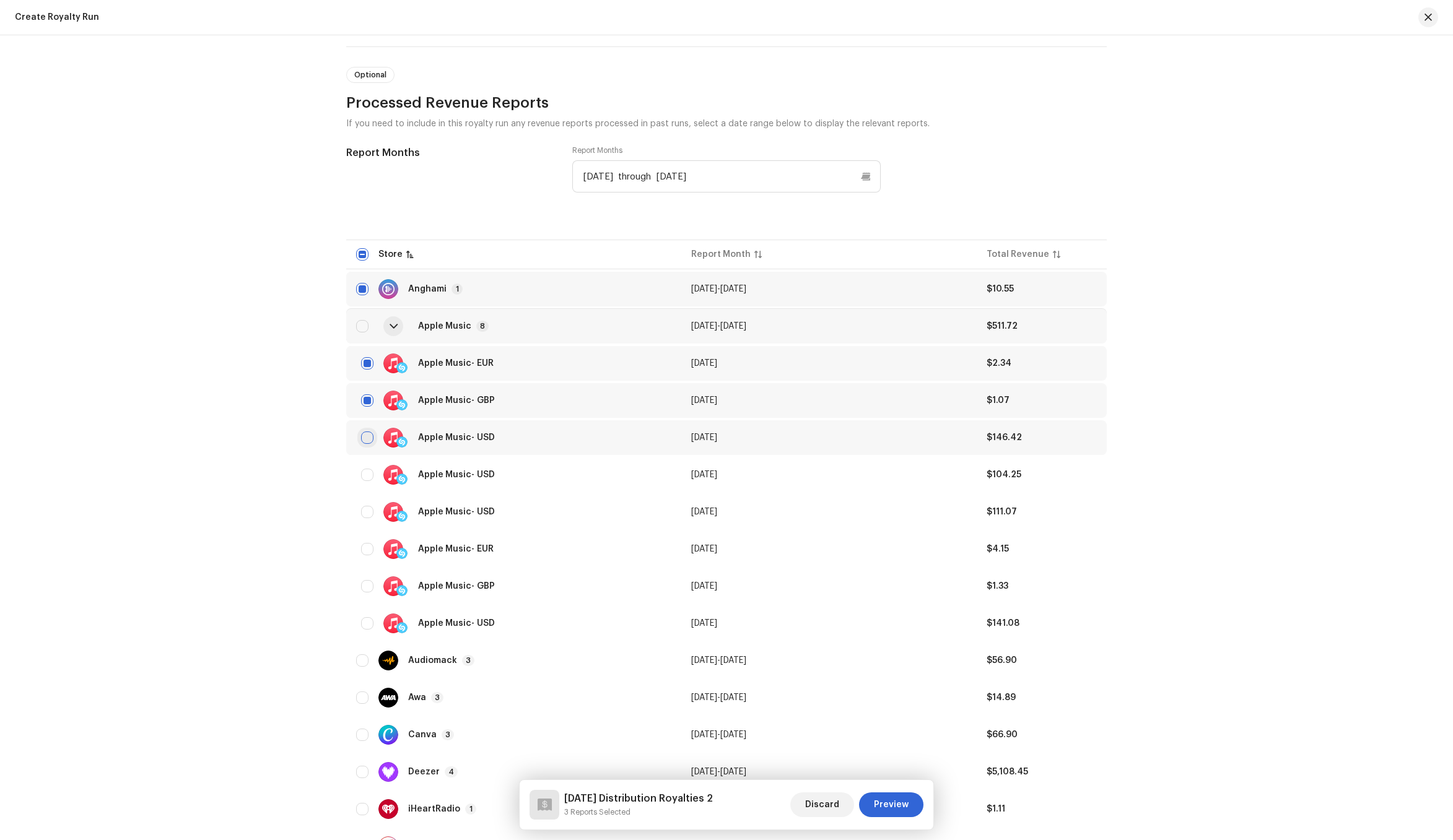
checkbox input "true"
click at [363, 511] on input "checkbox" at bounding box center [367, 511] width 12 height 12
checkbox input "true"
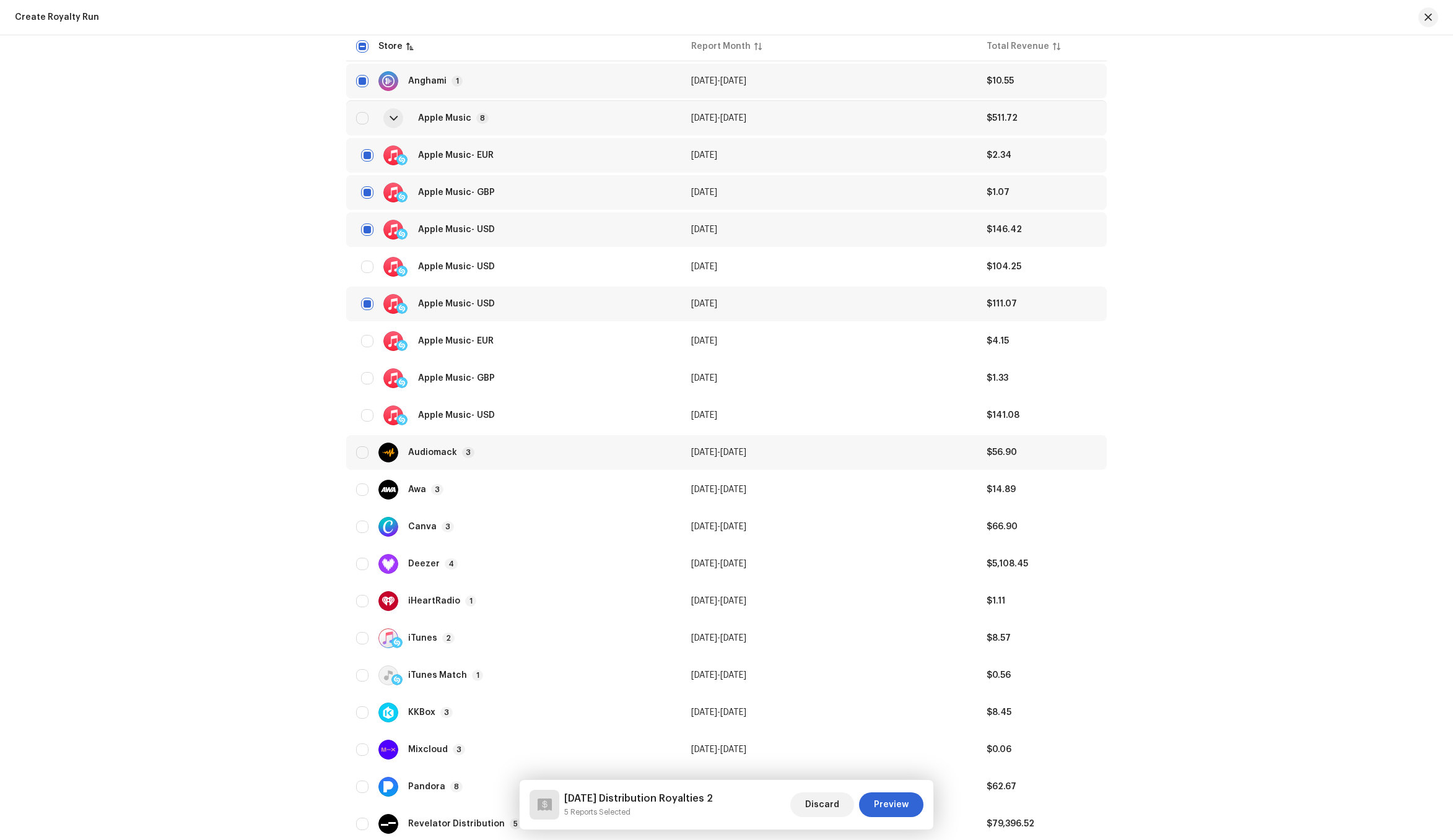
scroll to position [1177, 0]
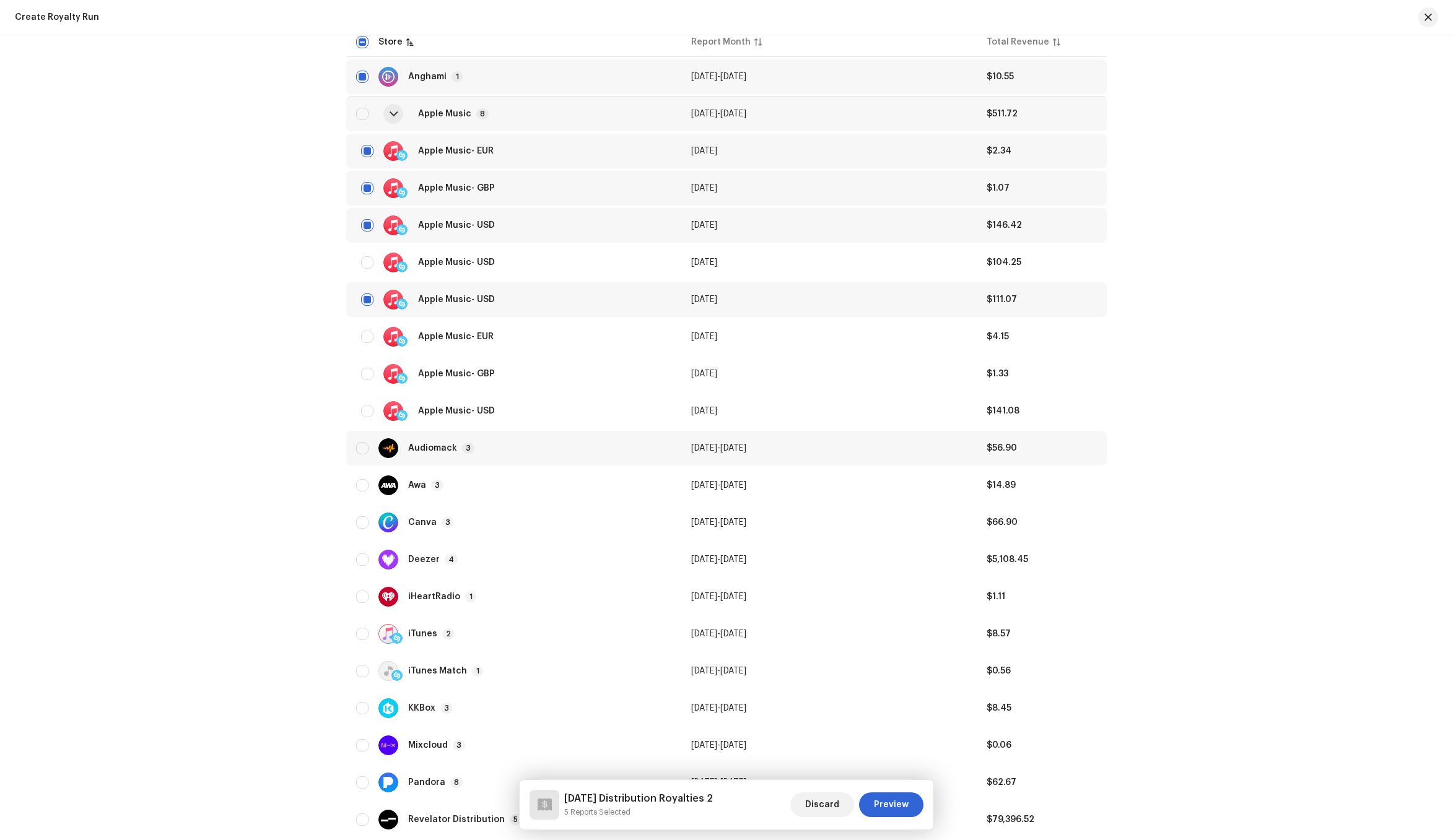
click at [448, 452] on div "Audiomack" at bounding box center [432, 448] width 49 height 9
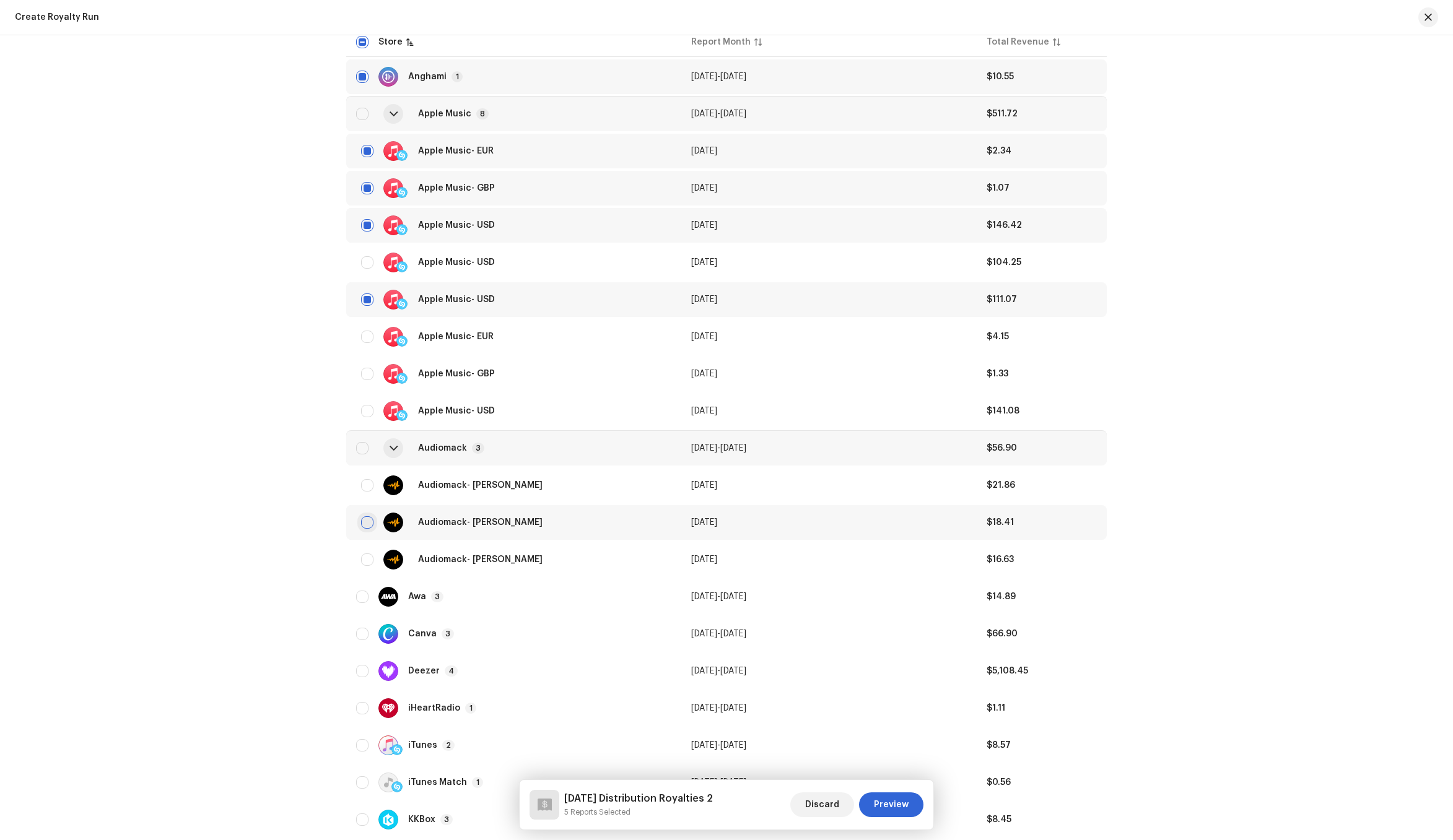
click at [363, 526] on input "checkbox" at bounding box center [367, 522] width 12 height 12
checkbox input "true"
click at [367, 482] on input "checkbox" at bounding box center [367, 485] width 12 height 12
checkbox input "true"
click at [441, 597] on div "Awa 3" at bounding box center [513, 596] width 315 height 19
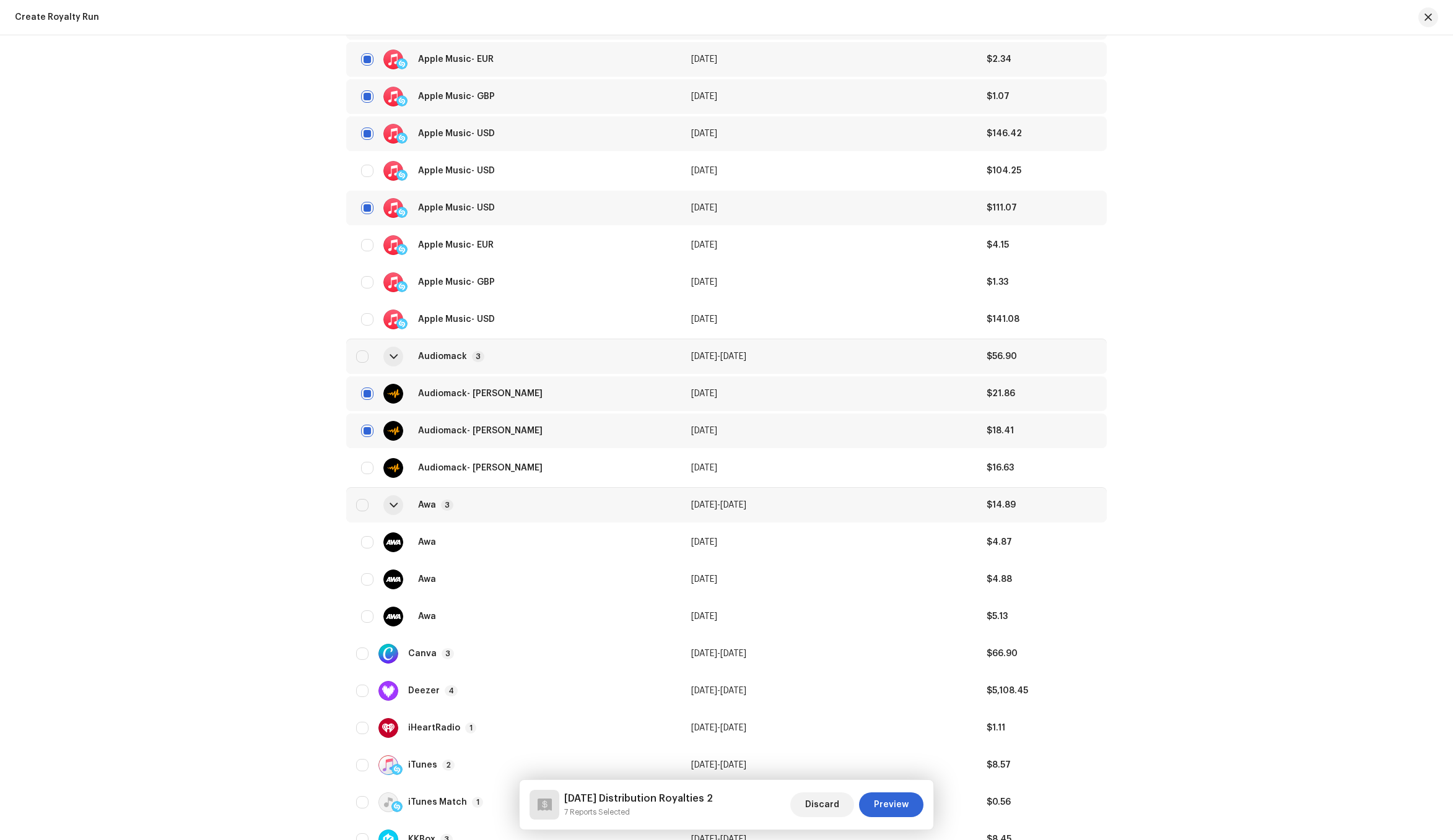
scroll to position [1288, 0]
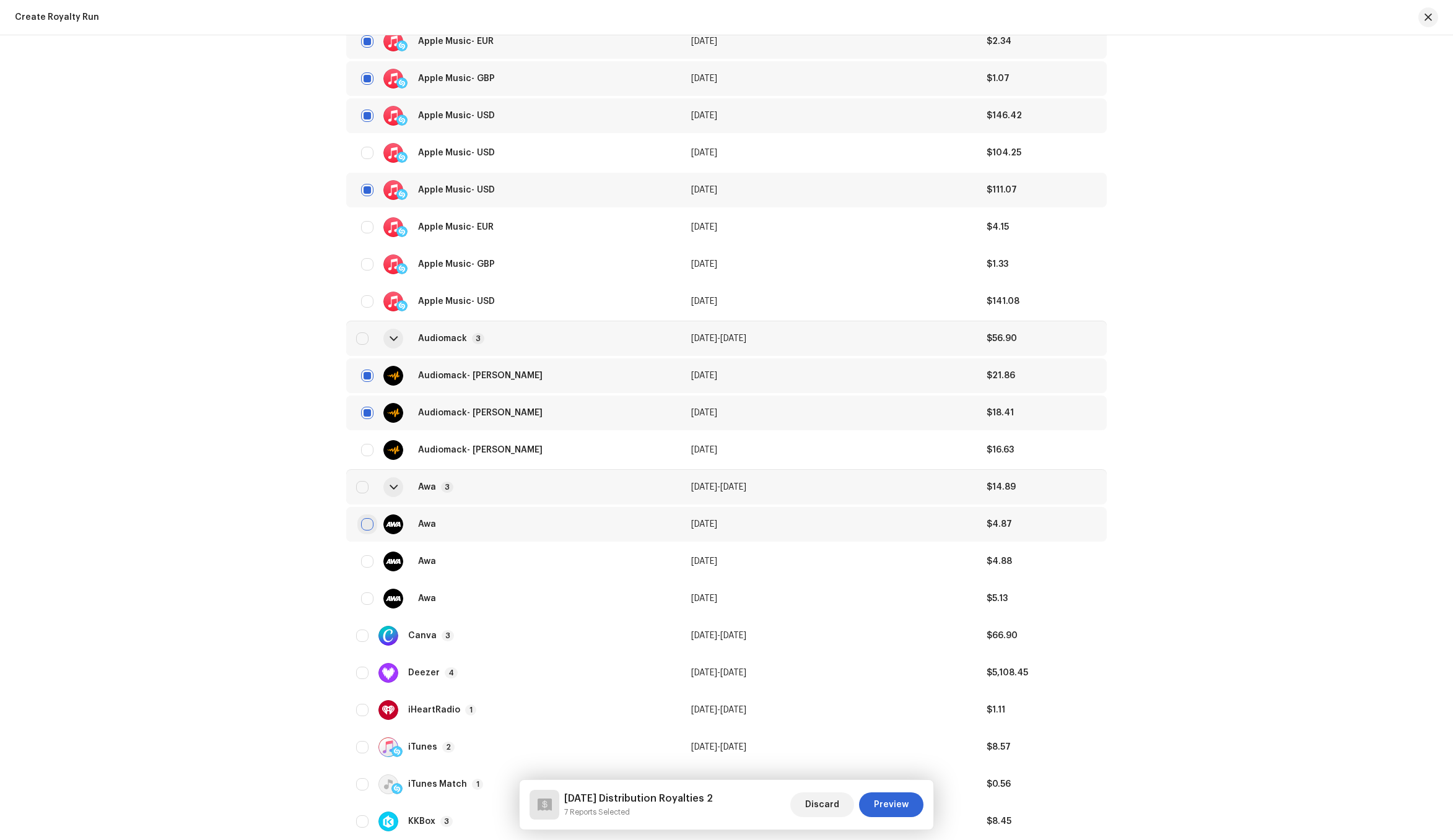
click at [365, 523] on input "checkbox" at bounding box center [367, 524] width 12 height 12
checkbox input "true"
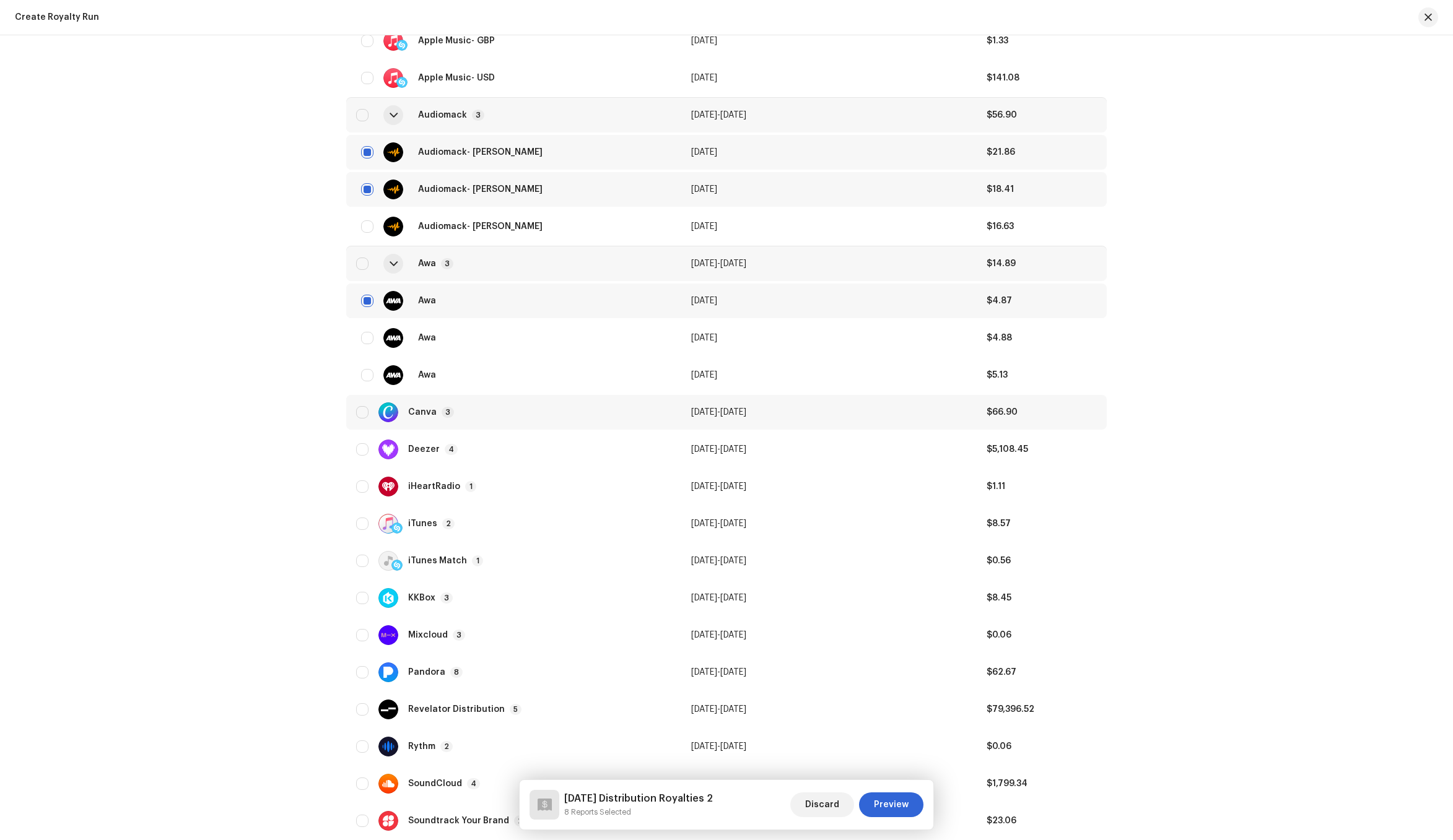
click at [465, 398] on td "Canva 3" at bounding box center [514, 412] width 335 height 35
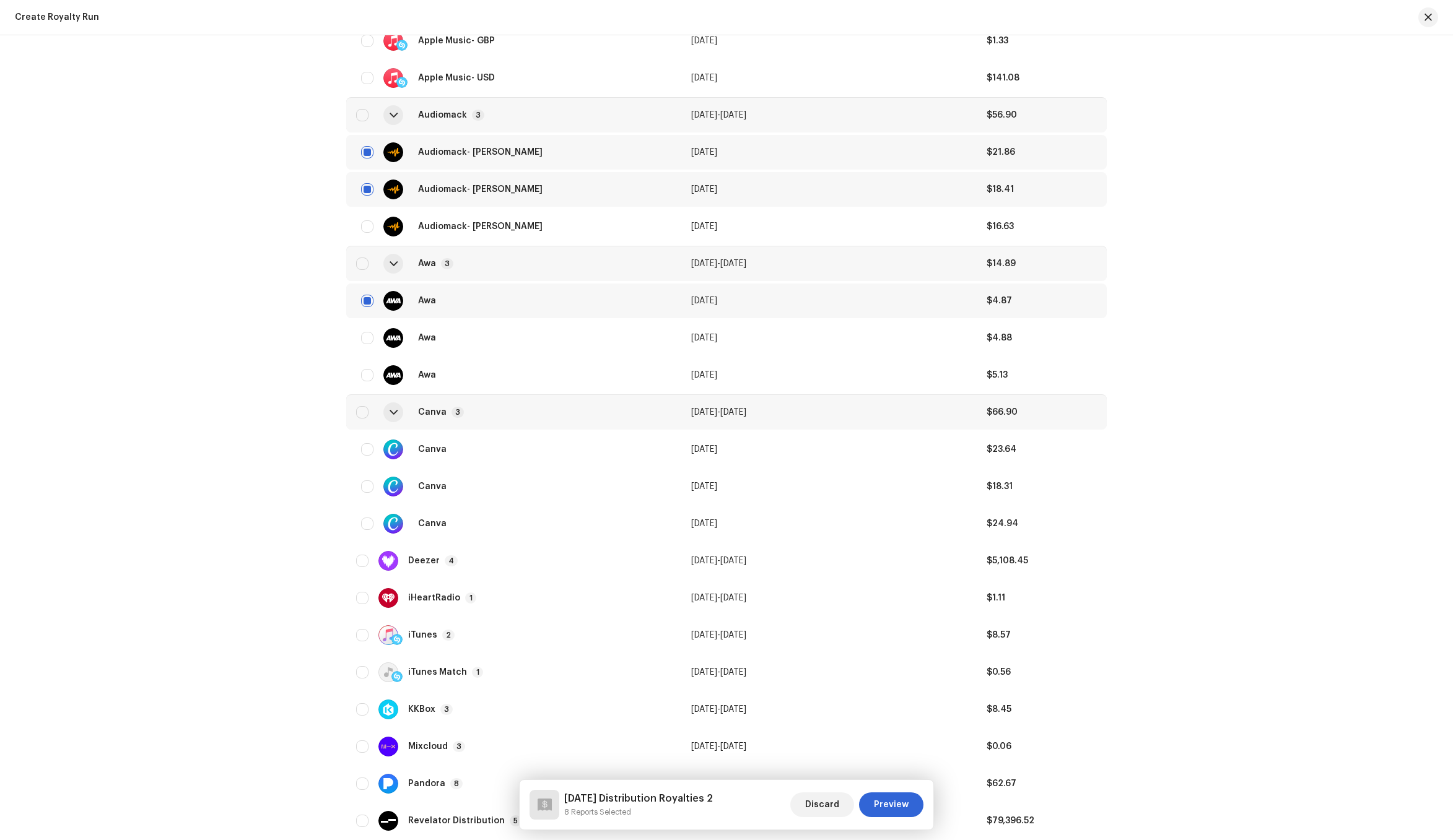
click at [489, 409] on div "Canva 3" at bounding box center [513, 412] width 315 height 30
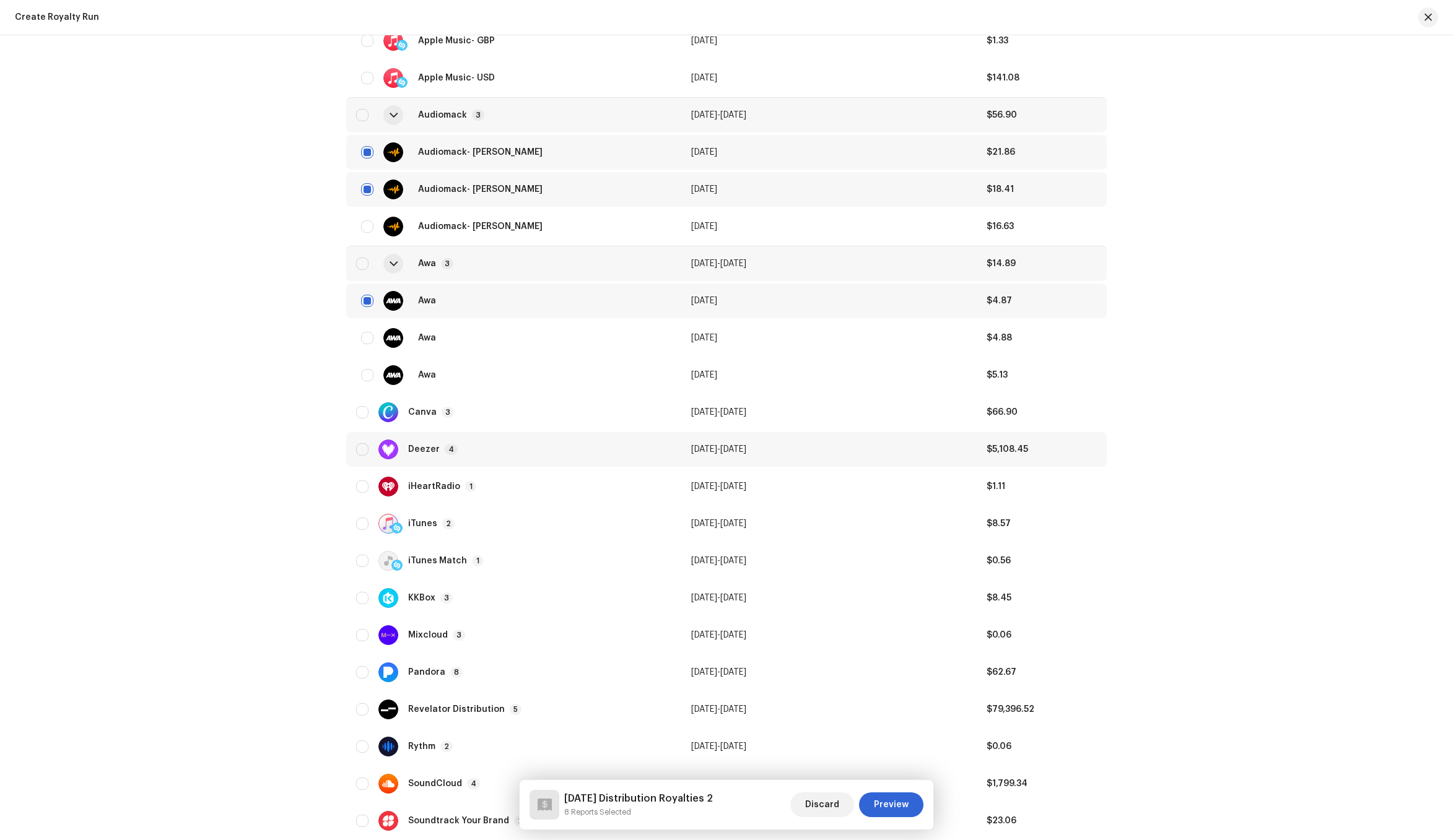
click at [468, 444] on div "Deezer 4" at bounding box center [513, 449] width 315 height 19
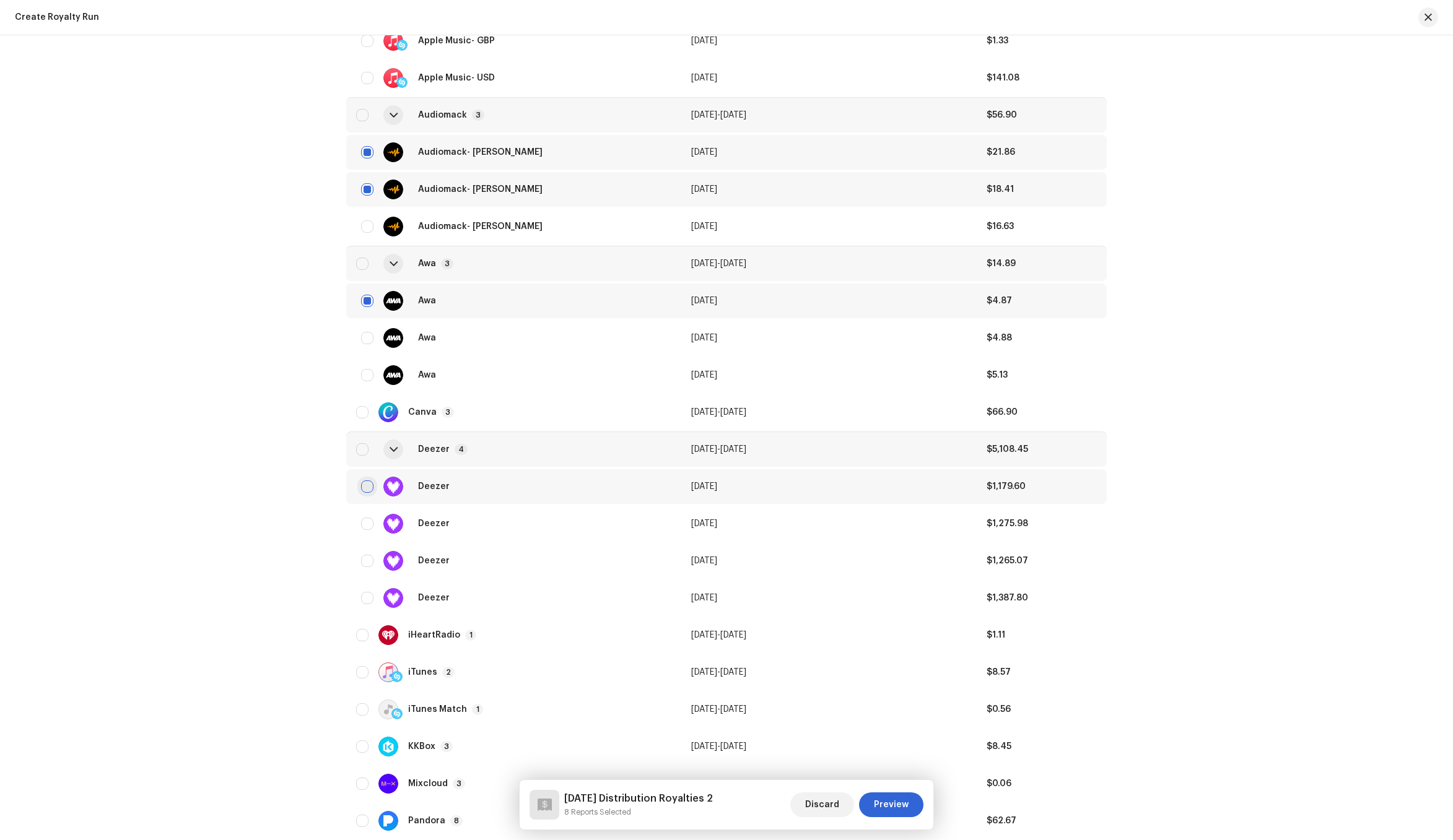
click at [364, 483] on input "checkbox" at bounding box center [367, 486] width 12 height 12
checkbox input "true"
click at [366, 558] on input "checkbox" at bounding box center [367, 560] width 12 height 12
checkbox input "true"
click at [361, 635] on input "Row Unselected" at bounding box center [362, 634] width 12 height 12
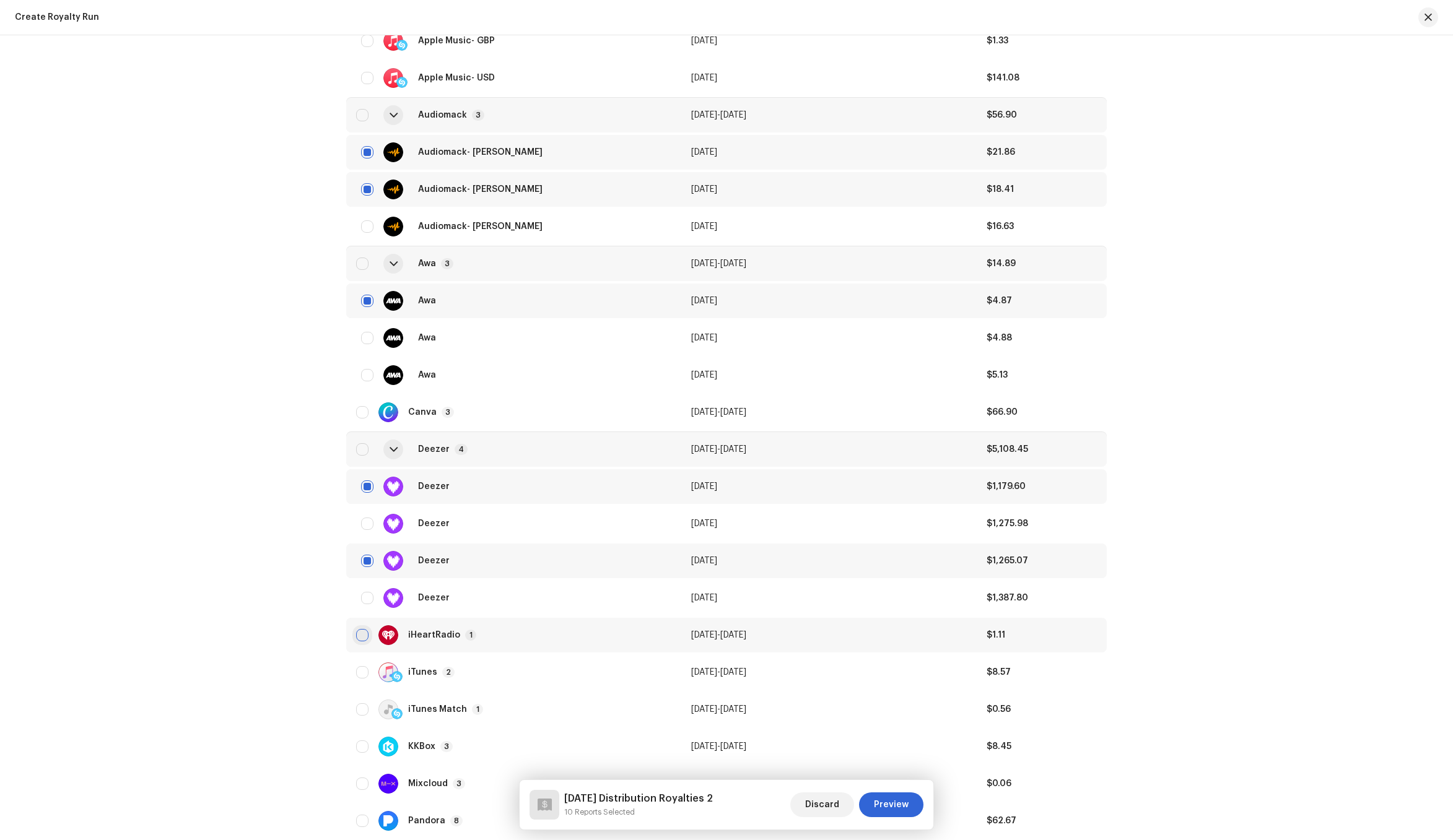
checkbox input "true"
click at [410, 671] on div "iTunes" at bounding box center [423, 672] width 29 height 9
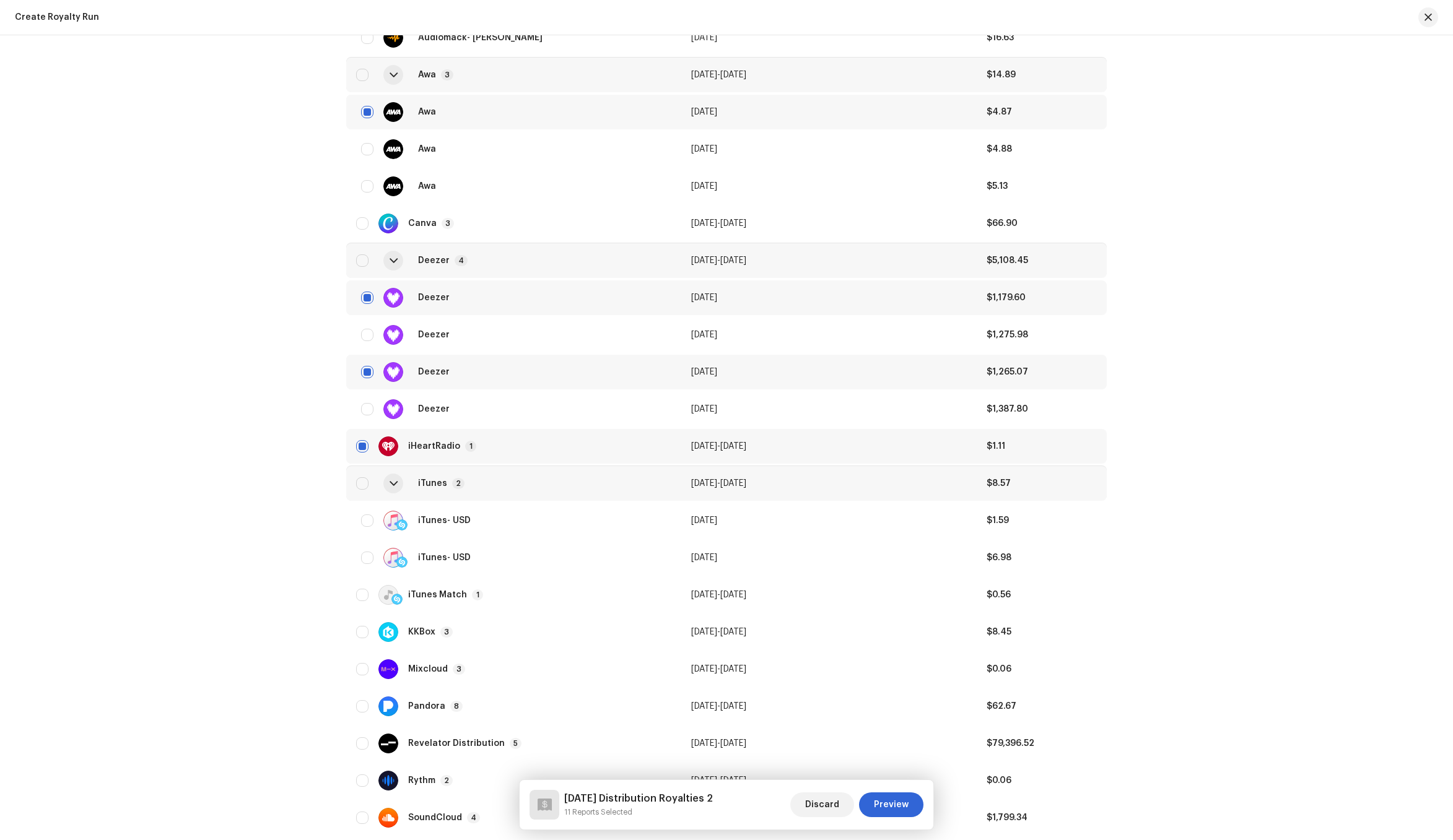
scroll to position [1749, 0]
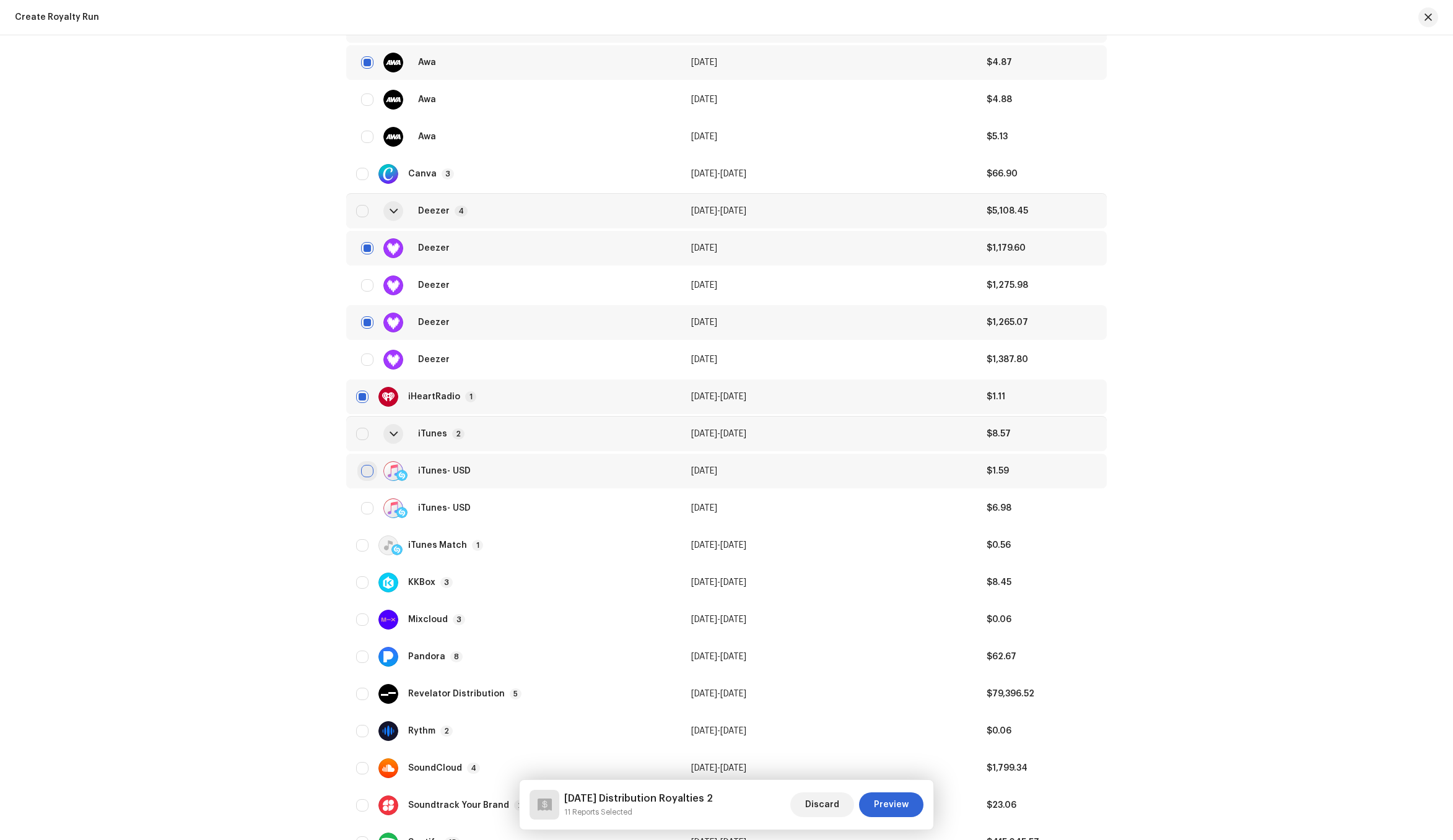
click at [363, 469] on input "checkbox" at bounding box center [367, 471] width 12 height 12
checkbox input "true"
click at [465, 593] on td "KKBox 3" at bounding box center [514, 582] width 335 height 35
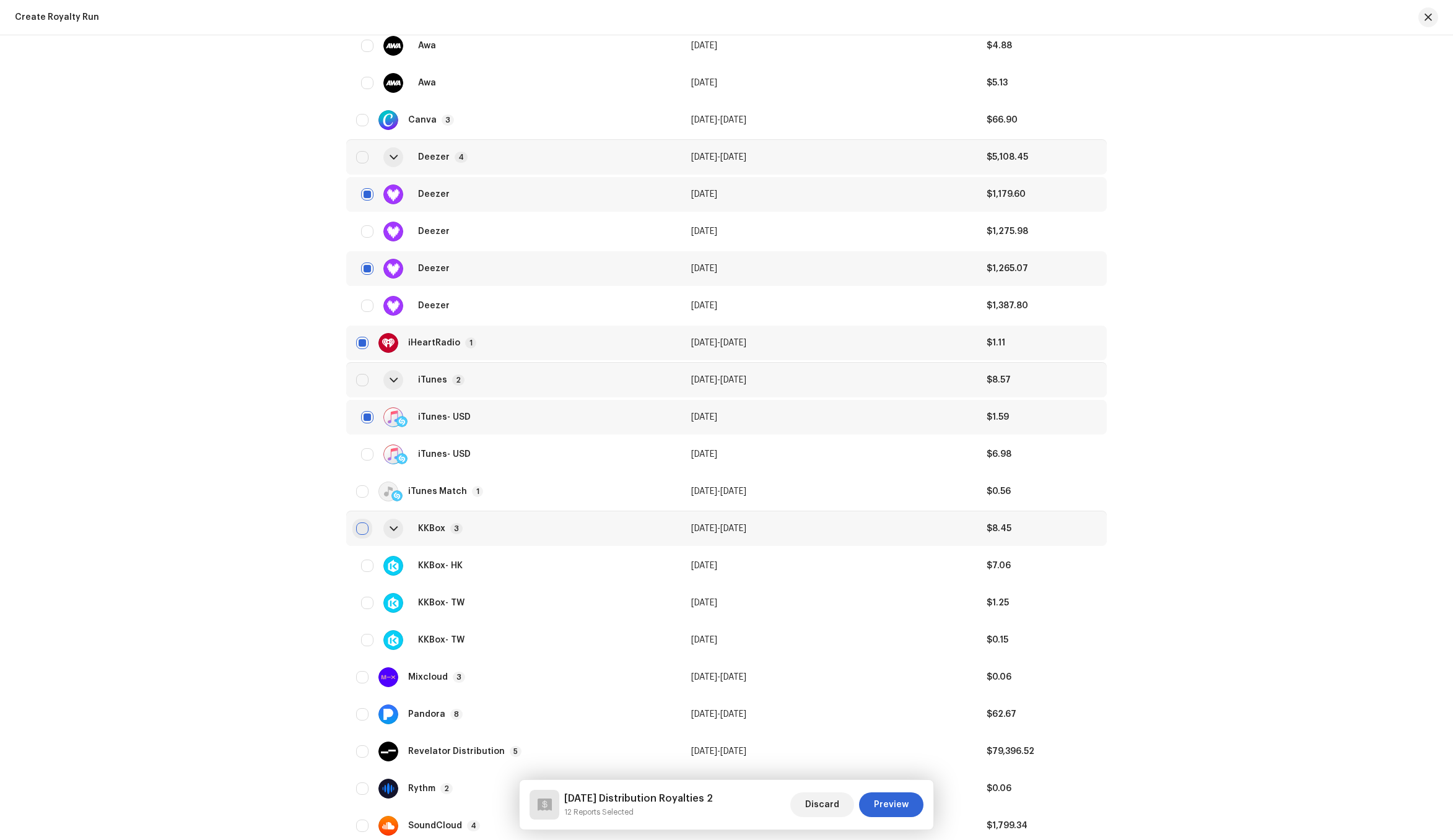
click at [359, 527] on input "Row Unselected" at bounding box center [362, 528] width 12 height 12
checkbox input "true"
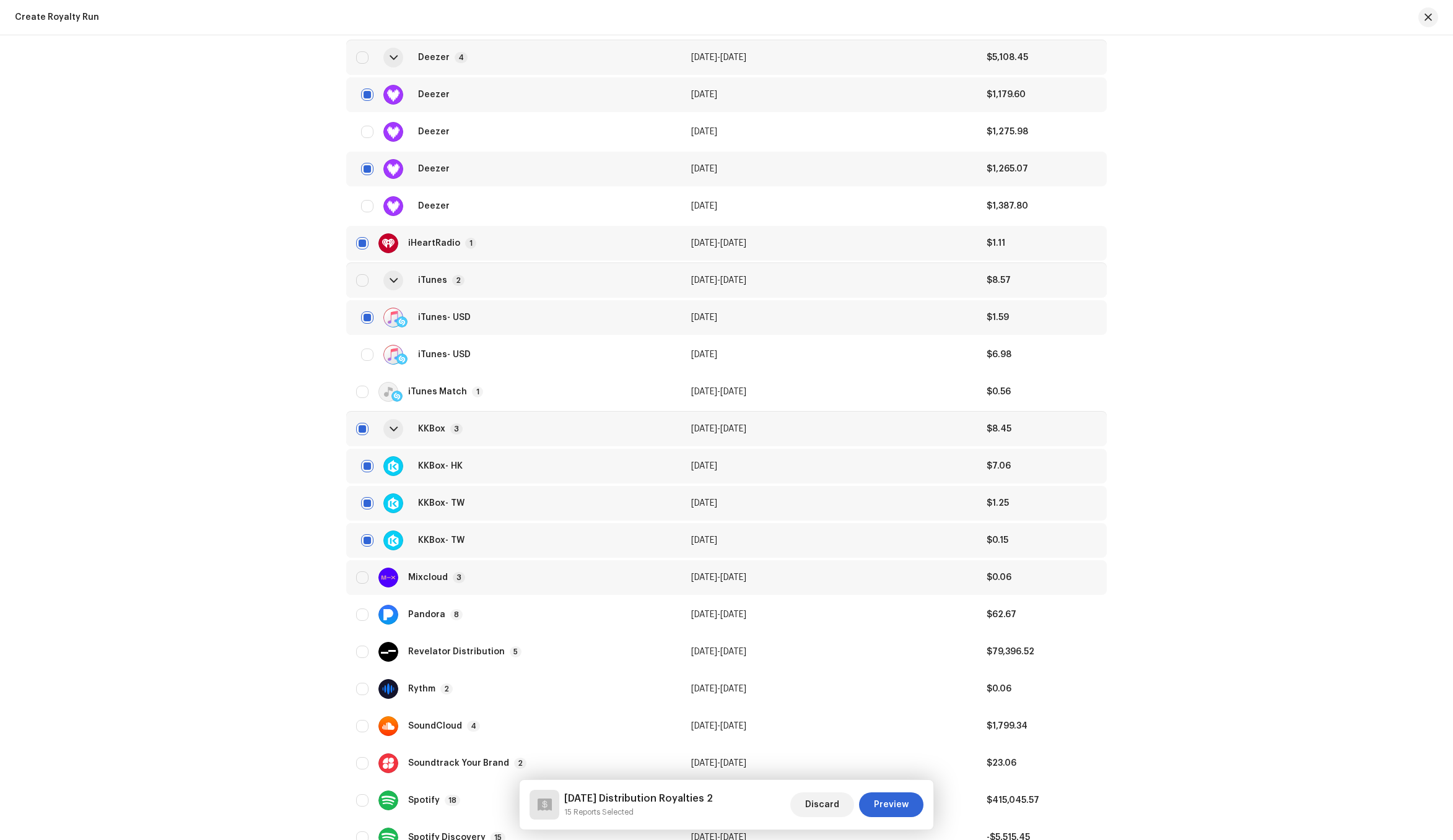
scroll to position [2053, 0]
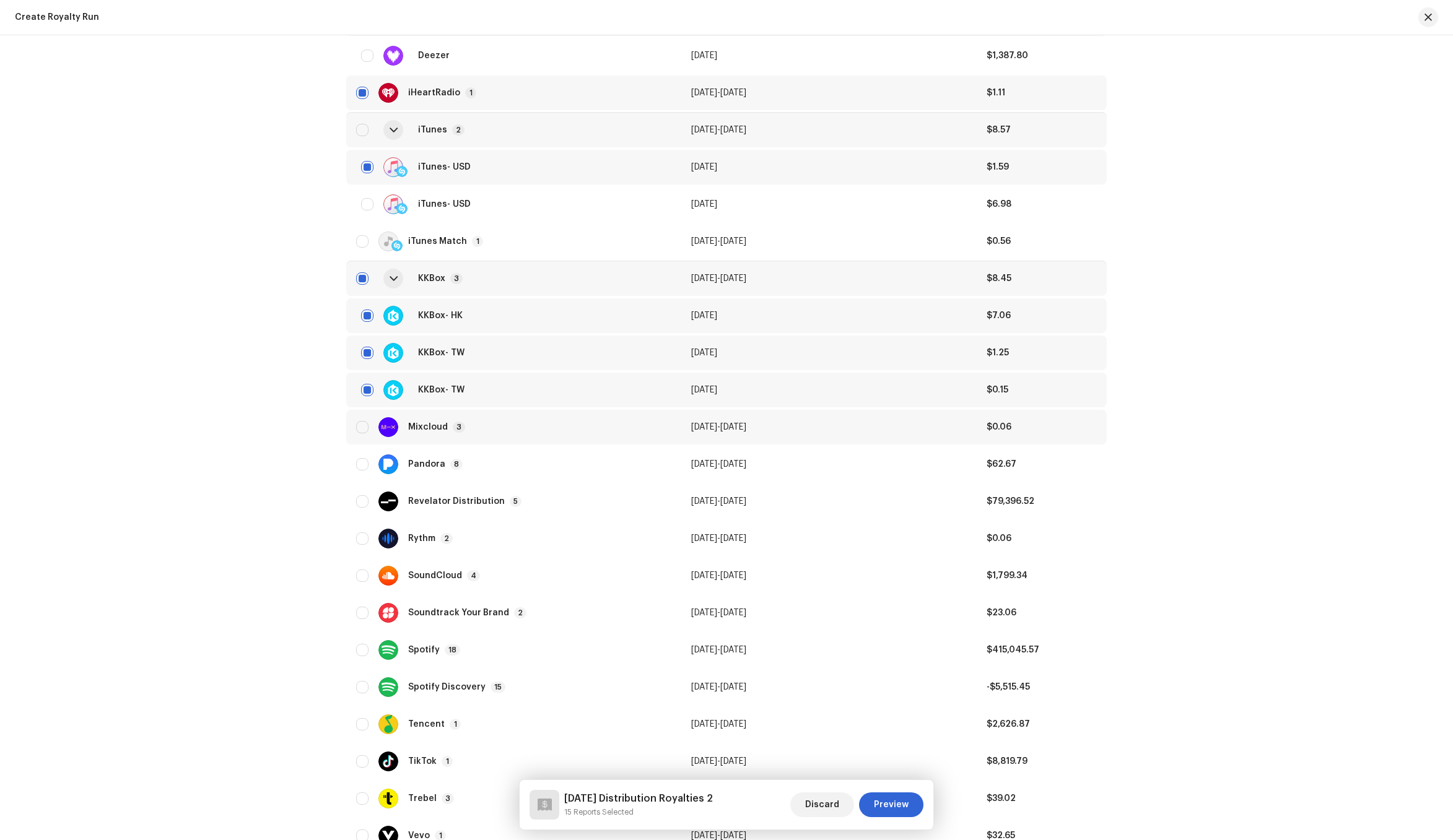
click at [523, 434] on div "Mixcloud 3" at bounding box center [513, 427] width 315 height 19
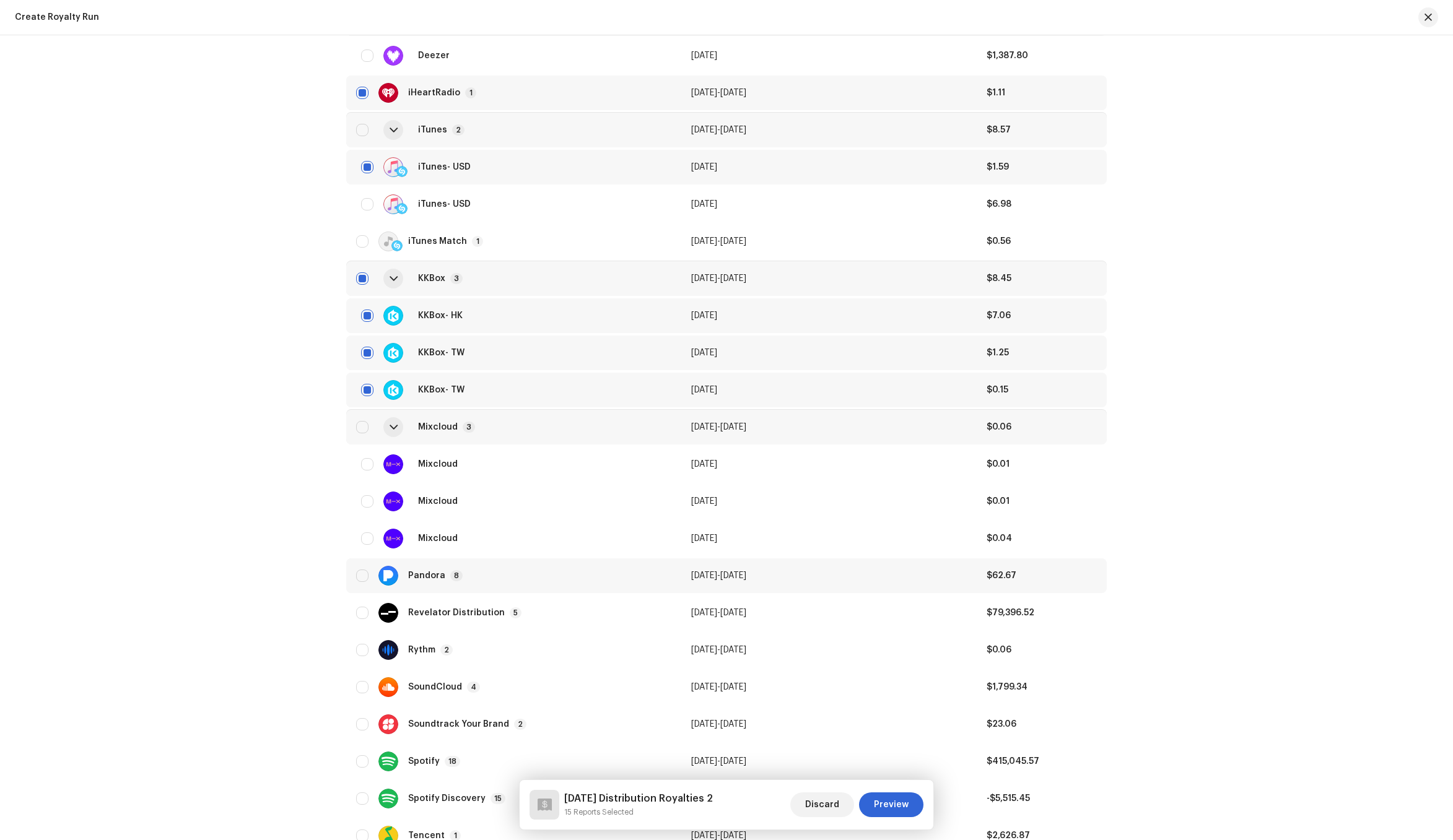
click at [460, 581] on div "Pandora 8" at bounding box center [513, 575] width 315 height 19
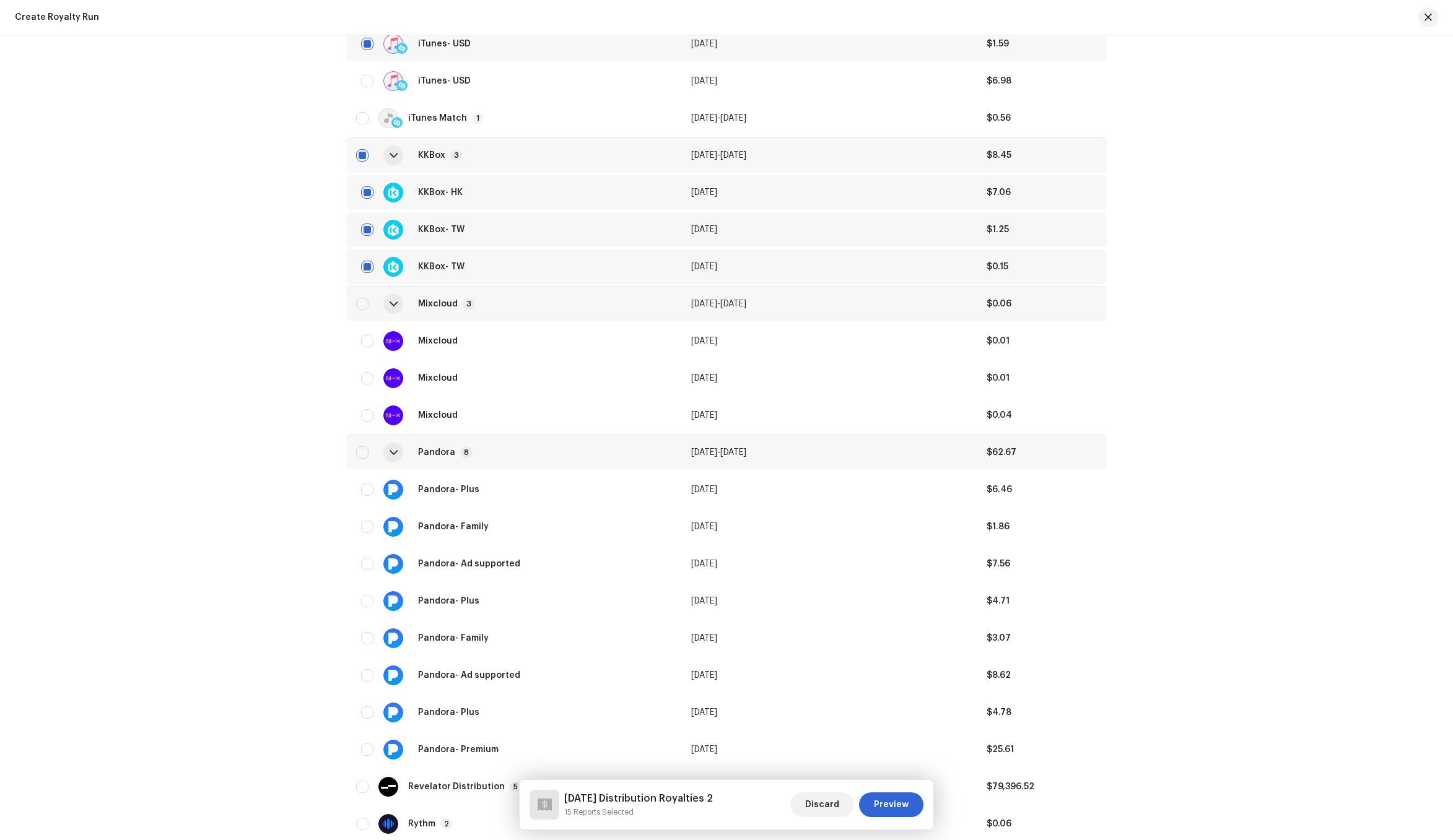
scroll to position [2328, 0]
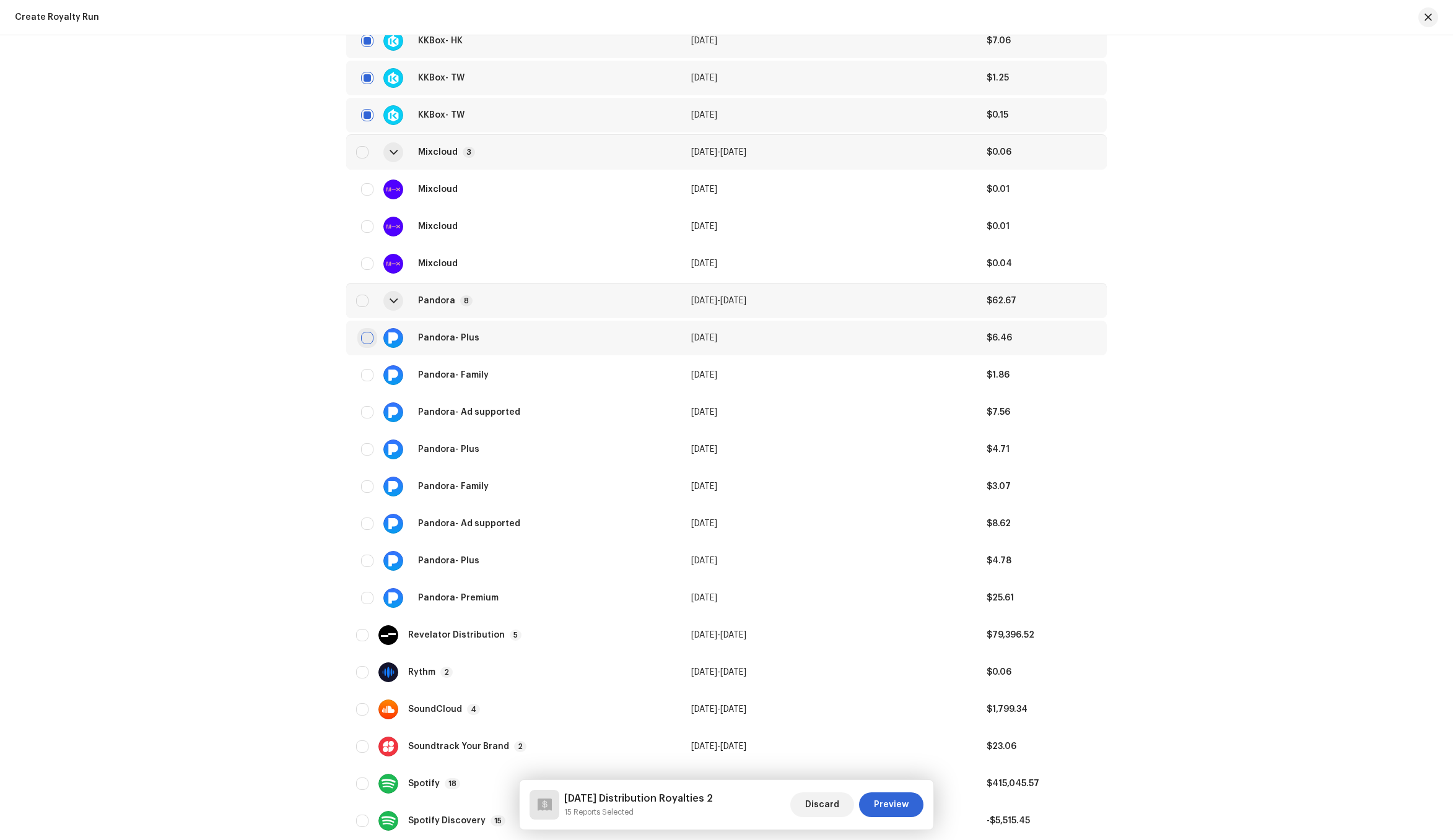
click at [361, 336] on input "checkbox" at bounding box center [367, 337] width 12 height 12
checkbox input "true"
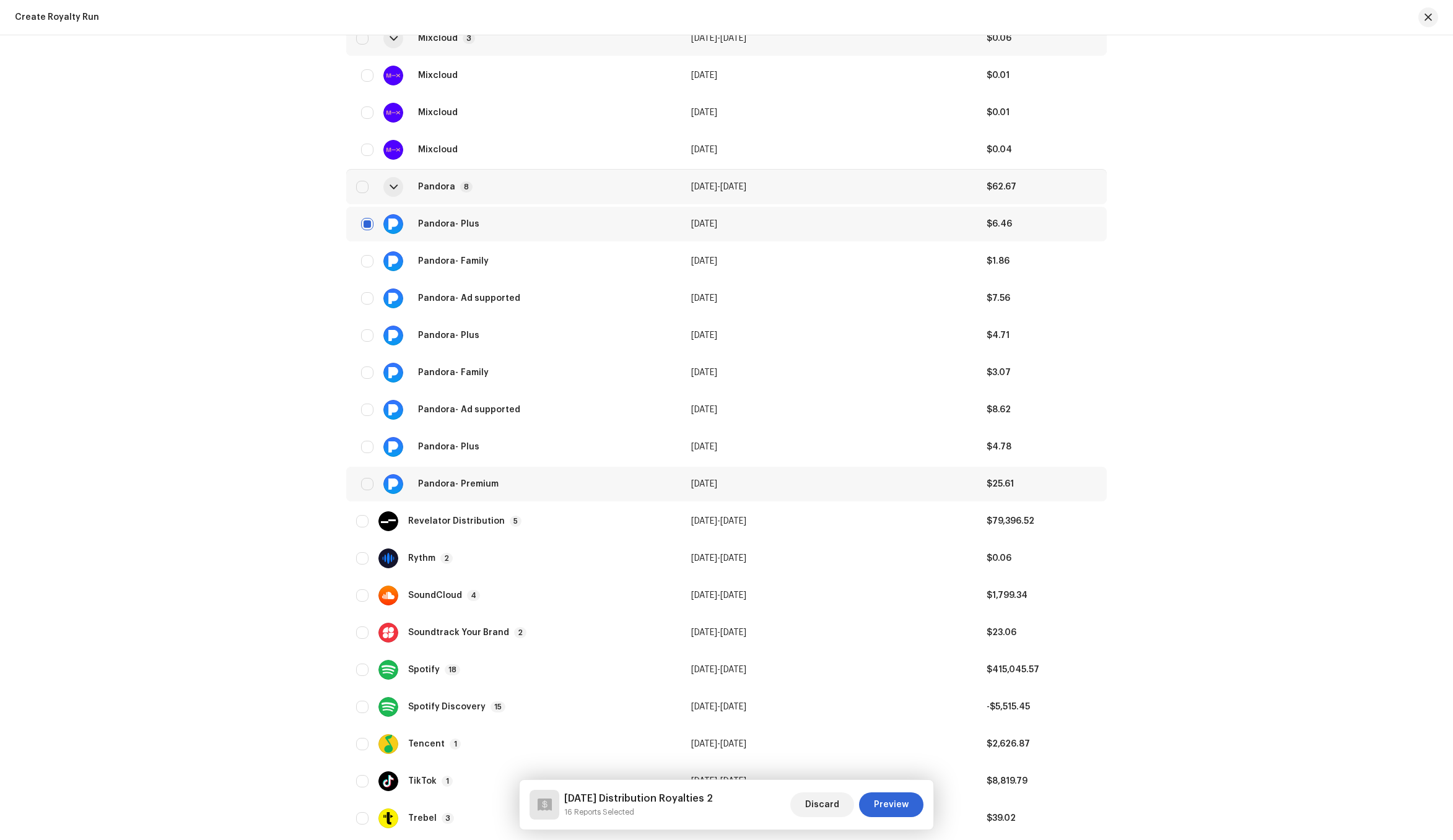
scroll to position [2433, 0]
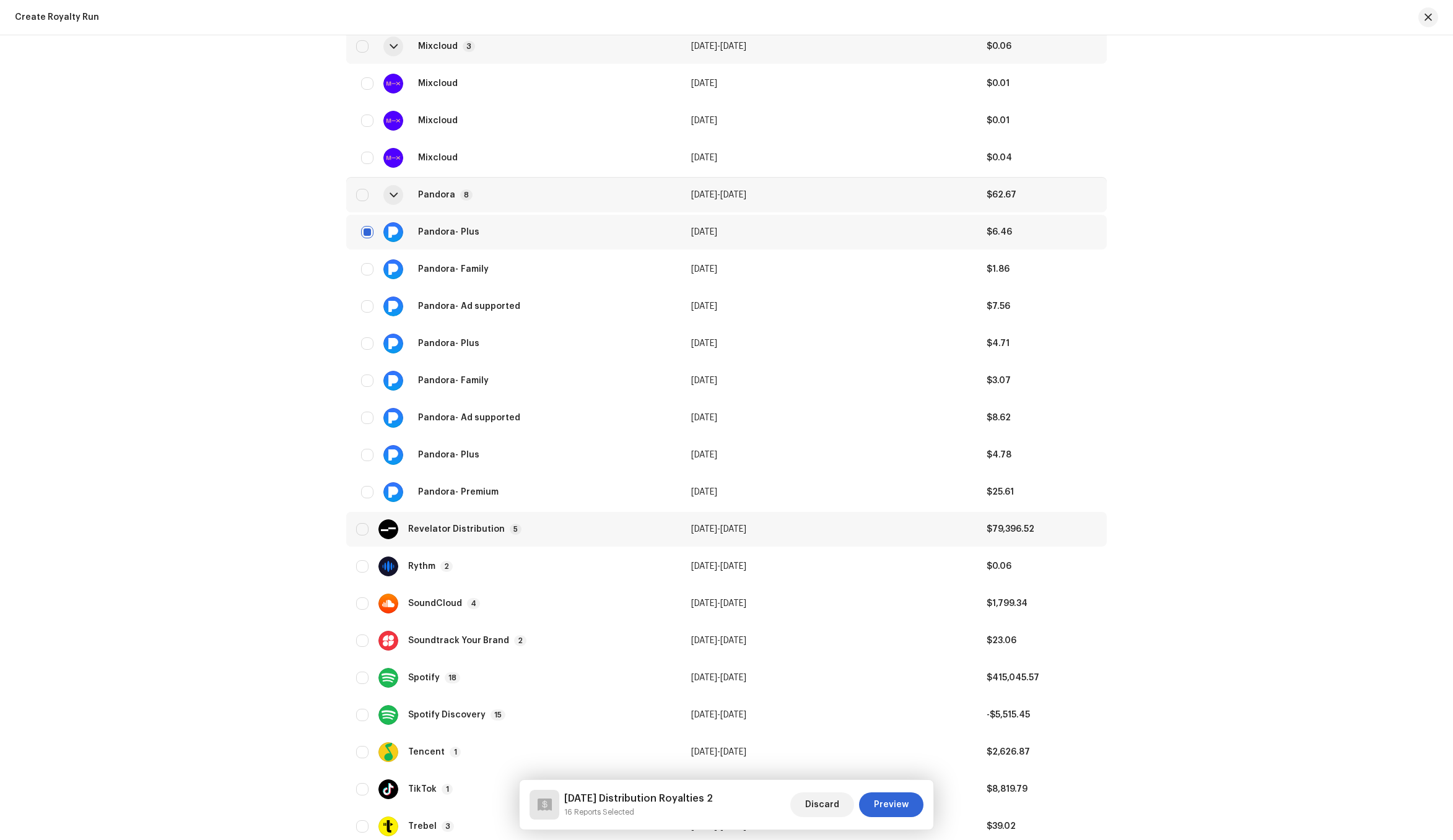
click at [474, 525] on div "Revelator Distribution" at bounding box center [456, 529] width 96 height 9
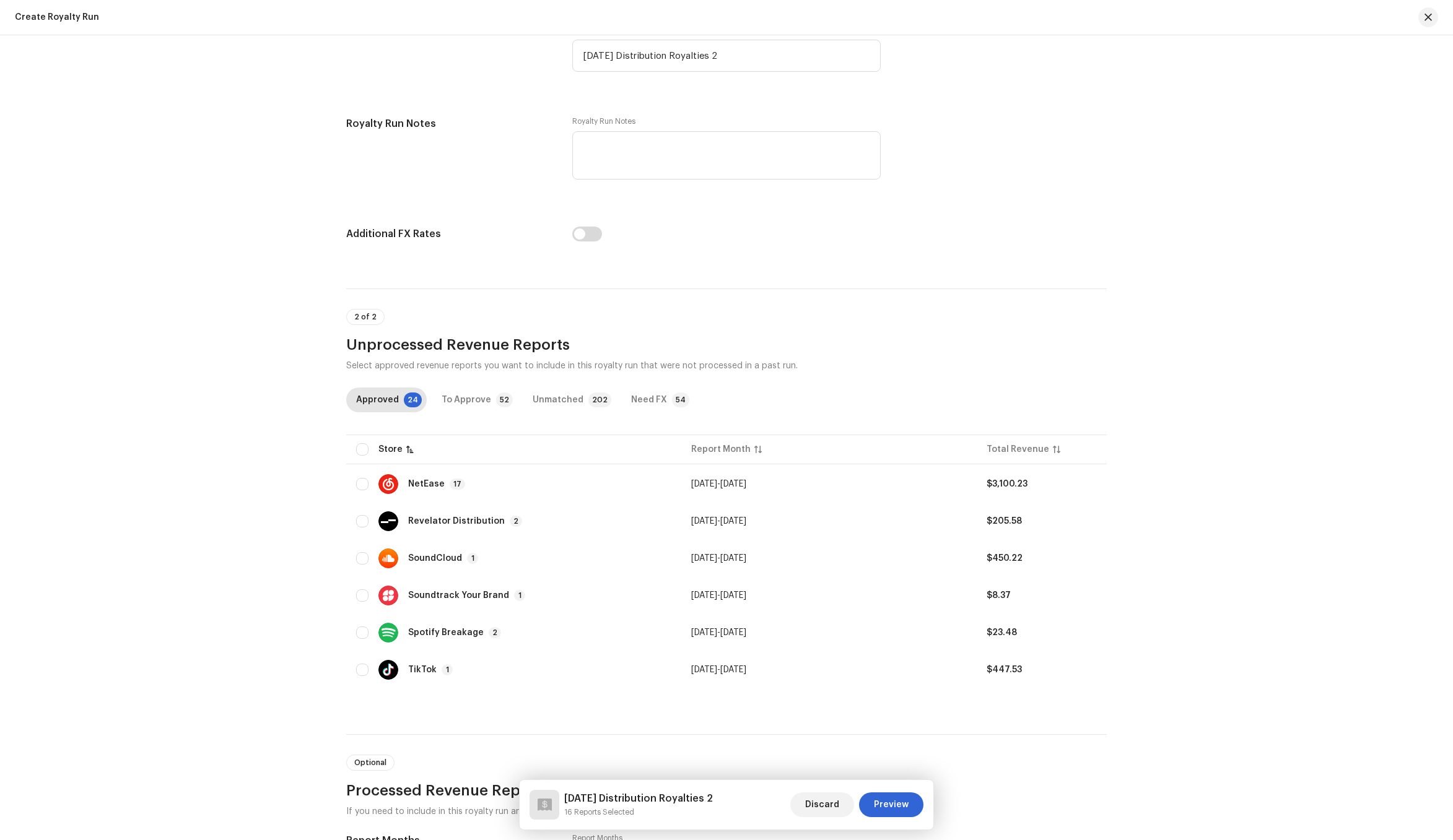
scroll to position [0, 0]
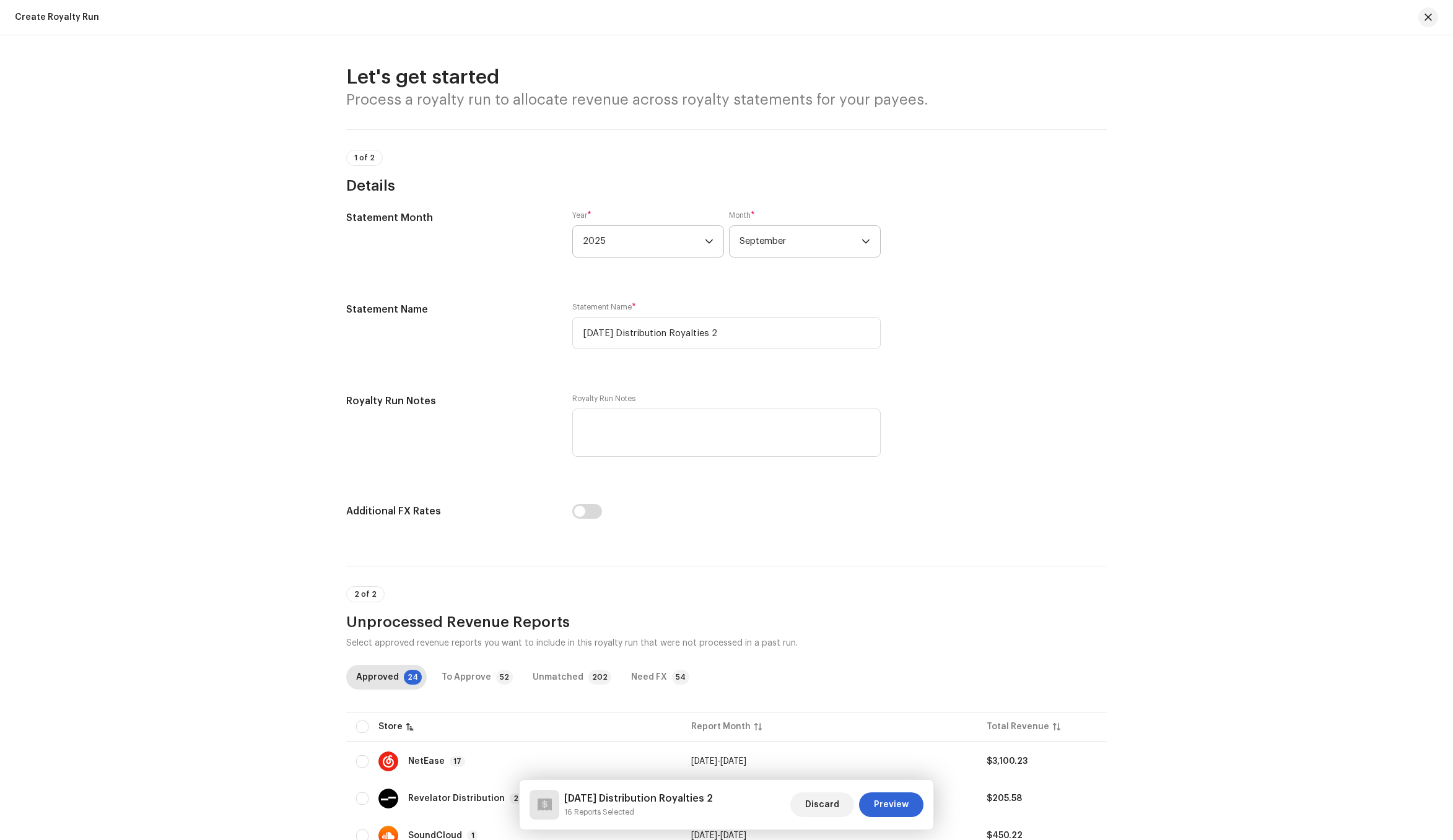
click at [758, 239] on span "September" at bounding box center [800, 241] width 122 height 31
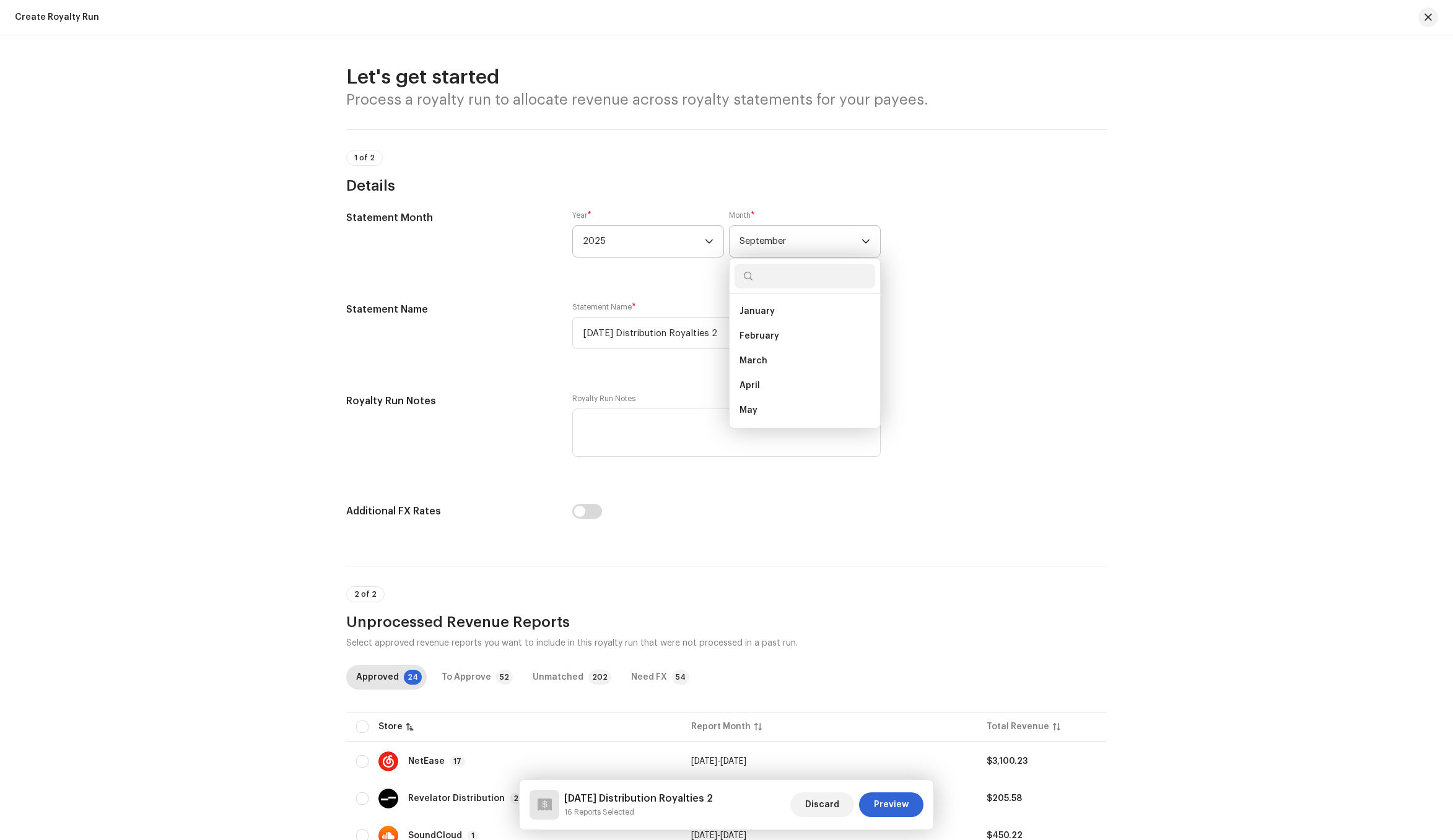
scroll to position [94, 0]
click at [558, 530] on div "Additional FX Rates" at bounding box center [726, 520] width 760 height 32
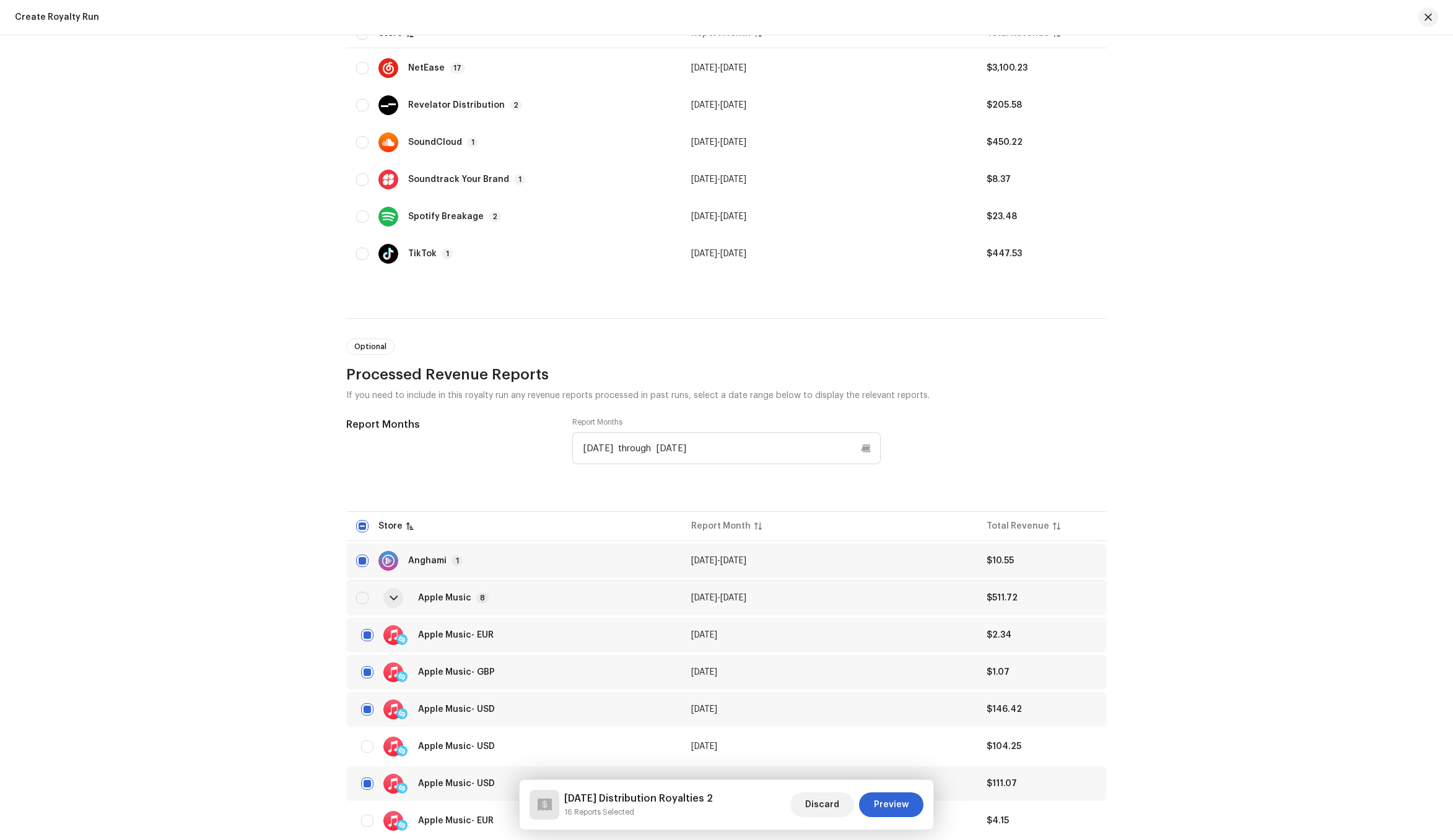
scroll to position [857, 0]
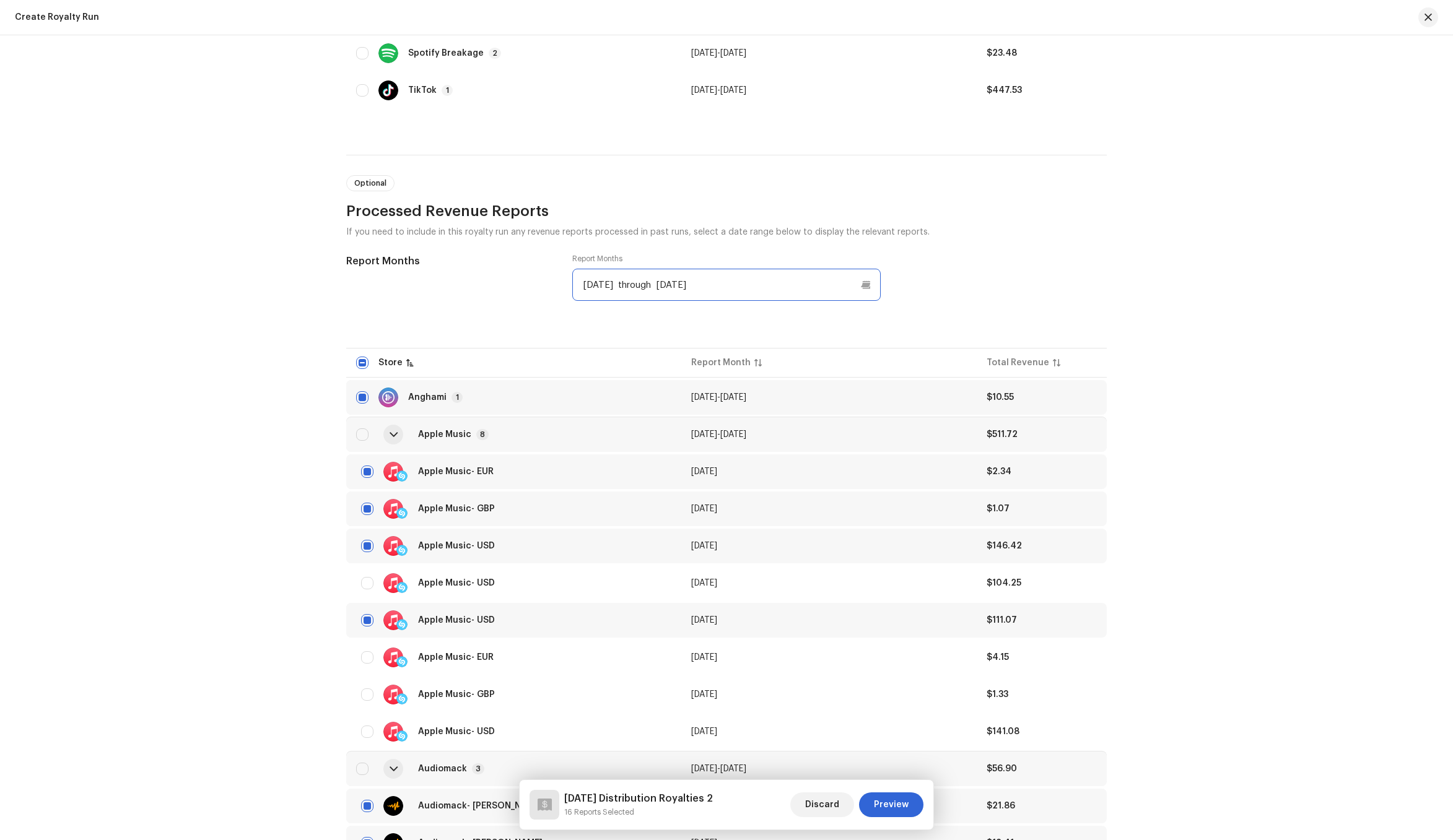
click at [729, 284] on input "Apr 2025 through Aug 2025" at bounding box center [726, 285] width 308 height 32
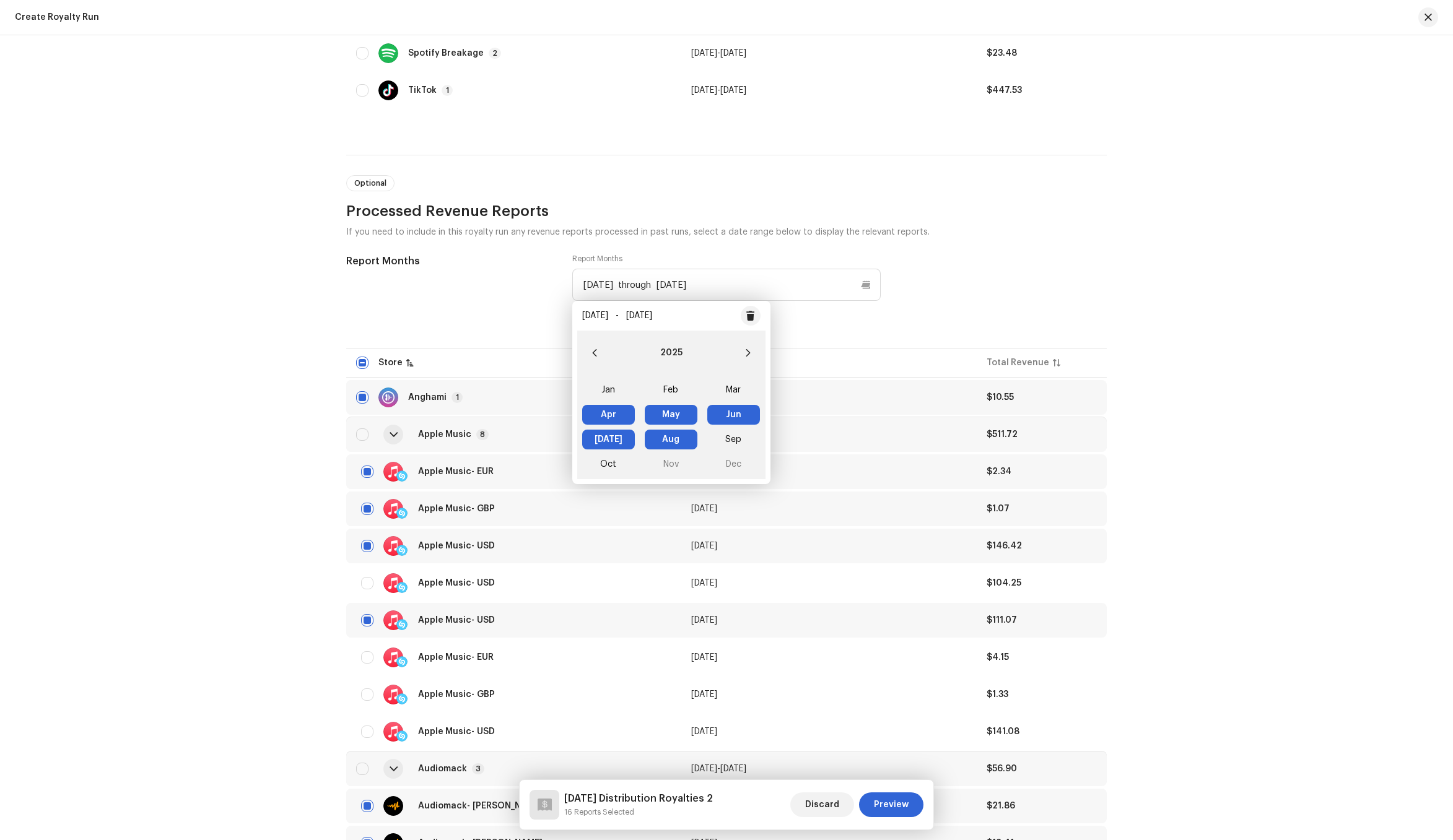
click at [615, 418] on span "Apr Apr" at bounding box center [608, 414] width 53 height 19
click at [716, 442] on span "Sep" at bounding box center [733, 439] width 53 height 19
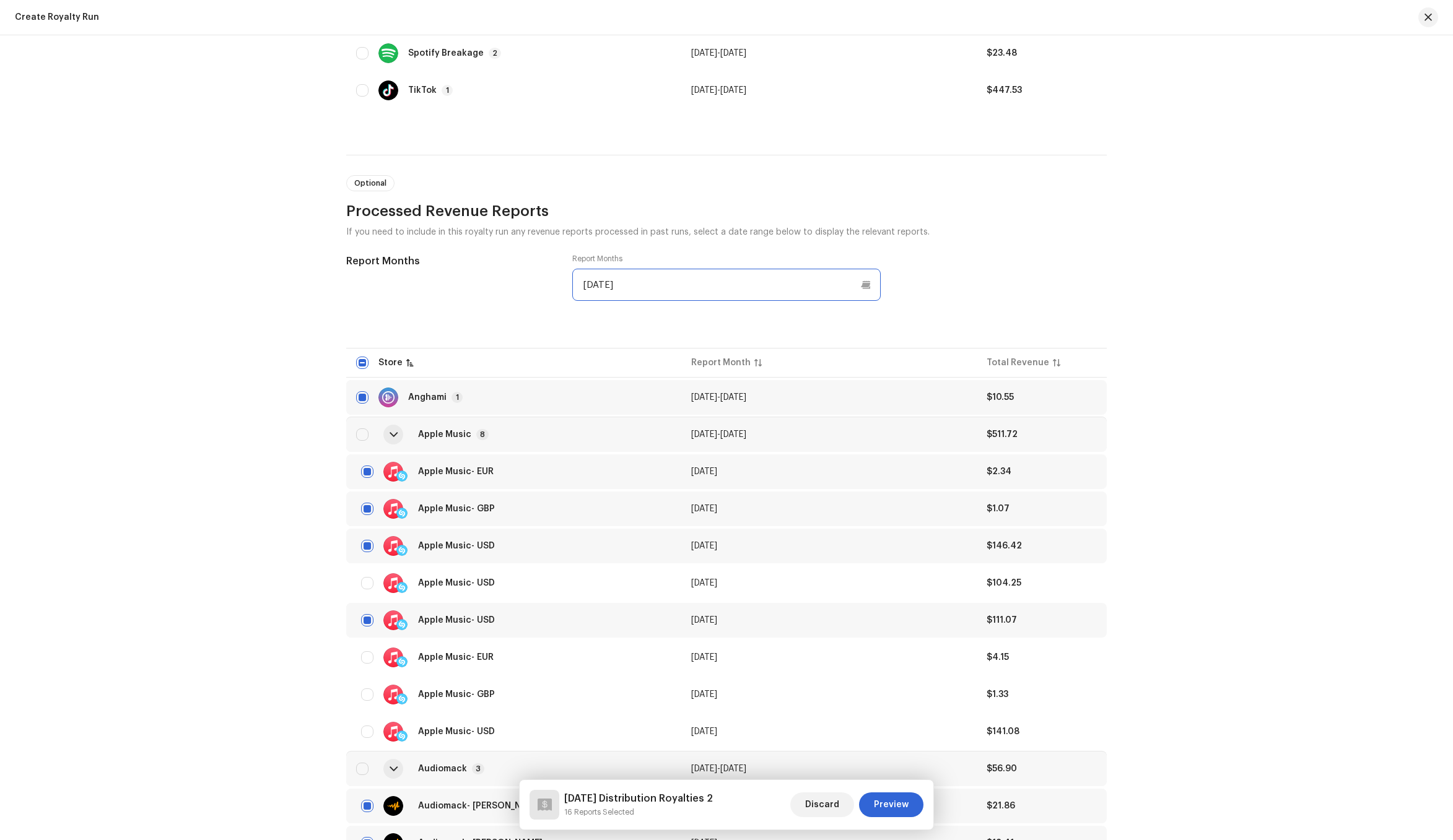
type input "Apr 2025 through Sep 2025"
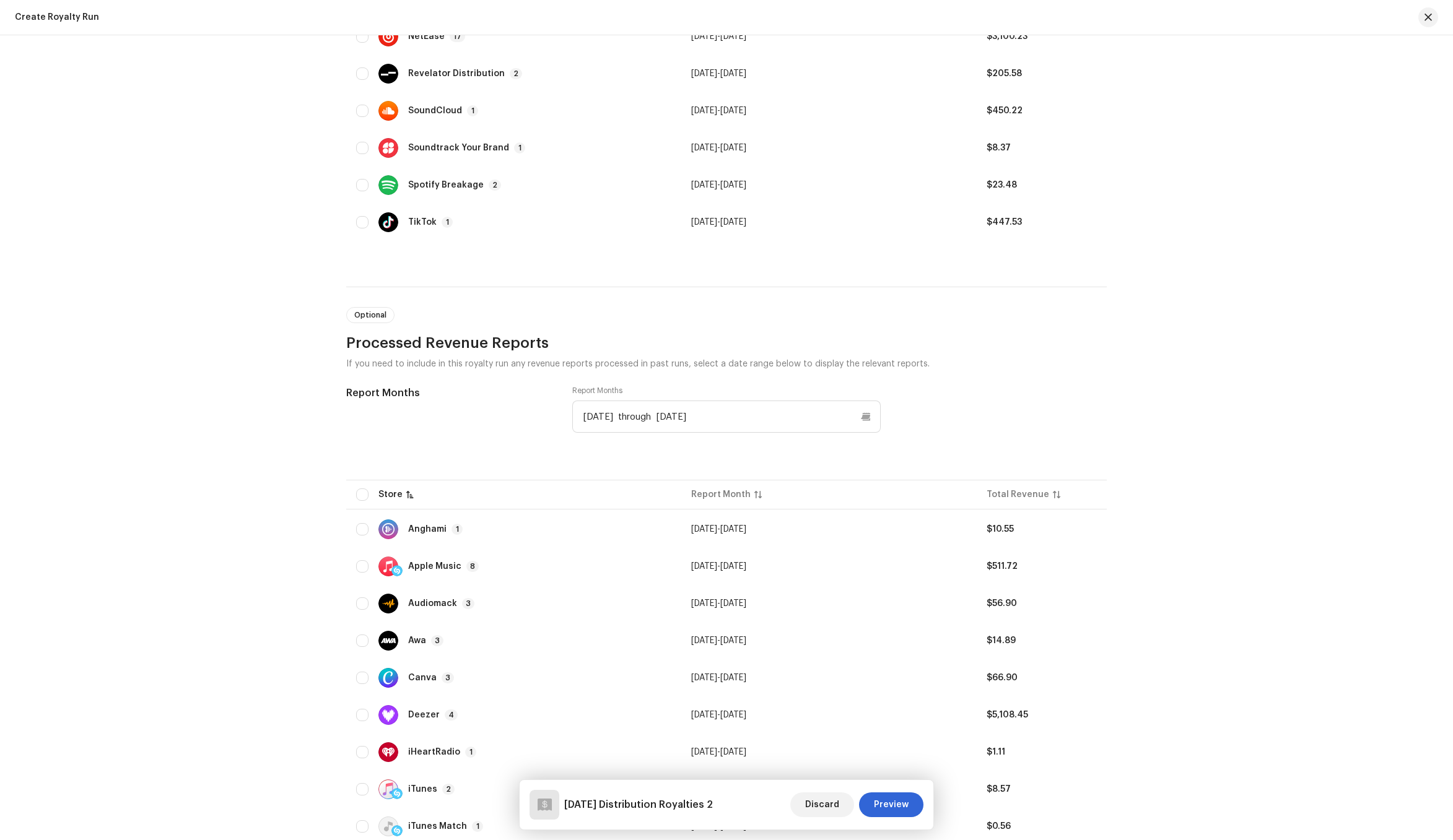
click at [261, 513] on div "Let's get started Process a royalty run to allocate revenue across royalty stat…" at bounding box center [726, 438] width 1453 height 805
click at [359, 532] on input "checkbox" at bounding box center [362, 528] width 12 height 12
checkbox input "true"
click at [440, 563] on div "Apple Music" at bounding box center [435, 566] width 53 height 9
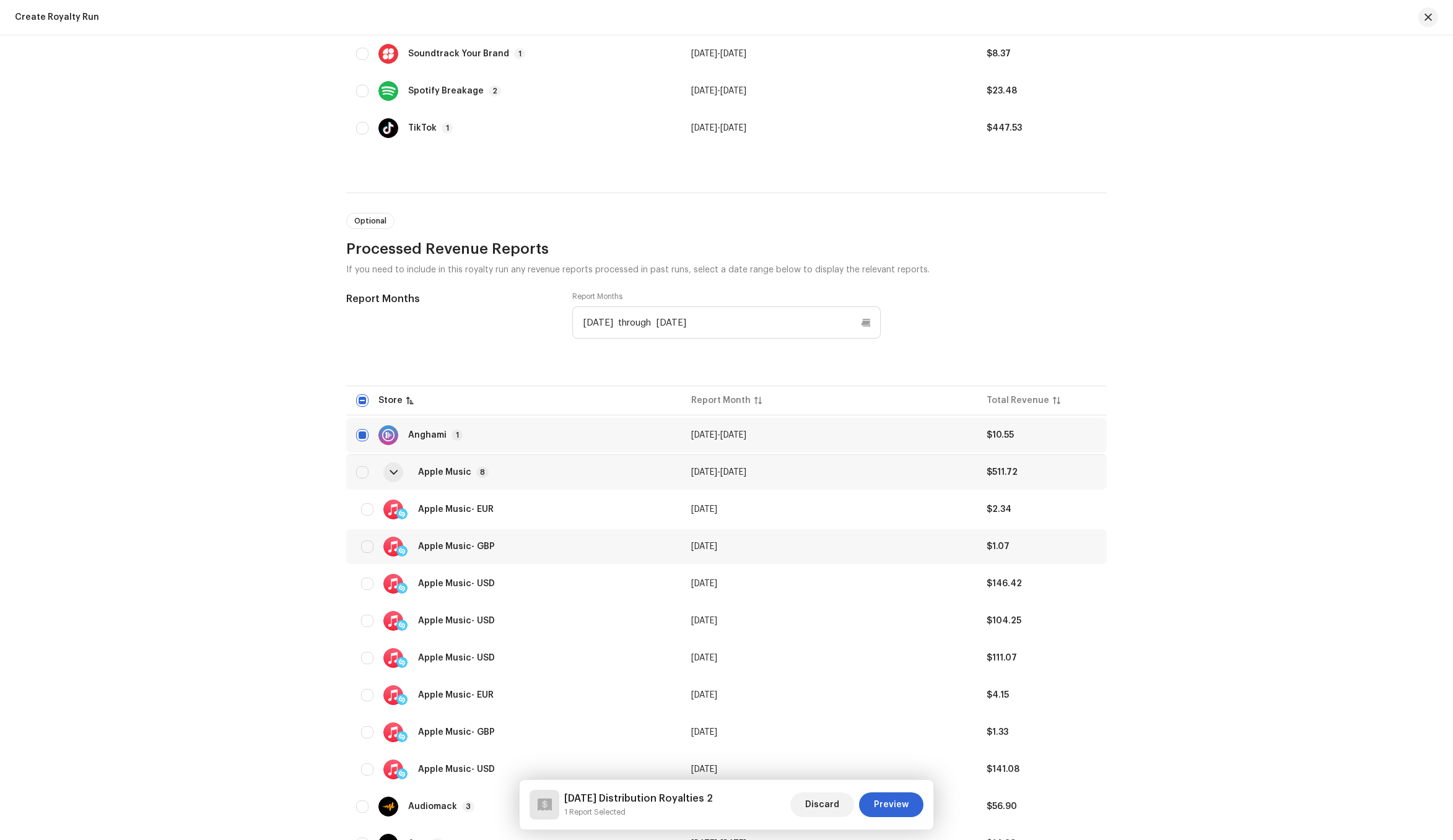
scroll to position [976, 0]
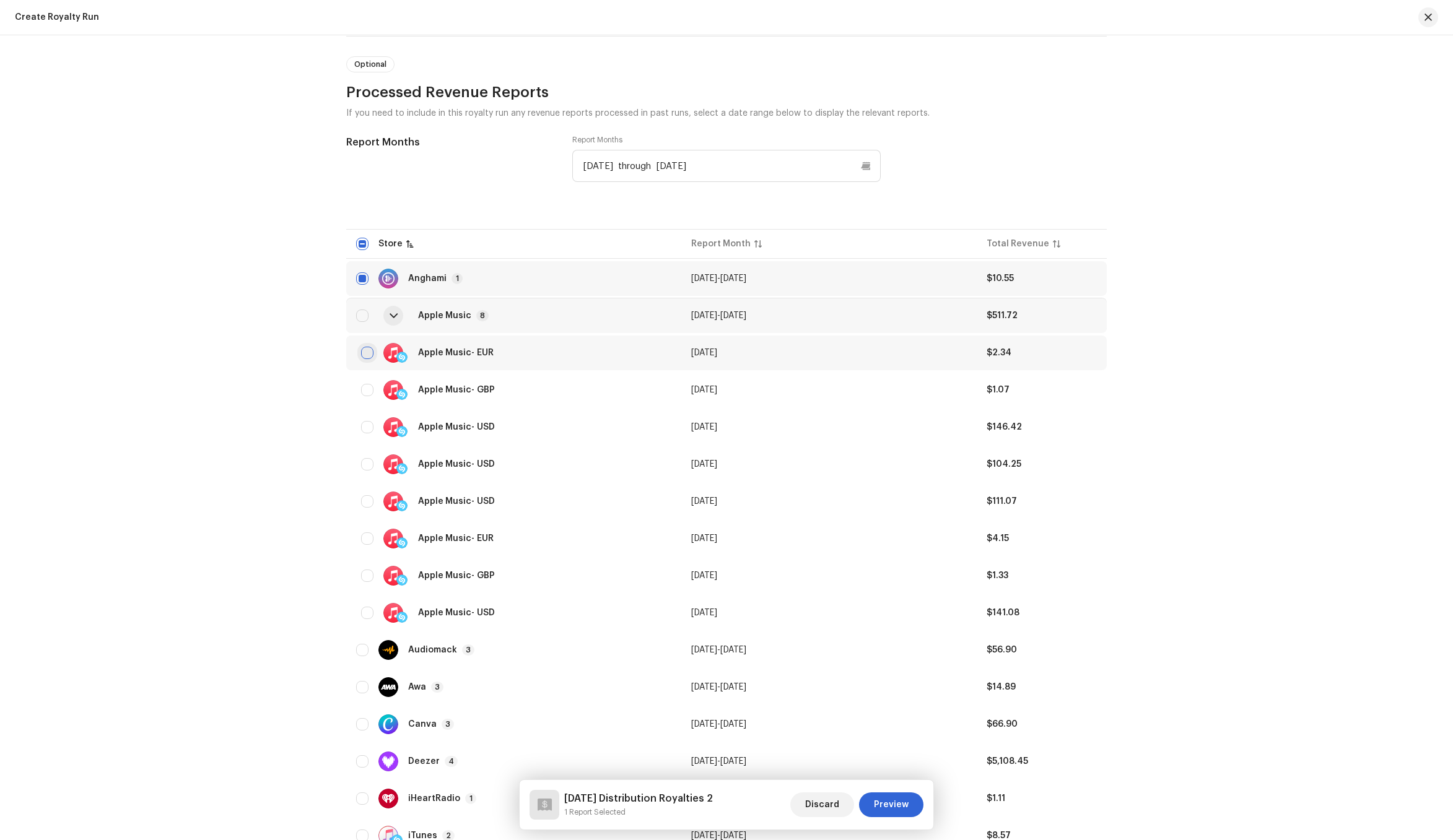
click at [366, 354] on input "checkbox" at bounding box center [367, 352] width 12 height 12
checkbox input "true"
click at [367, 392] on input "checkbox" at bounding box center [367, 389] width 12 height 12
checkbox input "true"
click at [367, 428] on input "checkbox" at bounding box center [367, 426] width 12 height 12
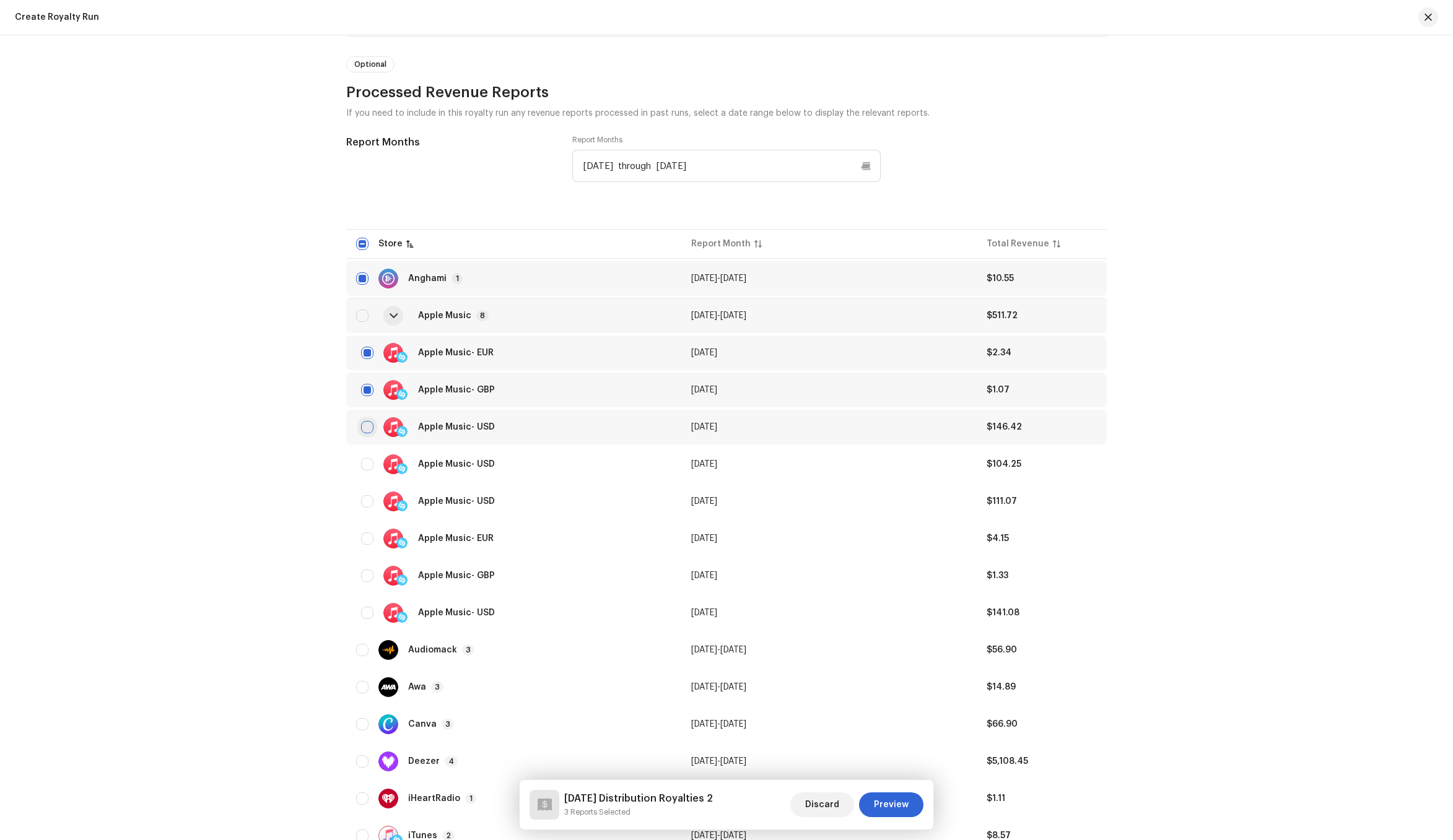
checkbox input "true"
click at [365, 497] on input "checkbox" at bounding box center [367, 501] width 12 height 12
checkbox input "true"
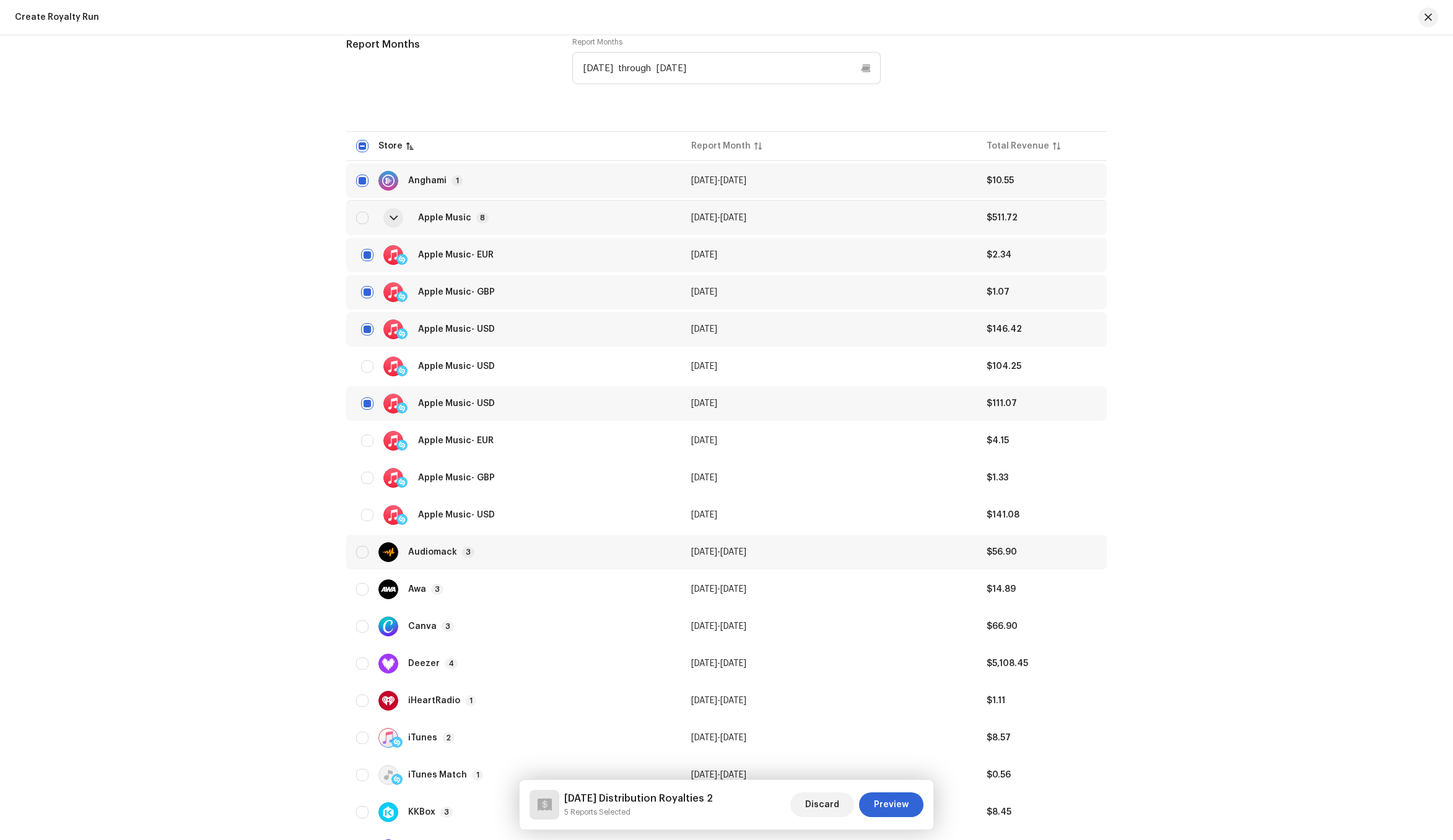
click at [467, 557] on p-badge "3" at bounding box center [468, 553] width 12 height 11
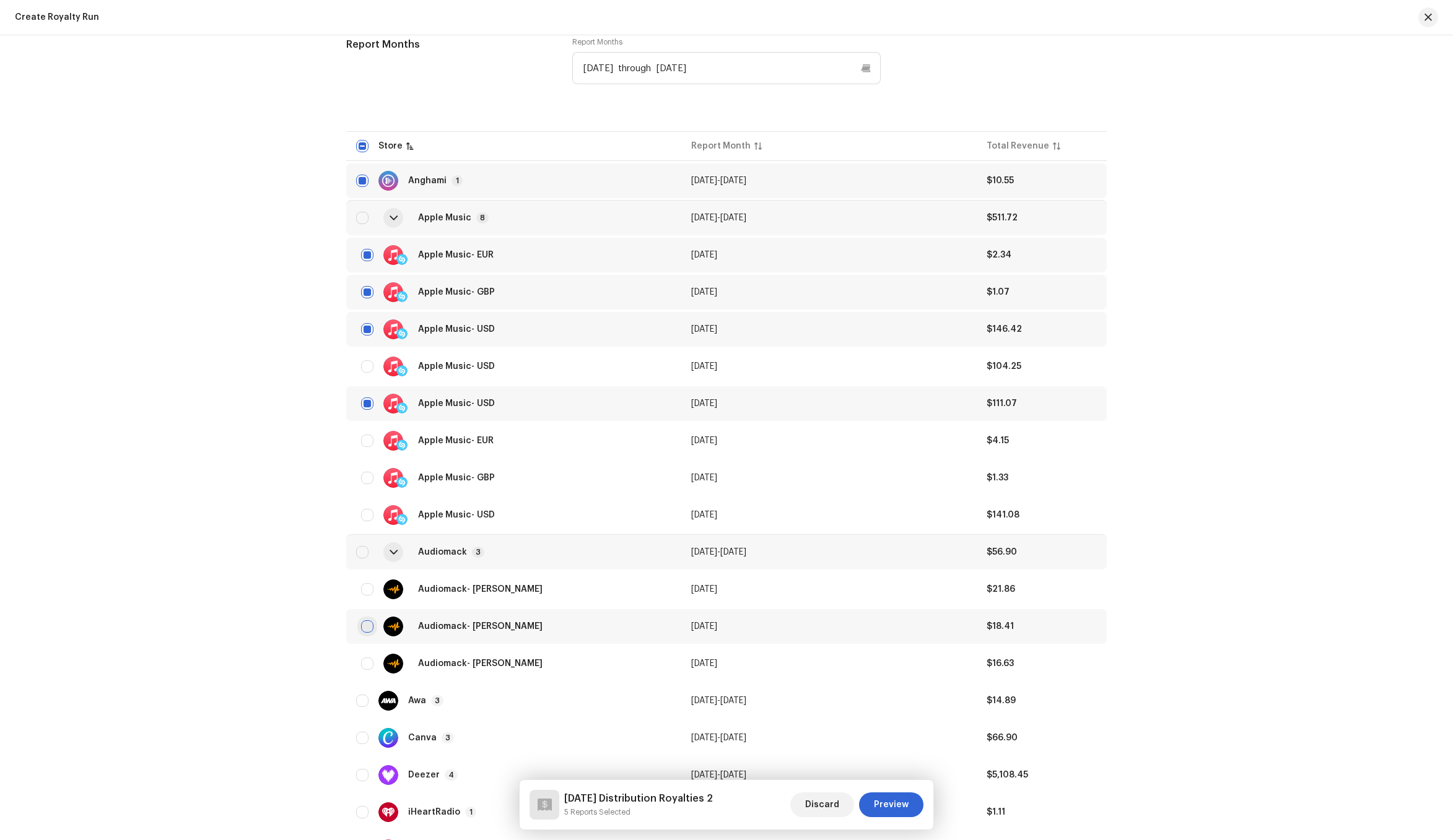
click at [366, 626] on input "checkbox" at bounding box center [367, 626] width 12 height 12
checkbox input "true"
click at [361, 587] on input "checkbox" at bounding box center [367, 589] width 12 height 12
checkbox input "true"
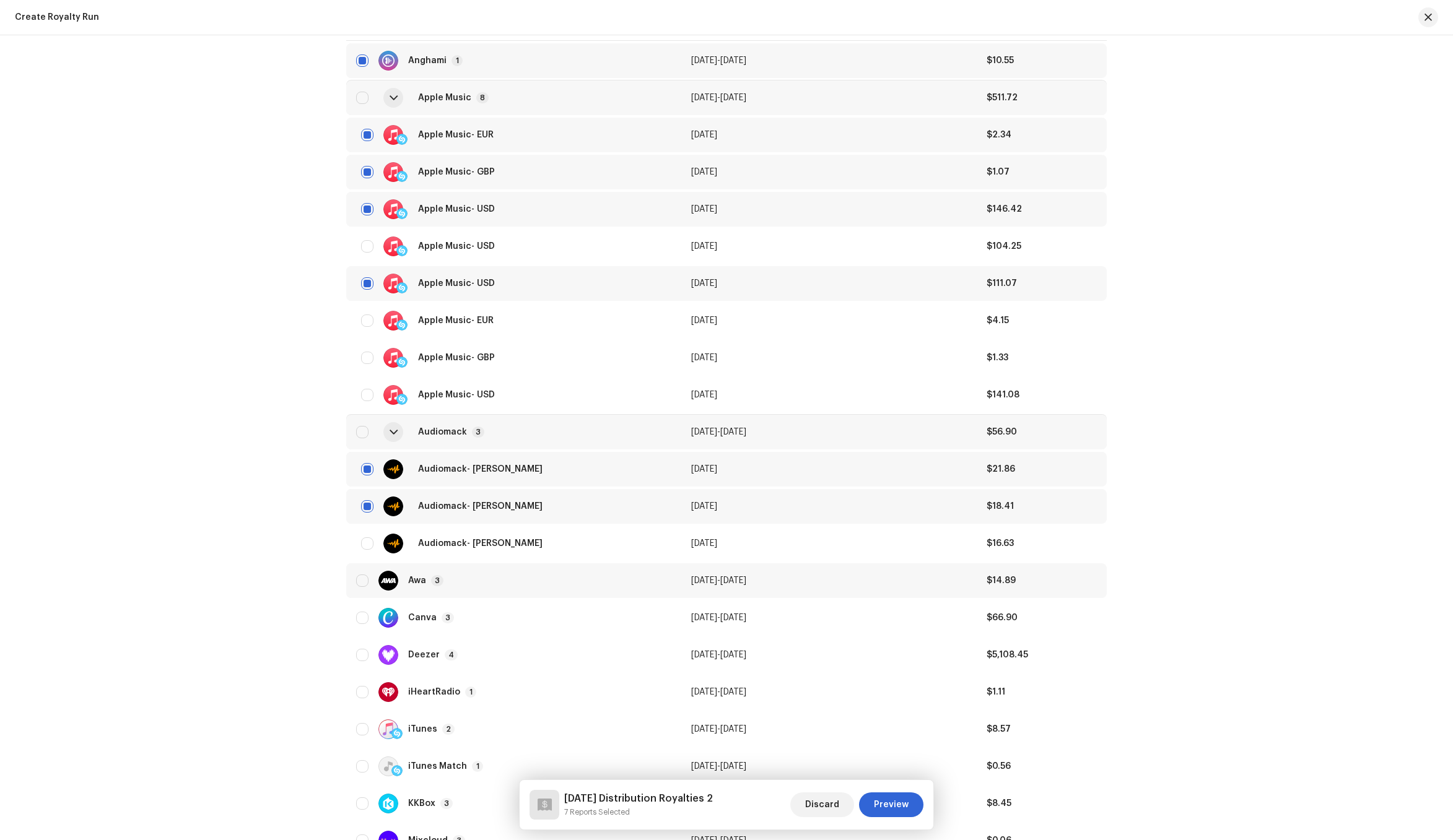
click at [423, 583] on div "Awa" at bounding box center [417, 580] width 18 height 9
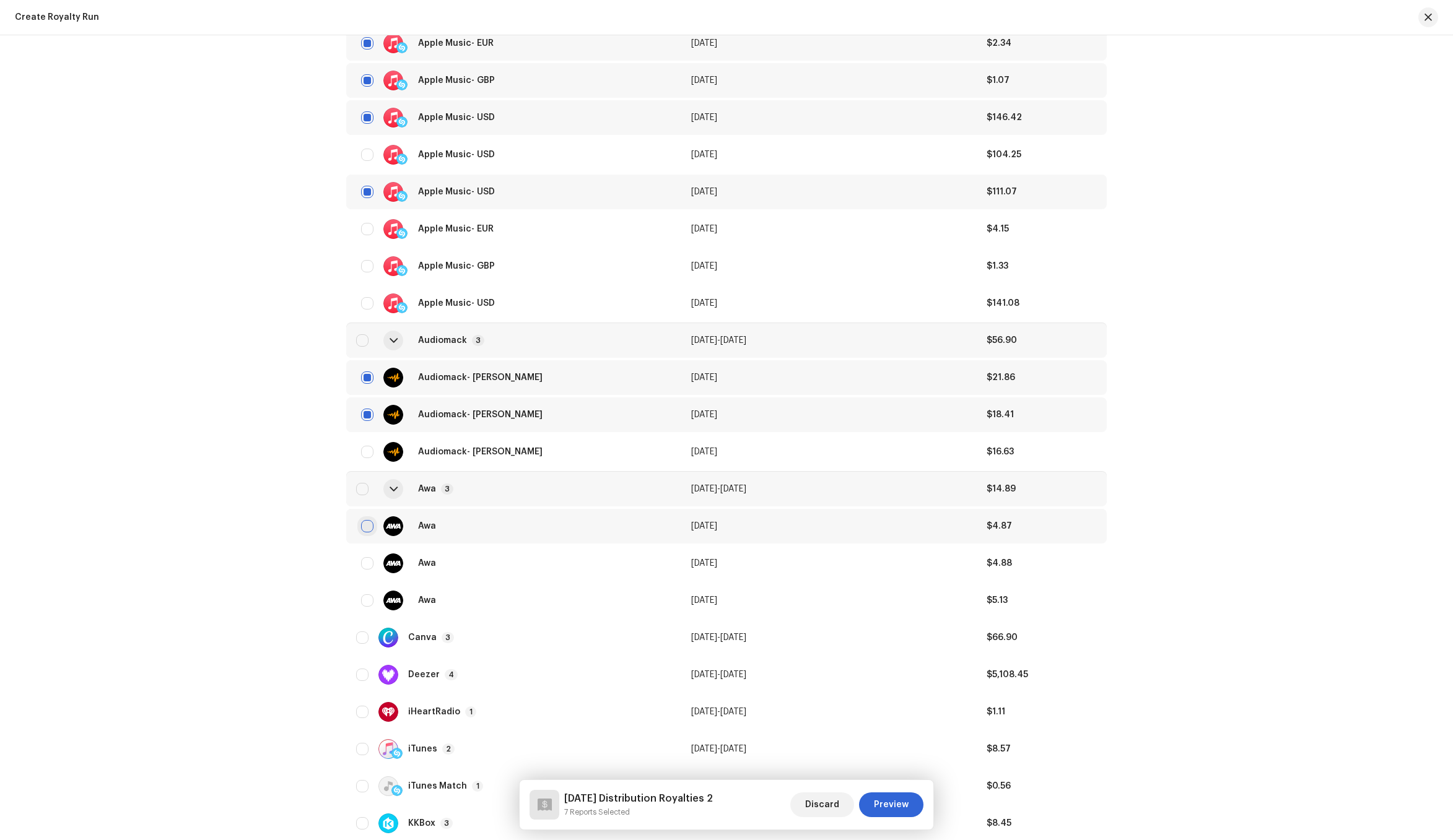
click at [364, 528] on input "checkbox" at bounding box center [367, 526] width 12 height 12
checkbox input "true"
click at [444, 673] on p-badge "4" at bounding box center [451, 675] width 13 height 11
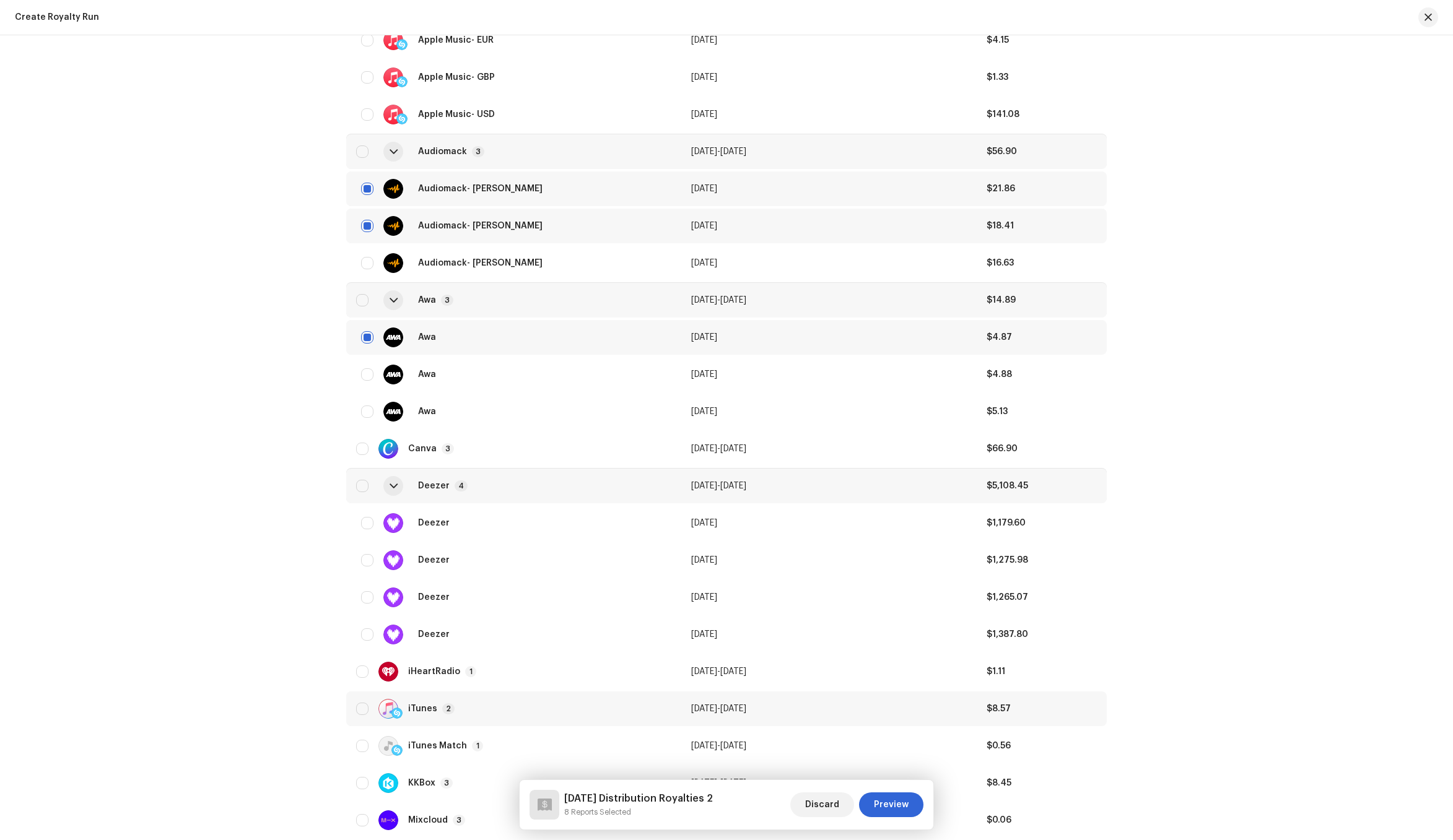
scroll to position [1522, 0]
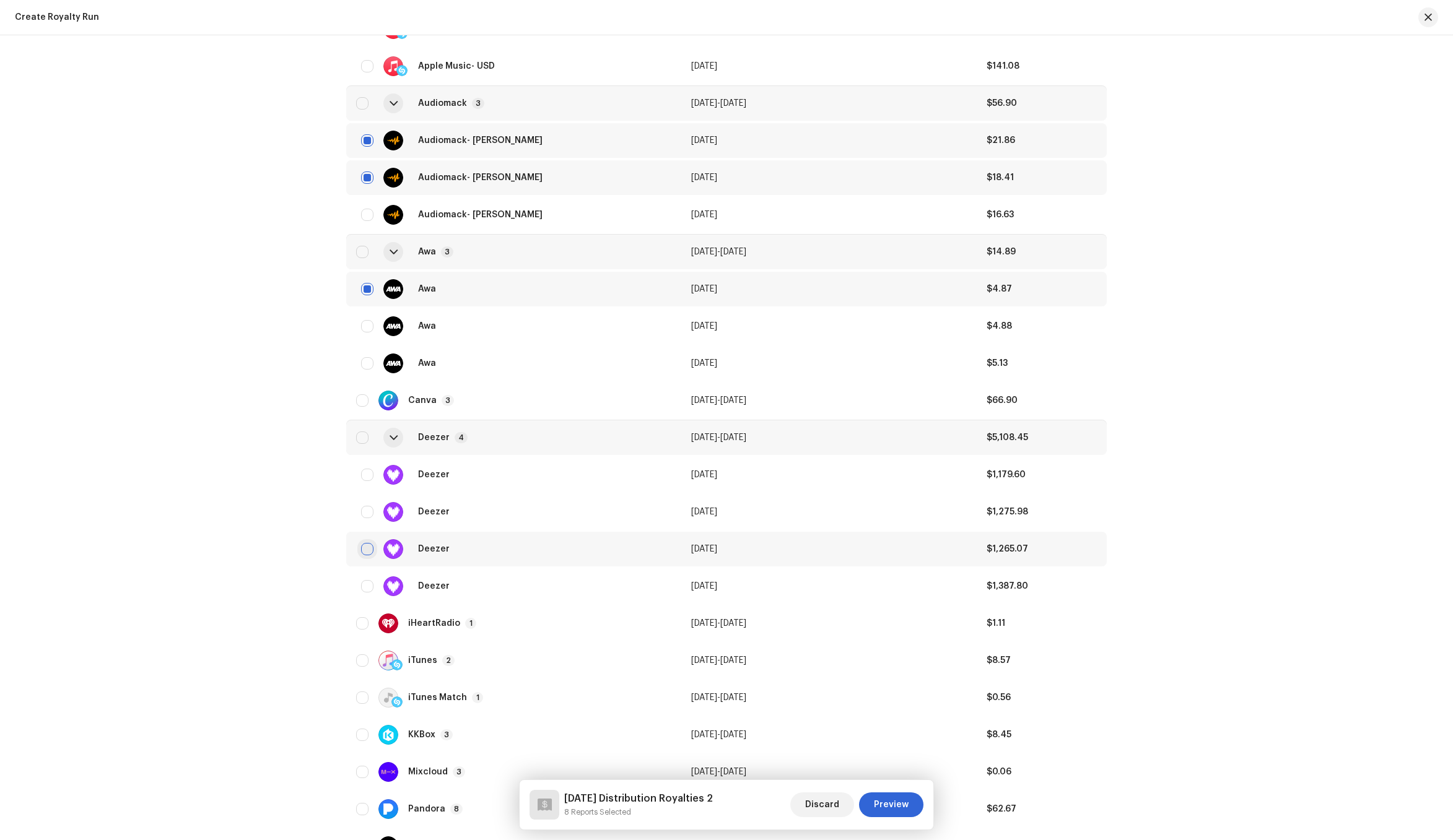
click at [367, 549] on input "checkbox" at bounding box center [367, 549] width 12 height 12
checkbox input "true"
click at [365, 471] on input "checkbox" at bounding box center [367, 474] width 12 height 12
checkbox input "true"
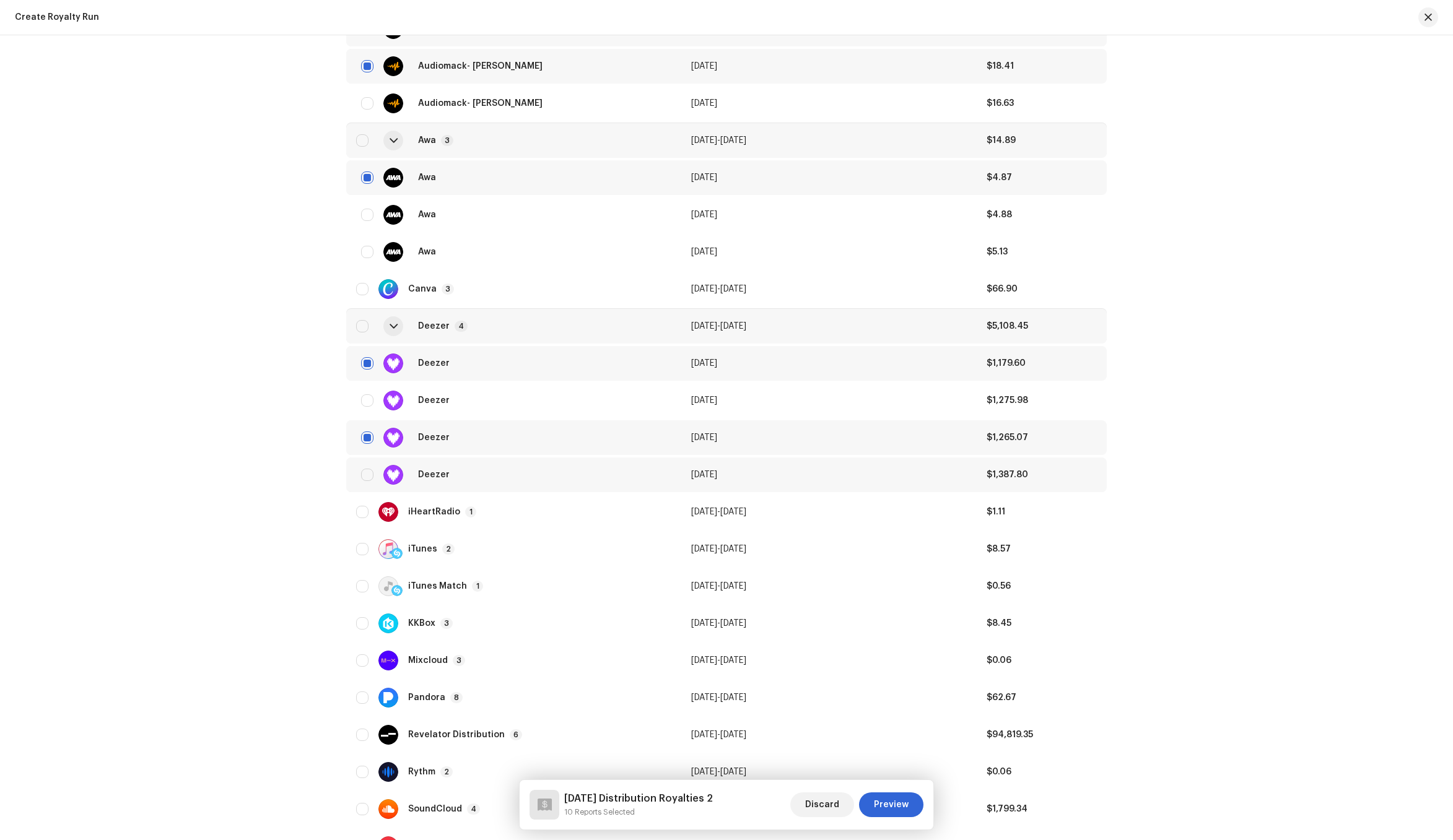
scroll to position [1617, 0]
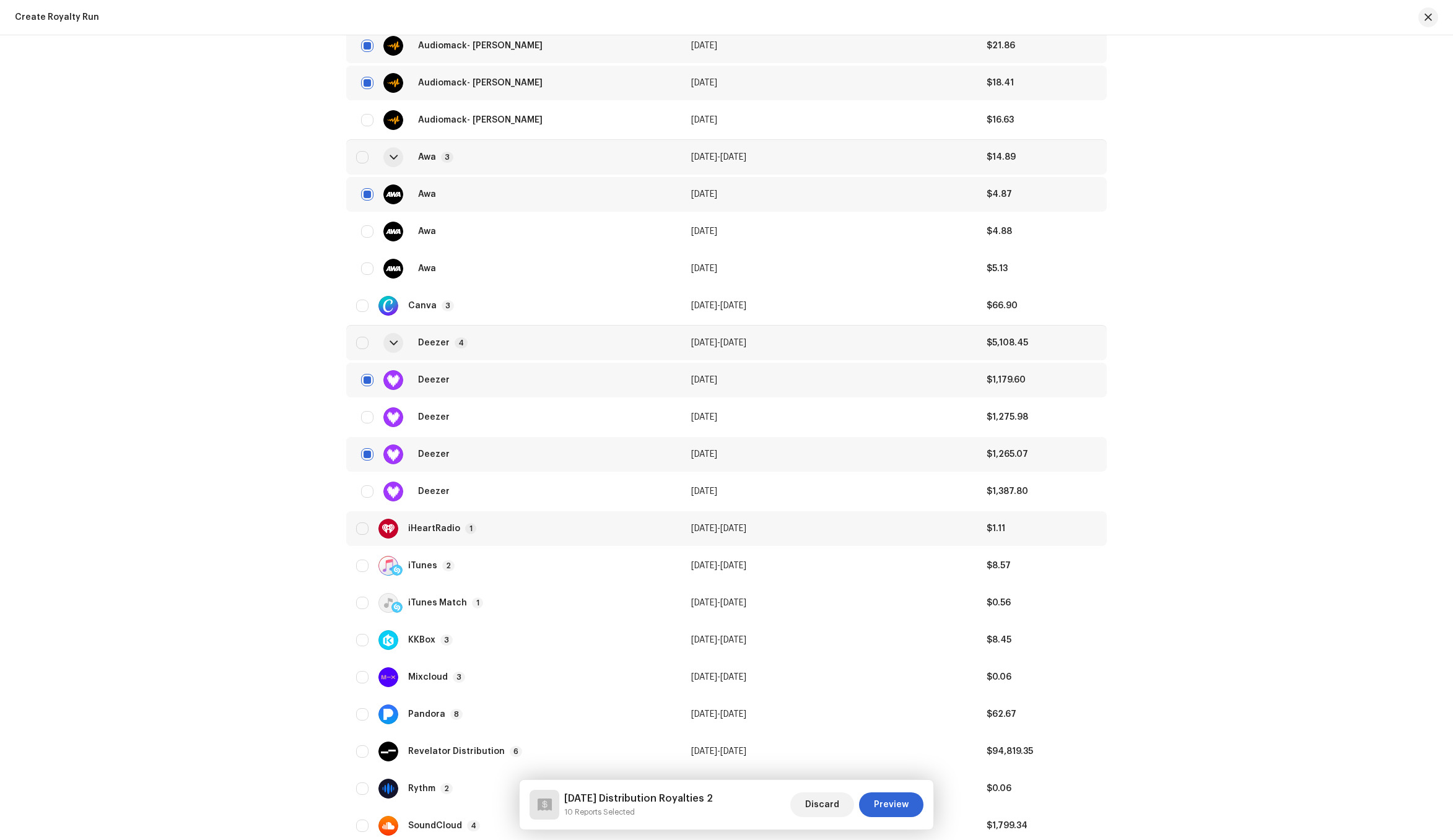
click at [512, 531] on div "iHeartRadio 1" at bounding box center [513, 528] width 315 height 19
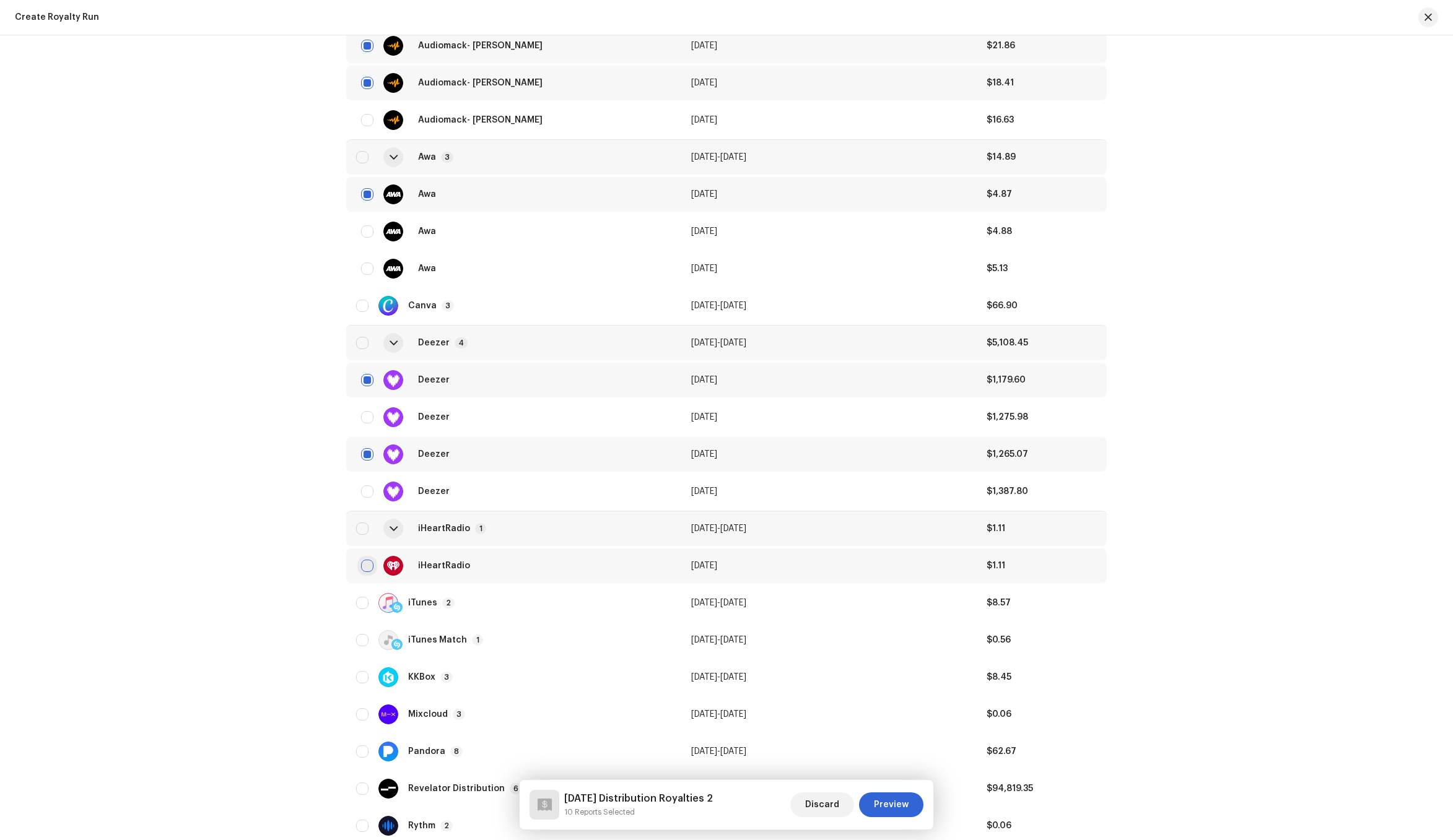
click at [365, 568] on input "checkbox" at bounding box center [367, 566] width 12 height 12
checkbox input "true"
click at [481, 615] on td "iTunes 2" at bounding box center [514, 603] width 335 height 35
click at [365, 640] on input "checkbox" at bounding box center [367, 639] width 12 height 12
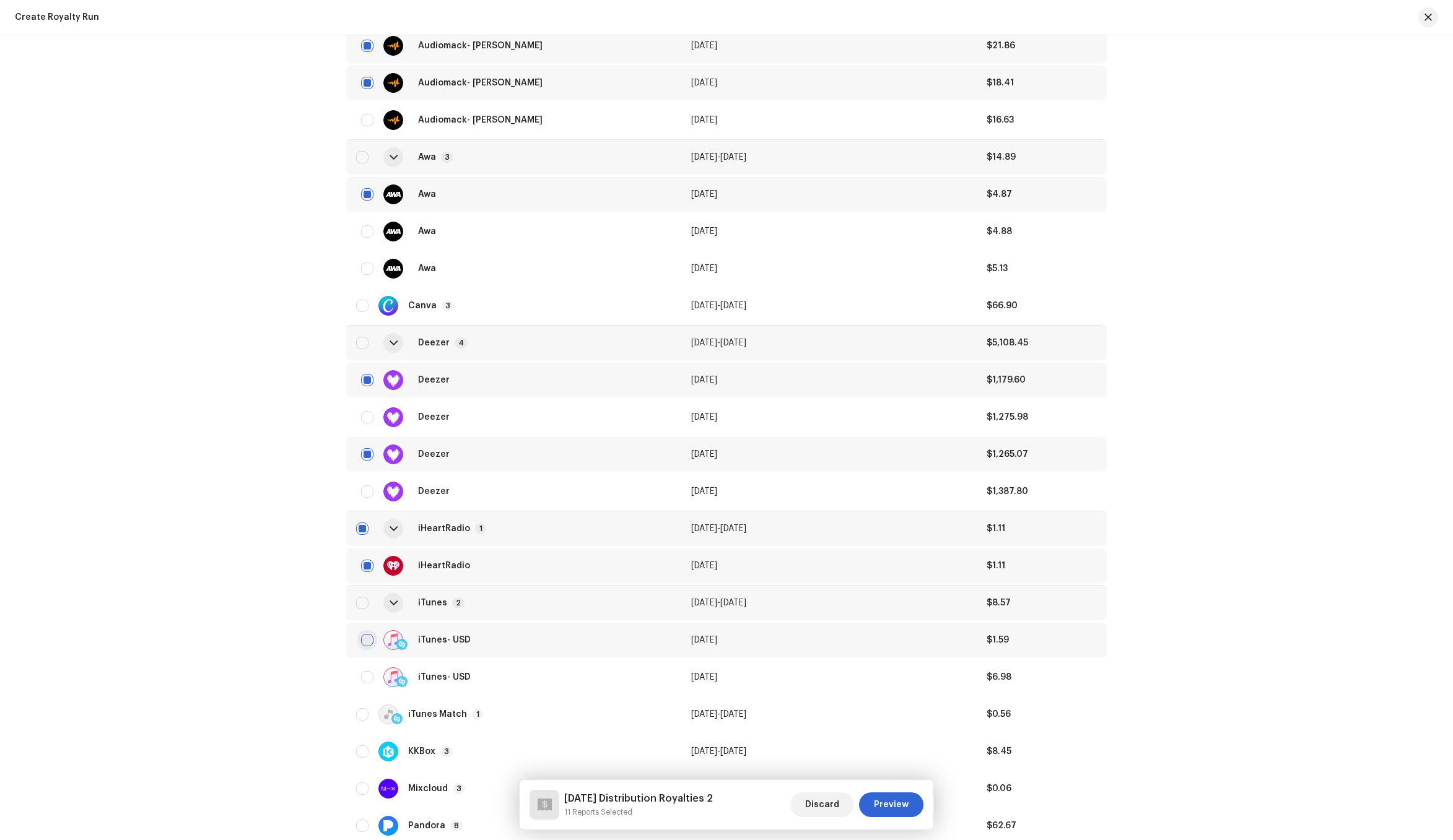
checkbox input "true"
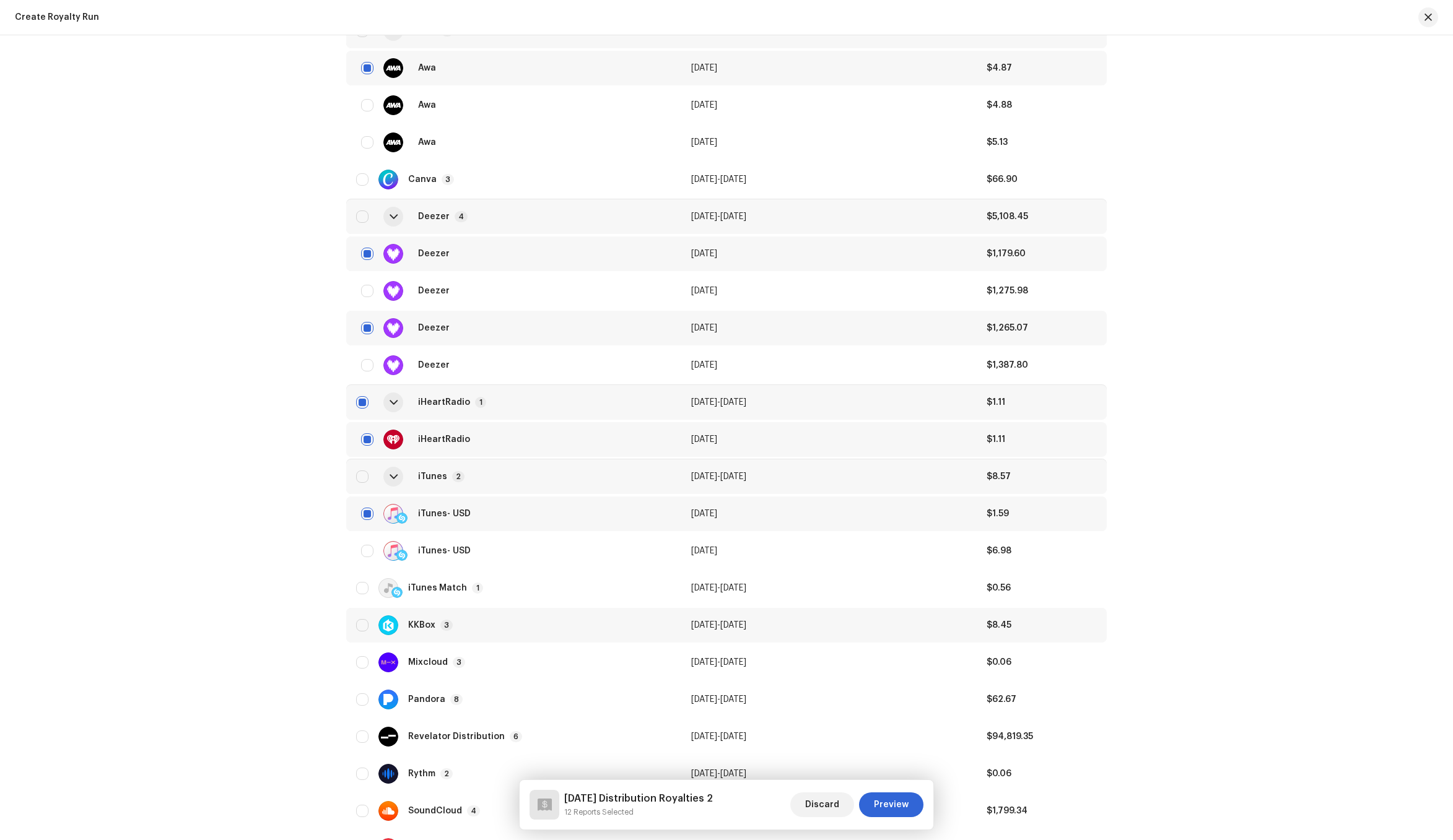
click at [482, 628] on div "KKBox 3" at bounding box center [513, 625] width 315 height 19
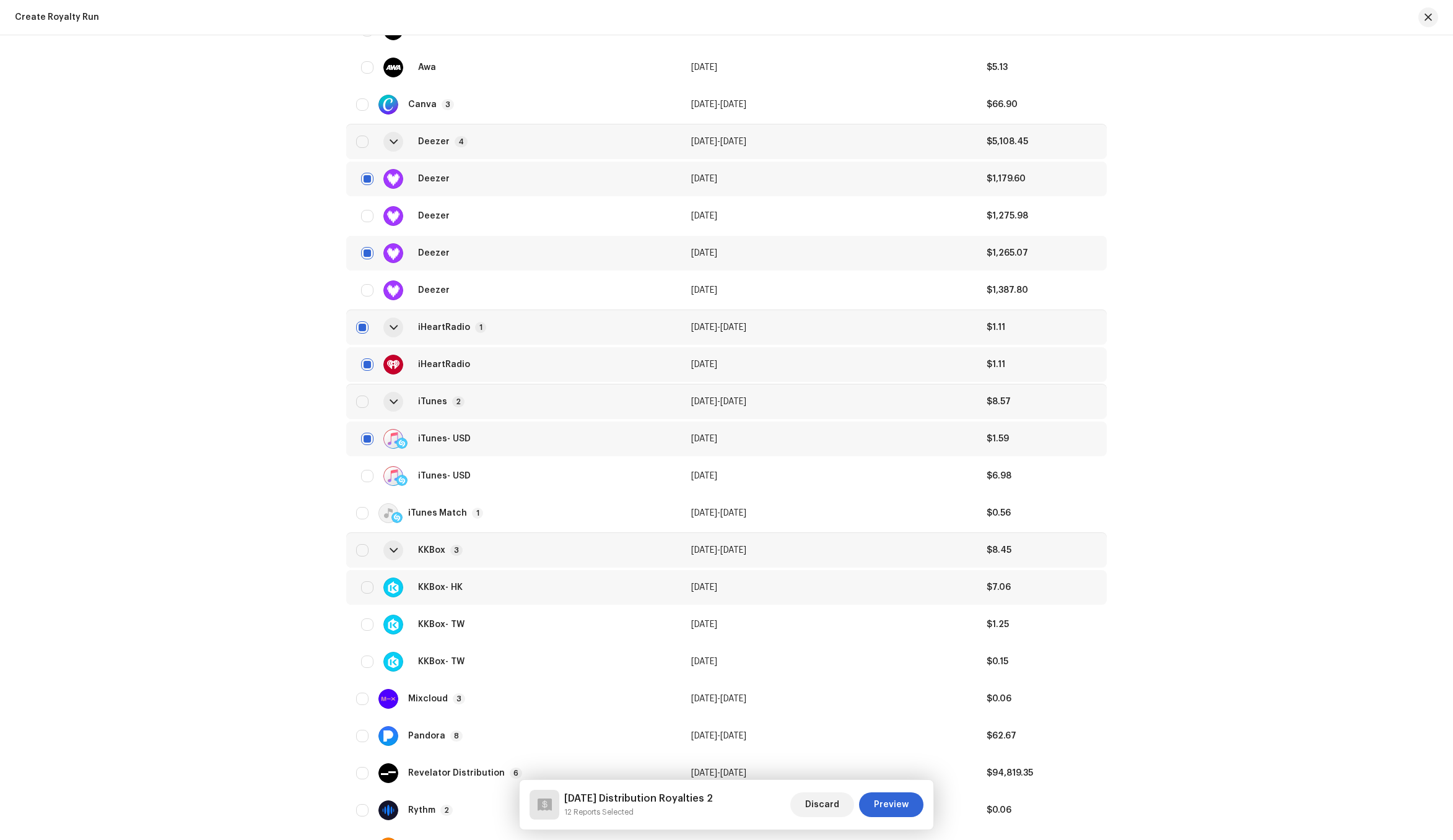
scroll to position [1852, 0]
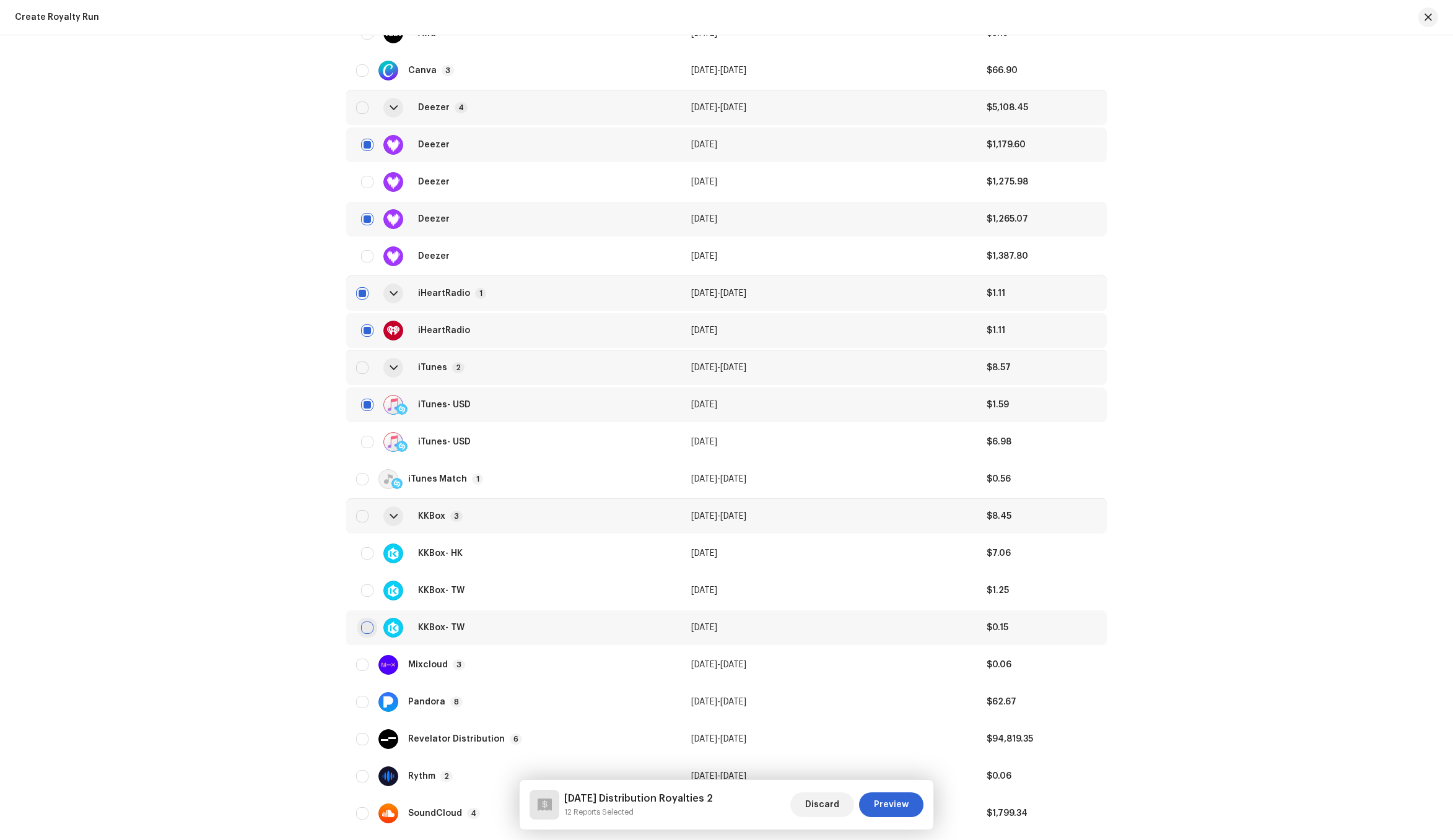
click at [361, 623] on input "checkbox" at bounding box center [367, 627] width 12 height 12
checkbox input "true"
click at [363, 598] on div "KKBox - TW" at bounding box center [513, 591] width 315 height 19
click at [368, 556] on input "checkbox" at bounding box center [367, 553] width 12 height 12
checkbox input "true"
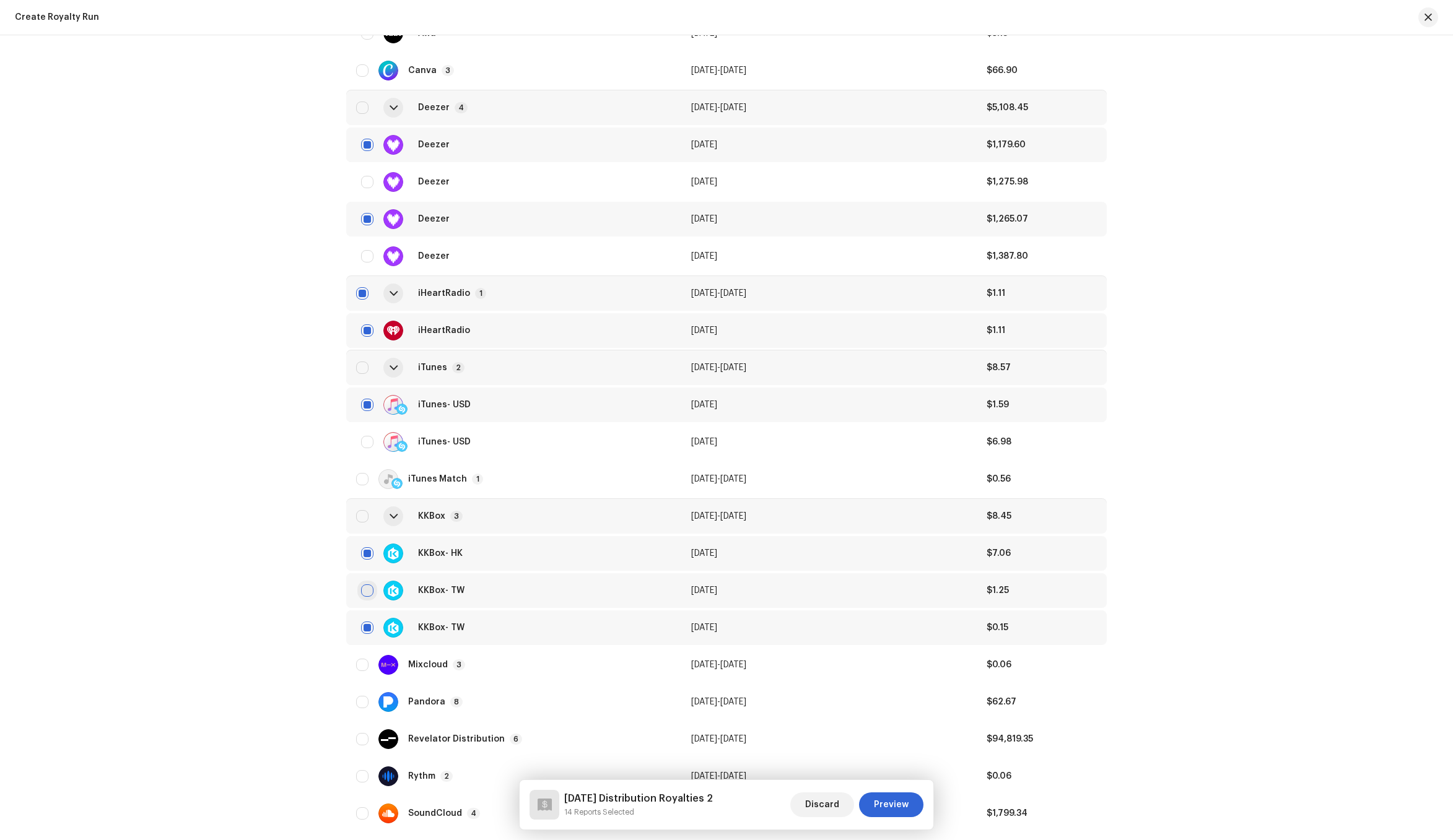
click at [365, 592] on input "checkbox" at bounding box center [367, 590] width 12 height 12
checkbox input "true"
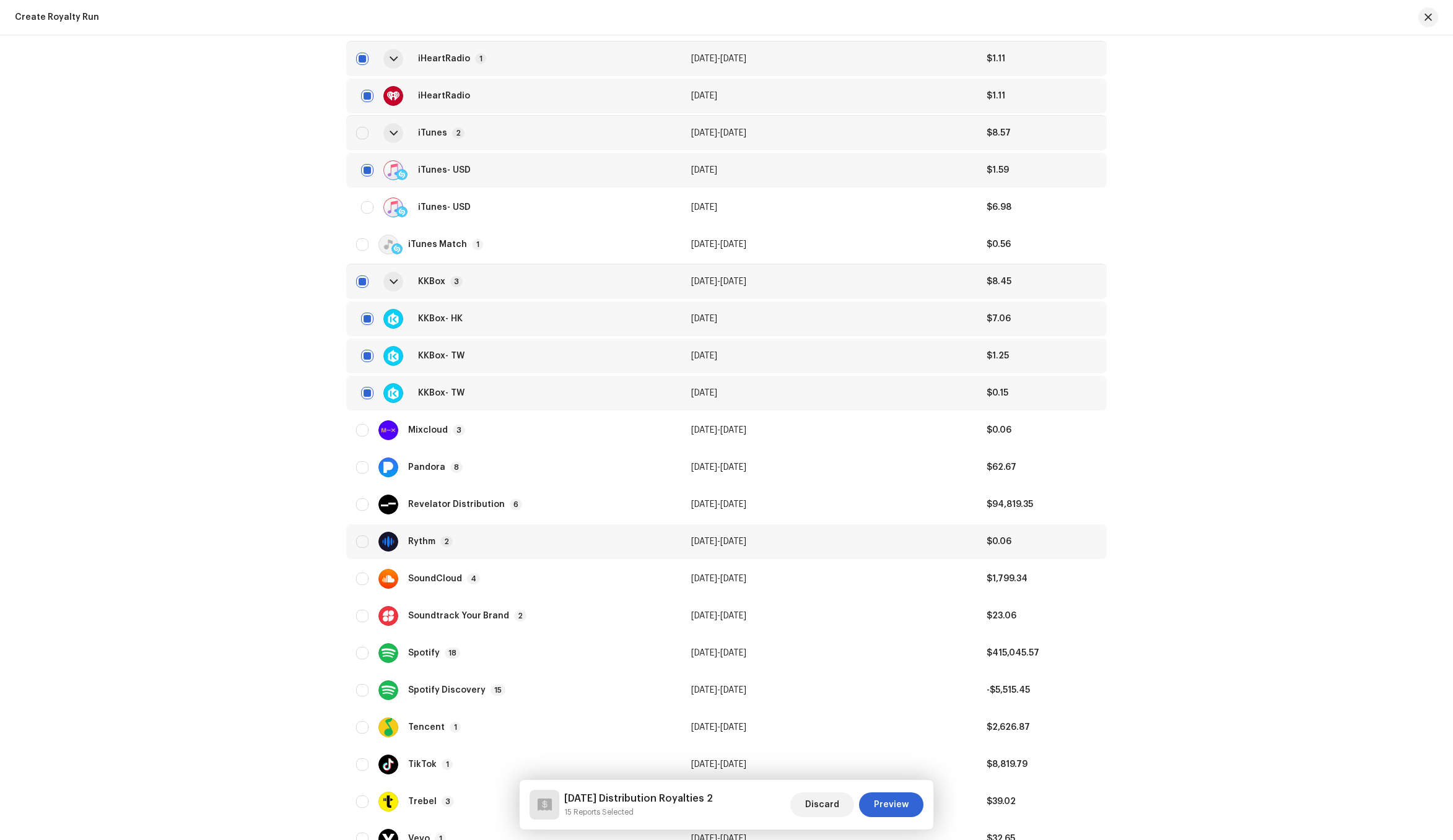
scroll to position [2101, 0]
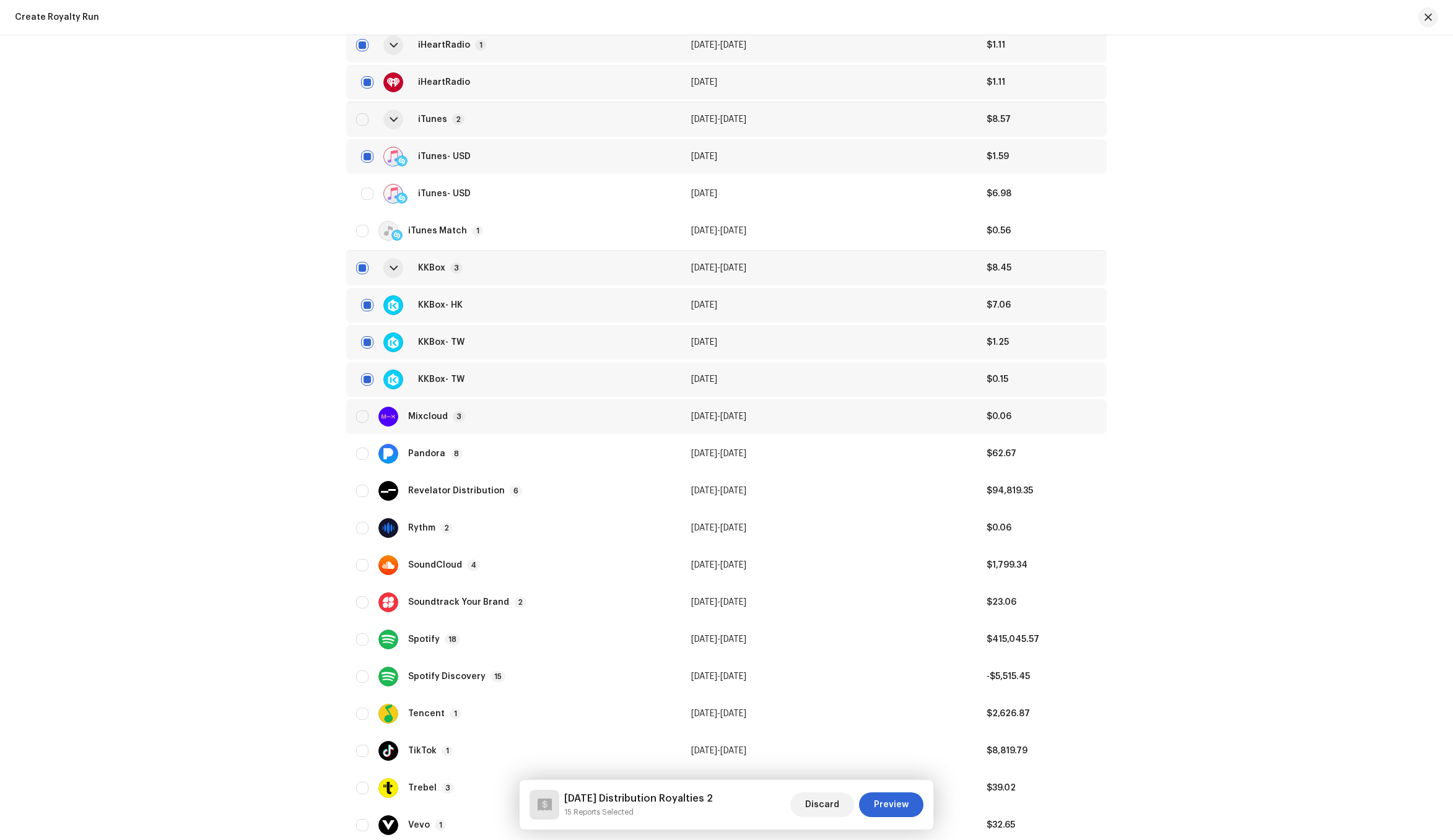
click at [516, 431] on td "Mixcloud 3" at bounding box center [514, 416] width 335 height 35
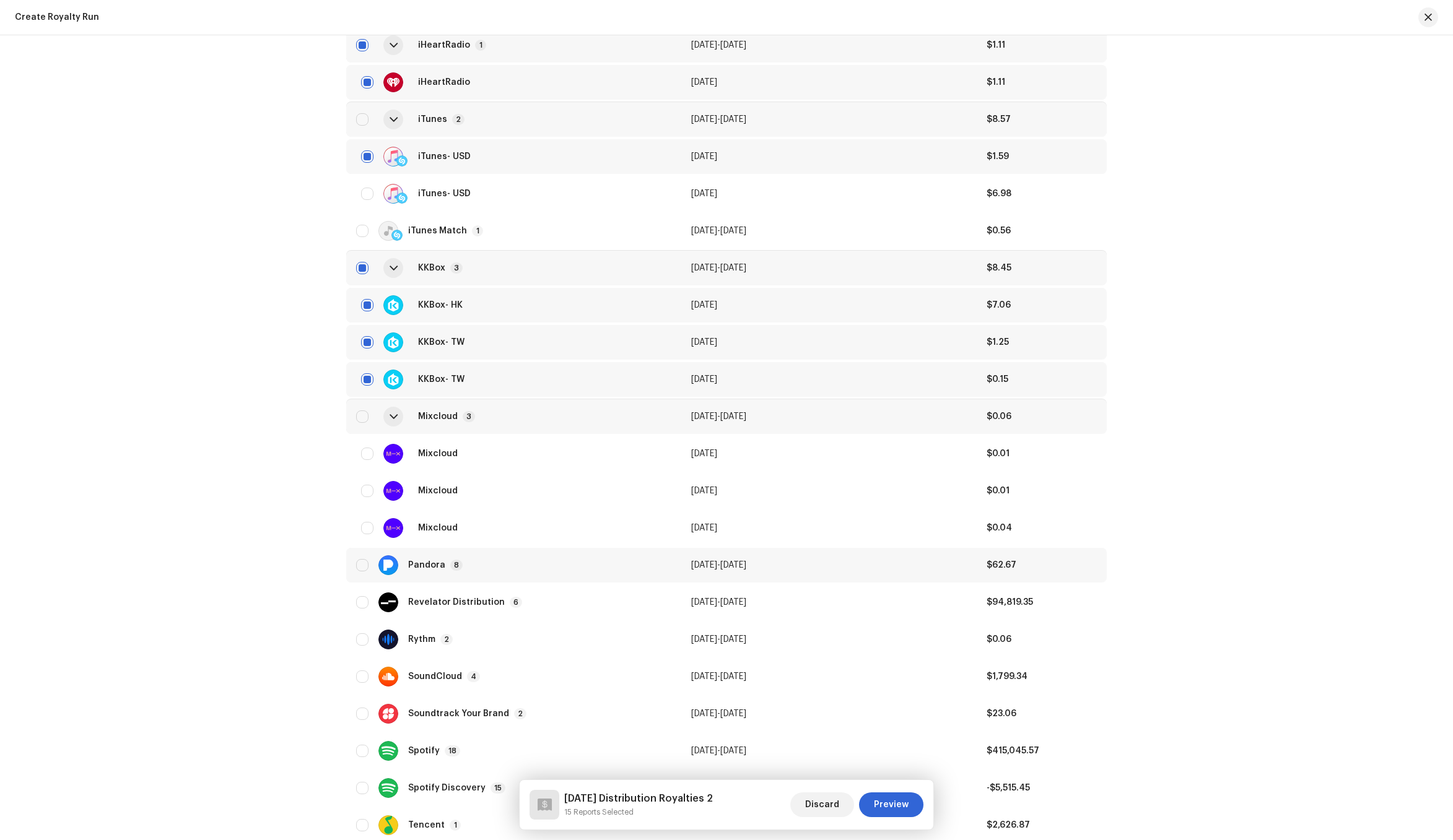
click at [491, 577] on td "Pandora 8" at bounding box center [514, 565] width 335 height 35
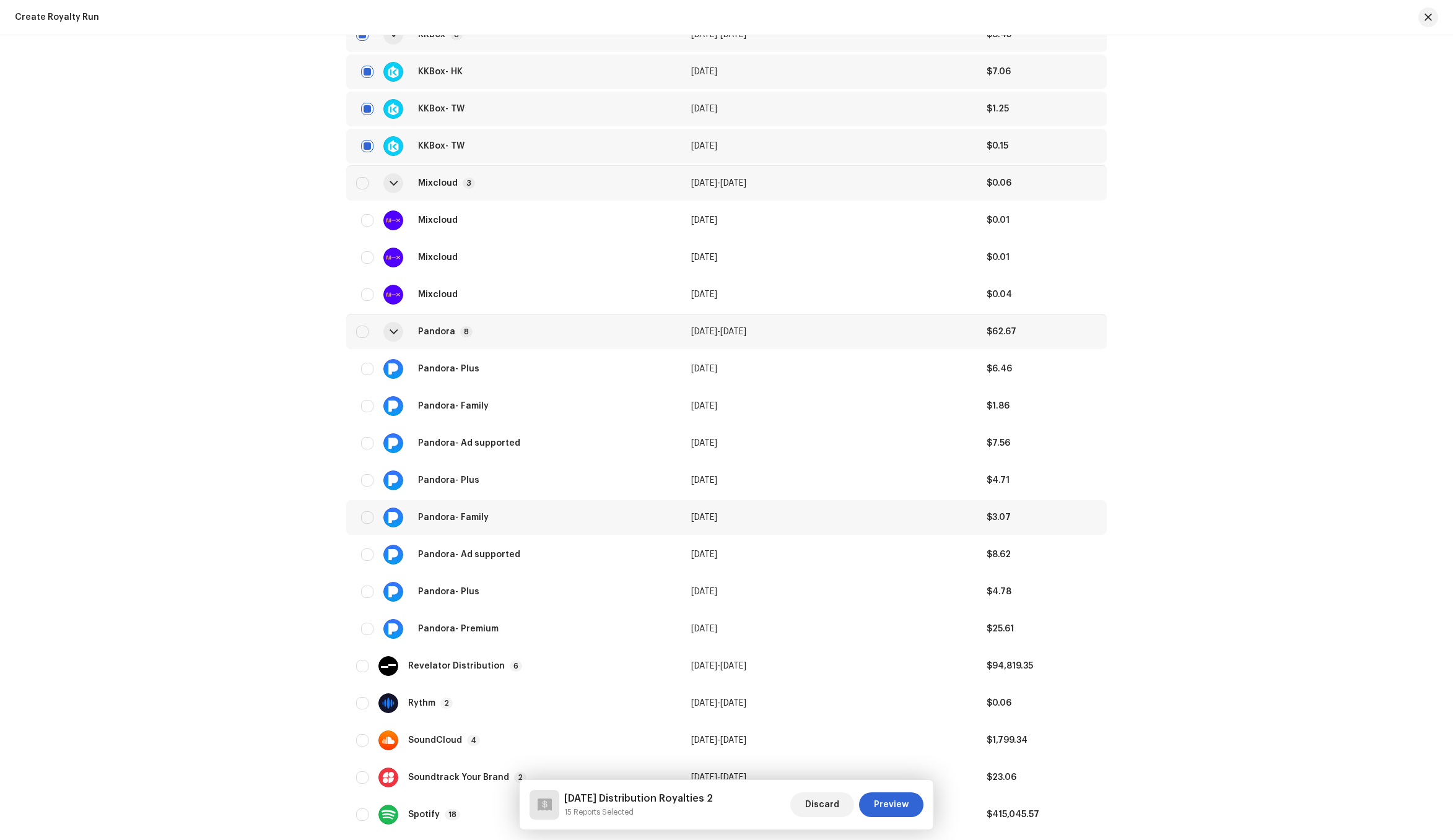
scroll to position [2486, 0]
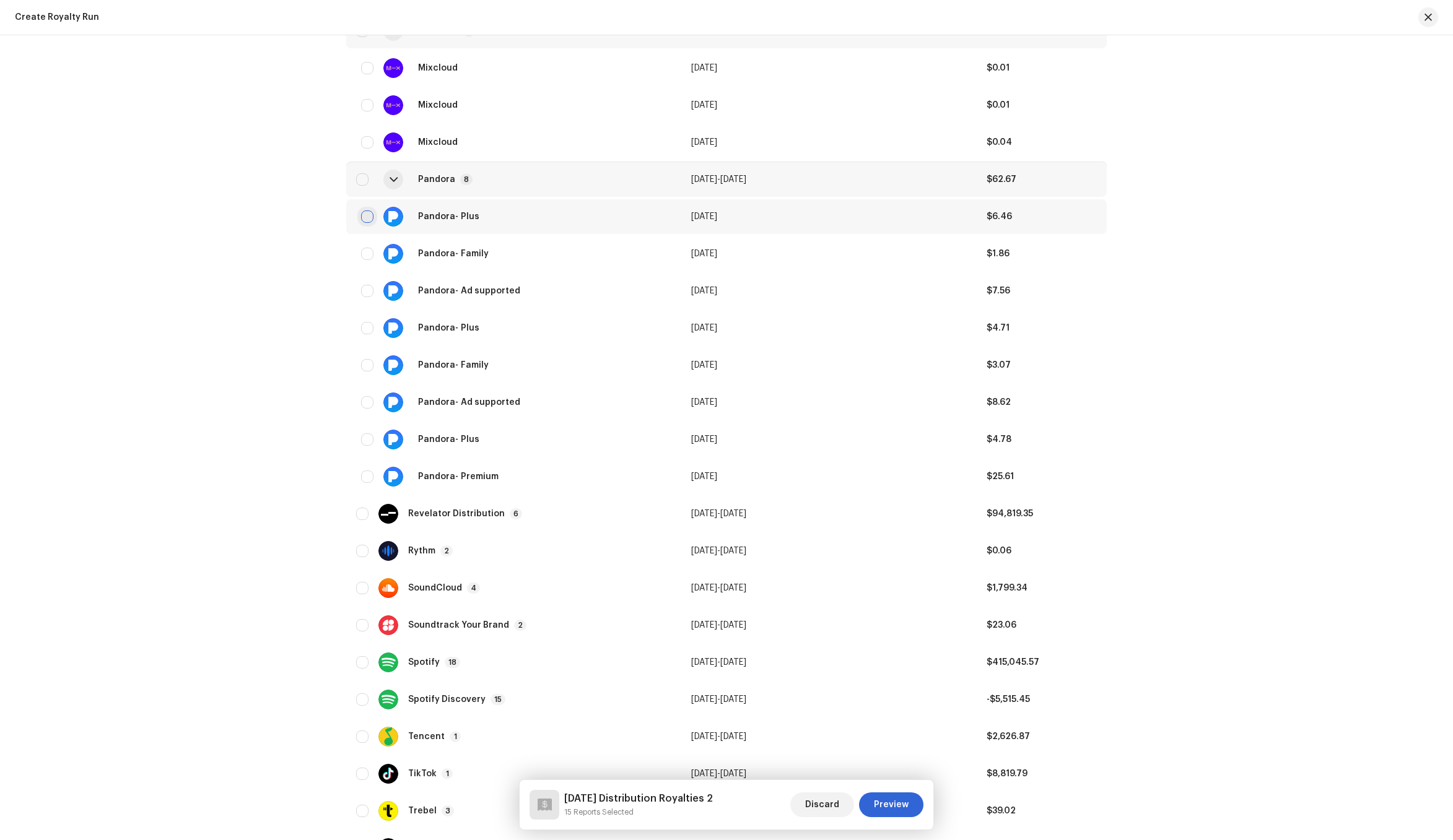
click at [362, 214] on input "checkbox" at bounding box center [367, 216] width 12 height 12
checkbox input "true"
click at [516, 522] on div "Revelator Distribution 6" at bounding box center [513, 514] width 315 height 19
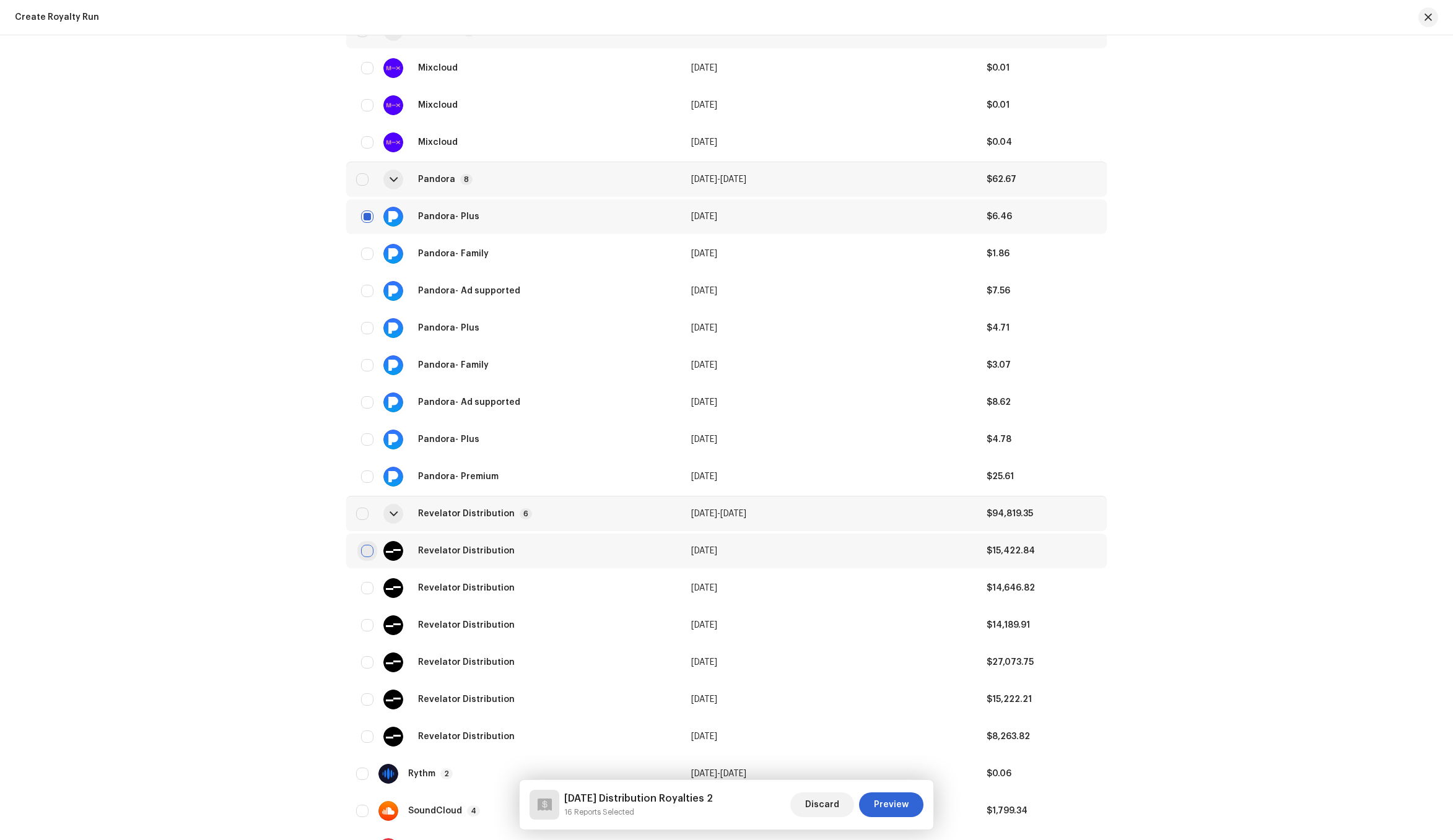
click at [363, 550] on input "checkbox" at bounding box center [367, 550] width 12 height 12
checkbox input "true"
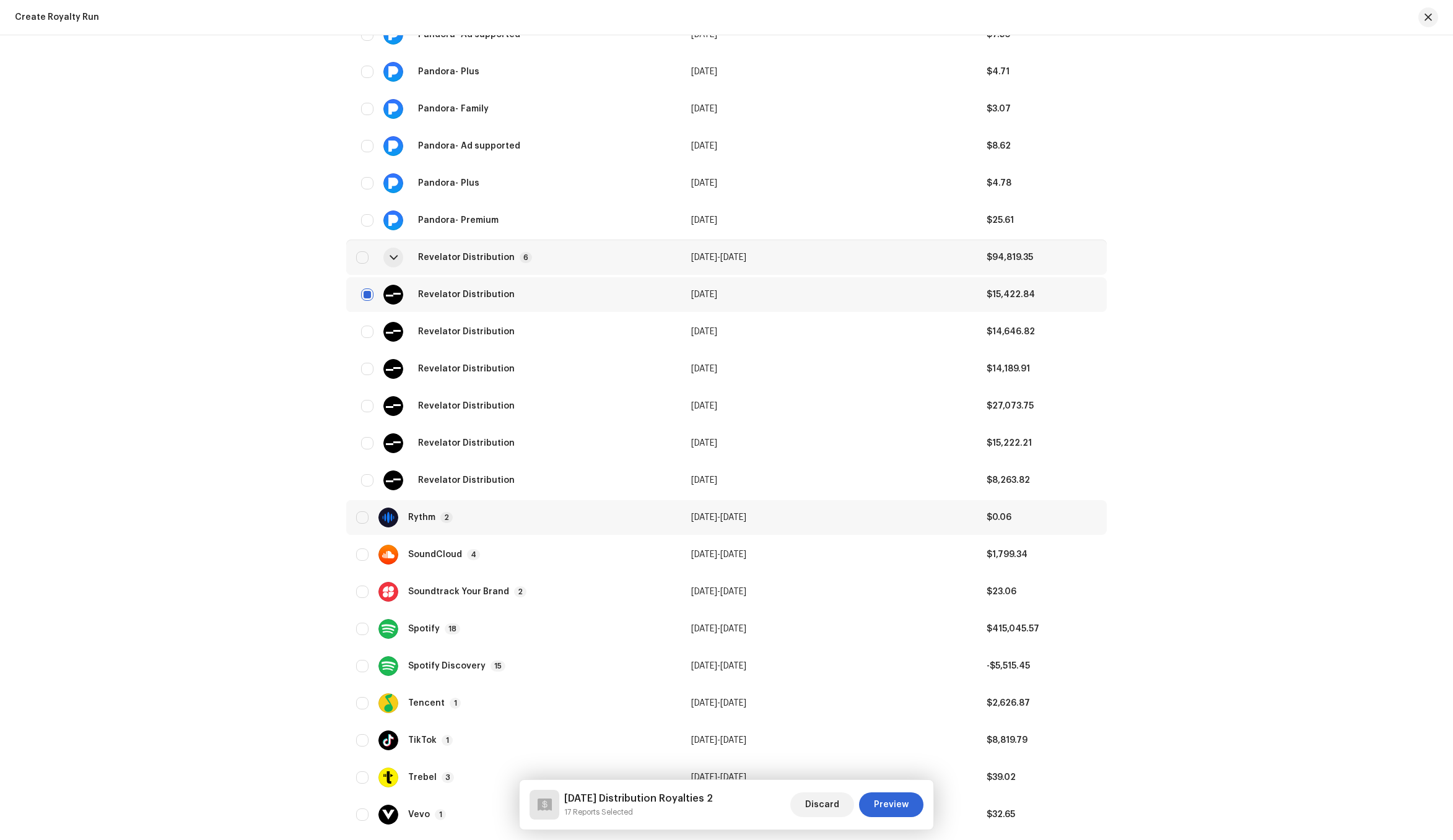
click at [491, 515] on div "Rythm 2" at bounding box center [513, 517] width 315 height 19
click at [367, 554] on input "checkbox" at bounding box center [367, 554] width 12 height 12
checkbox input "true"
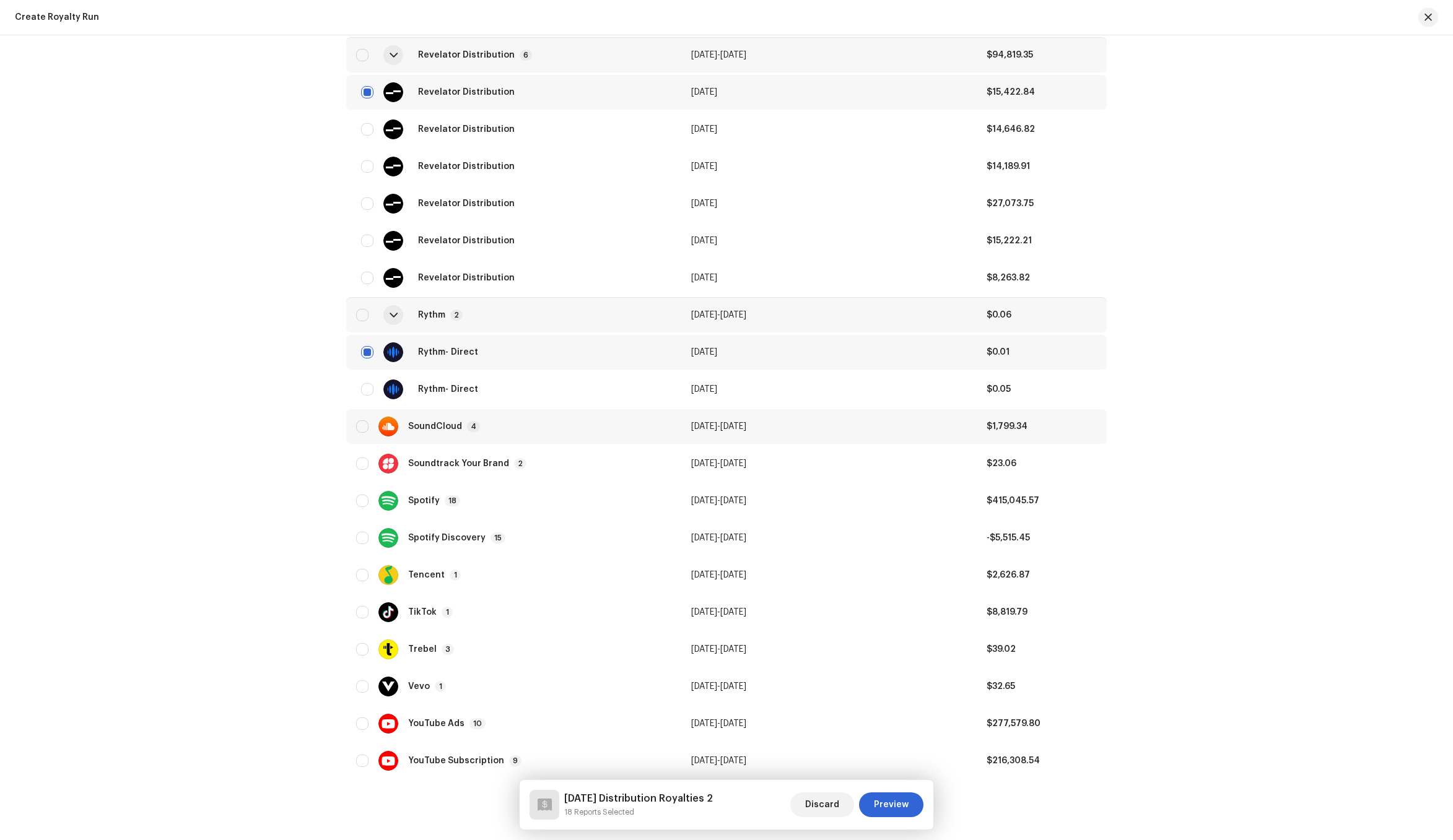
scroll to position [2980, 0]
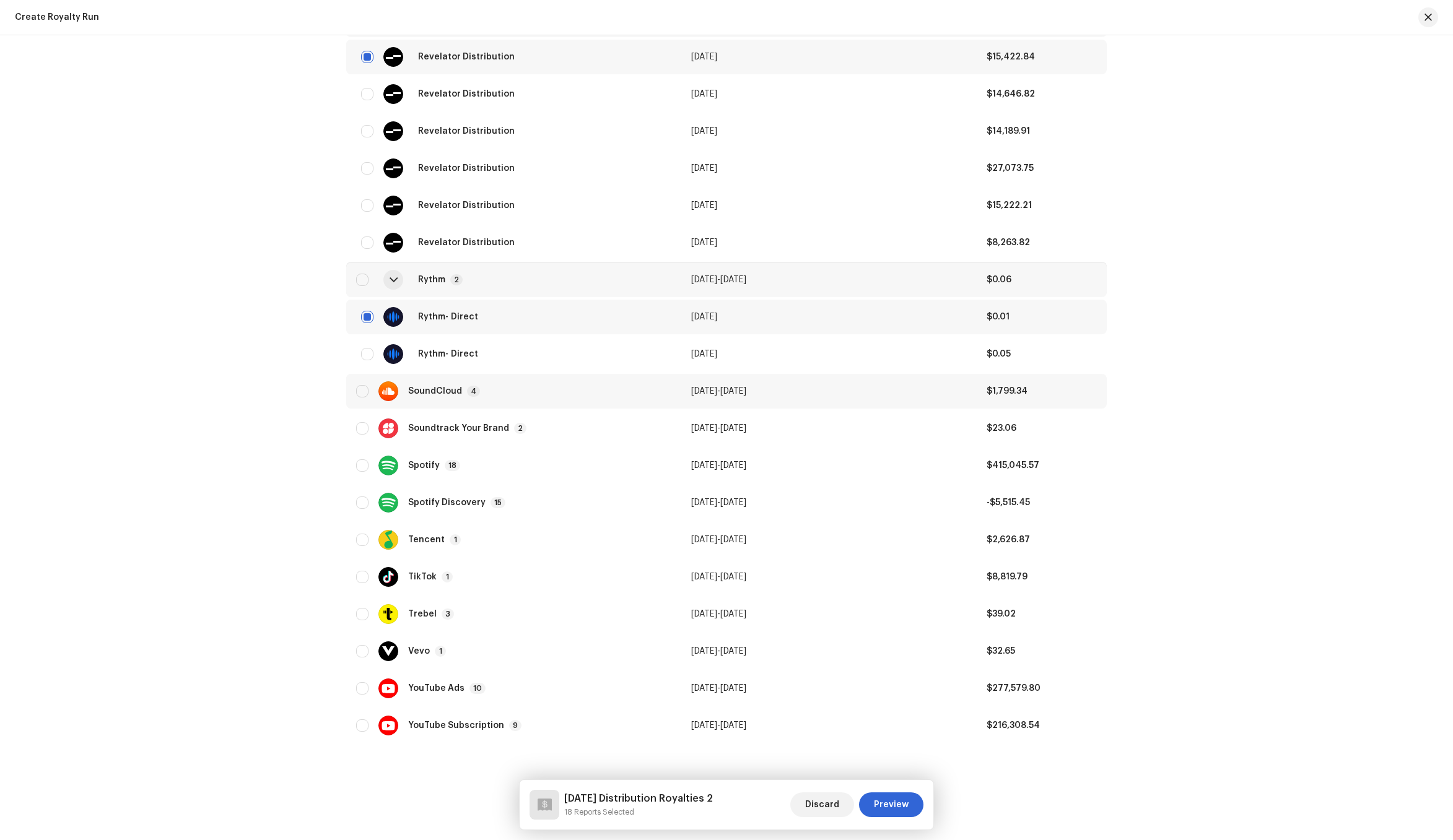
click at [505, 399] on div "SoundCloud 4" at bounding box center [513, 391] width 315 height 19
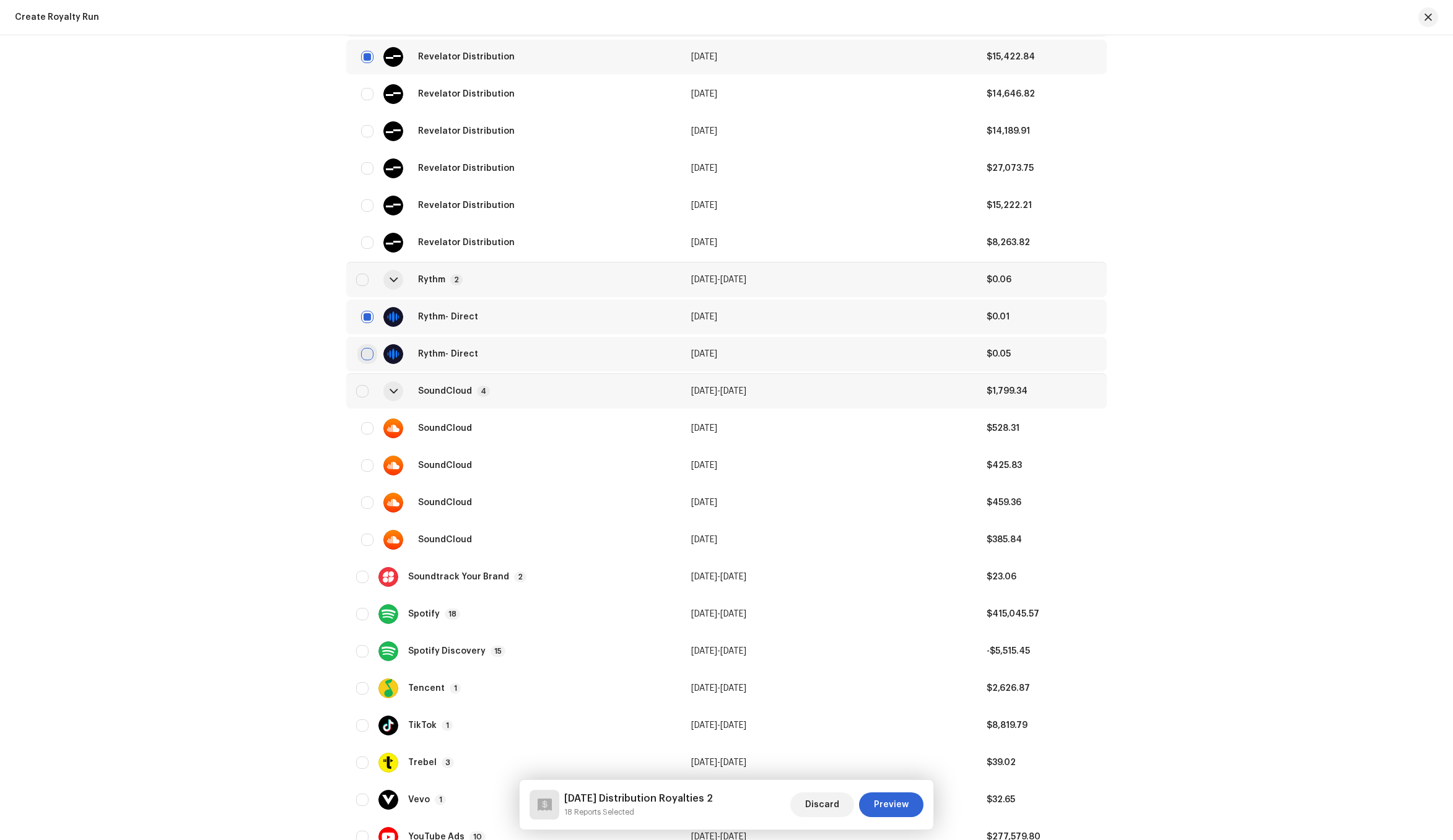
click at [363, 354] on input "checkbox" at bounding box center [367, 354] width 12 height 12
checkbox input "true"
click at [367, 431] on input "checkbox" at bounding box center [367, 428] width 12 height 12
checkbox input "true"
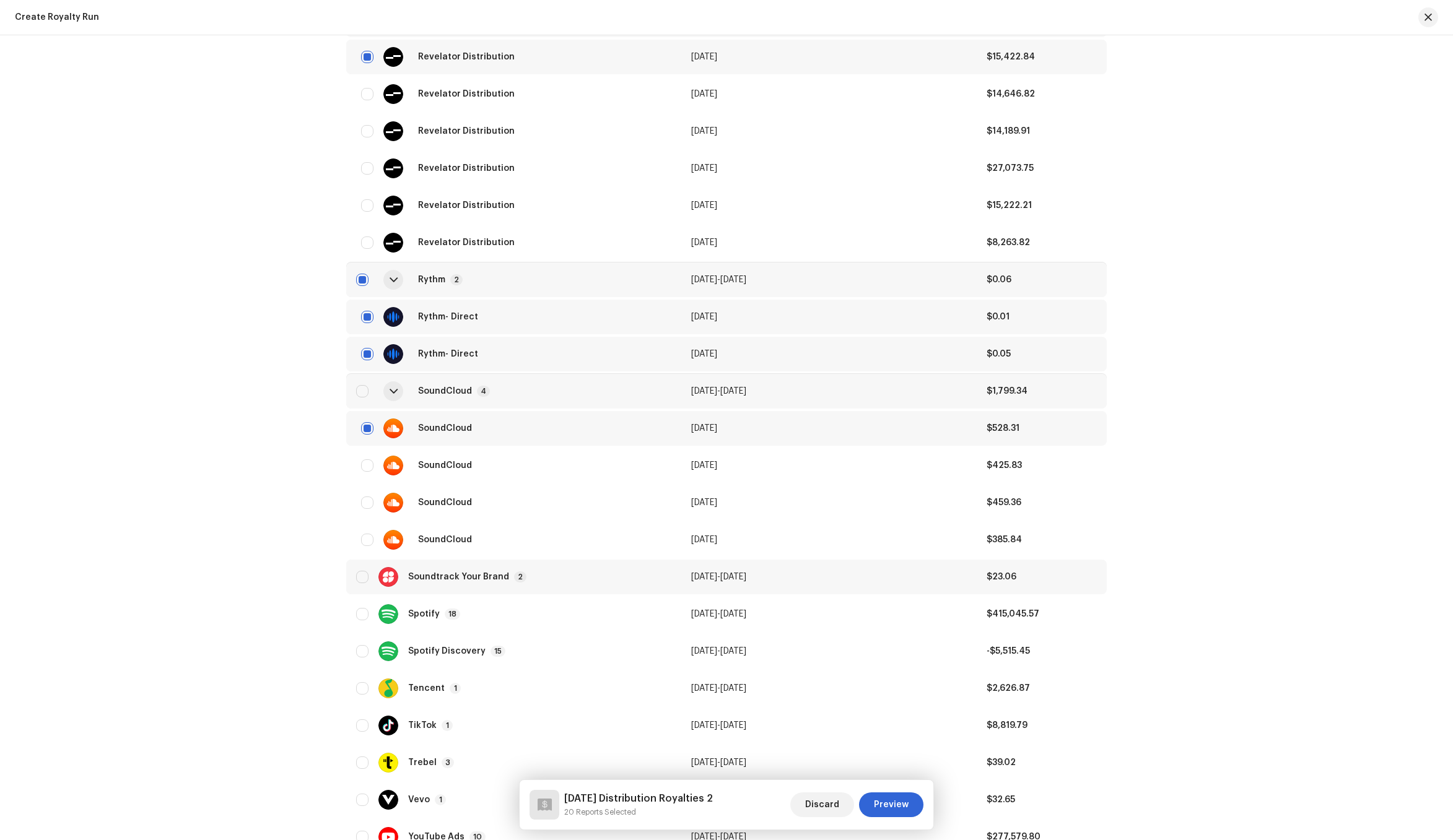
click at [520, 586] on div "Soundtrack Your Brand 2" at bounding box center [513, 577] width 315 height 19
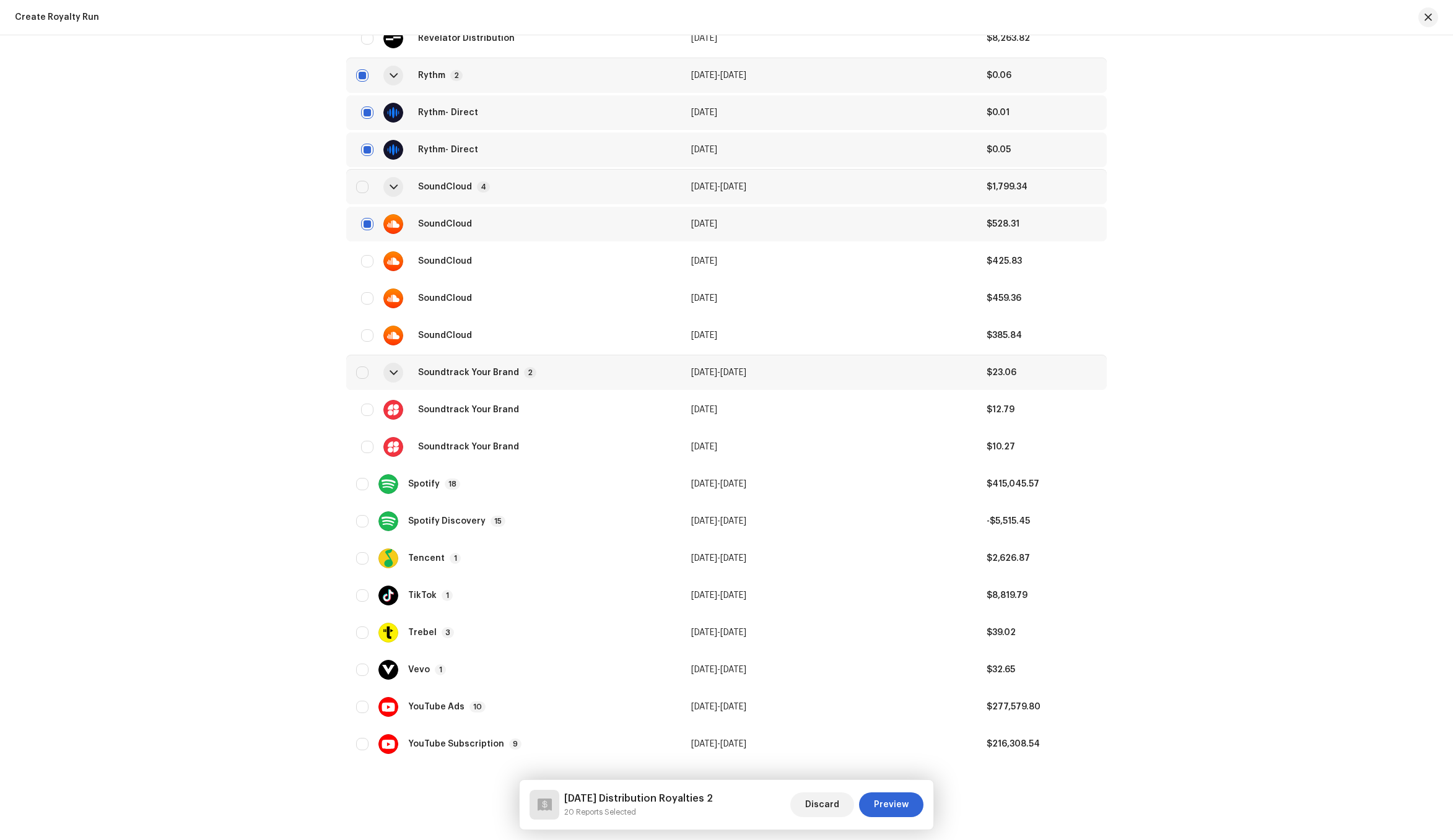
scroll to position [3211, 0]
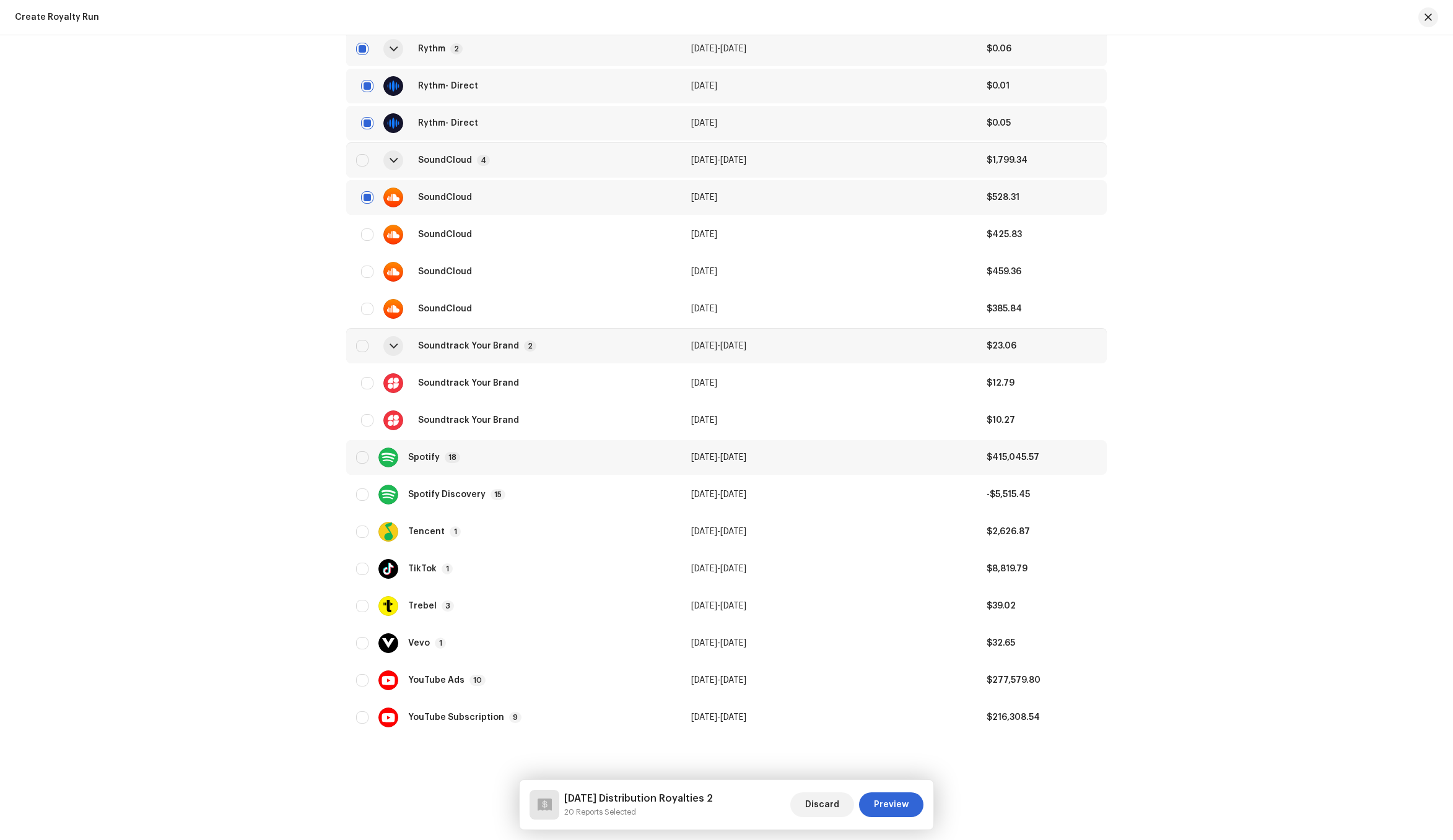
click at [508, 460] on div "Spotify 18" at bounding box center [513, 457] width 315 height 19
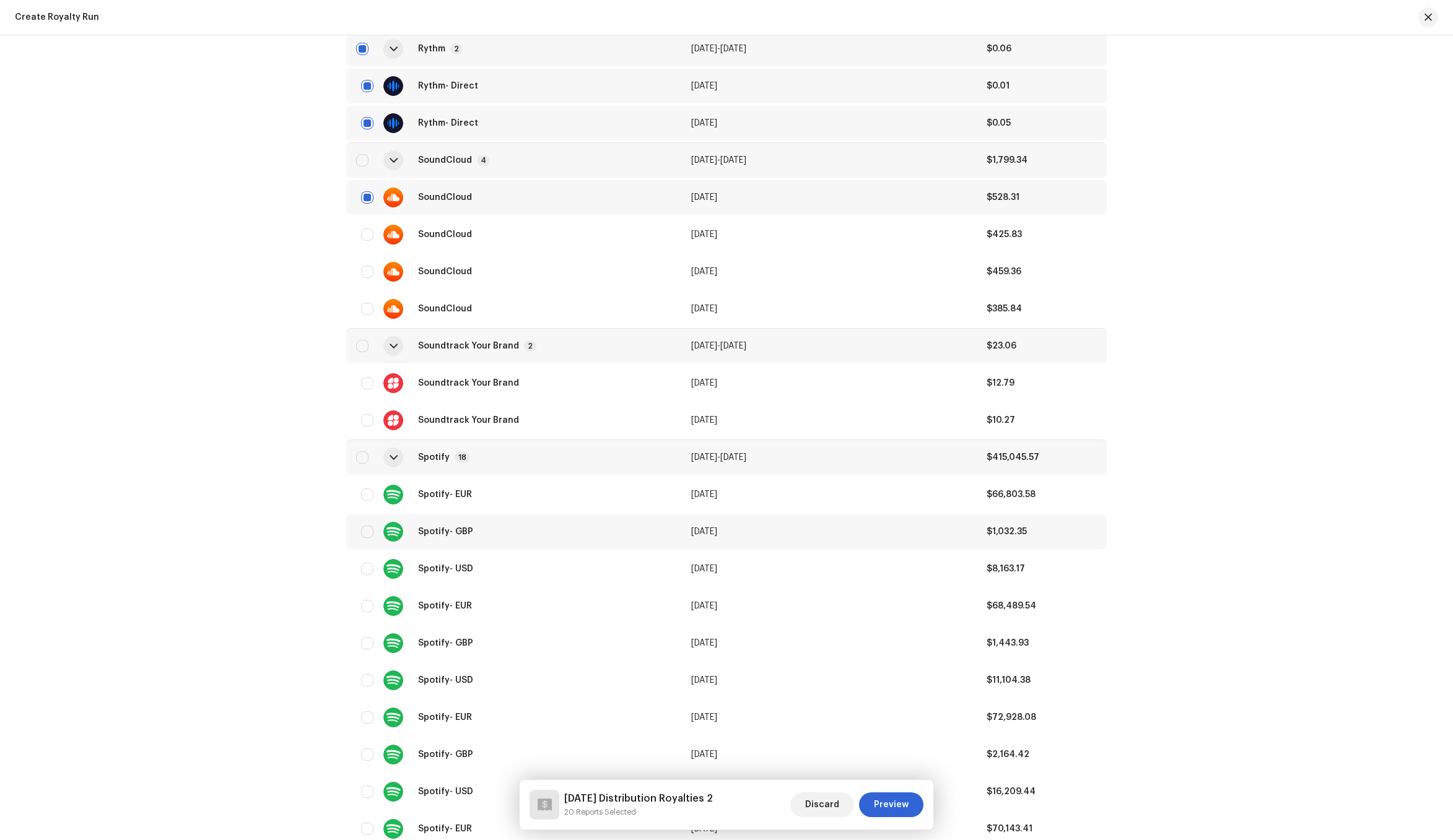
scroll to position [3426, 0]
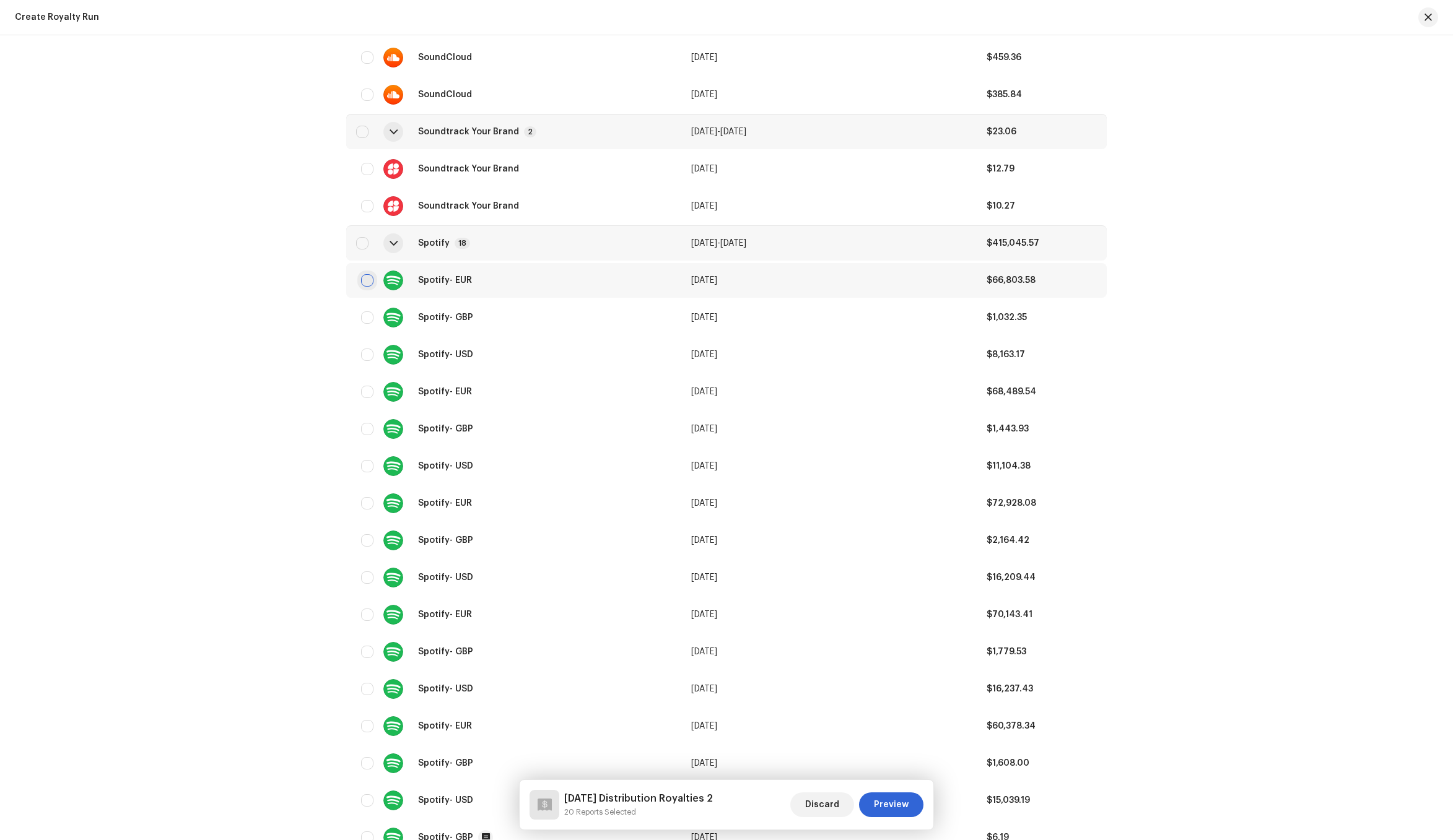
click at [366, 281] on input "checkbox" at bounding box center [367, 280] width 12 height 12
checkbox input "true"
click at [367, 320] on input "checkbox" at bounding box center [367, 317] width 12 height 12
checkbox input "true"
click at [369, 355] on input "checkbox" at bounding box center [367, 354] width 12 height 12
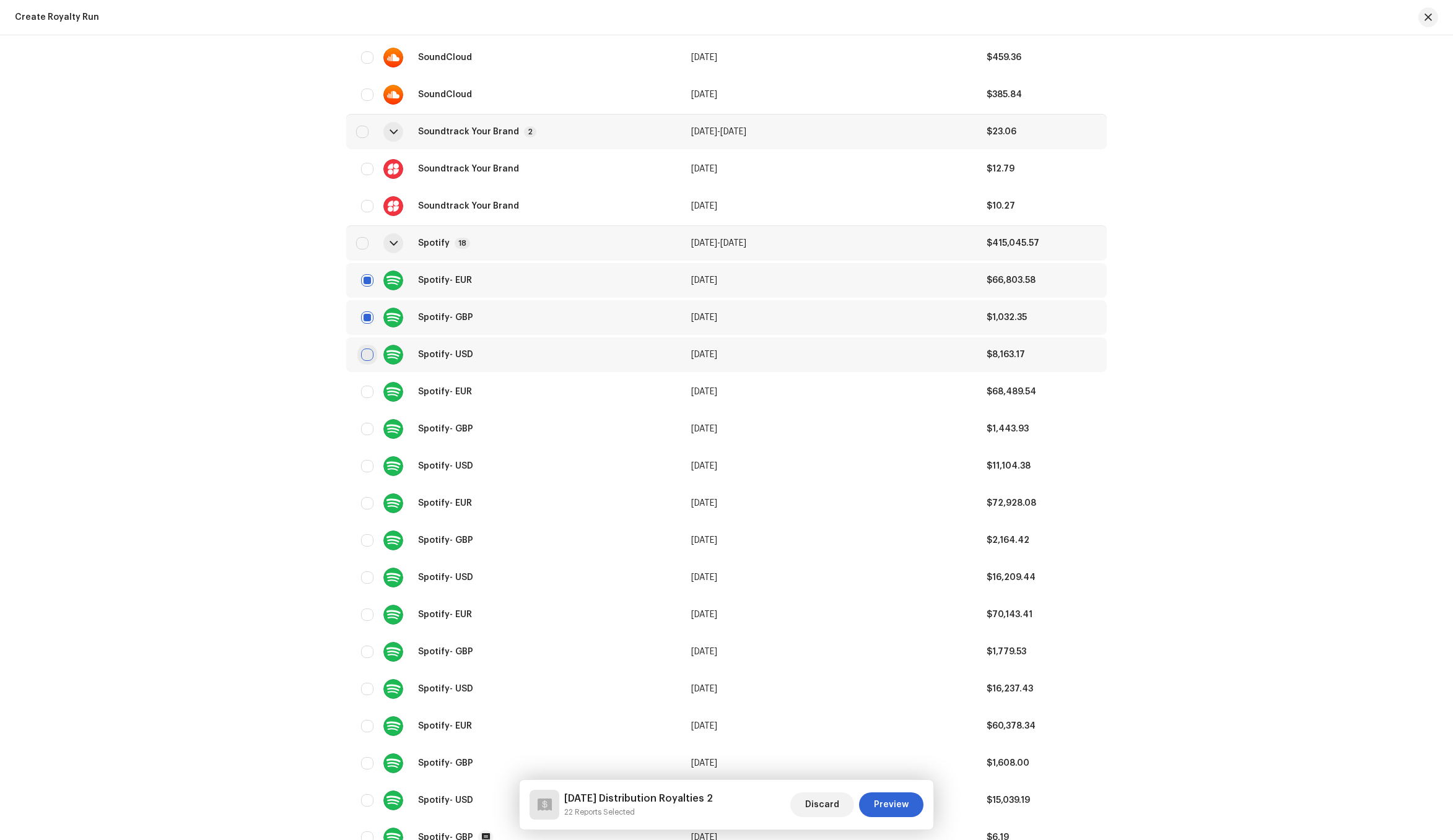
checkbox input "true"
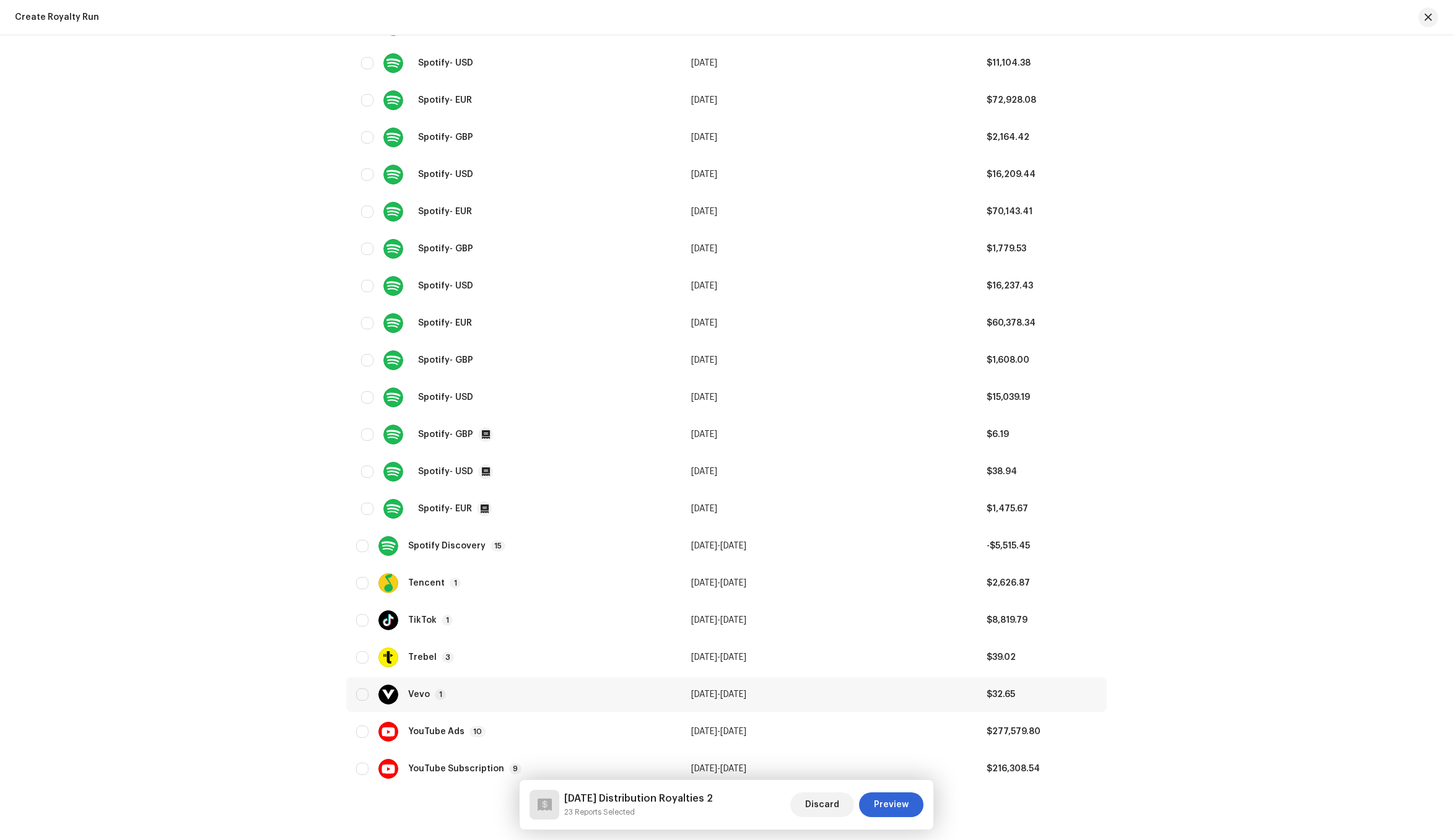
scroll to position [3880, 0]
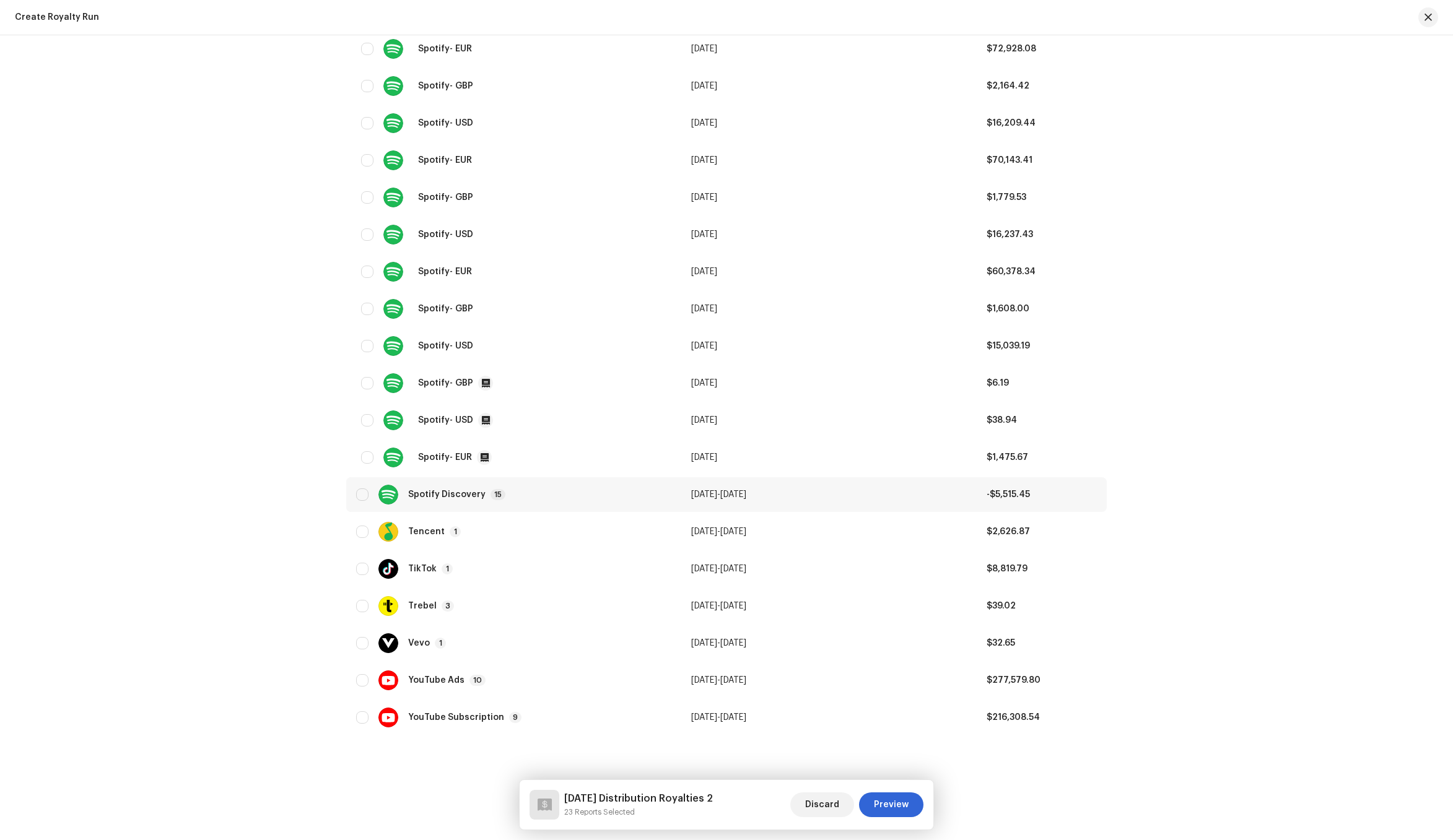
click at [531, 503] on div "Spotify Discovery 15" at bounding box center [513, 494] width 315 height 19
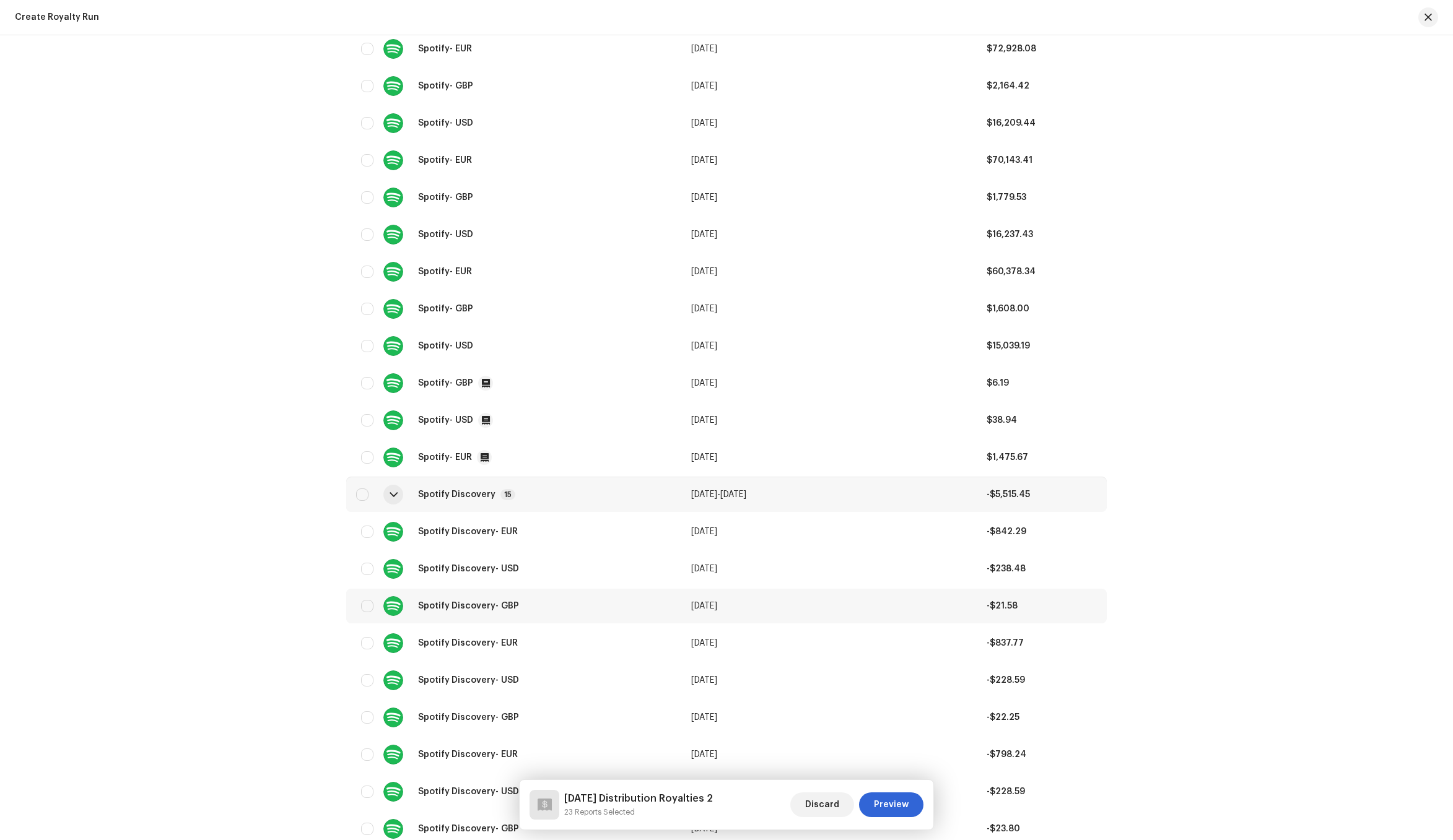
scroll to position [4028, 0]
click at [361, 386] on input "checkbox" at bounding box center [367, 383] width 12 height 12
checkbox input "true"
click at [365, 420] on input "checkbox" at bounding box center [367, 420] width 12 height 12
checkbox input "true"
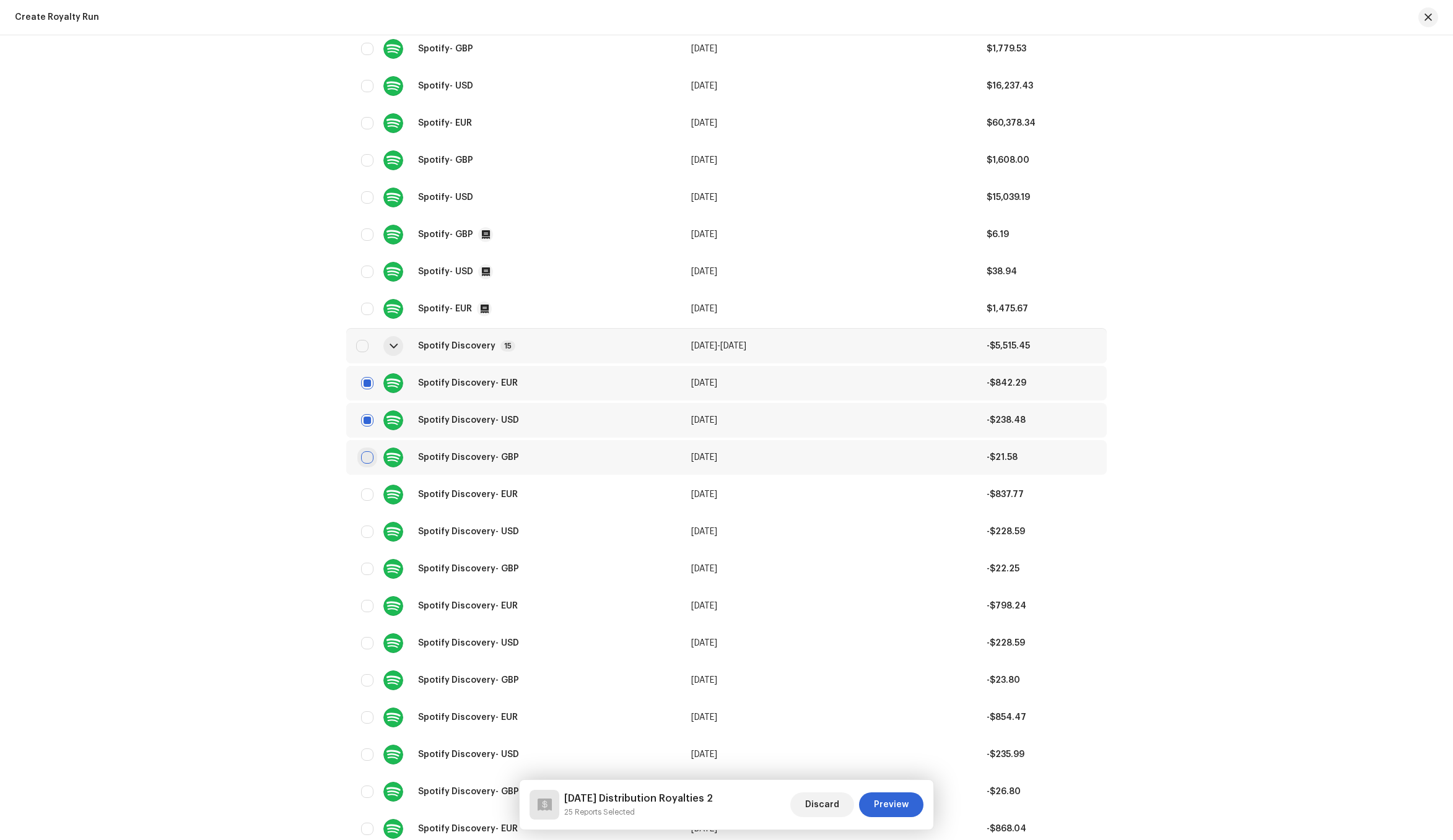
click at [366, 460] on input "checkbox" at bounding box center [367, 457] width 12 height 12
checkbox input "true"
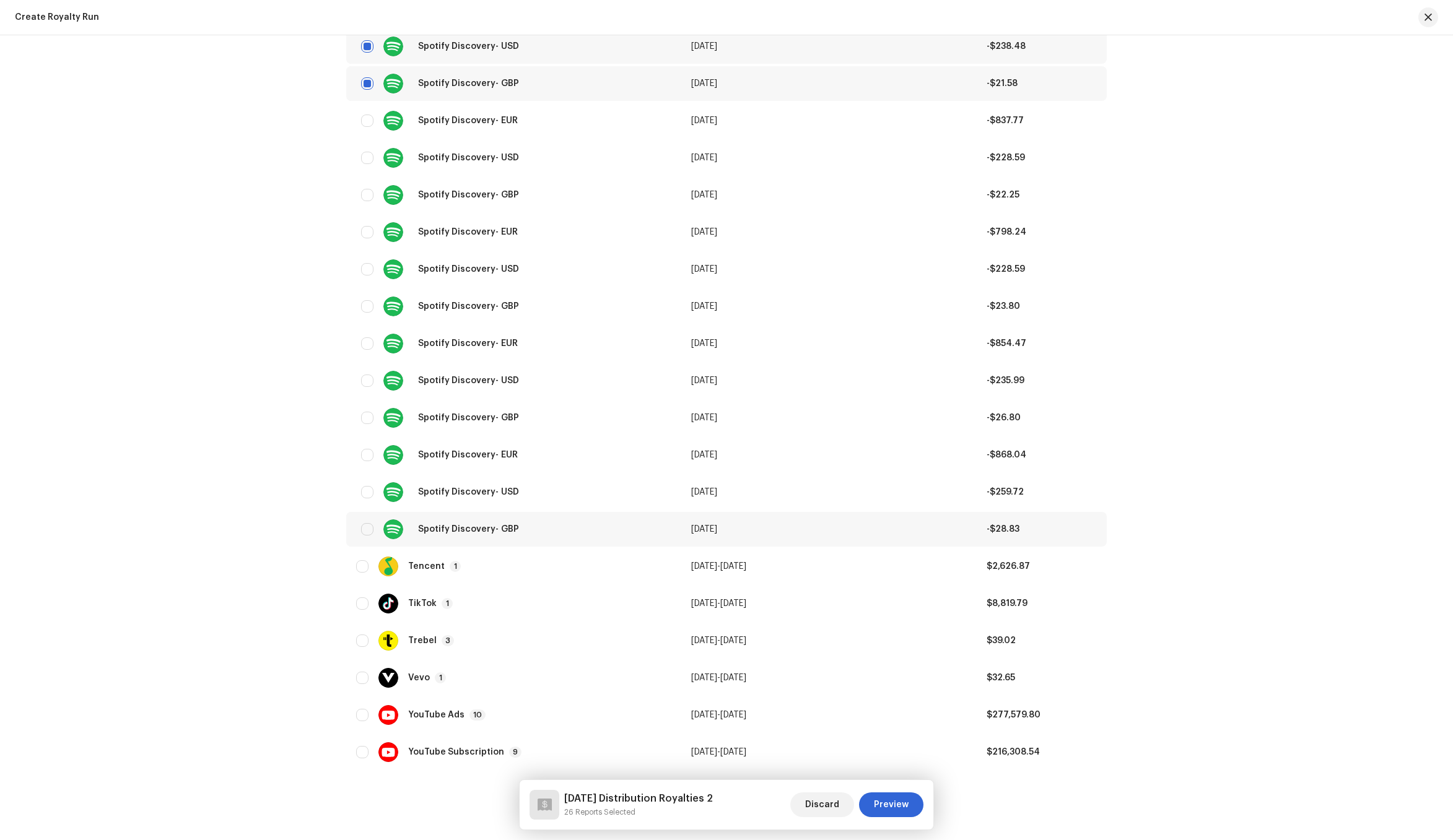
scroll to position [4437, 0]
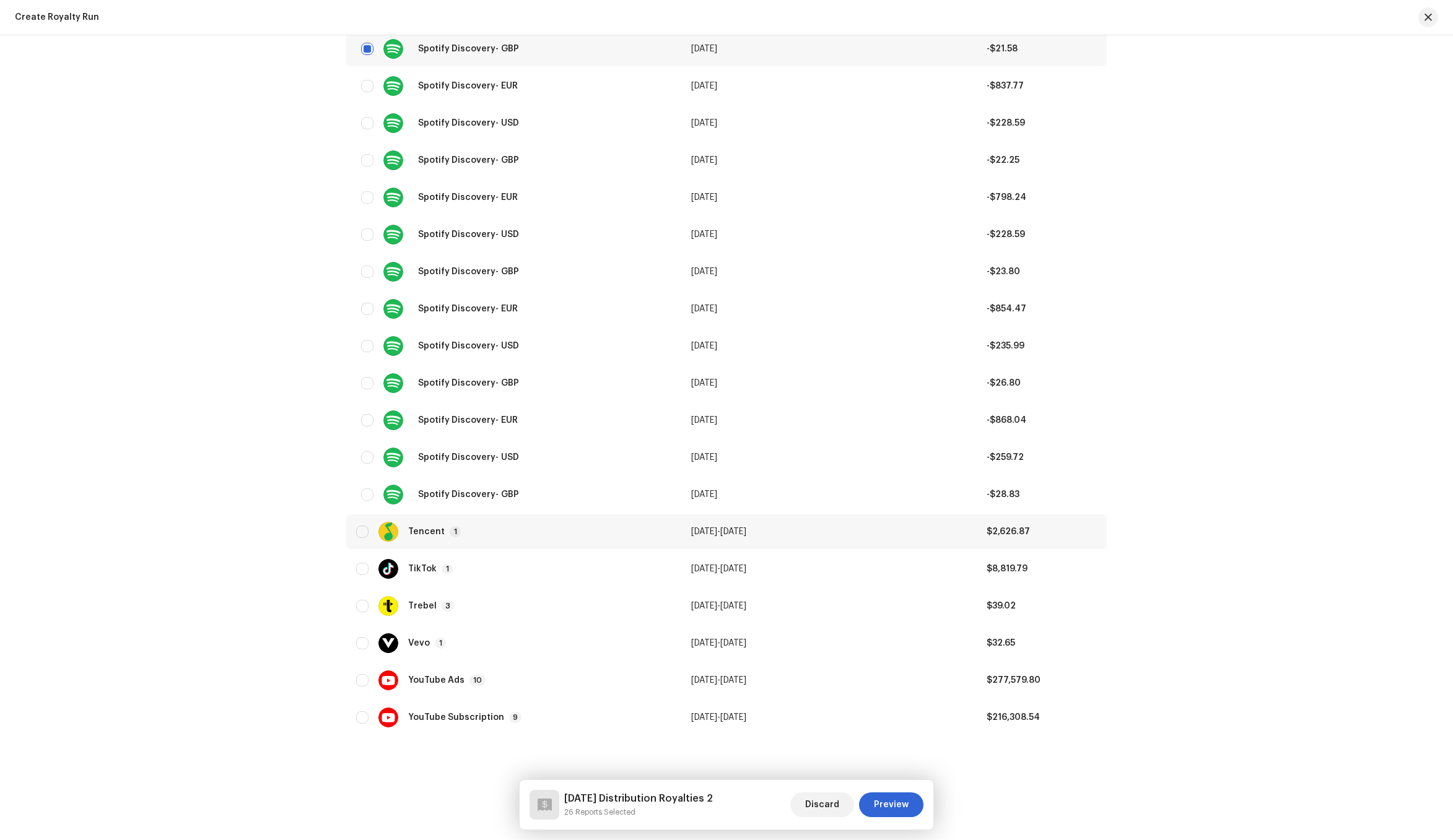
click at [461, 532] on div "Tencent 1" at bounding box center [513, 532] width 315 height 19
click at [367, 565] on input "checkbox" at bounding box center [367, 568] width 12 height 12
checkbox input "true"
click at [435, 602] on div "TikTok 1" at bounding box center [430, 606] width 45 height 11
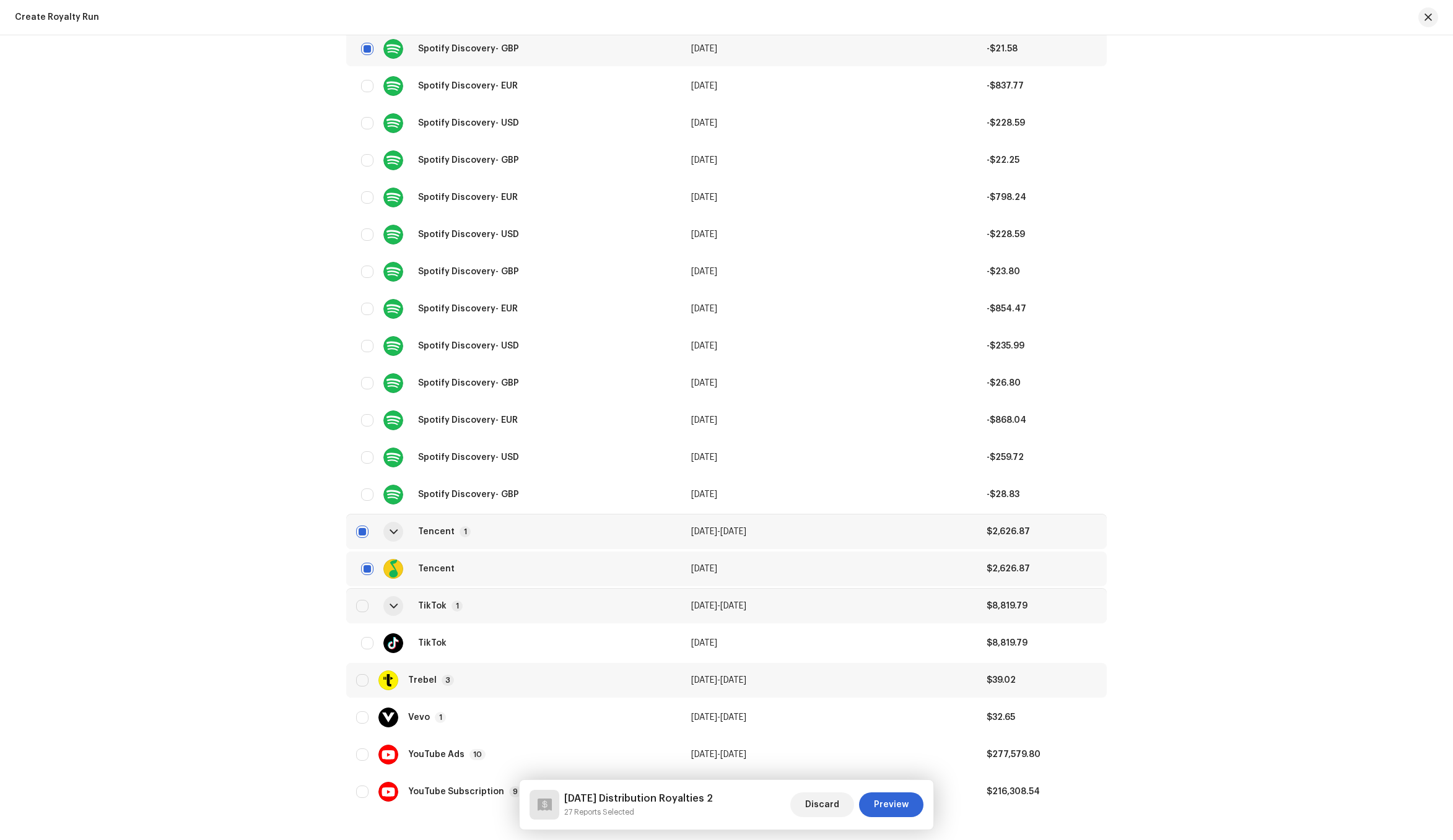
drag, startPoint x: 367, startPoint y: 643, endPoint x: 387, endPoint y: 666, distance: 30.5
click at [367, 643] on input "checkbox" at bounding box center [367, 643] width 12 height 12
checkbox input "true"
click at [486, 692] on td "Trebel 3" at bounding box center [514, 680] width 335 height 35
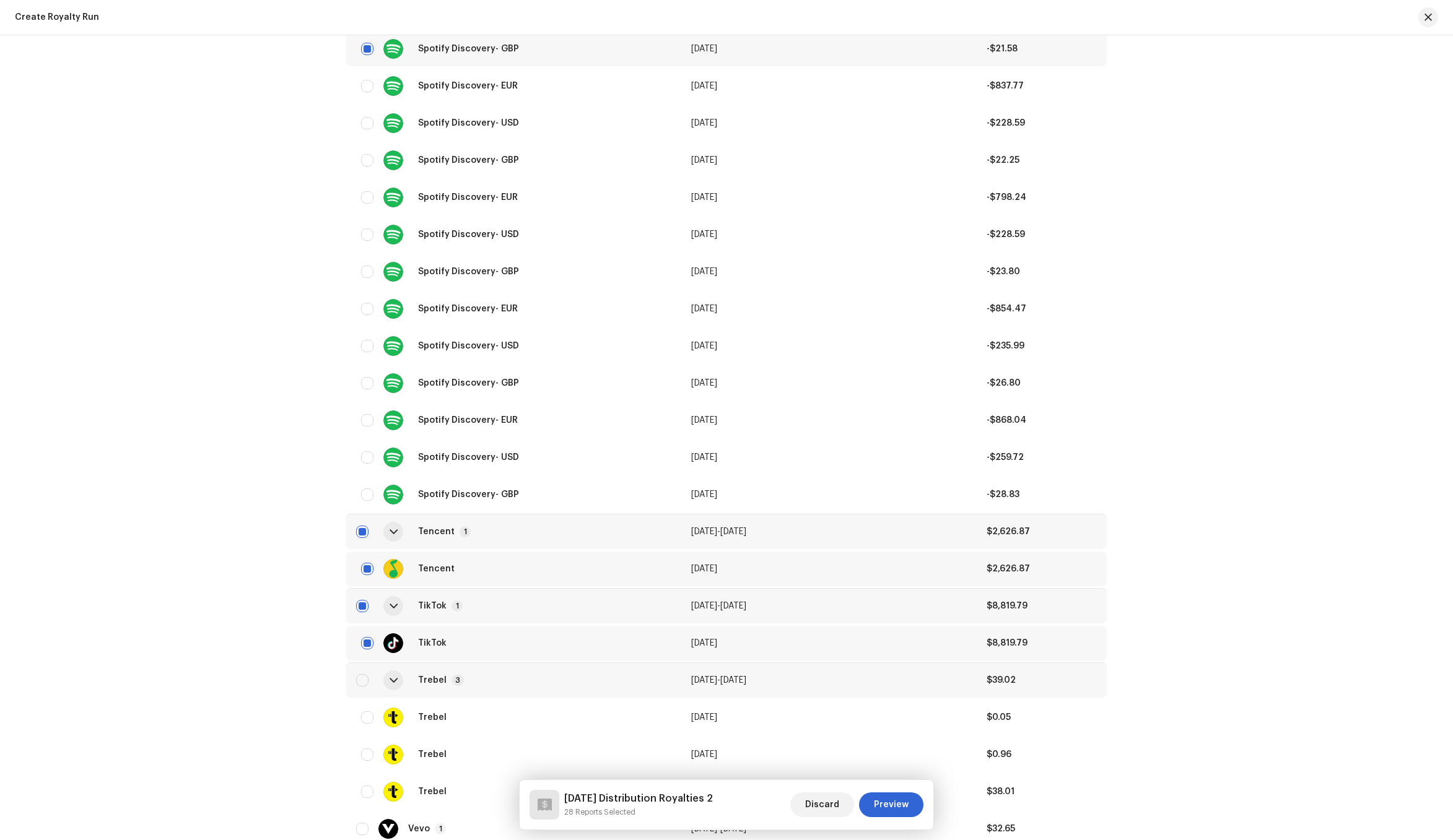
scroll to position [4623, 0]
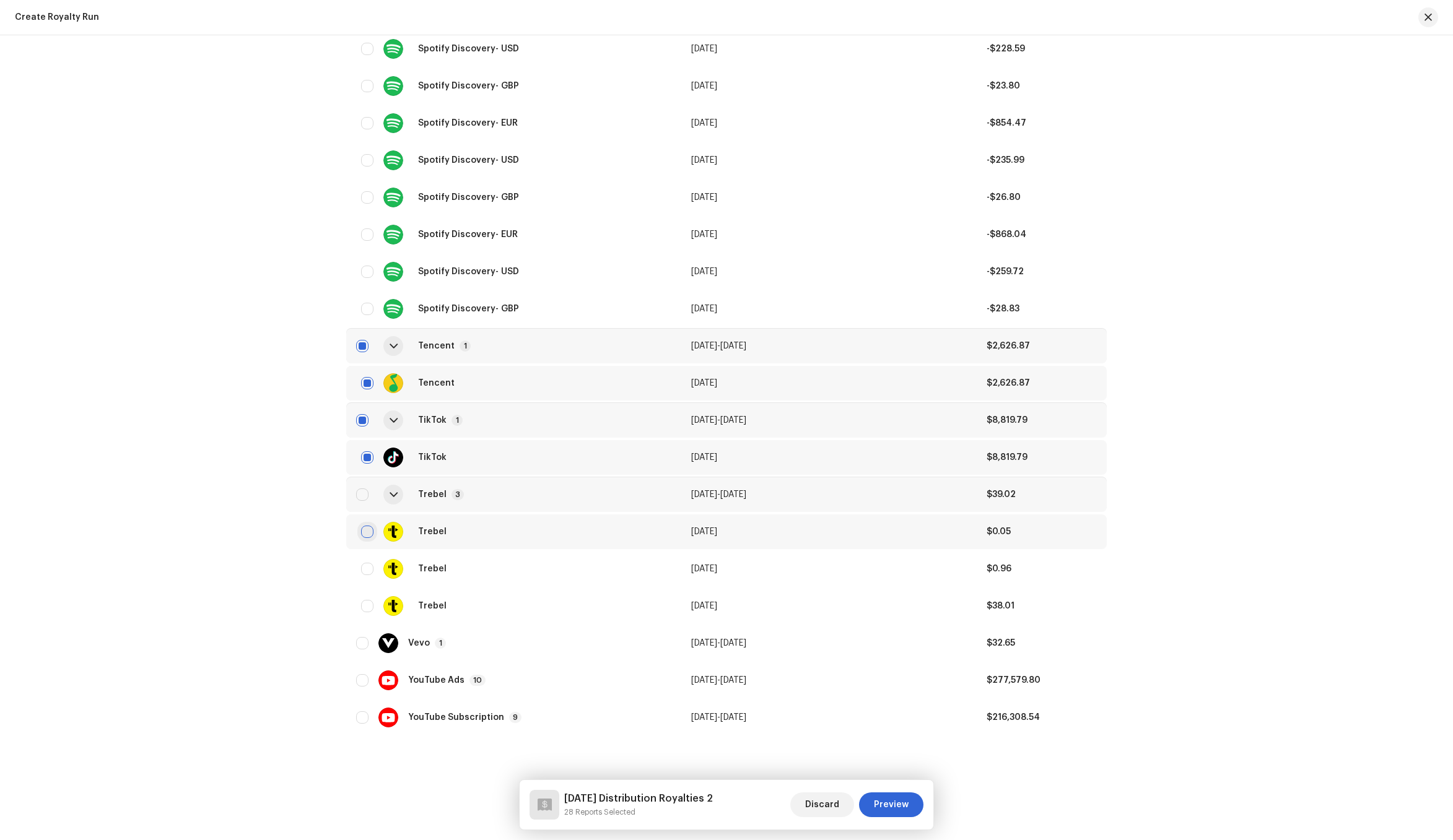
click at [365, 537] on input "checkbox" at bounding box center [367, 532] width 12 height 12
checkbox input "true"
click at [449, 651] on div "Vevo 1" at bounding box center [513, 643] width 315 height 19
drag, startPoint x: 363, startPoint y: 681, endPoint x: 380, endPoint y: 692, distance: 20.2
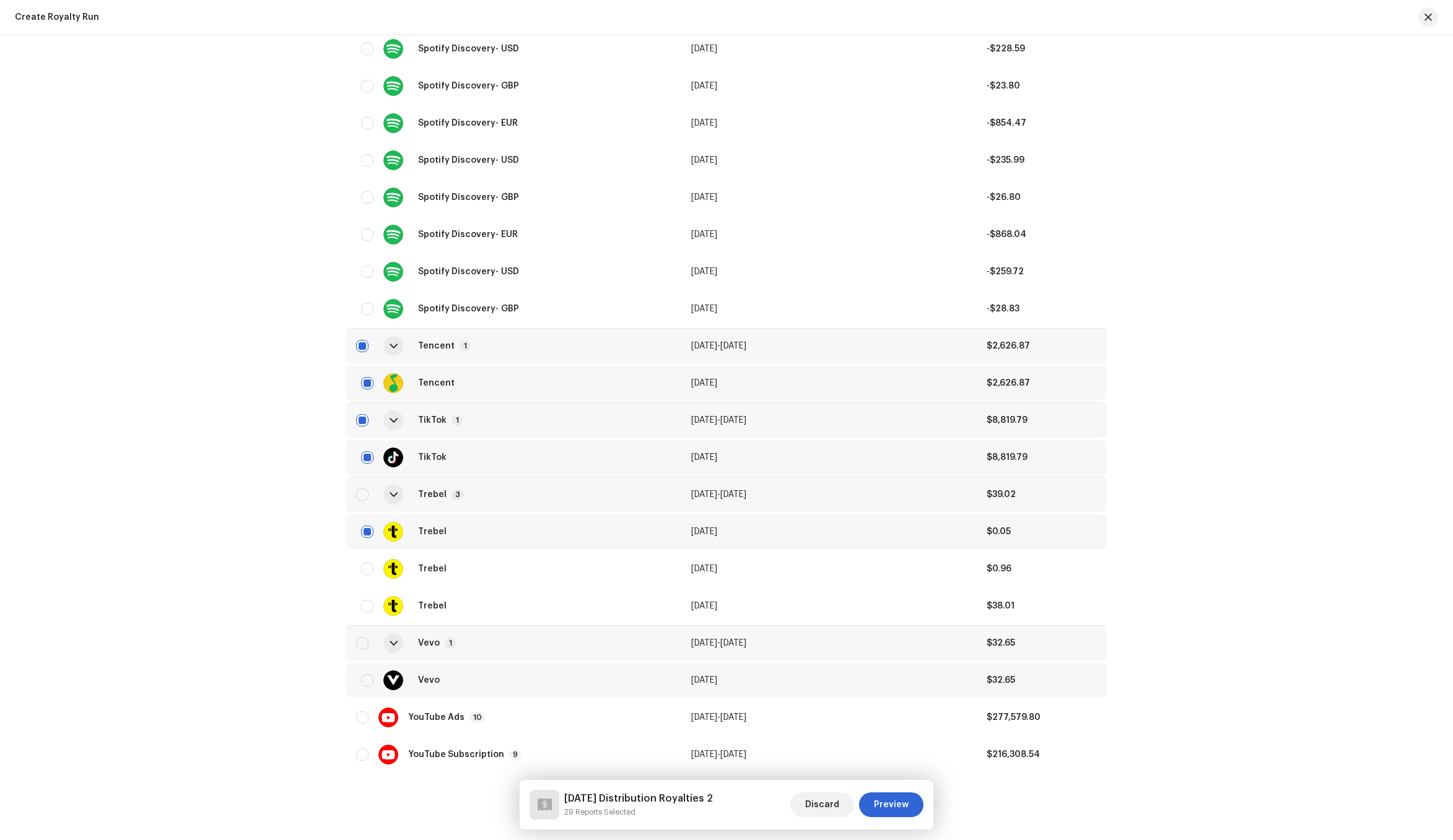
click at [363, 681] on input "checkbox" at bounding box center [367, 680] width 12 height 12
checkbox input "true"
click at [452, 725] on div "YouTube Ads 10" at bounding box center [513, 717] width 315 height 19
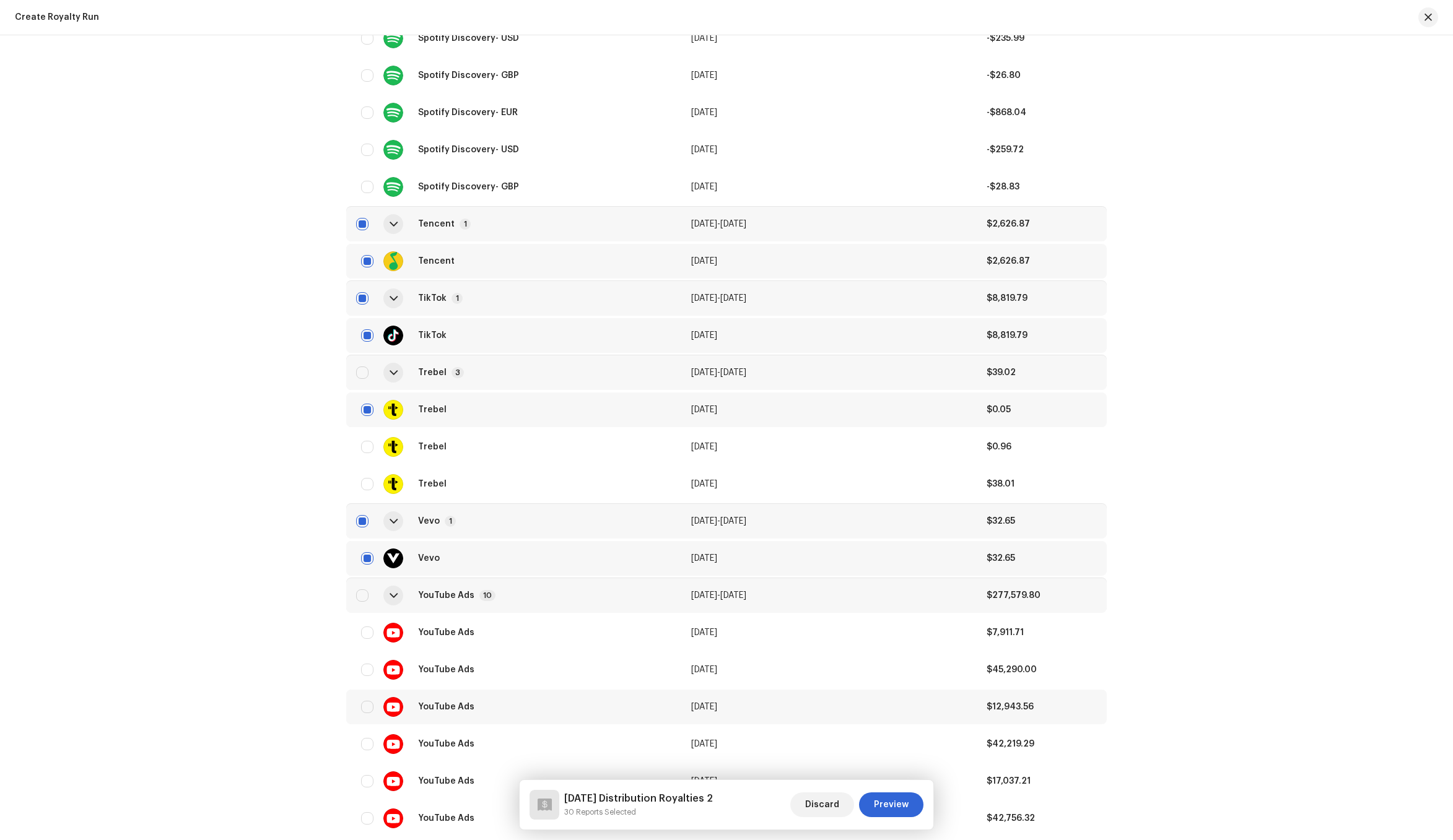
scroll to position [4960, 0]
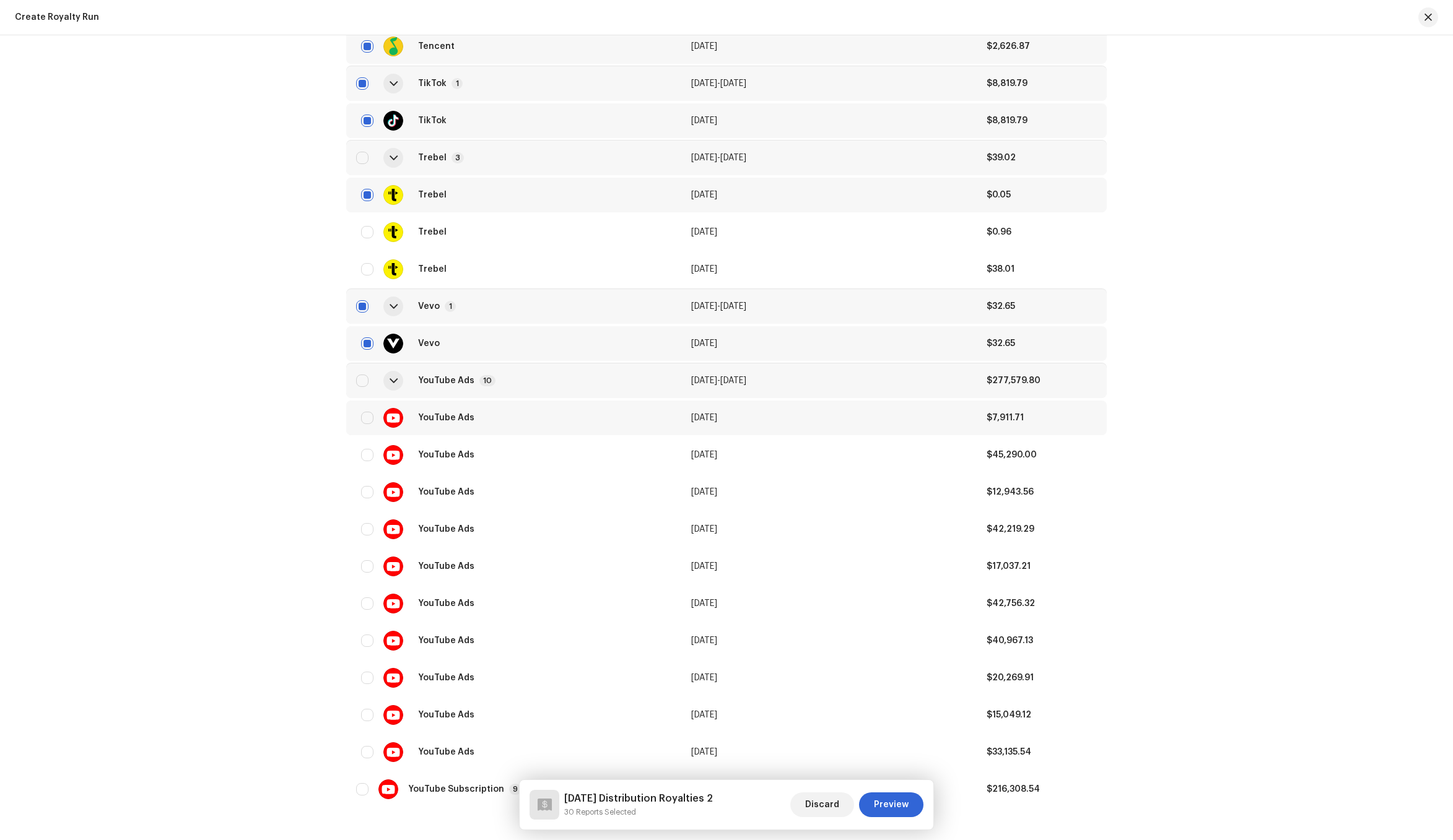
click at [365, 413] on input "checkbox" at bounding box center [367, 418] width 12 height 12
checkbox input "true"
click at [364, 456] on input "checkbox" at bounding box center [367, 455] width 12 height 12
checkbox input "true"
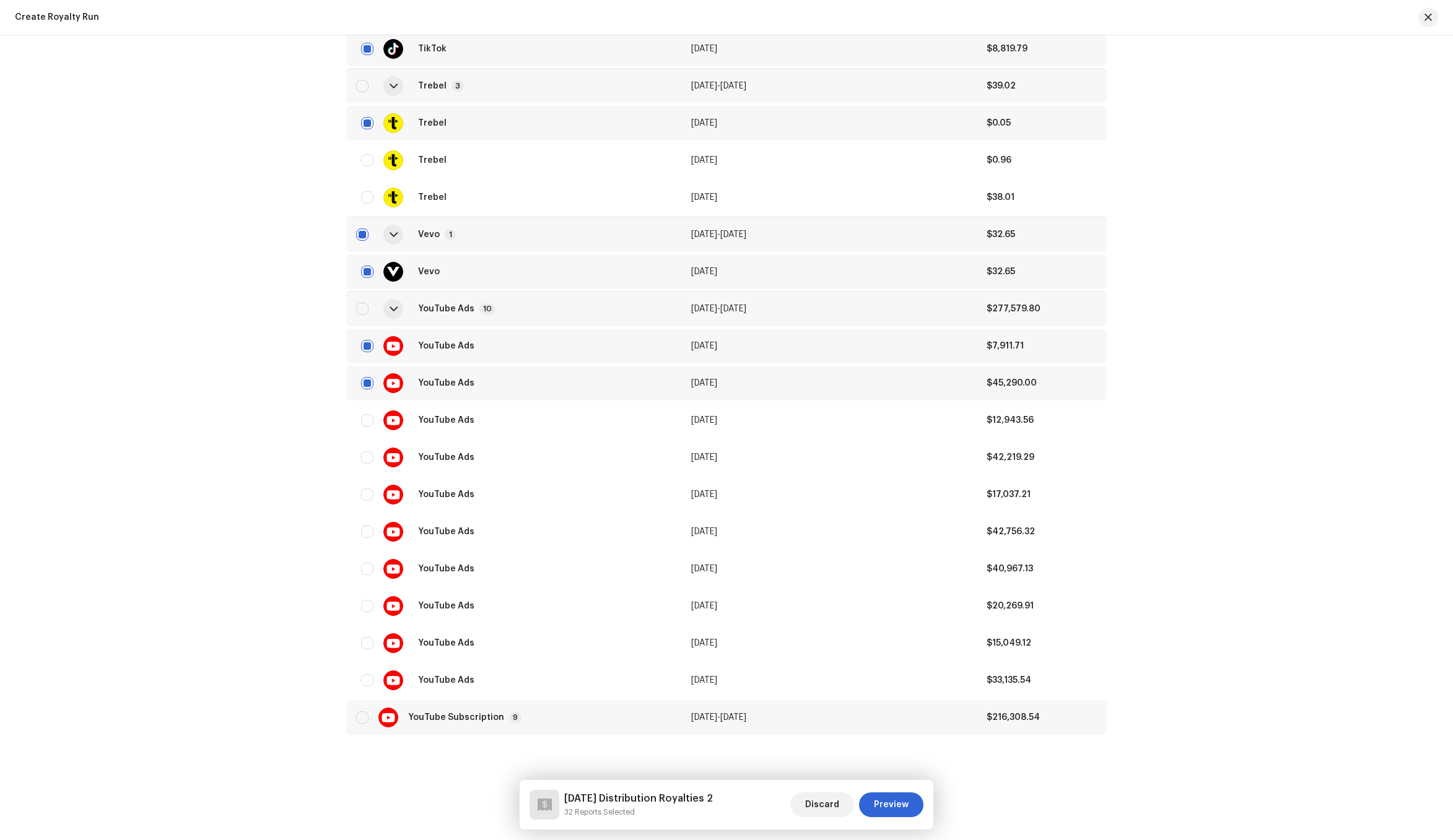
click at [486, 719] on div "YouTube Subscription" at bounding box center [456, 717] width 96 height 9
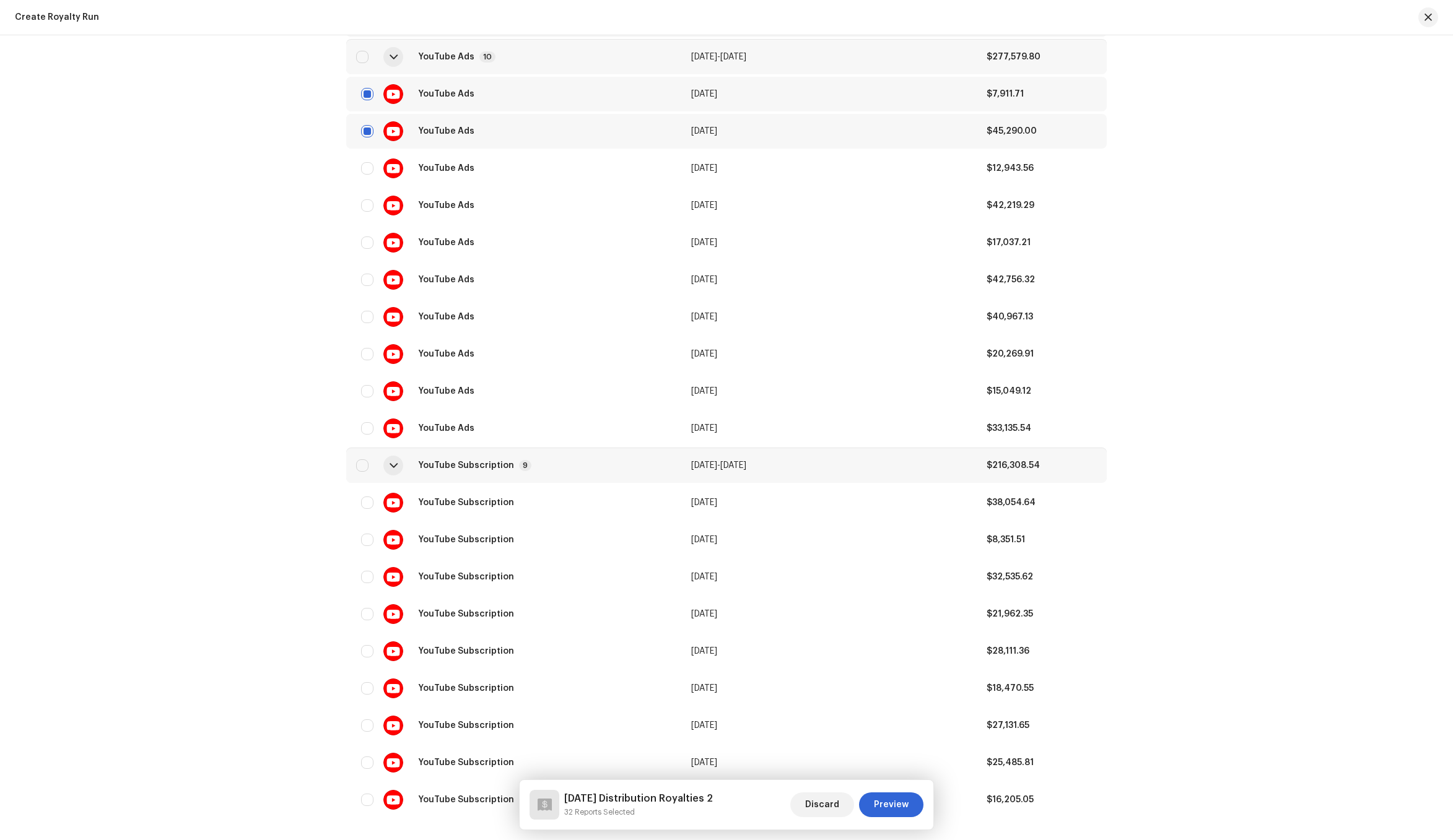
scroll to position [5366, 0]
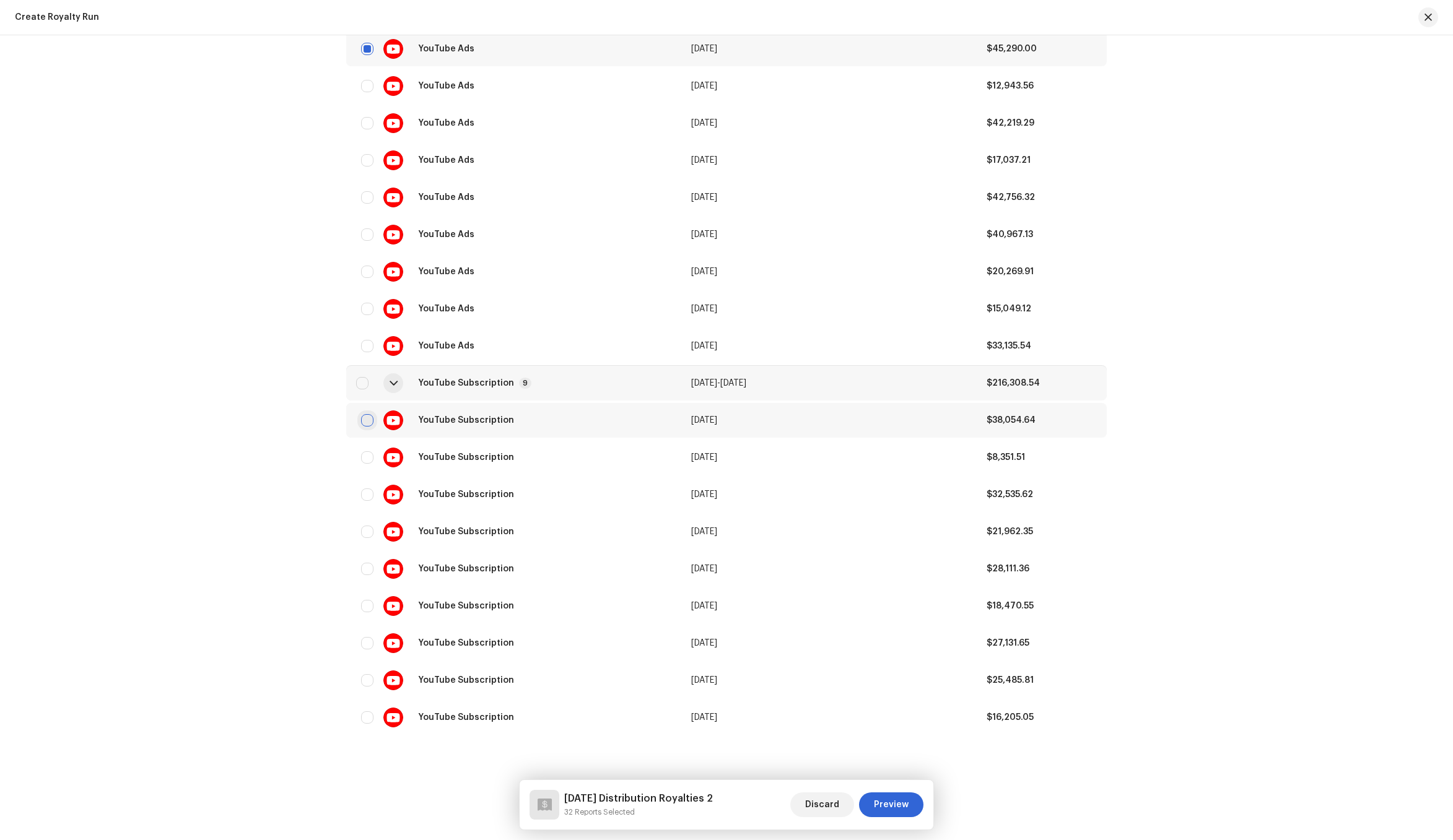
click at [370, 420] on input "checkbox" at bounding box center [367, 420] width 12 height 12
checkbox input "true"
click at [879, 792] on span "Preview" at bounding box center [890, 804] width 35 height 25
